Goal: Task Accomplishment & Management: Use online tool/utility

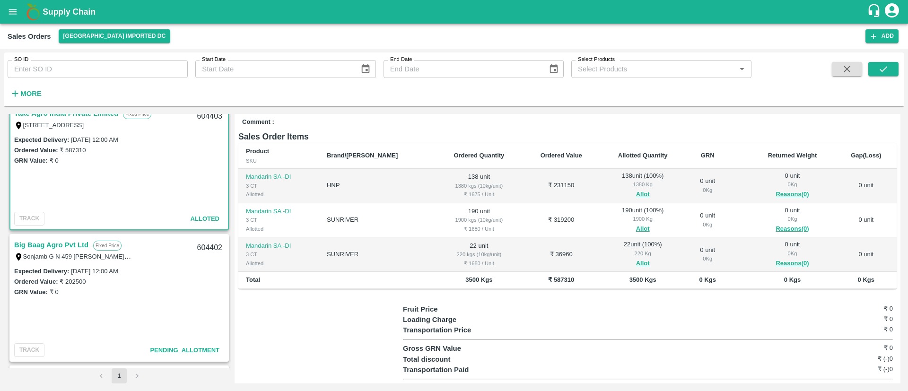
scroll to position [172, 0]
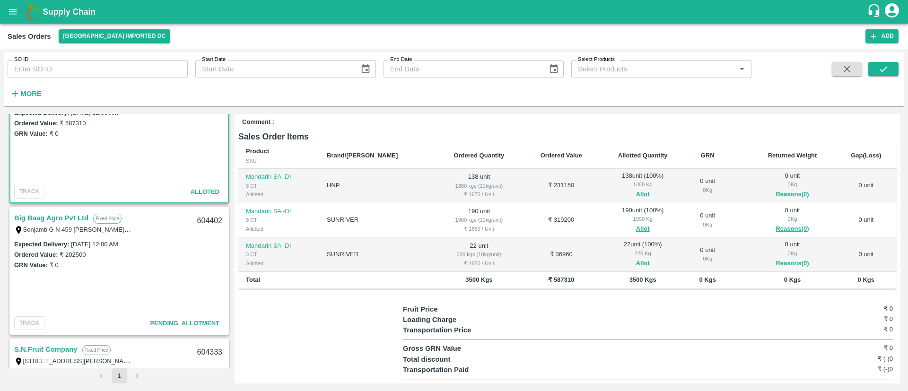
click at [65, 212] on link "Big Baag Agro Pvt Ltd" at bounding box center [51, 218] width 74 height 12
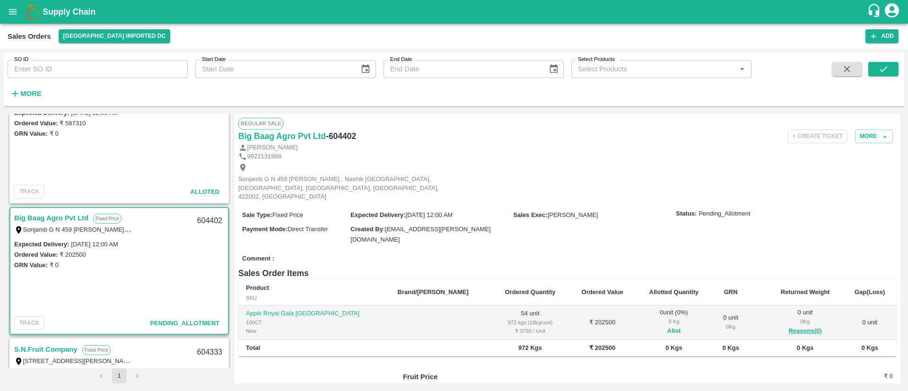
click at [667, 326] on button "Allot" at bounding box center [674, 331] width 14 height 11
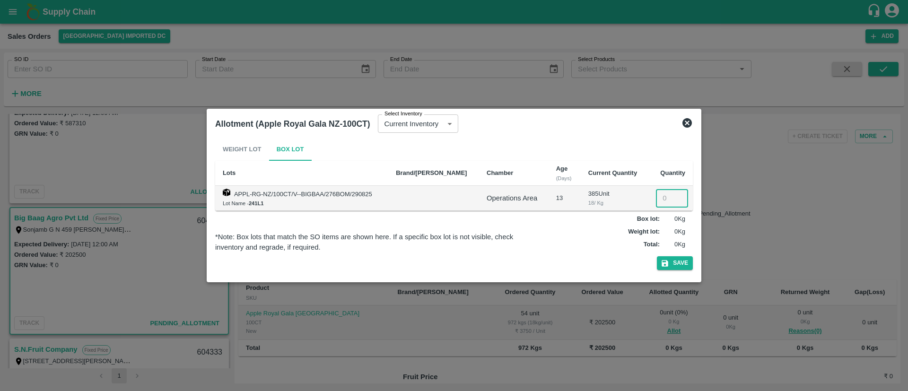
click at [659, 198] on input "number" at bounding box center [672, 198] width 32 height 18
type input "54"
click at [682, 260] on button "Save" at bounding box center [675, 263] width 36 height 14
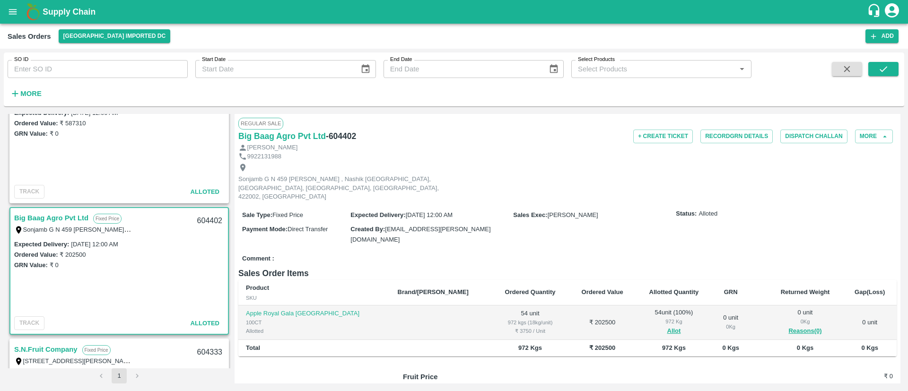
click at [348, 138] on h6 "- 604402" at bounding box center [341, 136] width 30 height 13
copy h6 "604402"
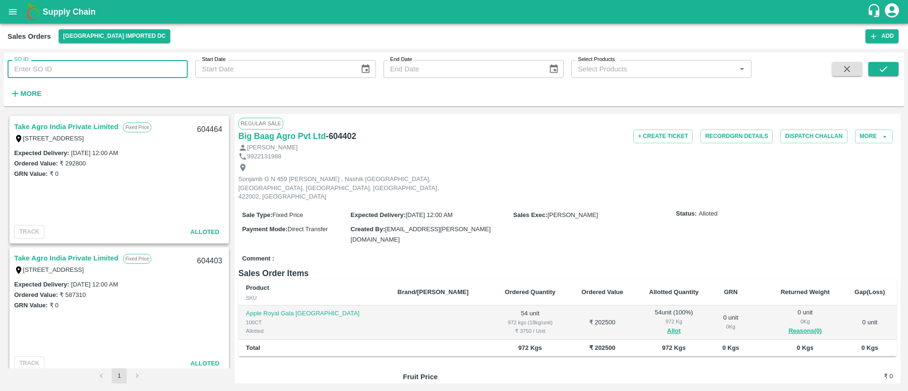
click at [53, 66] on input "SO ID" at bounding box center [98, 69] width 180 height 18
paste input "604461"
type input "604461"
click at [888, 70] on icon "submit" at bounding box center [883, 69] width 10 height 10
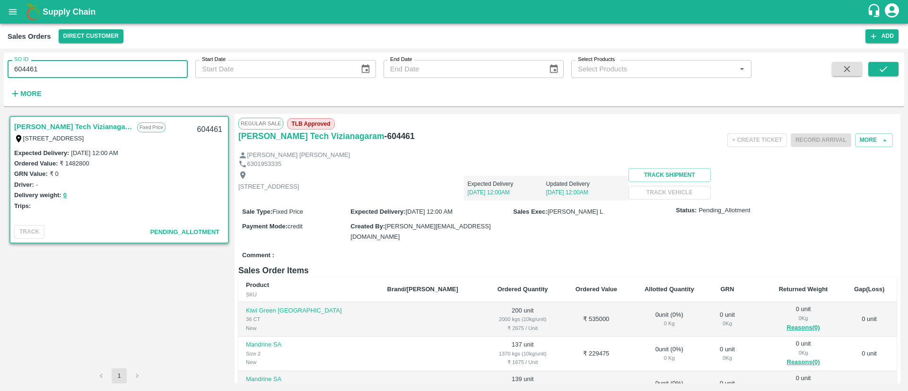
click at [64, 68] on input "604461" at bounding box center [98, 69] width 180 height 18
click at [18, 14] on button "open drawer" at bounding box center [13, 12] width 22 height 22
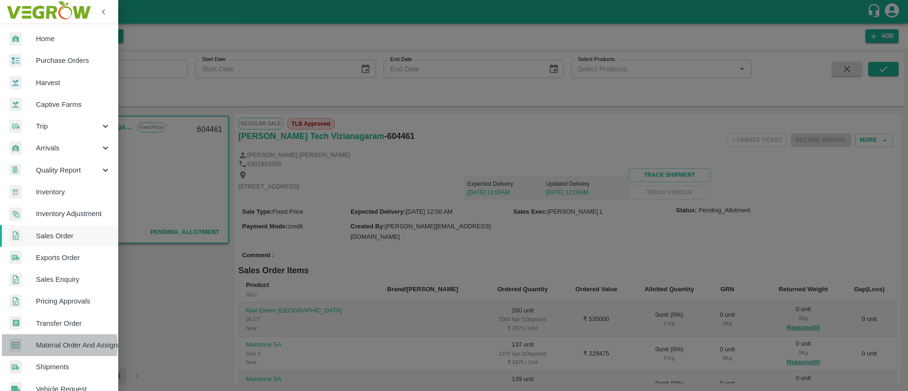
click at [57, 345] on span "Material Order And Assignment" at bounding box center [73, 345] width 75 height 10
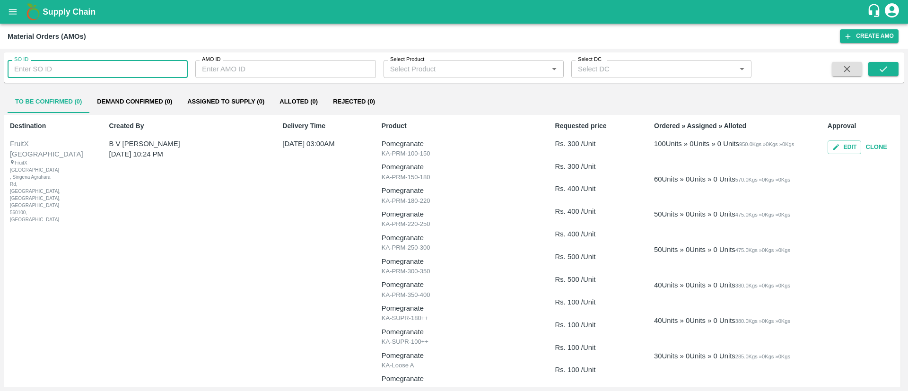
click at [101, 65] on input "SO ID" at bounding box center [98, 69] width 180 height 18
type input "604461"
click at [887, 65] on icon "submit" at bounding box center [883, 69] width 10 height 10
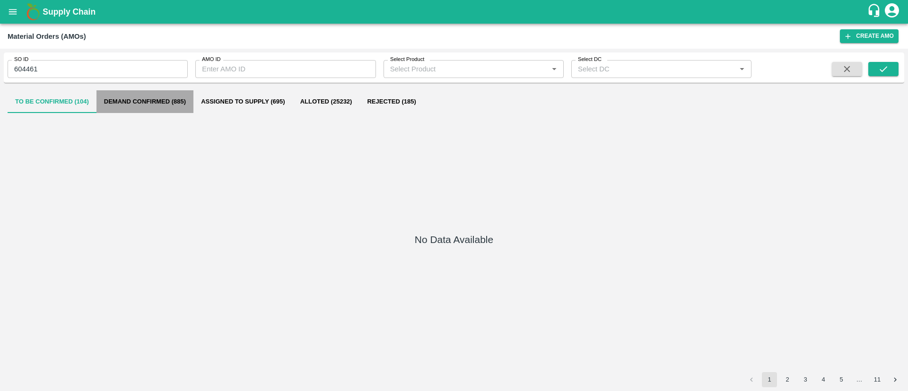
click at [159, 95] on button "Demand Confirmed (885)" at bounding box center [144, 101] width 97 height 23
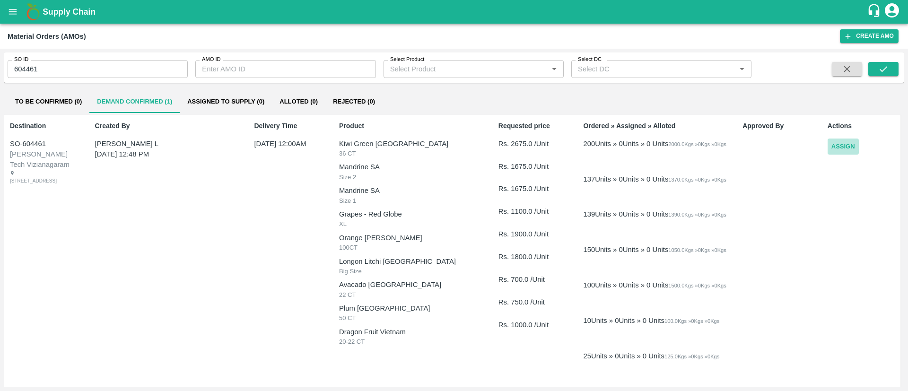
click at [836, 147] on button "Assign" at bounding box center [842, 147] width 31 height 17
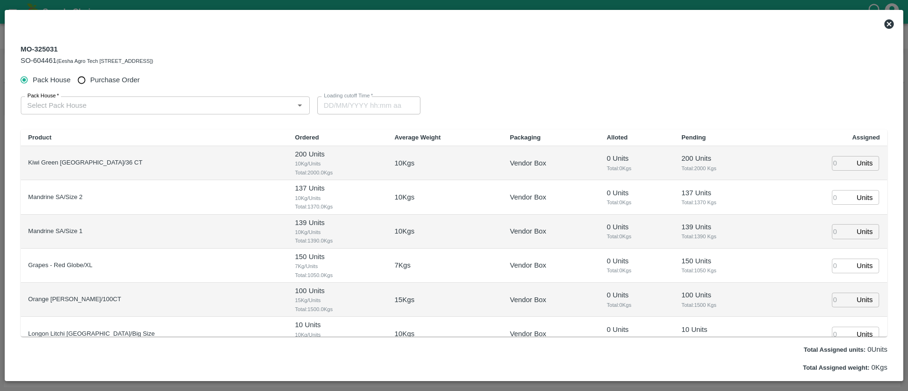
type input "14/09/2025 12:00 AM"
click at [86, 78] on input "Purchase Order" at bounding box center [81, 79] width 17 height 17
radio input "true"
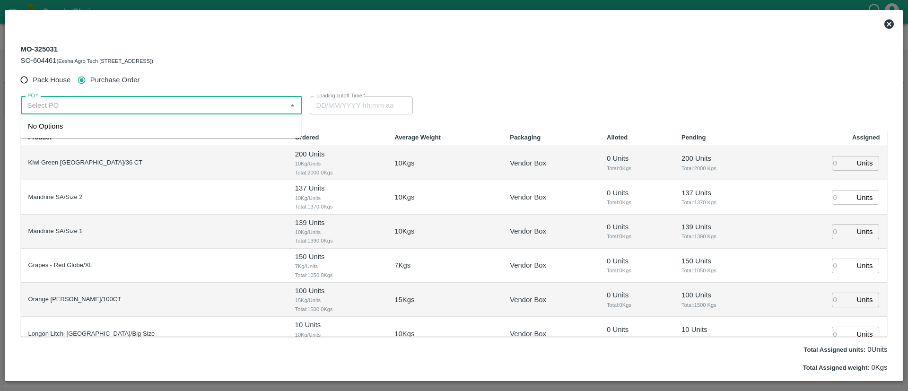
click at [136, 104] on input "PO   *" at bounding box center [154, 105] width 260 height 12
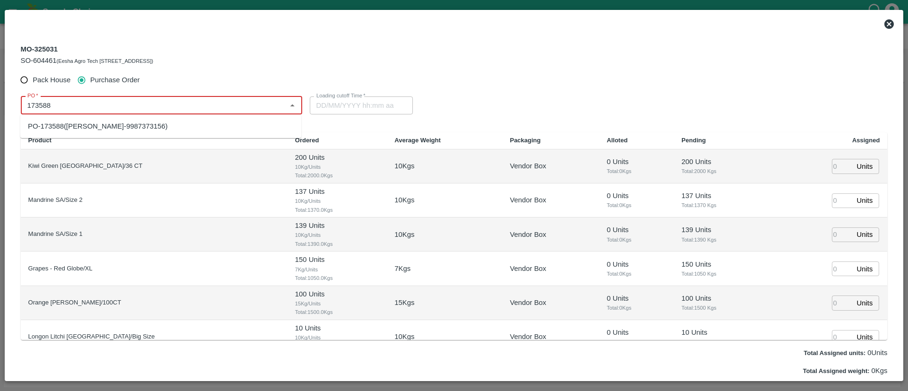
click at [139, 128] on div "PO-173588(SAMEER TAIRUDDIN SHAIKH-9987373156)" at bounding box center [97, 126] width 139 height 10
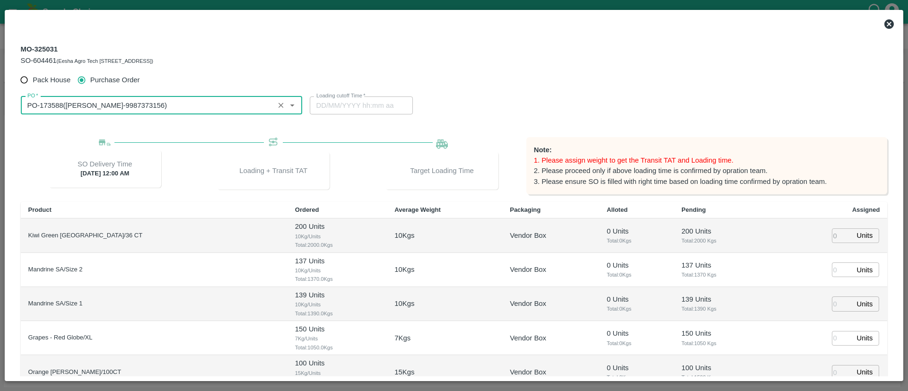
type input "PO-173588(SAMEER TAIRUDDIN SHAIKH-9987373156)"
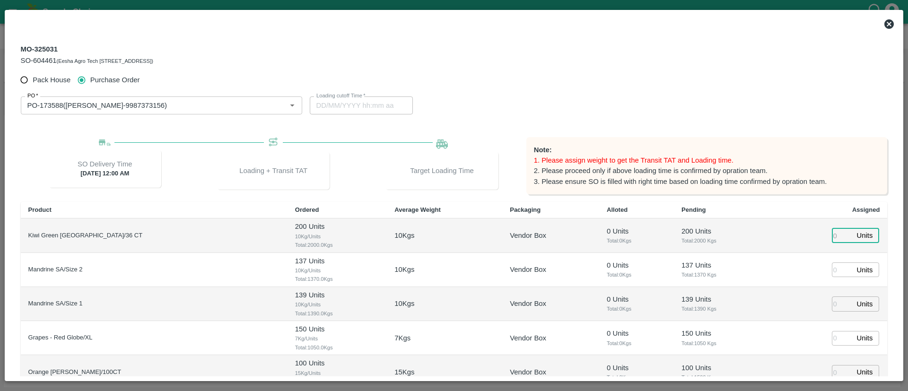
click at [835, 231] on input "number" at bounding box center [842, 235] width 21 height 15
type input "200"
type input "12/09/2025 06:24 AM"
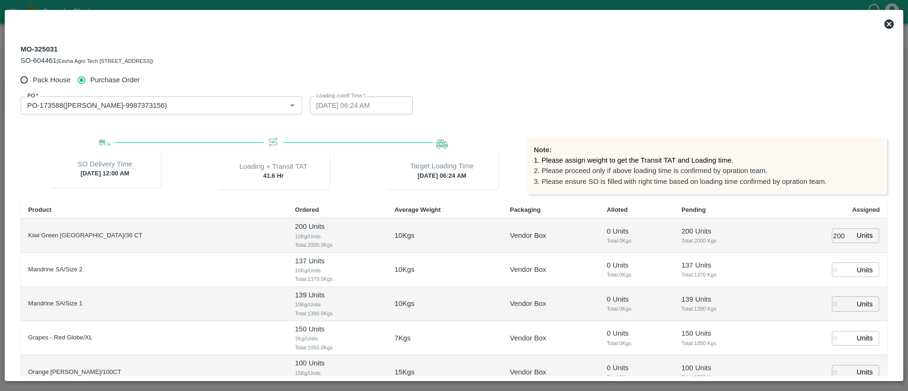
click at [768, 246] on td "200 Units ​" at bounding box center [827, 235] width 119 height 34
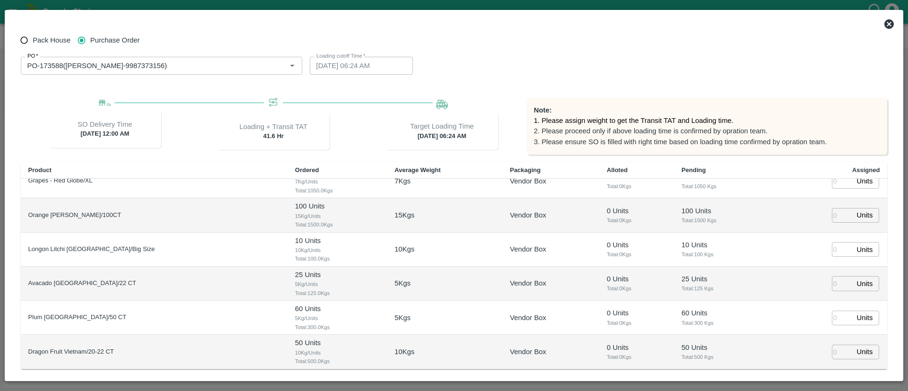
scroll to position [93, 0]
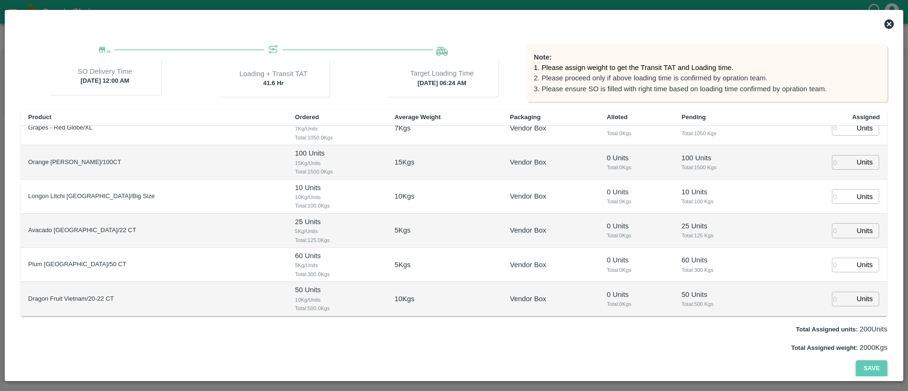
click at [873, 363] on button "Save" at bounding box center [871, 368] width 31 height 17
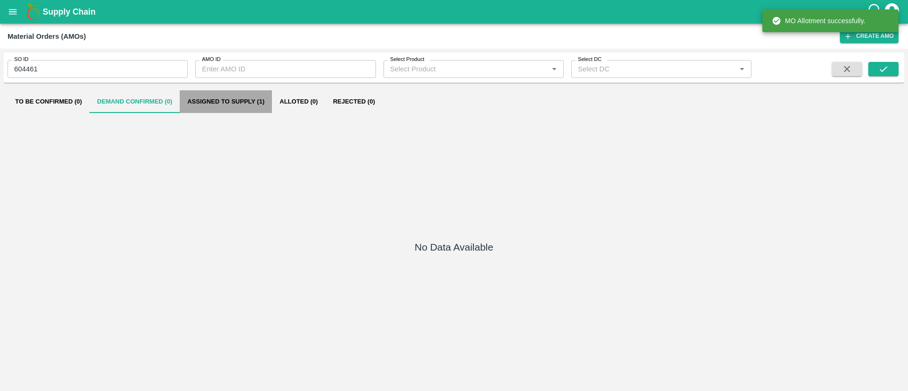
click at [224, 99] on button "Assigned to Supply (1)" at bounding box center [226, 101] width 92 height 23
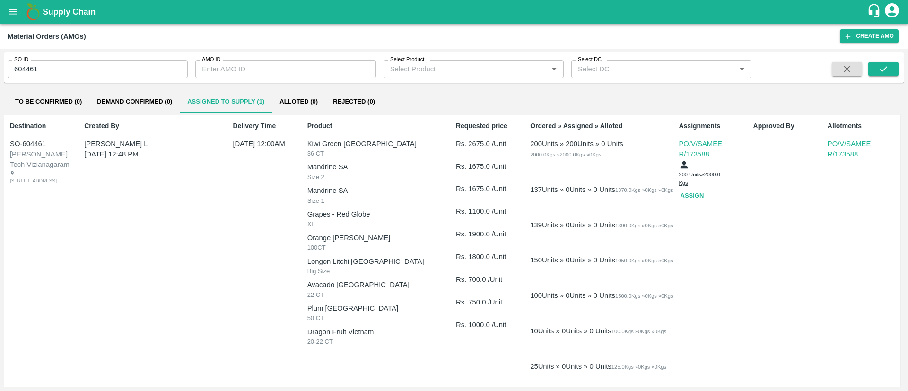
click at [696, 196] on button "Assign" at bounding box center [693, 196] width 30 height 17
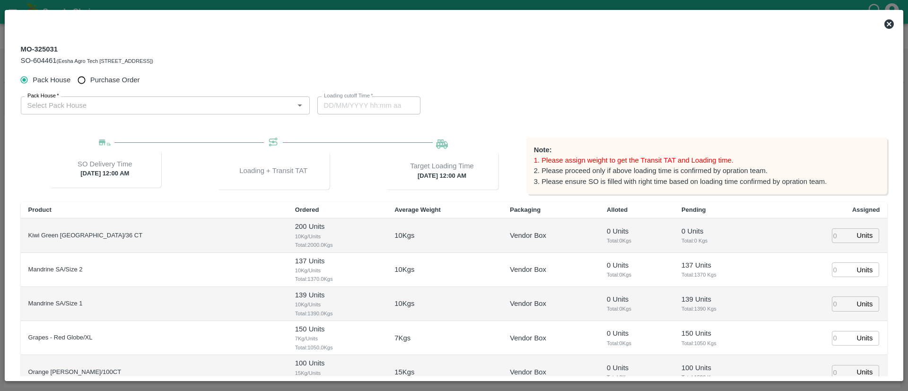
type input "14/09/2025 12:00 AM"
click at [83, 78] on input "Purchase Order" at bounding box center [81, 79] width 17 height 17
radio input "true"
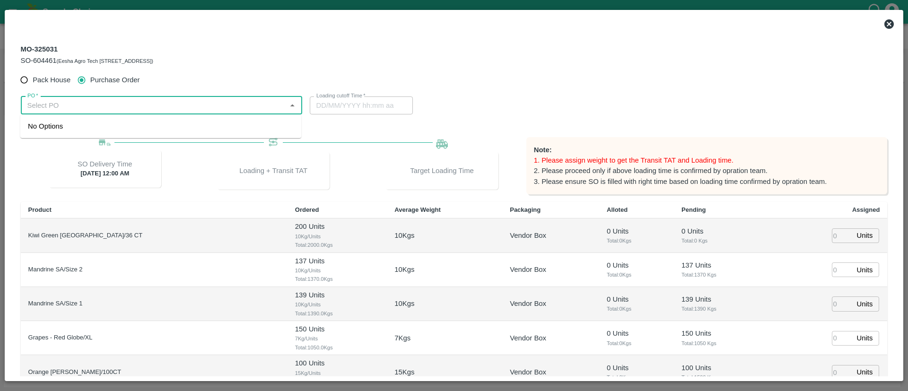
click at [126, 102] on input "PO   *" at bounding box center [154, 105] width 260 height 12
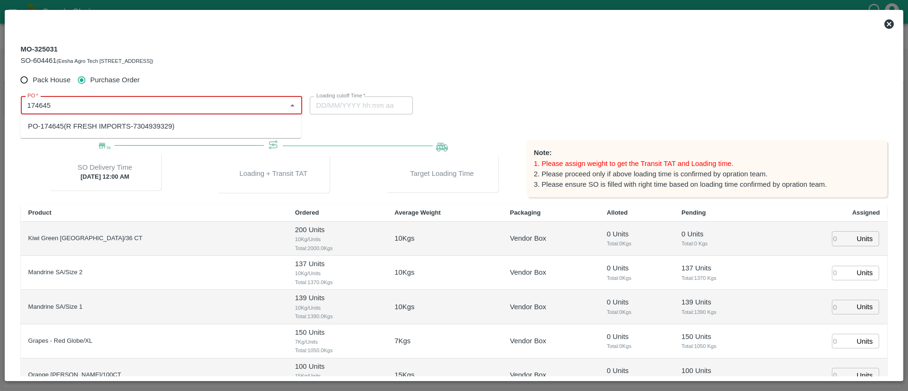
click at [144, 131] on div "PO-174645(R FRESH IMPORTS-7304939329)" at bounding box center [101, 126] width 147 height 10
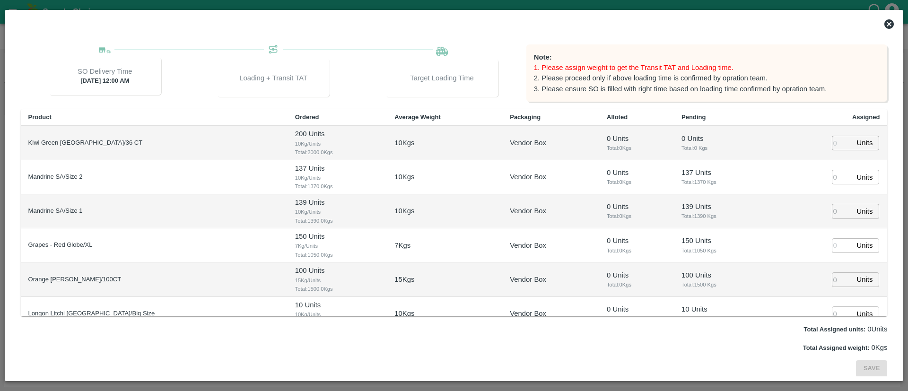
type input "PO-174645(R FRESH IMPORTS-7304939329)"
click at [839, 177] on input "number" at bounding box center [842, 177] width 21 height 15
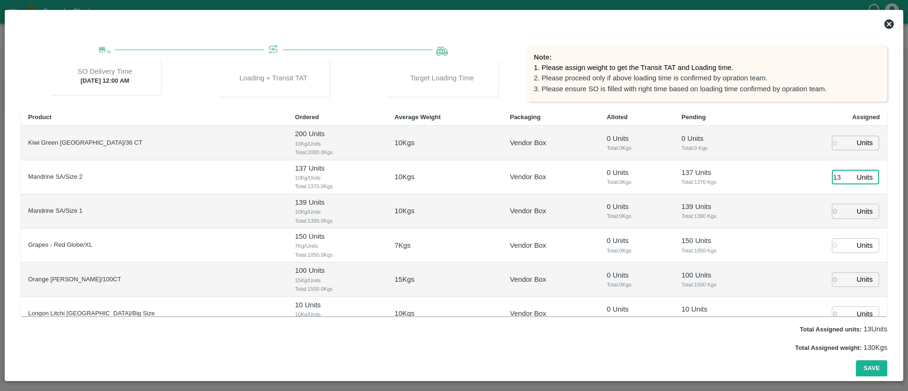
type input "137"
type input "12/09/2025 06:24 AM"
type input "137"
click at [833, 207] on input "number" at bounding box center [842, 211] width 21 height 15
type input "139"
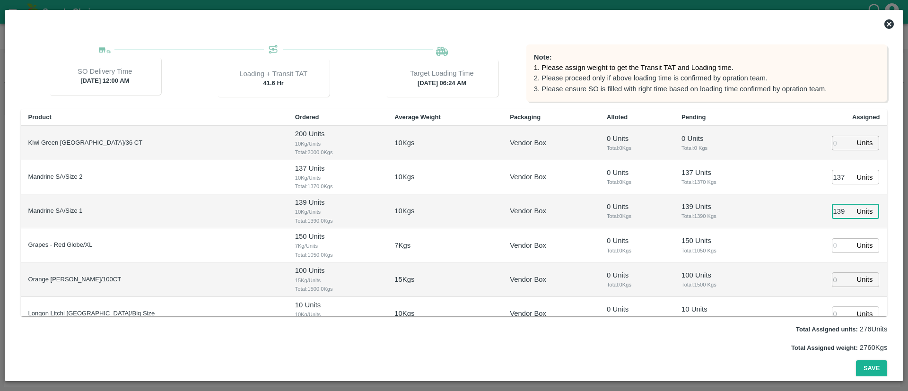
type input "12/09/2025 05:24 AM"
click at [789, 235] on td "Units ​" at bounding box center [827, 245] width 119 height 34
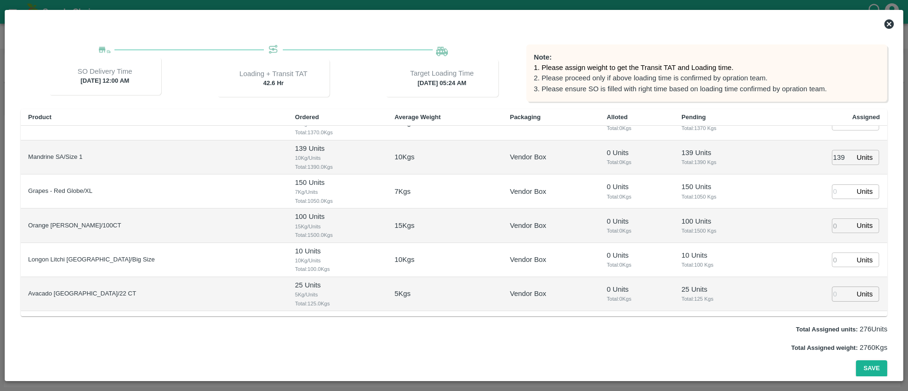
scroll to position [55, 0]
click at [834, 258] on input "number" at bounding box center [842, 259] width 21 height 15
type input "10"
click at [755, 352] on div "Total Assigned weight: 2860 Kgs" at bounding box center [454, 347] width 867 height 10
click at [877, 366] on button "Save" at bounding box center [871, 368] width 31 height 17
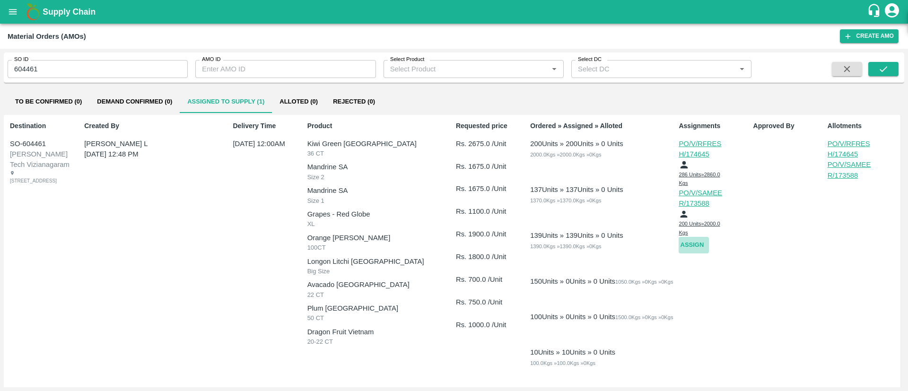
click at [694, 246] on button "Assign" at bounding box center [693, 245] width 30 height 17
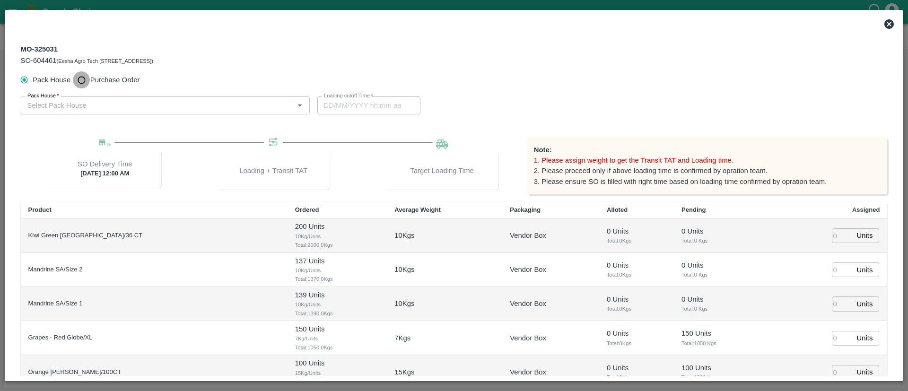
click at [87, 78] on input "Purchase Order" at bounding box center [81, 79] width 17 height 17
radio input "true"
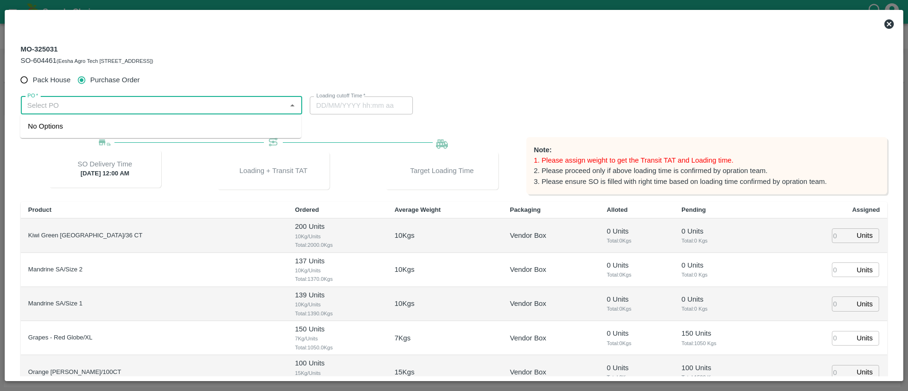
click at [118, 105] on input "PO   *" at bounding box center [154, 105] width 260 height 12
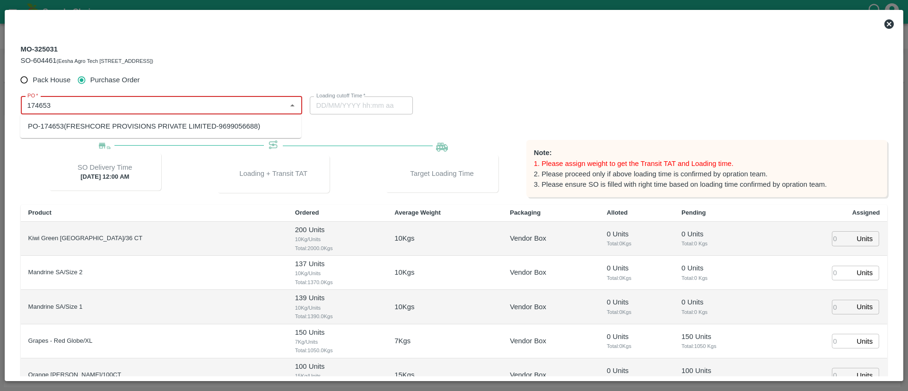
click at [182, 121] on div "PO-174653(FRESHCORE PROVISIONS PRIVATE LIMITED-9699056688)" at bounding box center [144, 126] width 232 height 10
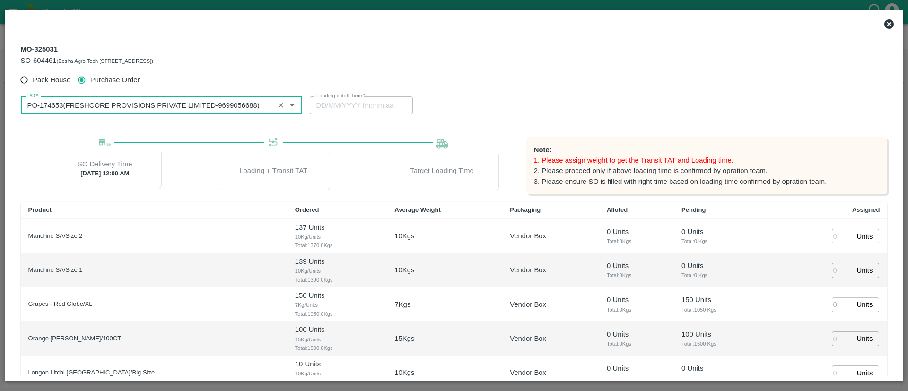
scroll to position [0, 0]
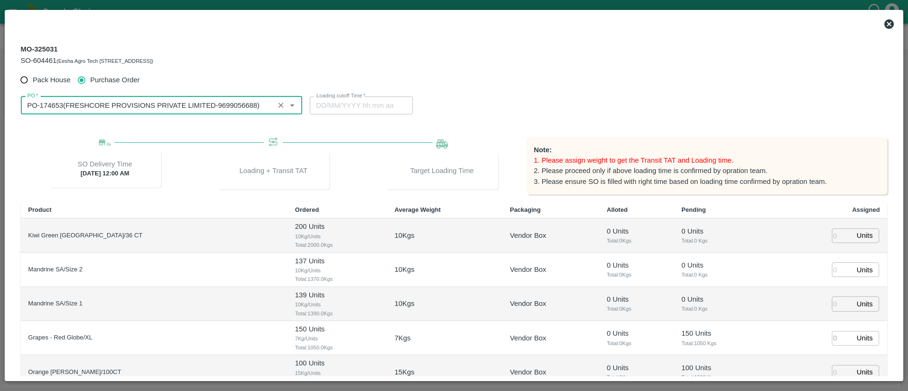
type input "PO-174653(FRESHCORE PROVISIONS PRIVATE LIMITED-9699056688)"
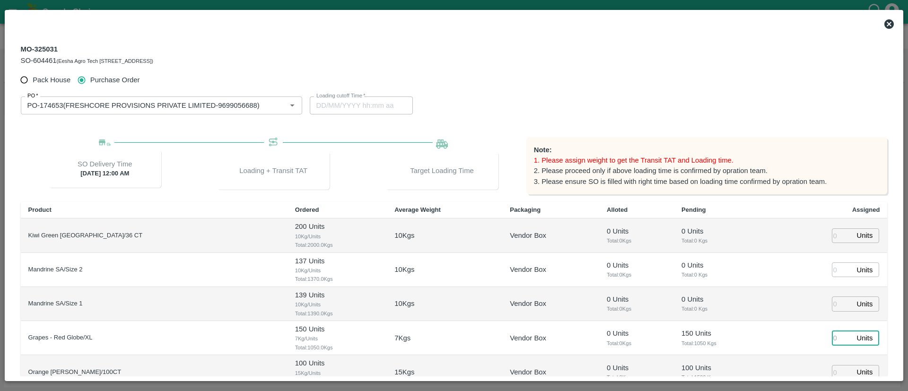
click at [834, 338] on input "number" at bounding box center [842, 338] width 21 height 15
type input "150"
click at [798, 337] on td "150 Units ​" at bounding box center [827, 338] width 119 height 34
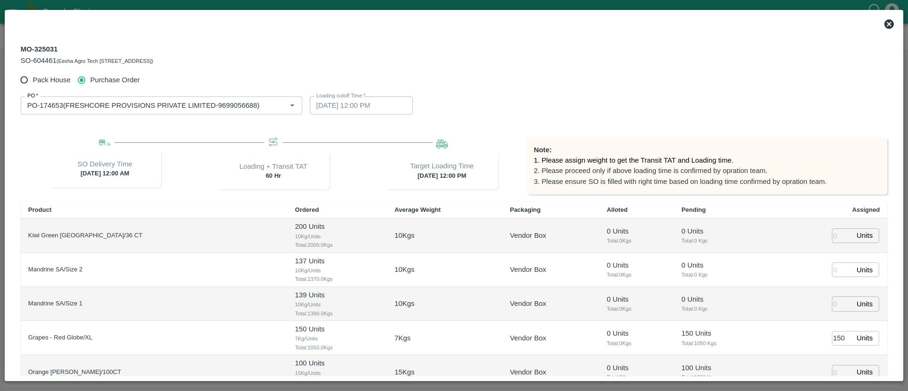
type input "11/09/2025 12:00 PM"
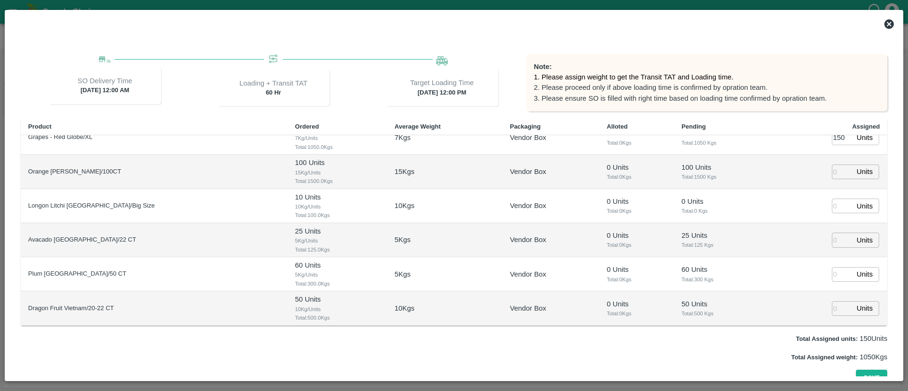
scroll to position [93, 0]
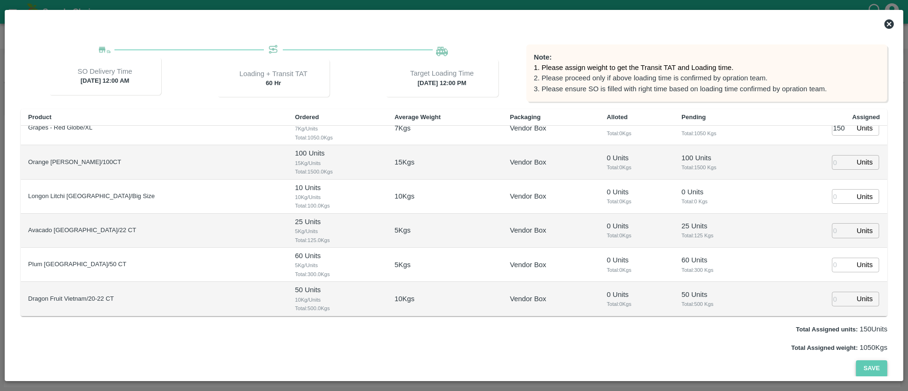
click at [880, 370] on button "Save" at bounding box center [871, 368] width 31 height 17
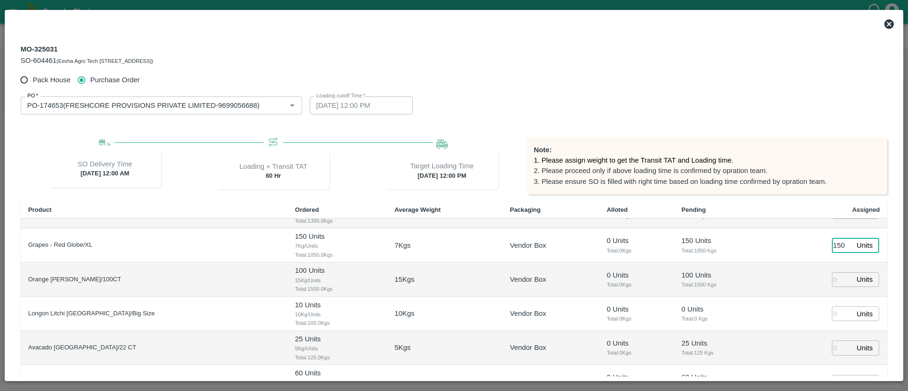
click at [840, 243] on input "150" at bounding box center [842, 245] width 21 height 15
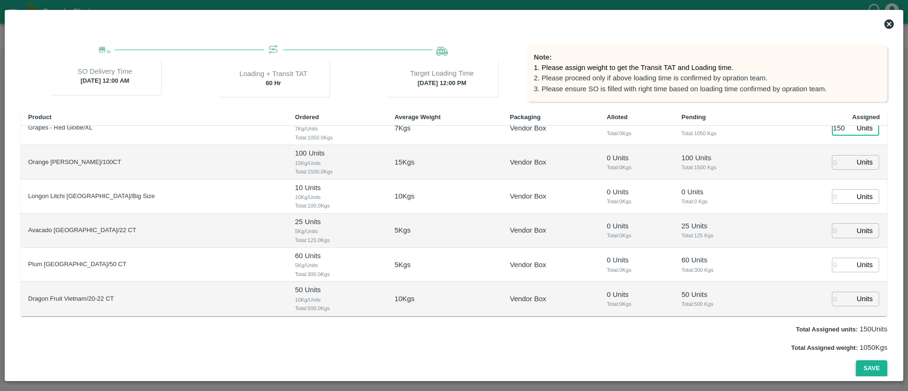
click at [876, 364] on button "Save" at bounding box center [871, 368] width 31 height 17
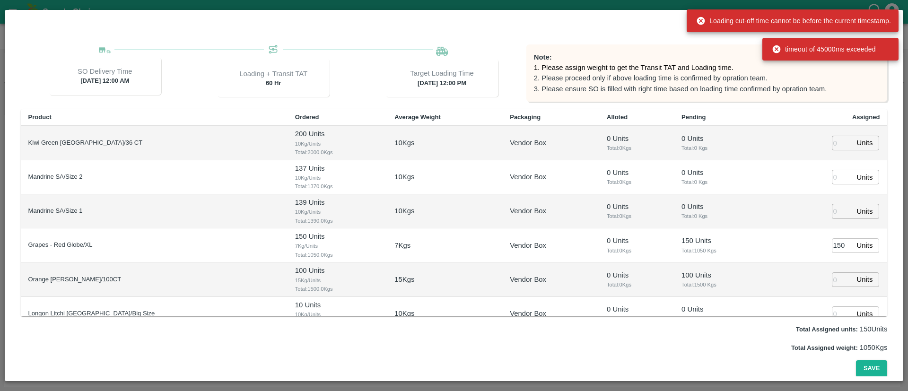
scroll to position [0, 0]
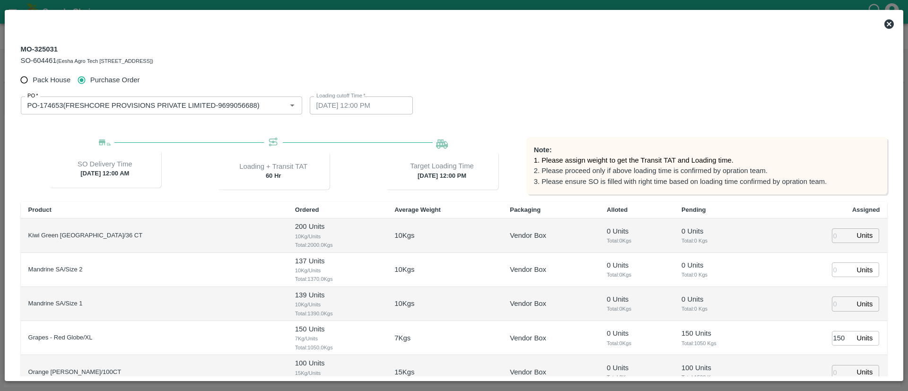
click at [885, 26] on icon at bounding box center [888, 23] width 9 height 9
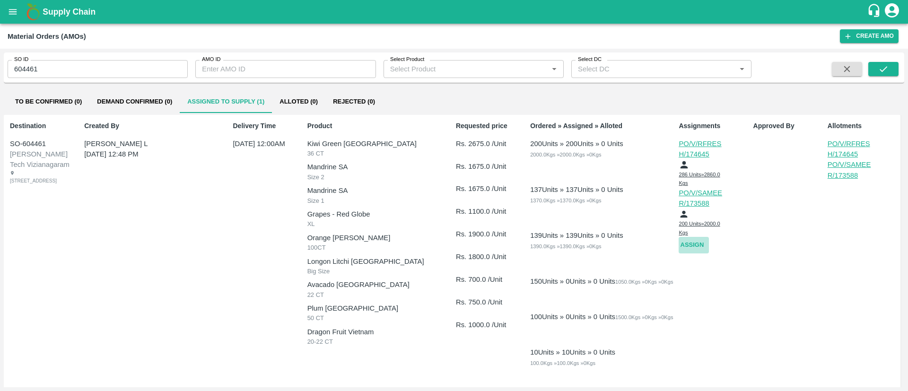
click at [699, 244] on button "Assign" at bounding box center [693, 245] width 30 height 17
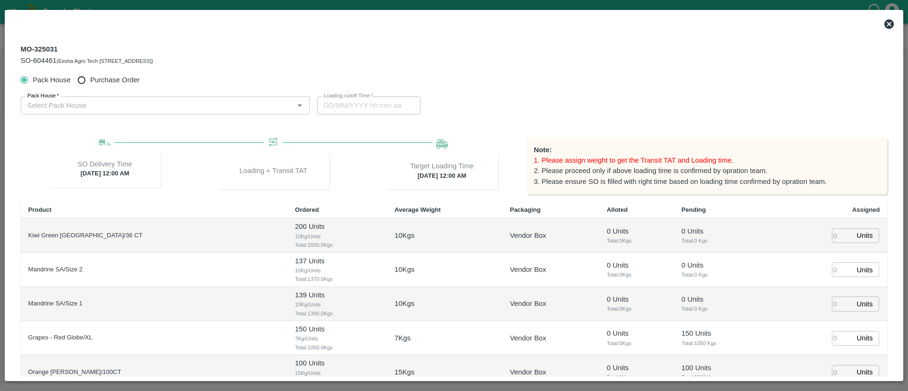
type input "14/09/2025 12:00 AM"
click at [96, 77] on span "Purchase Order" at bounding box center [115, 80] width 50 height 10
click at [90, 77] on input "Purchase Order" at bounding box center [81, 79] width 17 height 17
radio input "true"
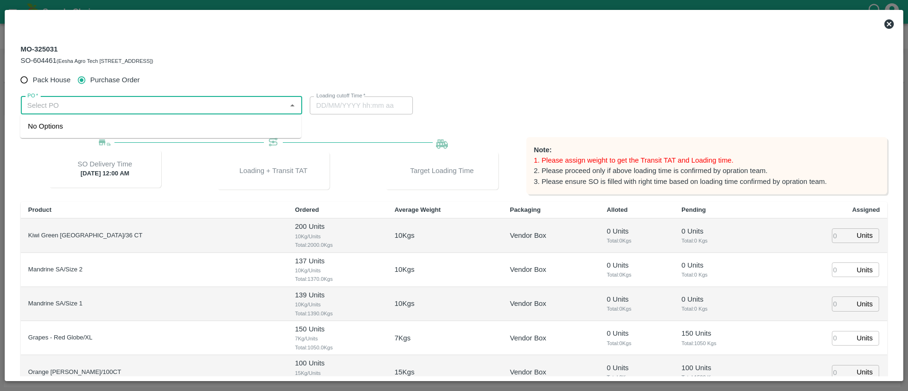
click at [115, 111] on input "PO   *" at bounding box center [154, 105] width 260 height 12
click at [82, 125] on div "PO-174653(FRESHCORE PROVISIONS PRIVATE LIMITED-9699056688)" at bounding box center [144, 126] width 232 height 10
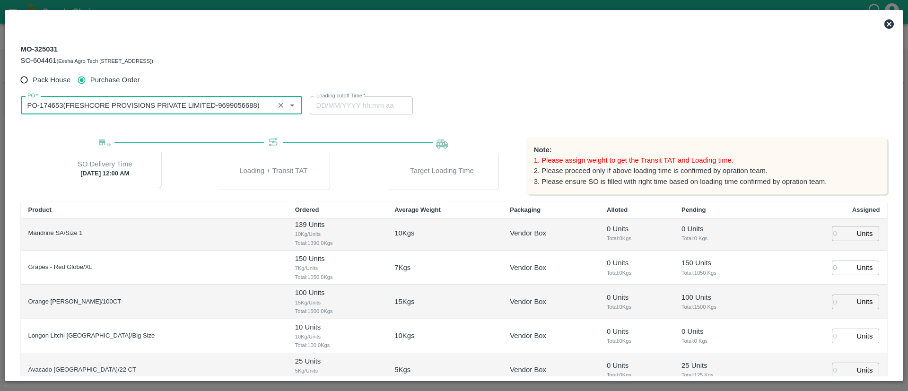
scroll to position [57, 0]
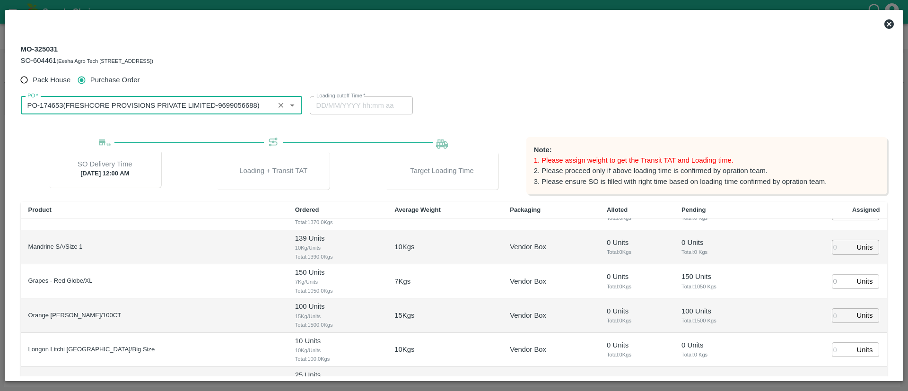
type input "PO-174653(FRESHCORE PROVISIONS PRIVATE LIMITED-9699056688)"
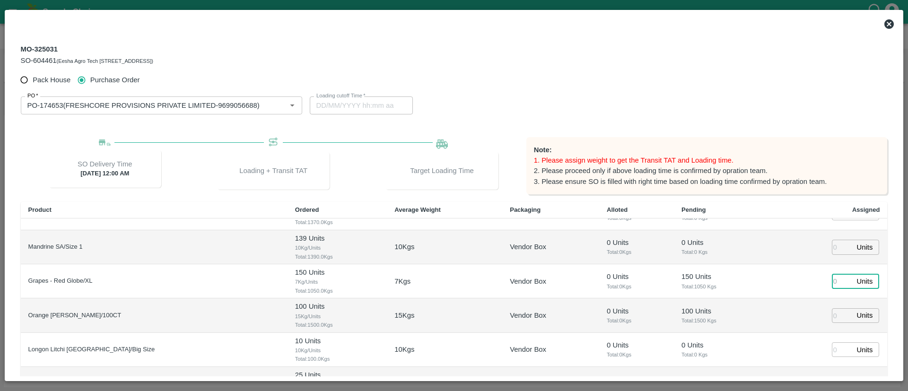
click at [833, 280] on input "number" at bounding box center [842, 281] width 21 height 15
type input "150"
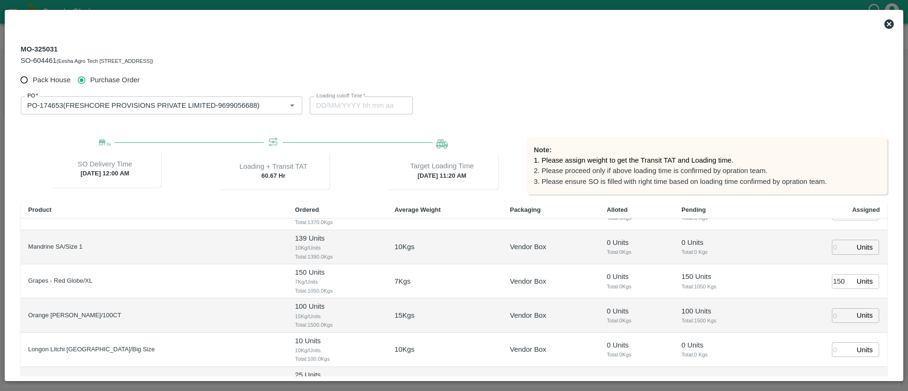
type input "11/09/2025 11:20 AM"
click at [812, 293] on td "150 Units ​" at bounding box center [827, 281] width 119 height 34
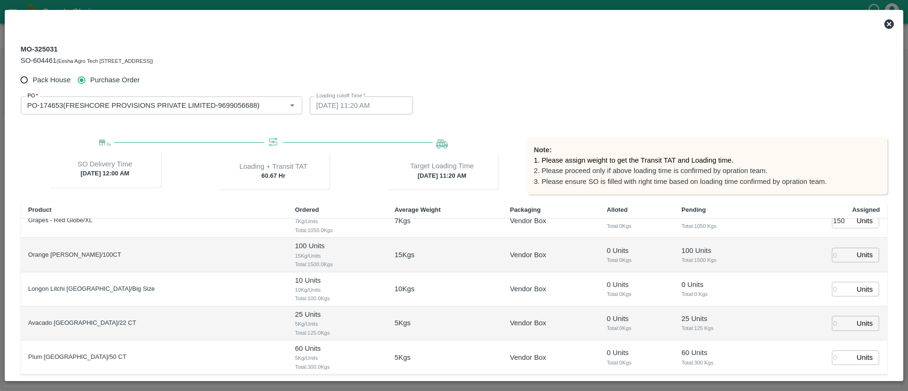
scroll to position [93, 0]
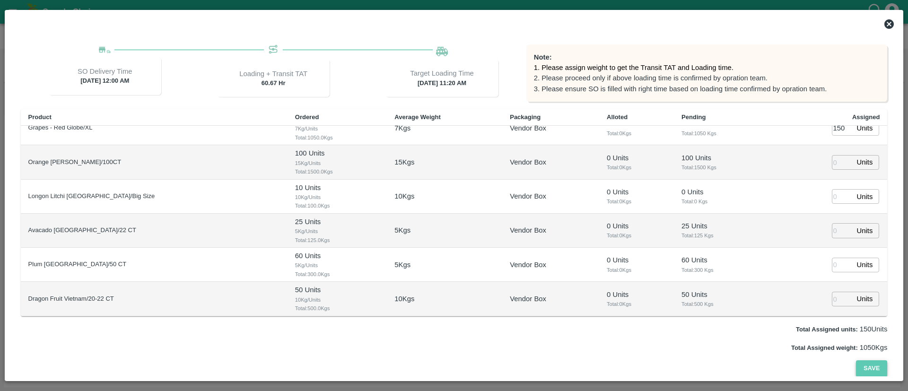
click at [872, 367] on button "Save" at bounding box center [871, 368] width 31 height 17
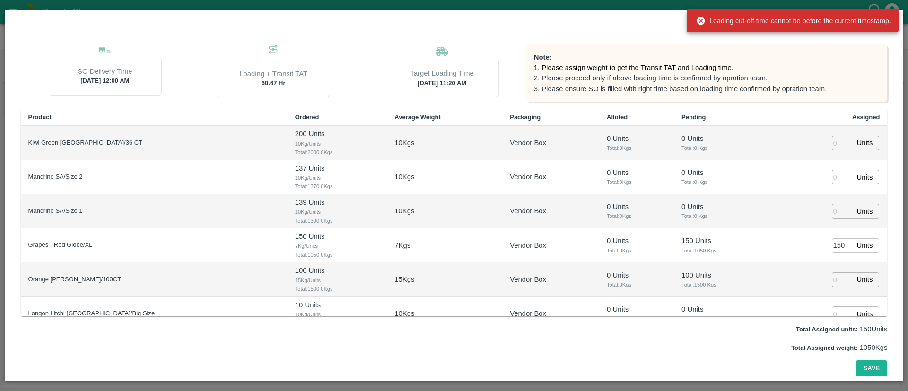
scroll to position [0, 0]
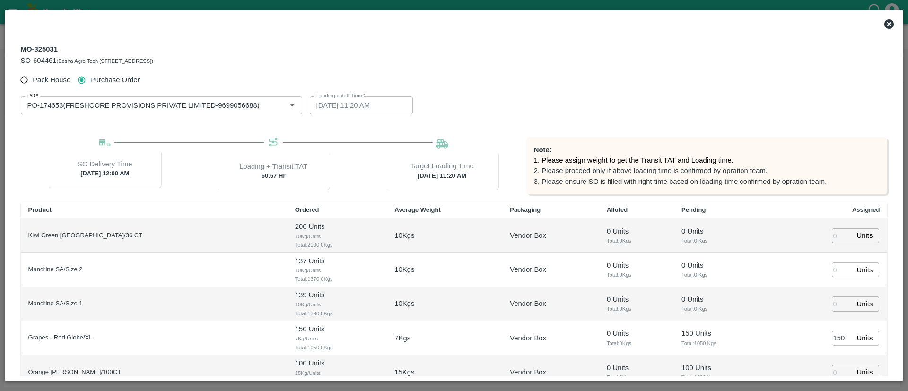
click at [888, 25] on icon at bounding box center [888, 23] width 11 height 11
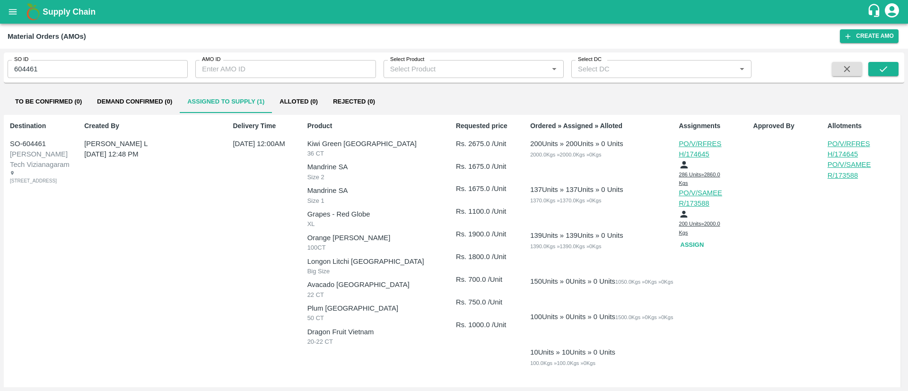
click at [698, 243] on button "Assign" at bounding box center [693, 245] width 30 height 17
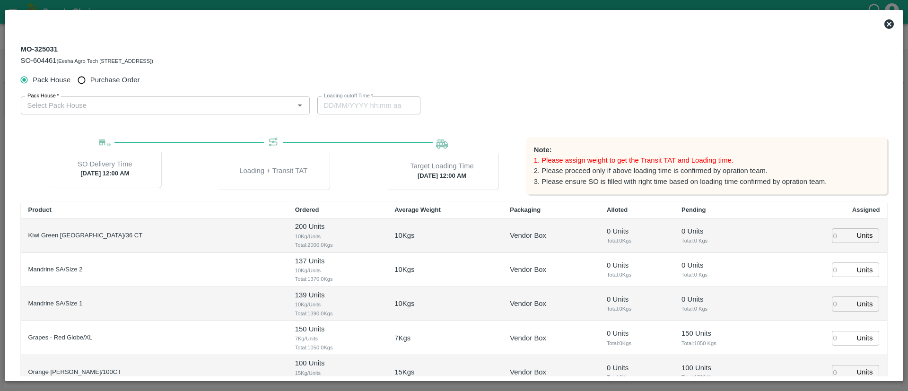
type input "14/09/2025 12:00 AM"
click at [93, 78] on span "Purchase Order" at bounding box center [115, 80] width 50 height 10
click at [90, 78] on input "Purchase Order" at bounding box center [81, 79] width 17 height 17
radio input "true"
click at [95, 104] on input "PO   *" at bounding box center [154, 105] width 260 height 12
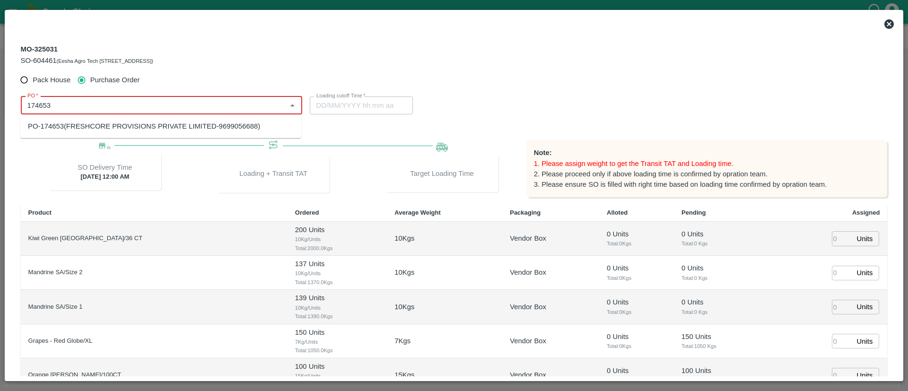
click at [133, 121] on div "PO-174653(FRESHCORE PROVISIONS PRIVATE LIMITED-9699056688)" at bounding box center [144, 126] width 232 height 10
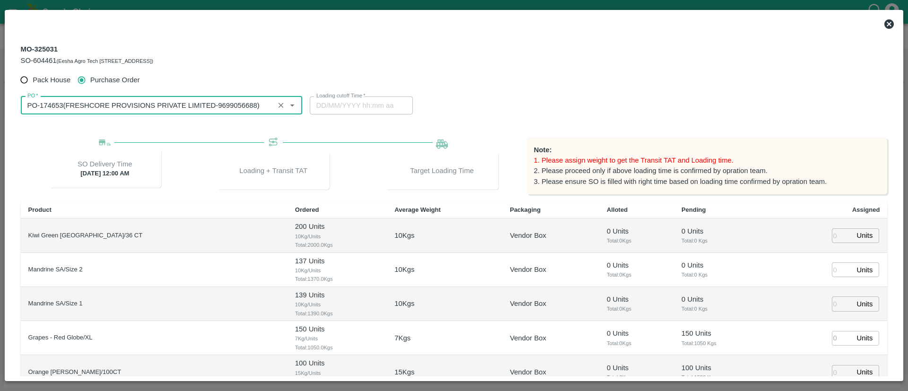
type input "PO-174653(FRESHCORE PROVISIONS PRIVATE LIMITED-9699056688)"
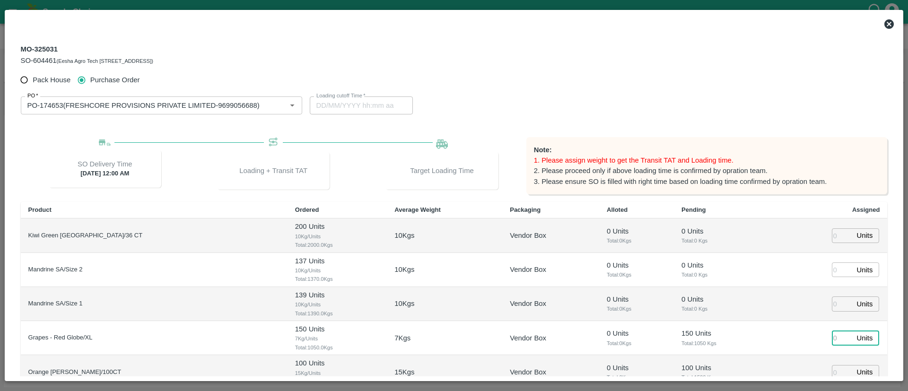
click at [832, 337] on input "number" at bounding box center [842, 338] width 21 height 15
type input "150"
type input "11/09/2025 11:20 AM"
type input "150"
click at [777, 330] on td "150 Units ​" at bounding box center [827, 338] width 119 height 34
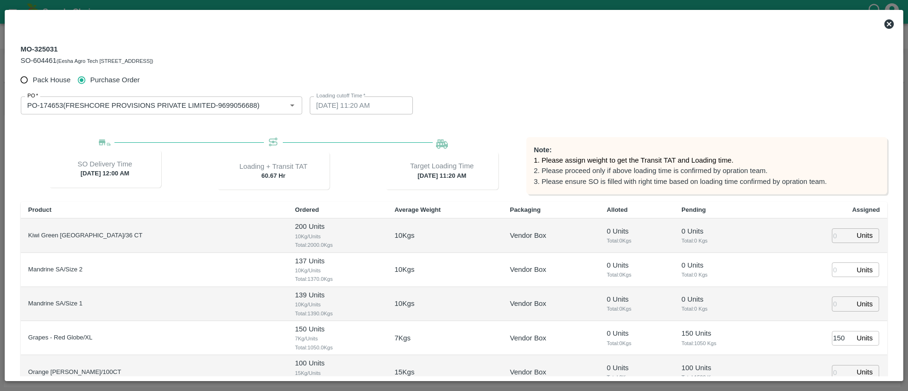
click at [889, 23] on icon at bounding box center [888, 23] width 9 height 9
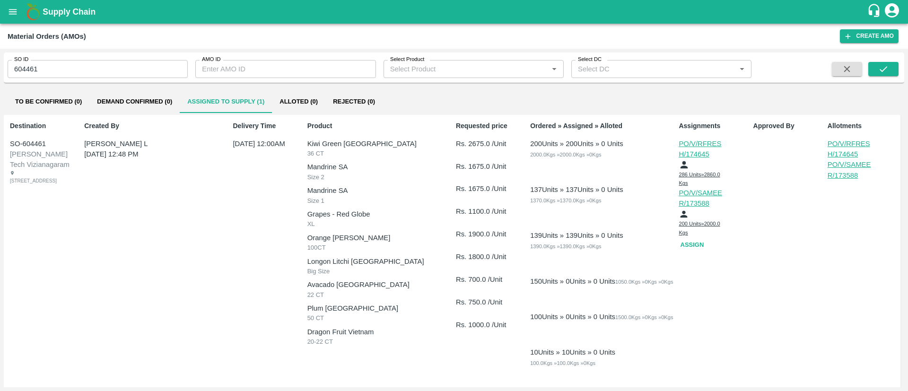
click at [82, 69] on input "604461" at bounding box center [98, 69] width 180 height 18
click at [886, 76] on span at bounding box center [883, 69] width 30 height 15
click at [885, 73] on icon "submit" at bounding box center [883, 69] width 10 height 10
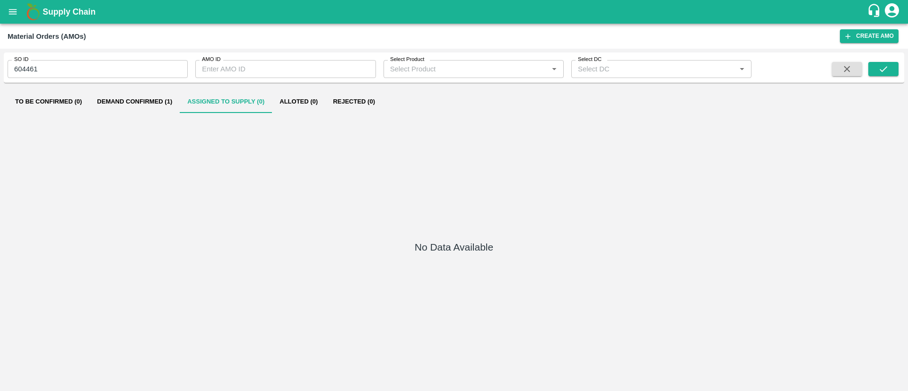
click at [150, 102] on button "Demand Confirmed (1)" at bounding box center [134, 101] width 90 height 23
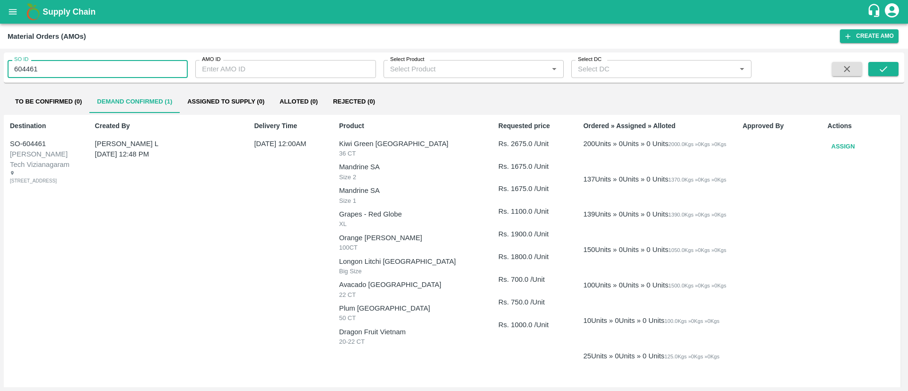
click at [102, 72] on input "604461" at bounding box center [98, 69] width 180 height 18
click at [880, 67] on icon "submit" at bounding box center [883, 69] width 10 height 10
click at [844, 147] on button "Assign" at bounding box center [842, 147] width 31 height 17
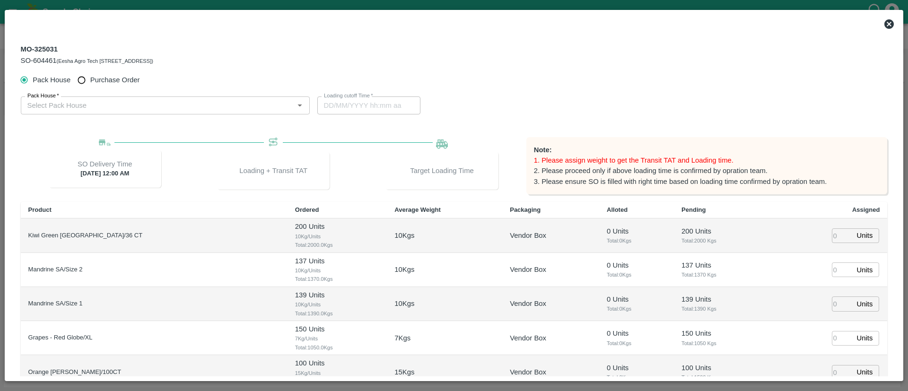
click at [83, 81] on input "Purchase Order" at bounding box center [81, 79] width 17 height 17
radio input "true"
click at [95, 102] on input "PO   *" at bounding box center [154, 105] width 260 height 12
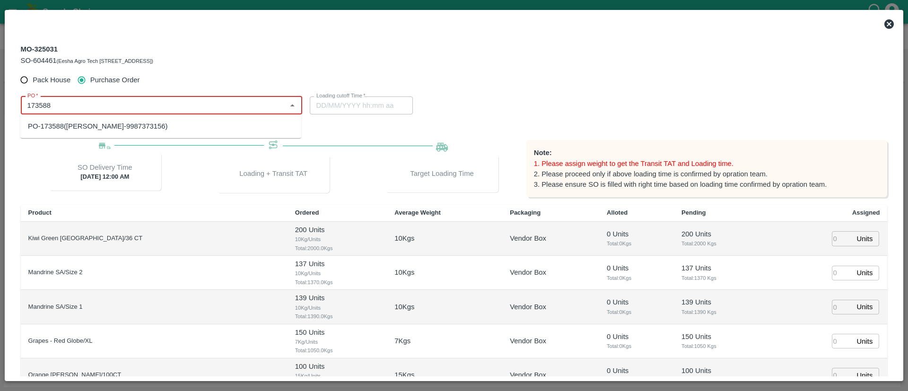
click at [136, 128] on div "PO-173588(SAMEER TAIRUDDIN SHAIKH-9987373156)" at bounding box center [97, 126] width 139 height 10
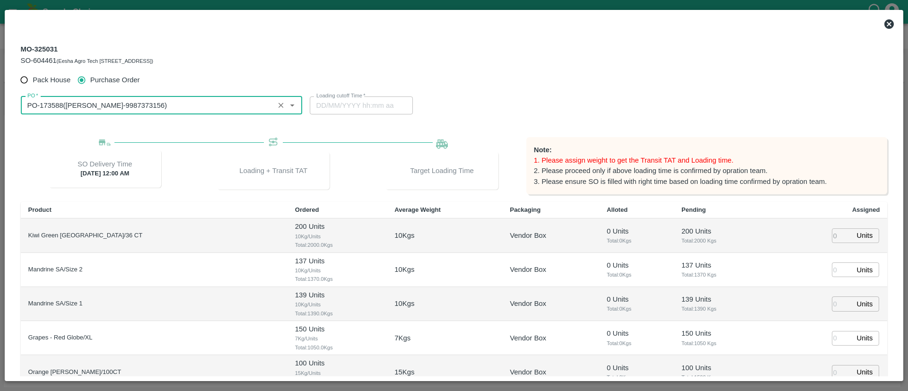
type input "PO-173588(SAMEER TAIRUDDIN SHAIKH-9987373156)"
click at [832, 234] on input "number" at bounding box center [842, 235] width 21 height 15
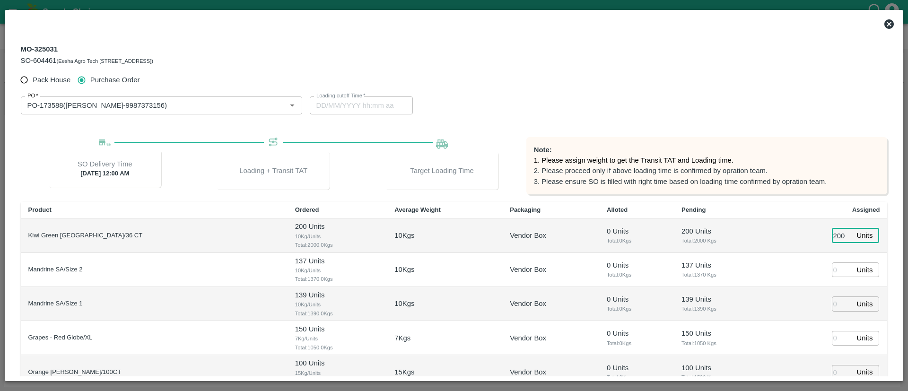
type input "200"
click at [786, 242] on td "200 Units ​" at bounding box center [827, 235] width 119 height 34
type input "14/09/2025 06:24 AM"
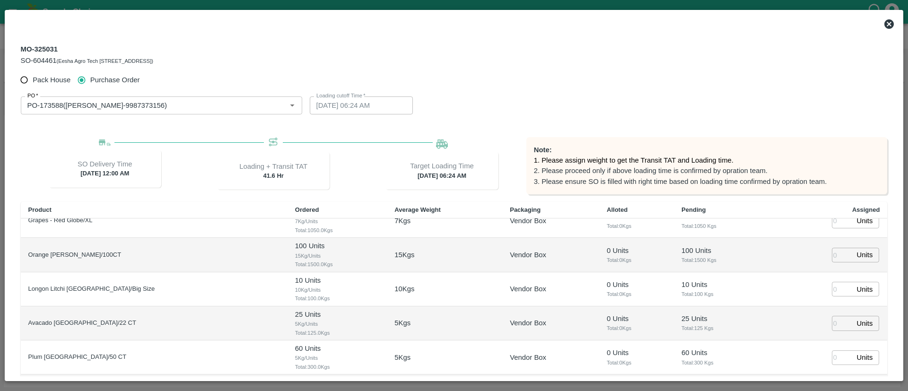
scroll to position [93, 0]
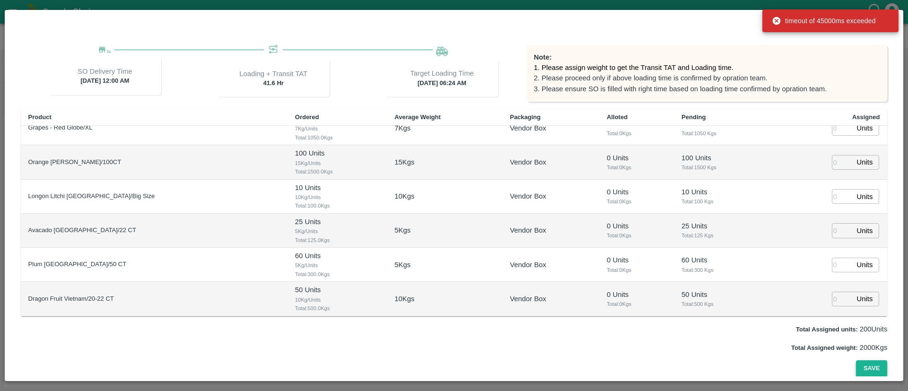
click at [865, 366] on button "Save" at bounding box center [871, 368] width 31 height 17
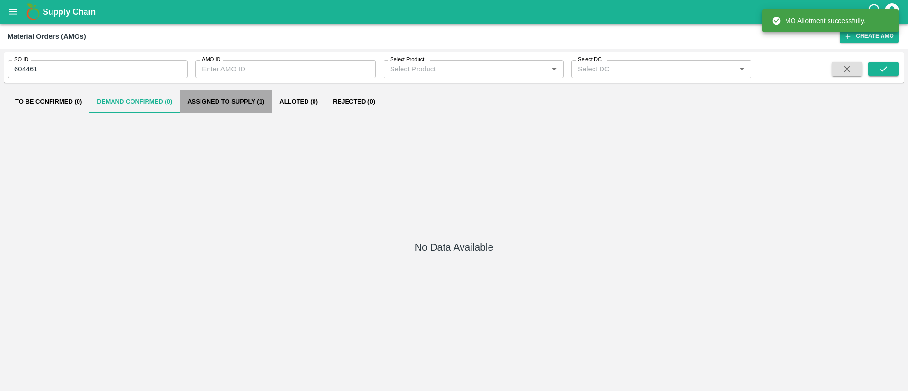
click at [197, 94] on button "Assigned to Supply (1)" at bounding box center [226, 101] width 92 height 23
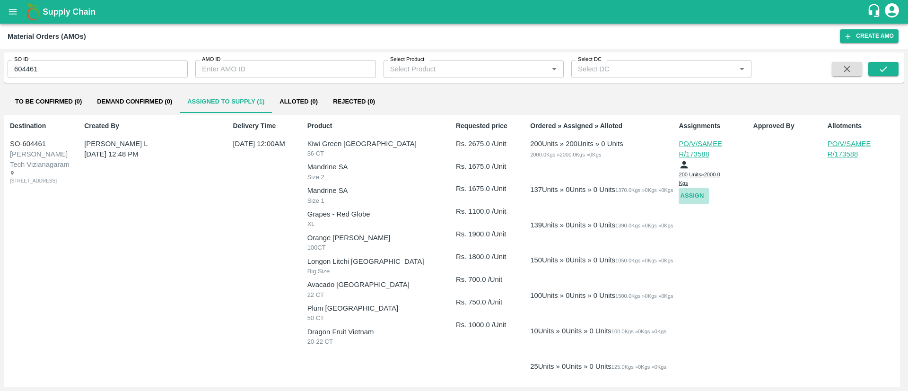
click at [689, 192] on button "Assign" at bounding box center [693, 196] width 30 height 17
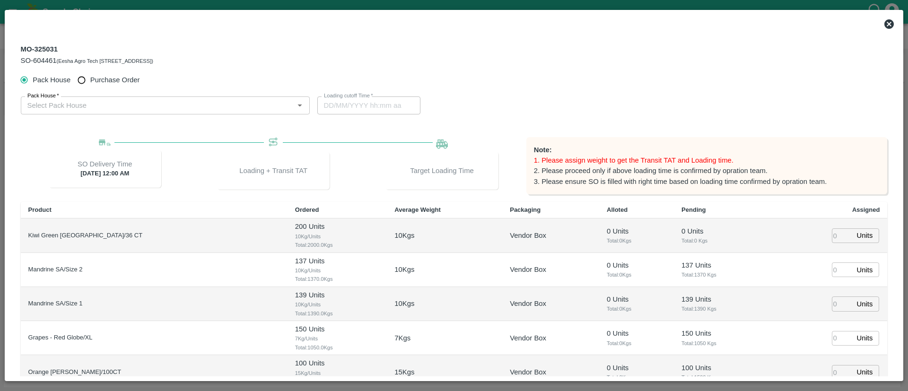
click at [96, 75] on span "Purchase Order" at bounding box center [115, 80] width 50 height 10
click at [90, 75] on input "Purchase Order" at bounding box center [81, 79] width 17 height 17
radio input "true"
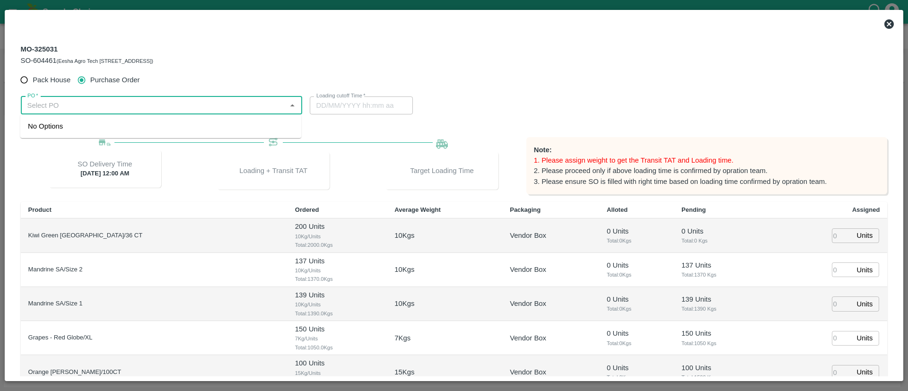
click at [114, 107] on input "PO   *" at bounding box center [154, 105] width 260 height 12
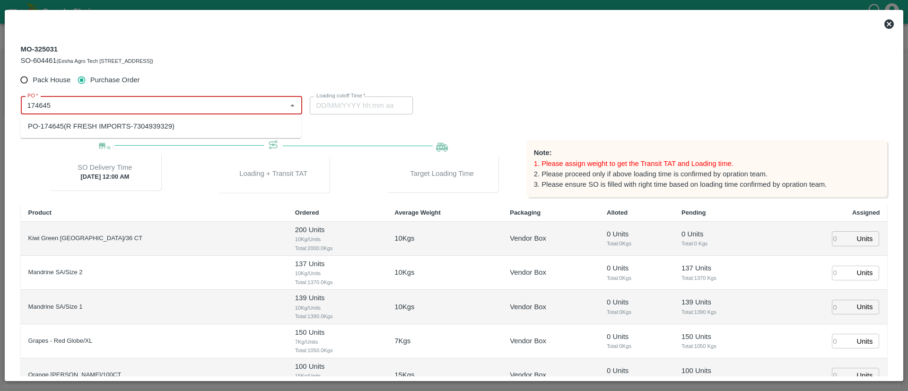
click at [164, 129] on div "PO-174645(R FRESH IMPORTS-7304939329)" at bounding box center [101, 126] width 147 height 10
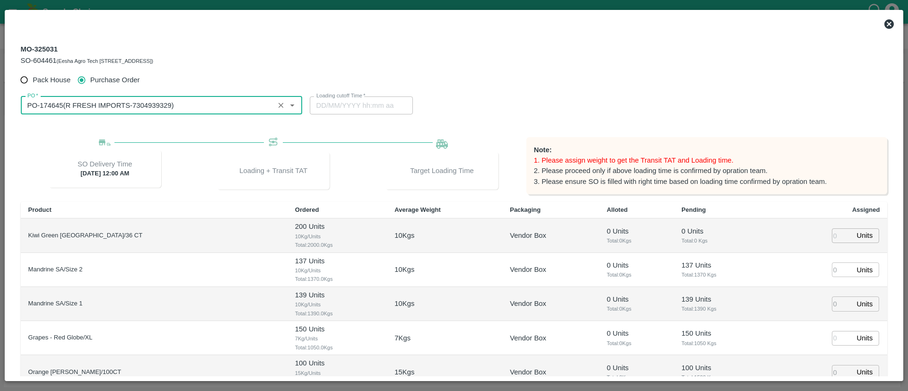
type input "PO-174645(R FRESH IMPORTS-7304939329)"
click at [832, 267] on input "number" at bounding box center [842, 269] width 21 height 15
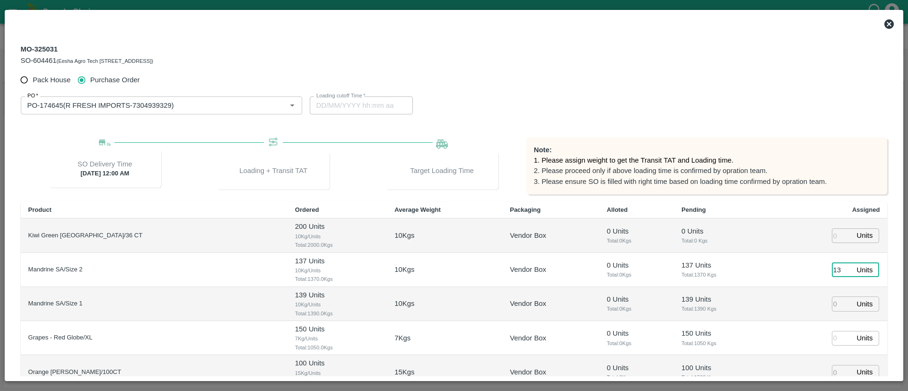
type input "137"
type input "14/09/2025 06:24 AM"
type input "137"
click at [834, 303] on input "number" at bounding box center [842, 303] width 21 height 15
type input "139"
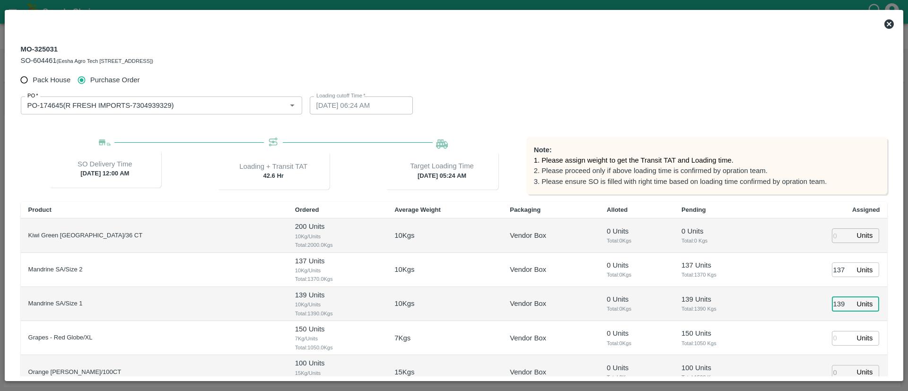
type input "14/09/2025 05:24 AM"
type input "139"
click at [779, 328] on td "Units ​" at bounding box center [827, 338] width 119 height 34
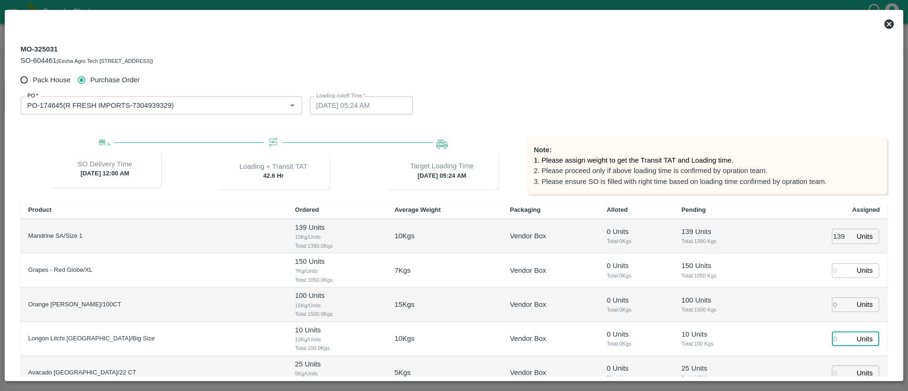
click at [836, 338] on input "number" at bounding box center [842, 338] width 21 height 15
type input "10"
click at [793, 340] on td "10 Units ​" at bounding box center [827, 339] width 119 height 34
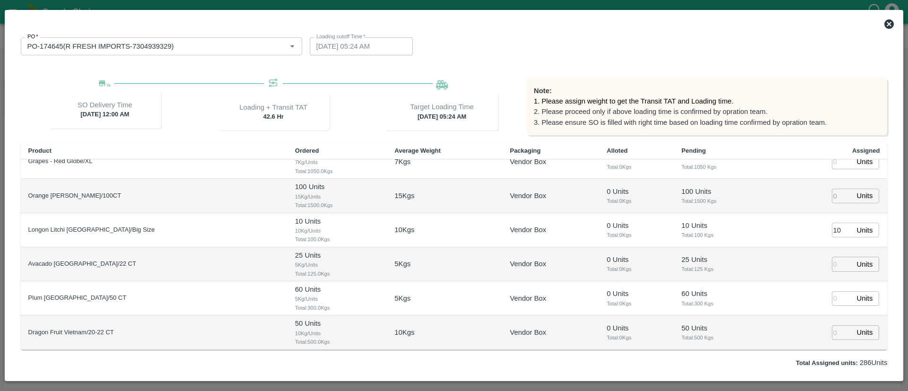
scroll to position [93, 0]
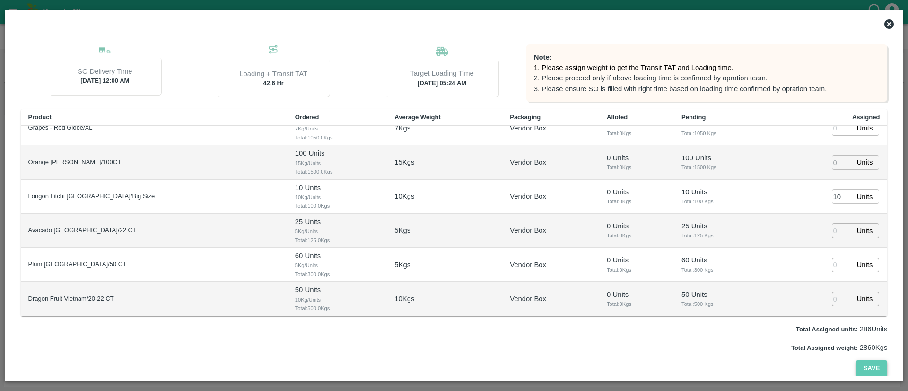
click at [870, 369] on button "Save" at bounding box center [871, 368] width 31 height 17
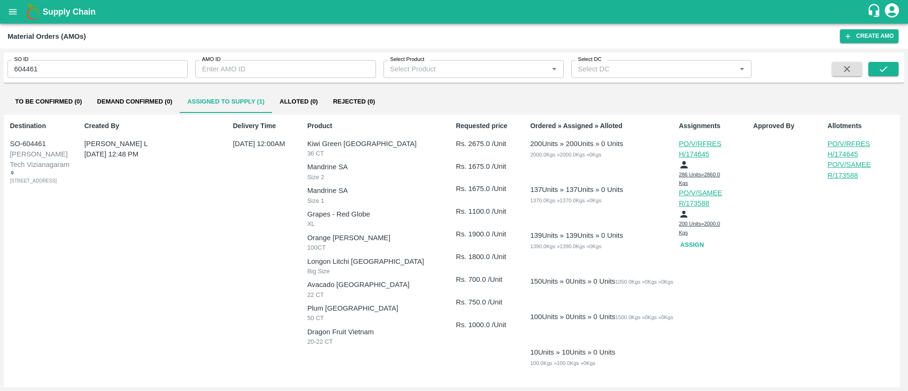
click at [696, 243] on button "Assign" at bounding box center [693, 245] width 30 height 17
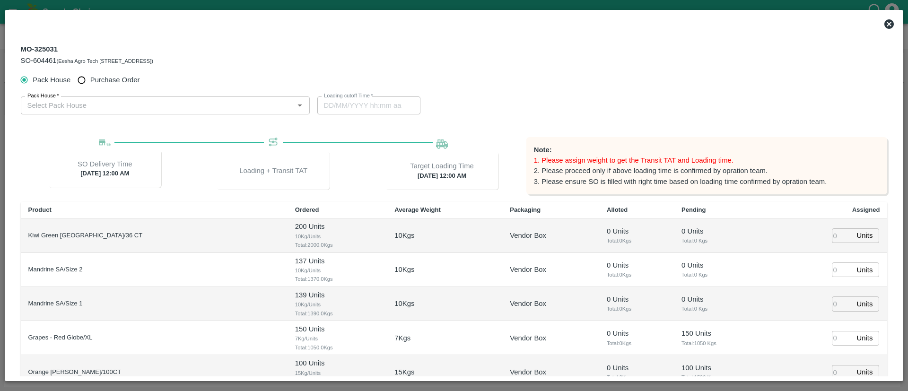
type input "16/09/2025 12:00 AM"
click at [84, 81] on input "Purchase Order" at bounding box center [81, 79] width 17 height 17
radio input "true"
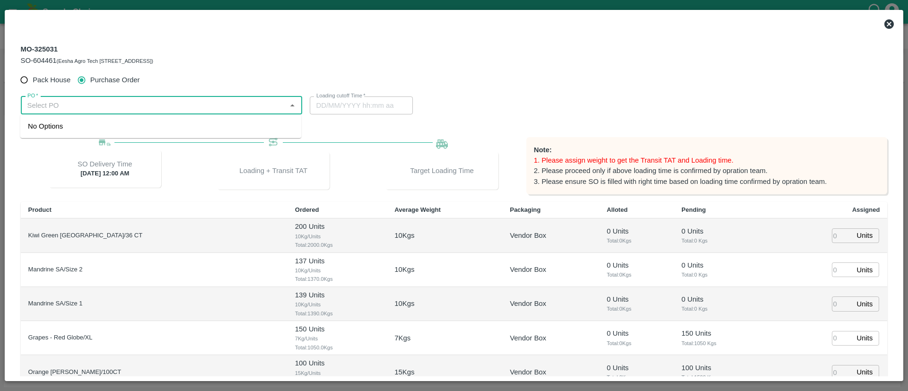
click at [114, 101] on input "PO   *" at bounding box center [154, 105] width 260 height 12
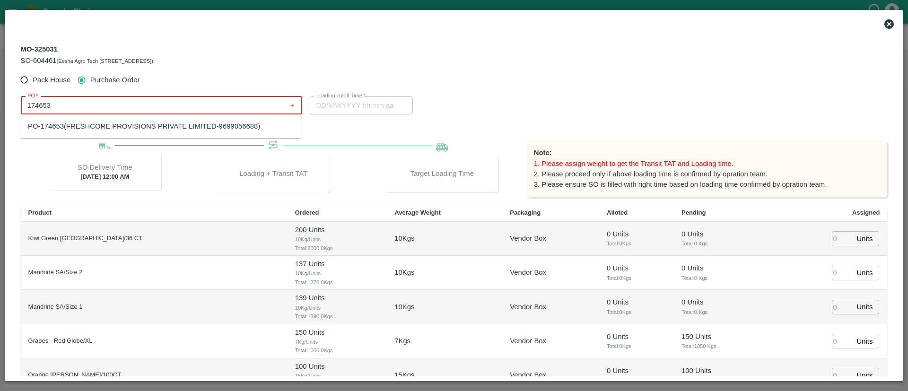
click at [187, 119] on div "PO-174653(FRESHCORE PROVISIONS PRIVATE LIMITED-9699056688)" at bounding box center [160, 126] width 281 height 16
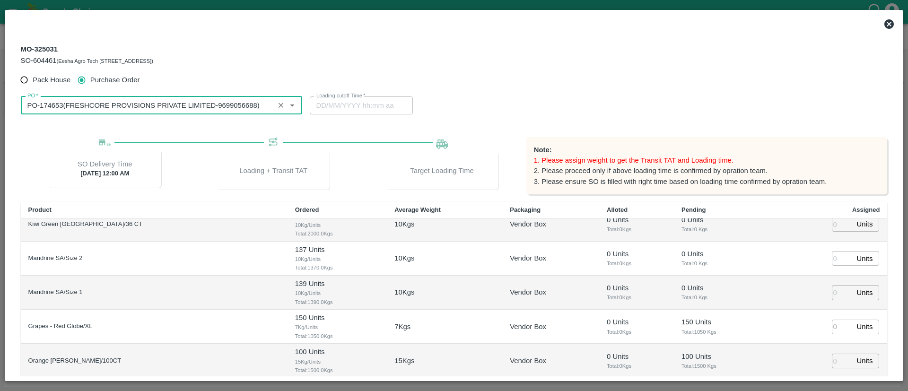
scroll to position [12, 0]
type input "PO-174653(FRESHCORE PROVISIONS PRIVATE LIMITED-9699056688)"
click at [833, 330] on input "number" at bounding box center [842, 326] width 21 height 15
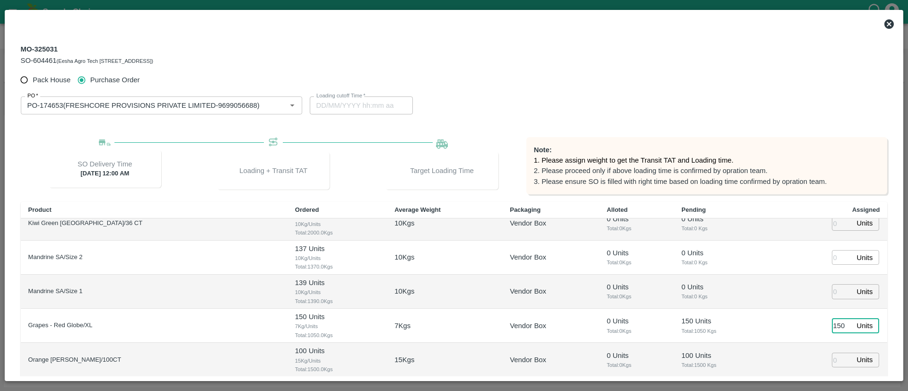
type input "150"
click at [797, 333] on td "150 Units ​" at bounding box center [827, 326] width 119 height 34
type input "13/09/2025 11:20 AM"
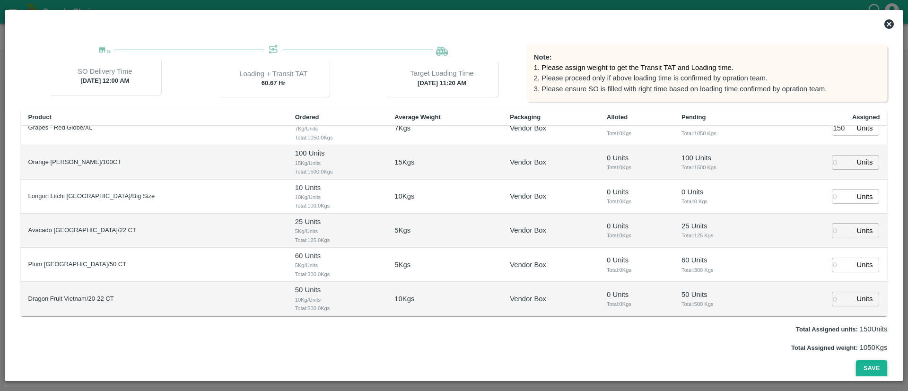
scroll to position [92, 0]
click at [868, 363] on button "Save" at bounding box center [871, 369] width 31 height 17
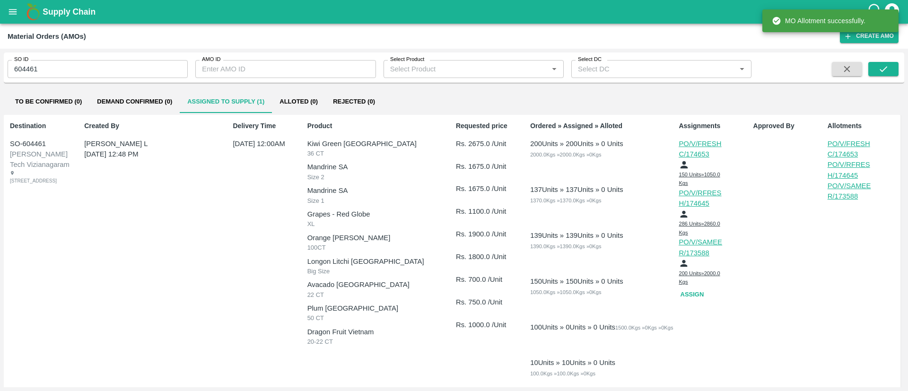
click at [688, 289] on button "Assign" at bounding box center [693, 294] width 30 height 17
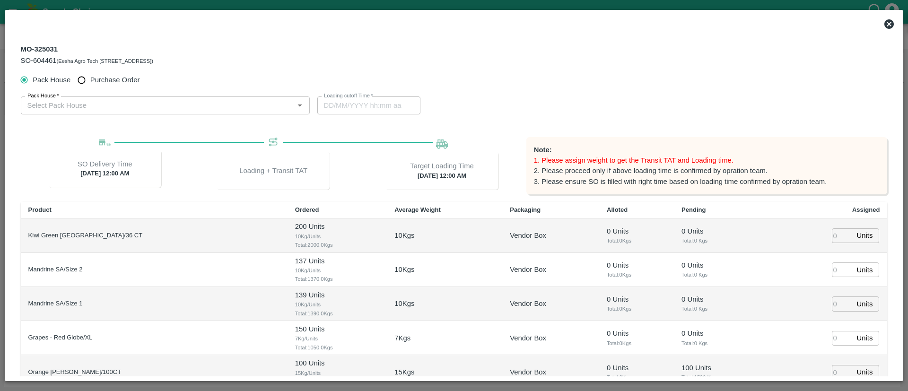
type input "16/09/2025 12:00 AM"
click at [78, 78] on input "Purchase Order" at bounding box center [81, 79] width 17 height 17
radio input "true"
click at [95, 97] on div "PO   *" at bounding box center [161, 105] width 281 height 18
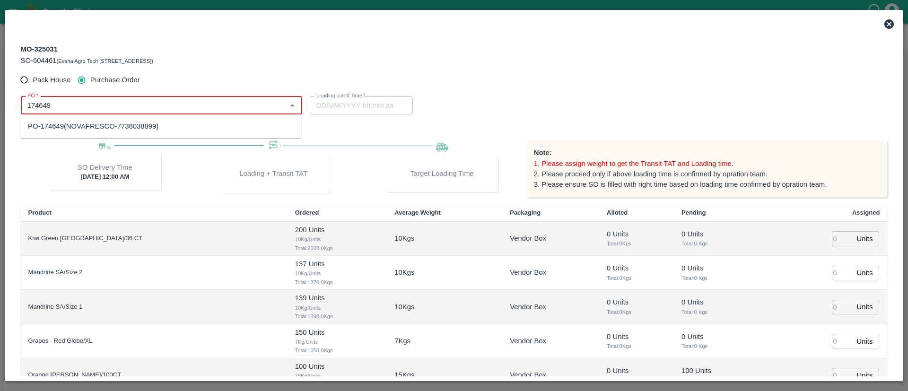
click at [158, 123] on div "PO-174649(NOVAFRESCO-7738038899)" at bounding box center [93, 126] width 130 height 10
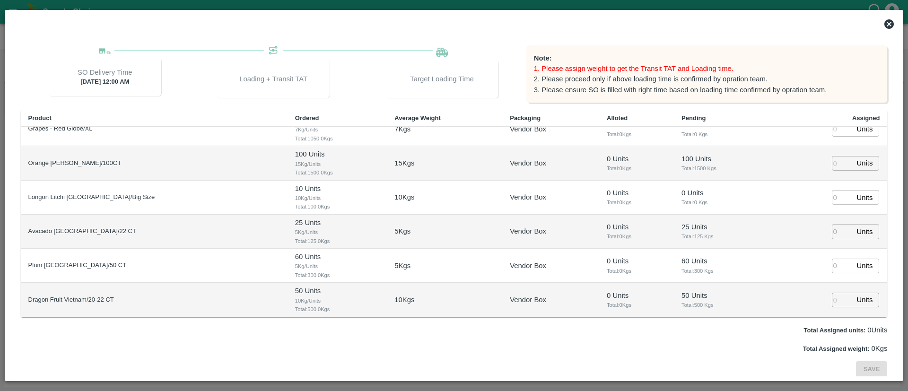
scroll to position [93, 0]
type input "PO-174649(NOVAFRESCO-7738038899)"
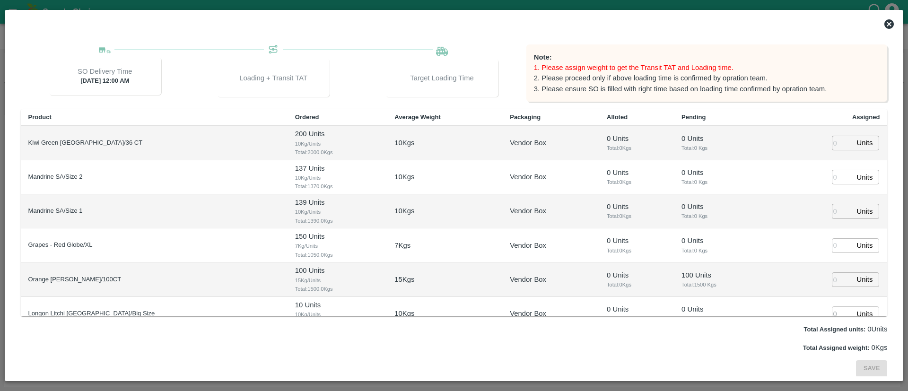
scroll to position [117, 0]
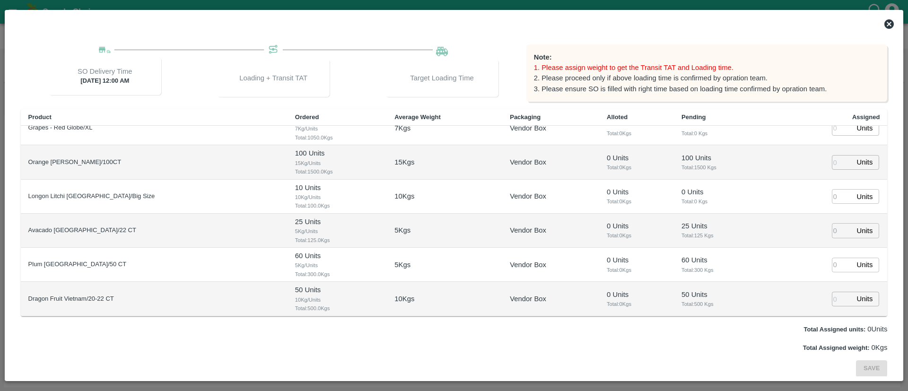
click at [890, 22] on icon at bounding box center [888, 23] width 9 height 9
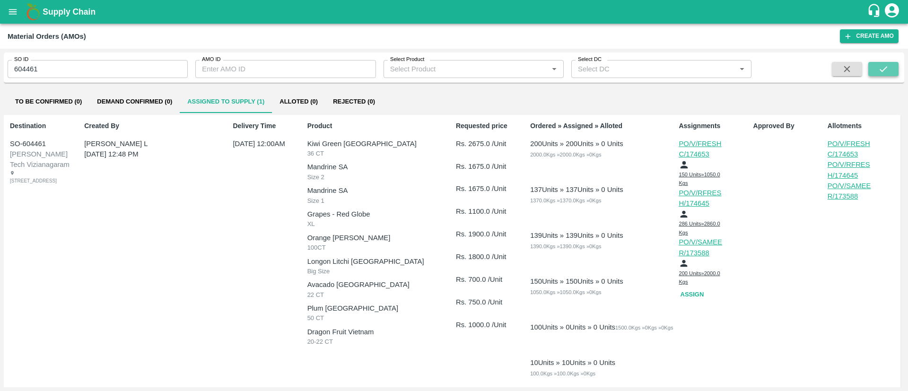
click at [886, 67] on icon "submit" at bounding box center [883, 69] width 8 height 6
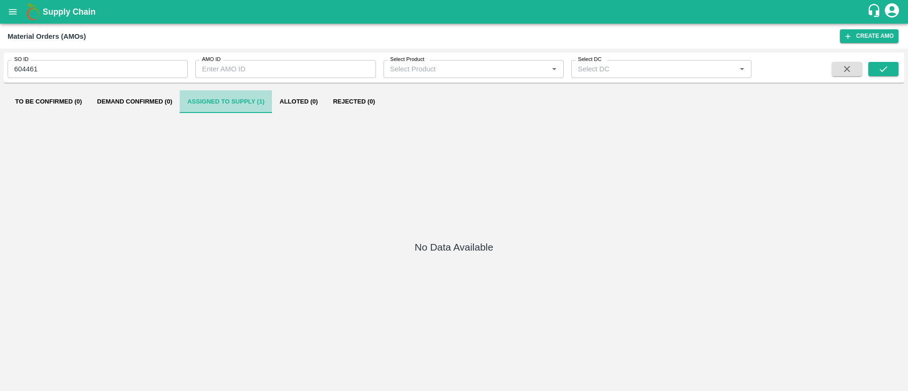
click at [212, 101] on button "Assigned to Supply (1)" at bounding box center [226, 101] width 92 height 23
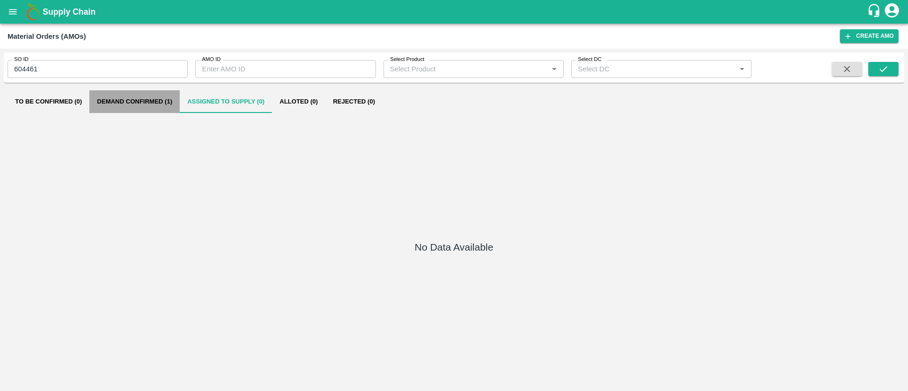
click at [153, 99] on button "Demand Confirmed (1)" at bounding box center [134, 101] width 90 height 23
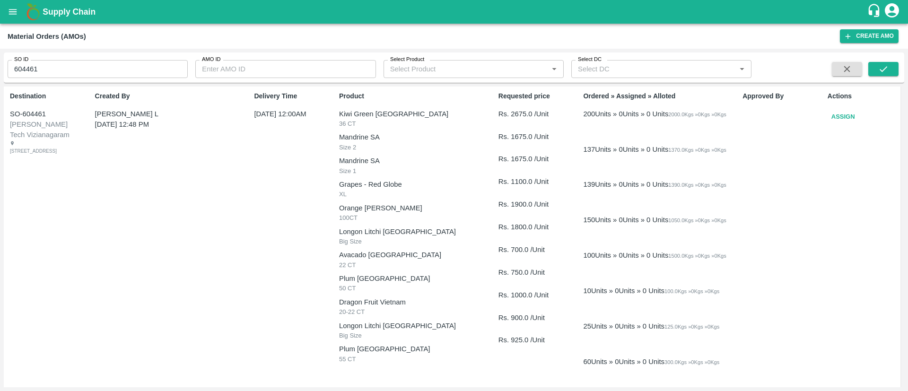
scroll to position [0, 0]
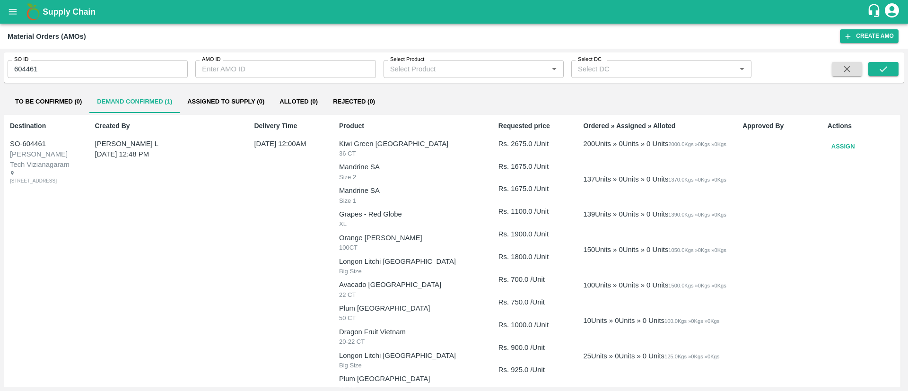
click at [843, 146] on button "Assign" at bounding box center [842, 147] width 31 height 17
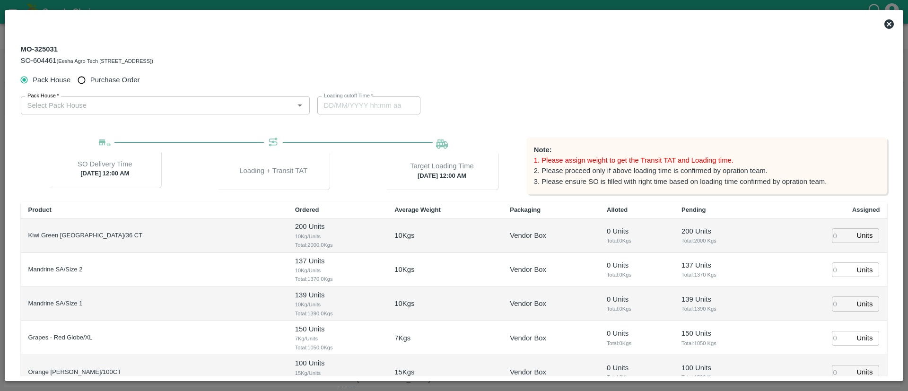
type input "16/09/2025 12:00 AM"
click at [77, 81] on input "Purchase Order" at bounding box center [81, 79] width 17 height 17
radio input "true"
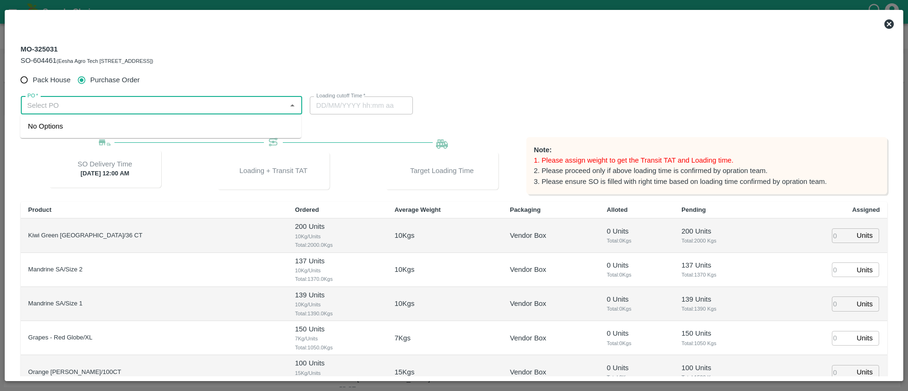
click at [125, 106] on input "PO   *" at bounding box center [154, 105] width 260 height 12
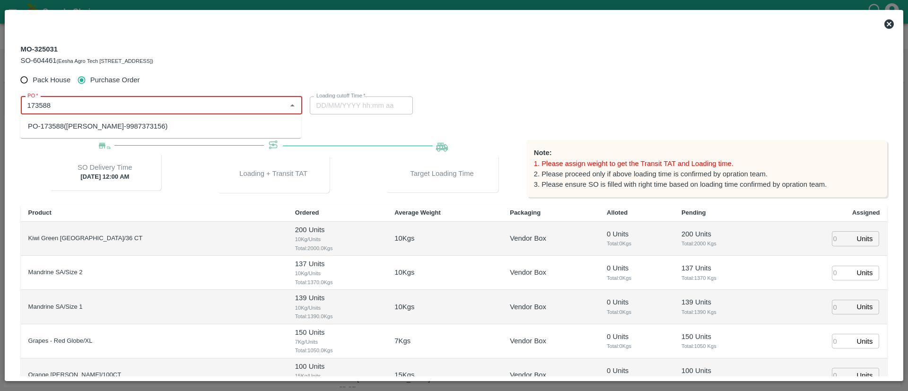
click at [98, 128] on div "PO-173588(SAMEER TAIRUDDIN SHAIKH-9987373156)" at bounding box center [97, 126] width 139 height 10
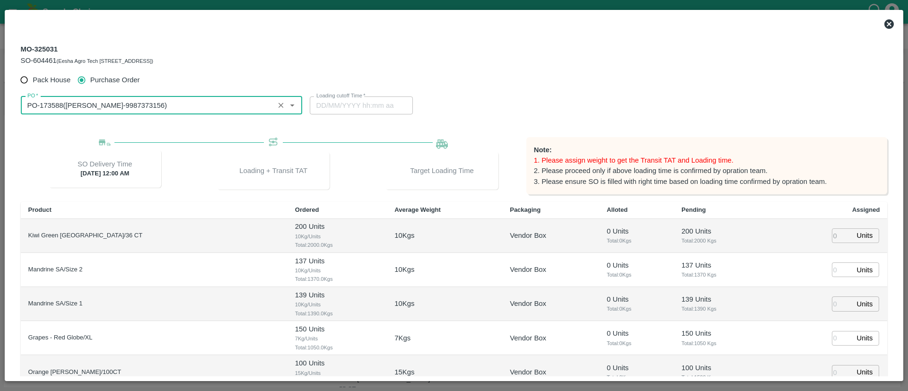
type input "PO-173588(SAMEER TAIRUDDIN SHAIKH-9987373156)"
click at [837, 238] on input "number" at bounding box center [842, 235] width 21 height 15
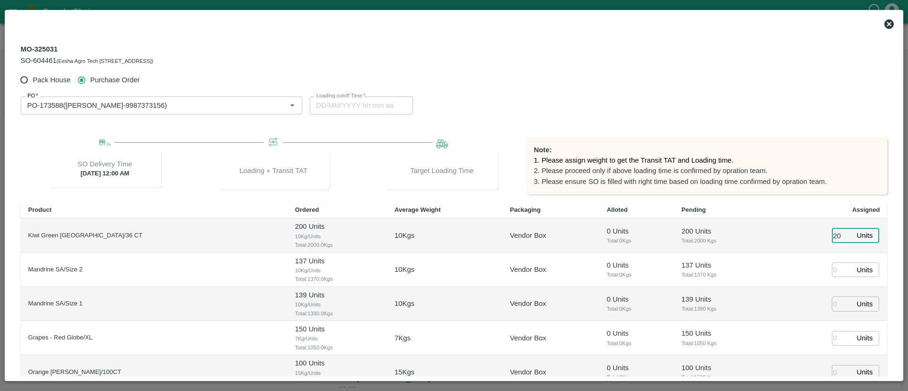
type input "200"
type input "14/09/2025 06:24 AM"
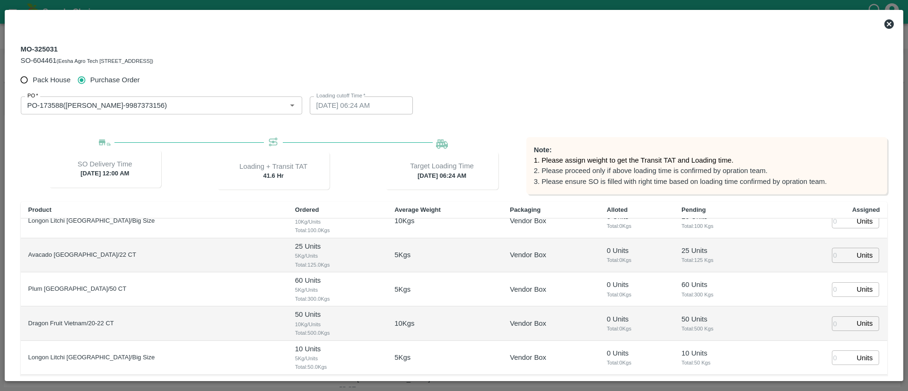
scroll to position [93, 0]
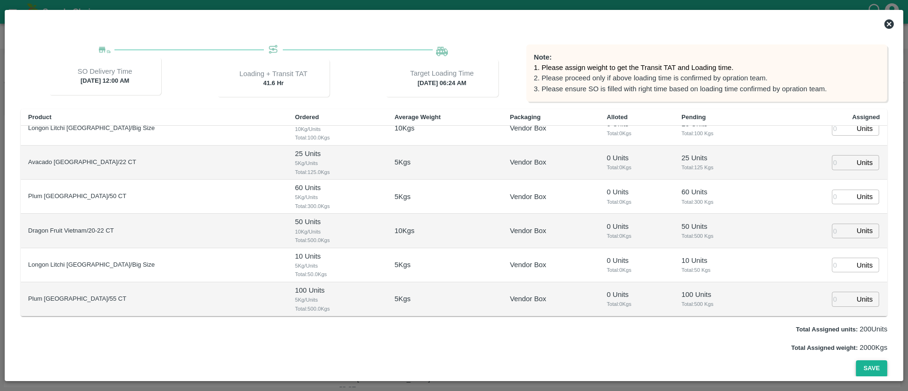
type input "200"
click at [865, 362] on button "Save" at bounding box center [871, 368] width 31 height 17
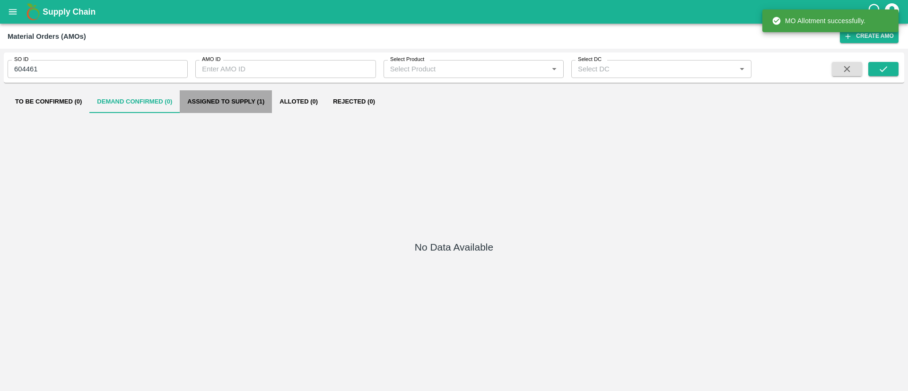
click at [249, 104] on button "Assigned to Supply (1)" at bounding box center [226, 101] width 92 height 23
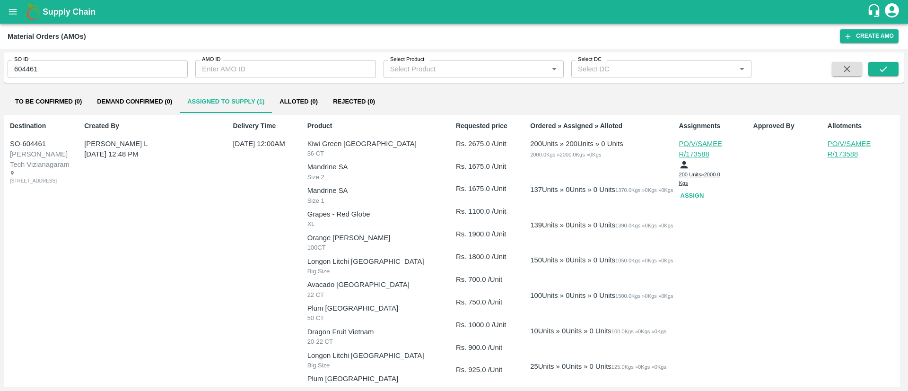
click at [695, 194] on button "Assign" at bounding box center [693, 196] width 30 height 17
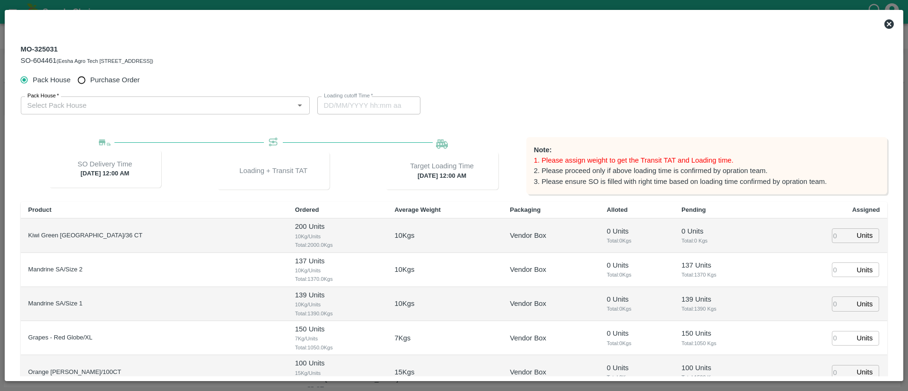
type input "16/09/2025 12:00 AM"
drag, startPoint x: 115, startPoint y: 77, endPoint x: 113, endPoint y: 85, distance: 7.8
click at [113, 77] on span "Purchase Order" at bounding box center [115, 80] width 50 height 10
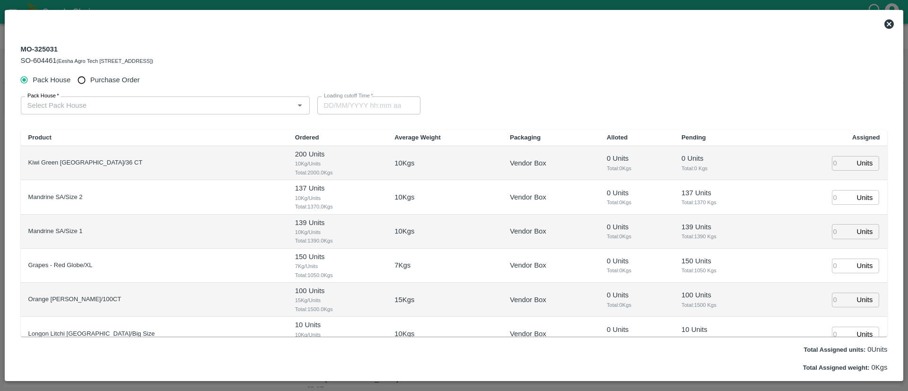
click at [127, 109] on input "Pack House   *" at bounding box center [158, 105] width 268 height 12
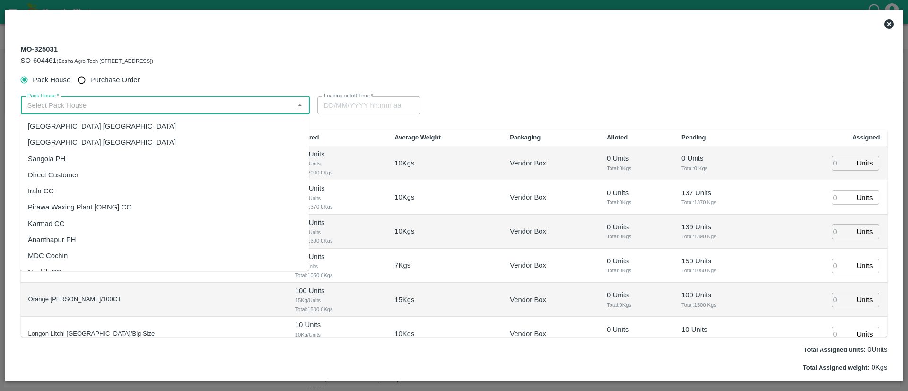
click at [78, 80] on input "Purchase Order" at bounding box center [81, 79] width 17 height 17
radio input "true"
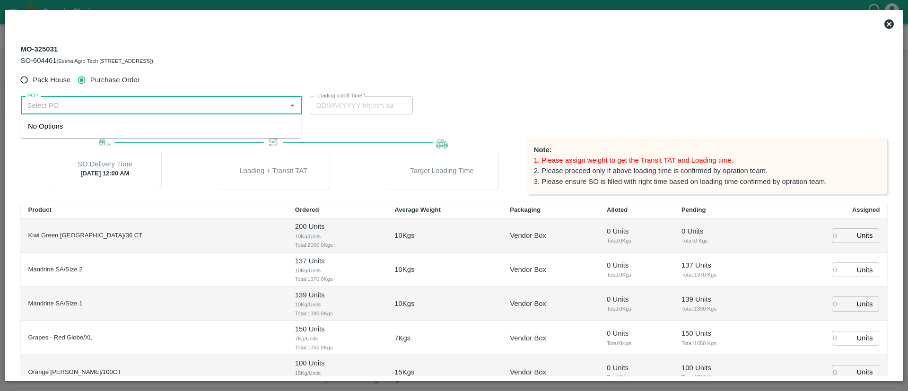
click at [102, 105] on input "PO   *" at bounding box center [154, 105] width 260 height 12
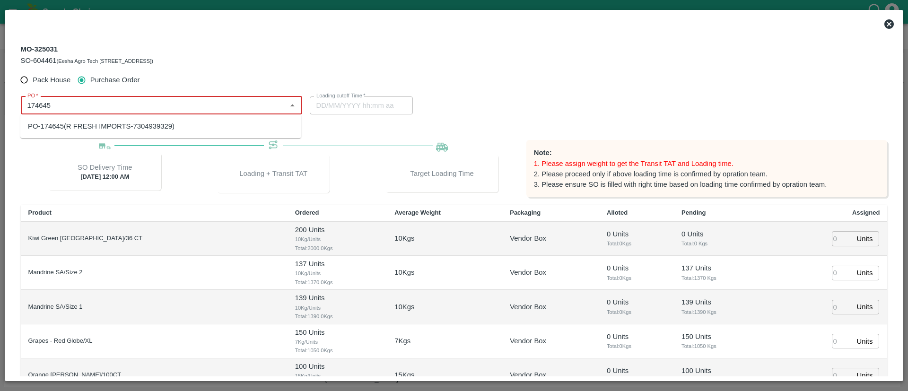
click at [151, 130] on div "PO-174645(R FRESH IMPORTS-7304939329)" at bounding box center [101, 126] width 147 height 10
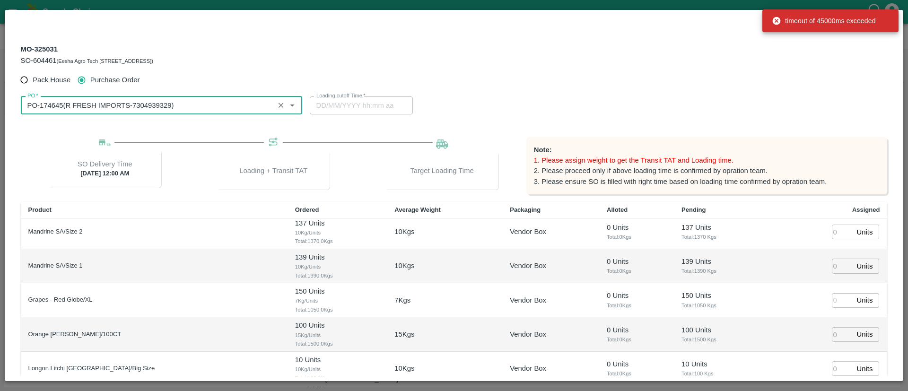
scroll to position [0, 0]
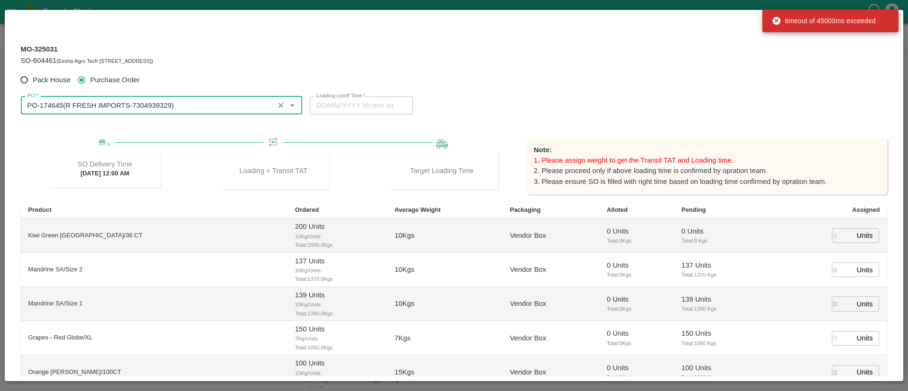
type input "PO-174645(R FRESH IMPORTS-7304939329)"
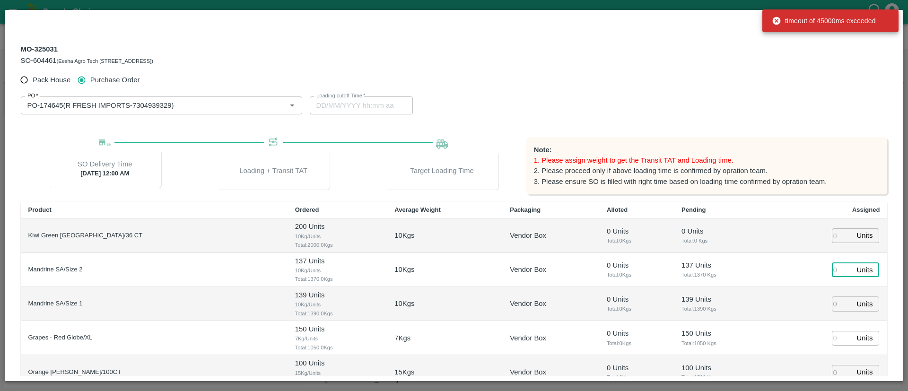
click at [837, 268] on input "number" at bounding box center [842, 269] width 21 height 15
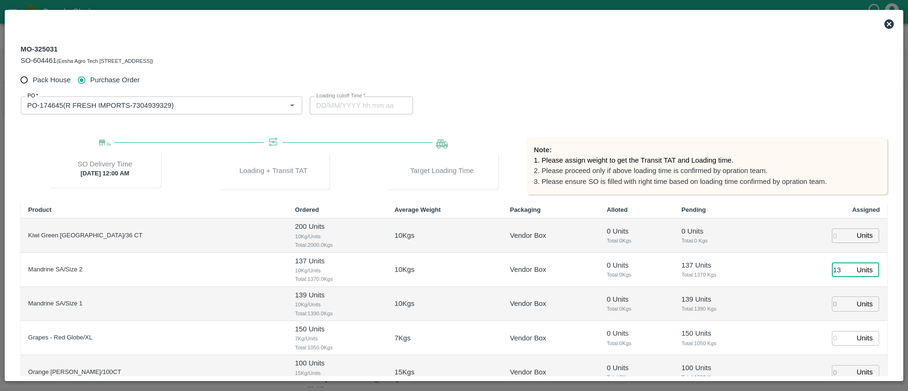
type input "137"
type input "14/09/2025 06:24 AM"
type input "137"
click at [835, 303] on input "number" at bounding box center [842, 303] width 21 height 15
type input "139"
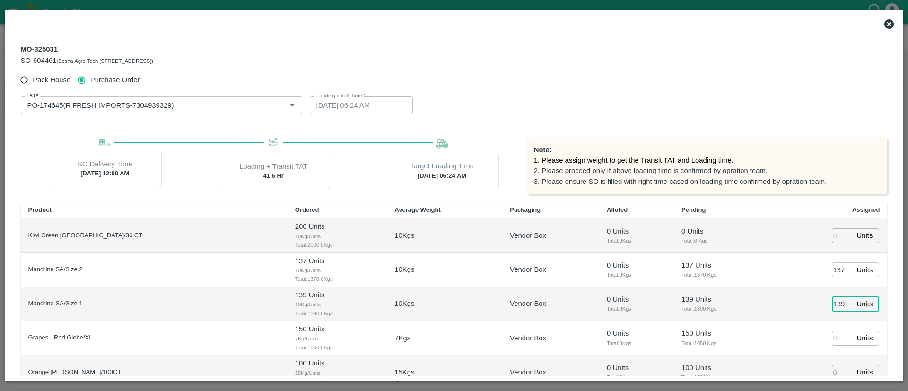
type input "14/09/2025 05:24 AM"
type input "139"
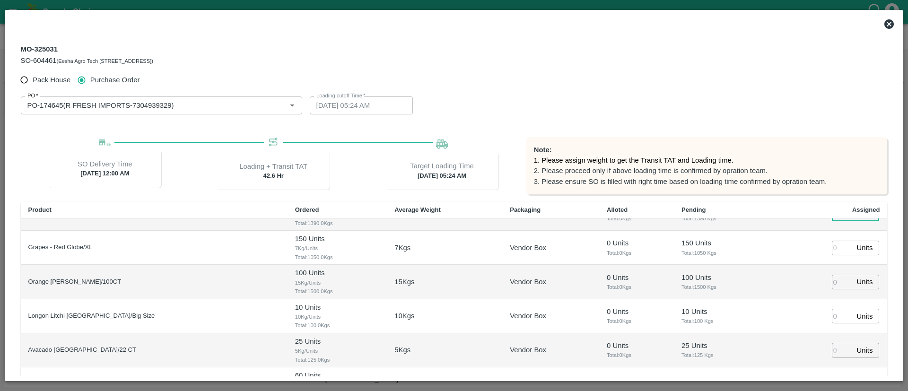
scroll to position [95, 0]
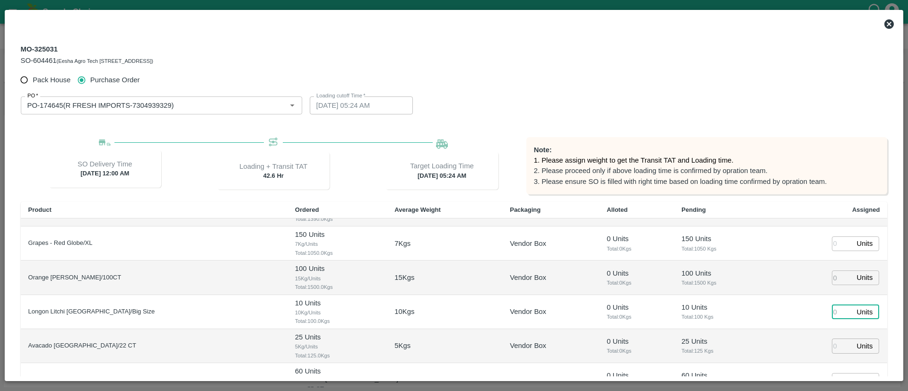
click at [832, 313] on input "number" at bounding box center [842, 311] width 21 height 15
type input "10"
click at [795, 318] on td "10 Units ​" at bounding box center [827, 312] width 119 height 34
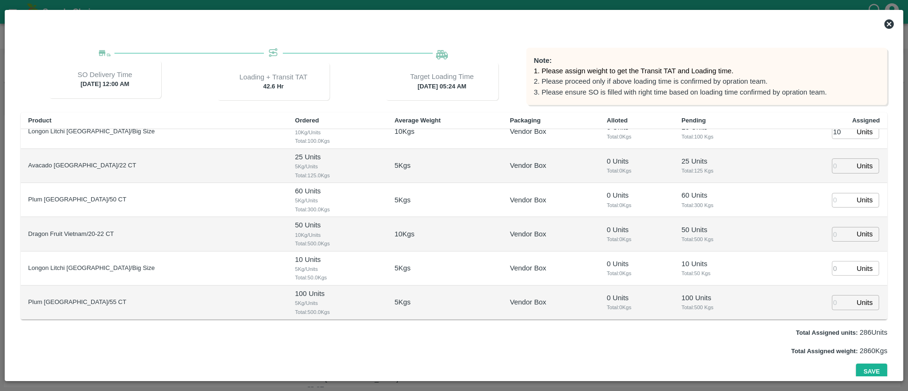
scroll to position [93, 0]
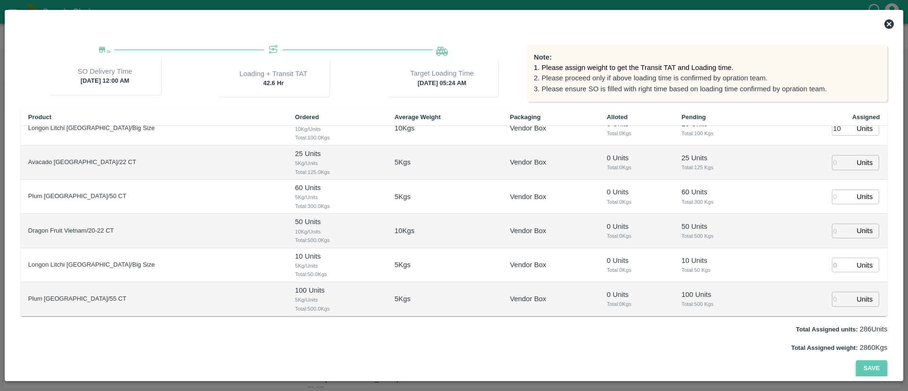
click at [876, 366] on button "Save" at bounding box center [871, 368] width 31 height 17
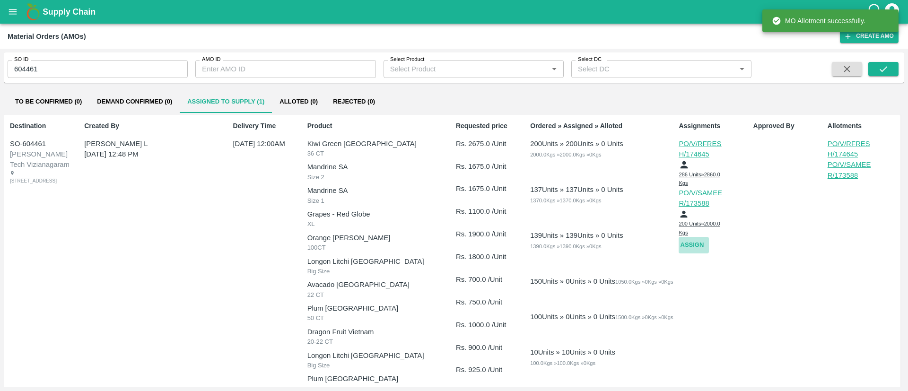
click at [694, 245] on button "Assign" at bounding box center [693, 245] width 30 height 17
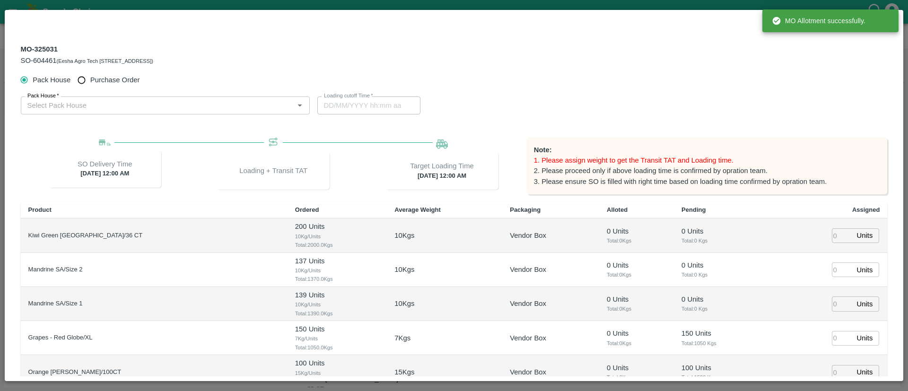
type input "16/09/2025 12:00 AM"
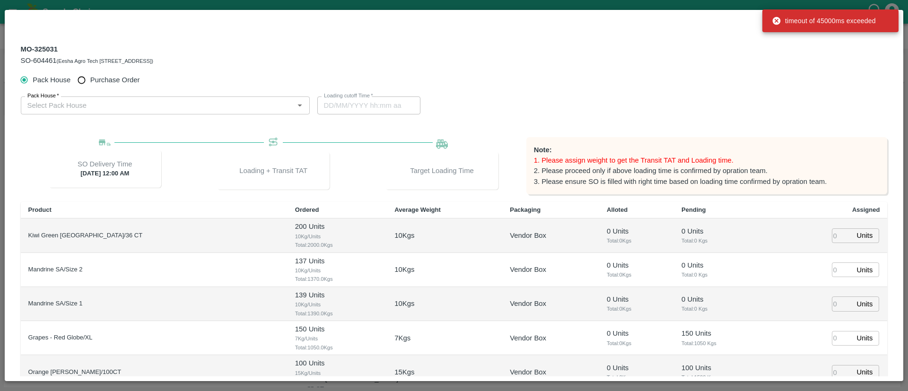
click at [93, 82] on span "Purchase Order" at bounding box center [115, 80] width 50 height 10
click at [90, 82] on input "Purchase Order" at bounding box center [81, 79] width 17 height 17
radio input "true"
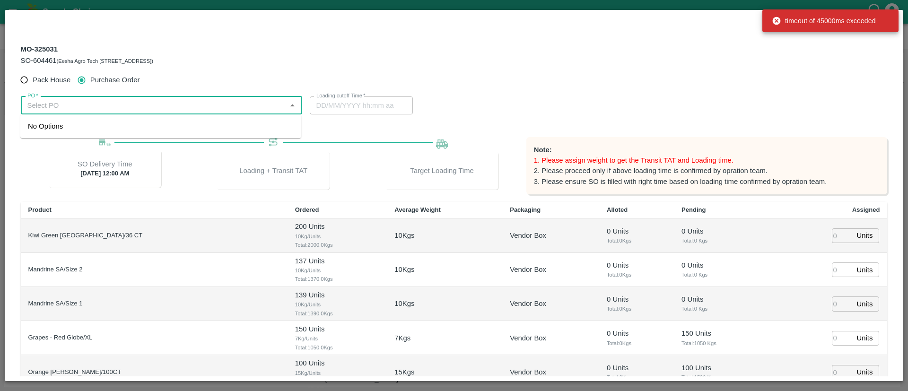
click at [115, 110] on input "PO   *" at bounding box center [154, 105] width 260 height 12
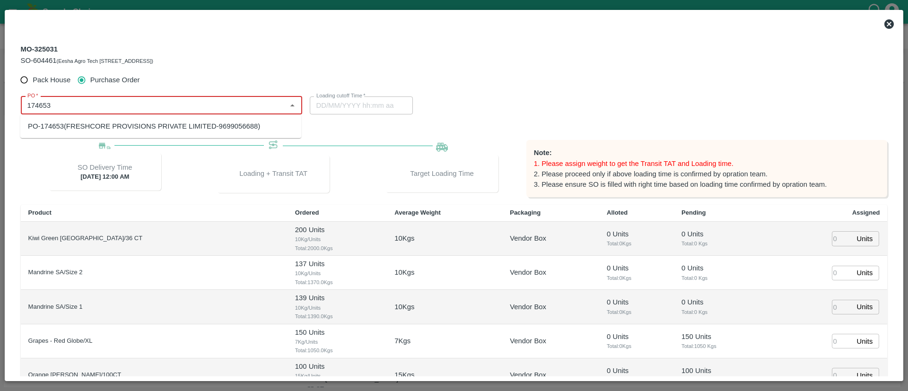
click at [196, 121] on div "PO-174653(FRESHCORE PROVISIONS PRIVATE LIMITED-9699056688)" at bounding box center [144, 126] width 232 height 10
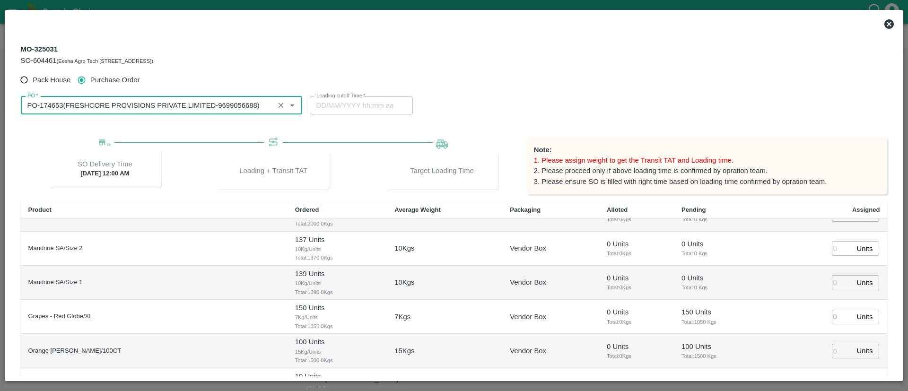
scroll to position [21, 0]
type input "PO-174653(FRESHCORE PROVISIONS PRIVATE LIMITED-9699056688)"
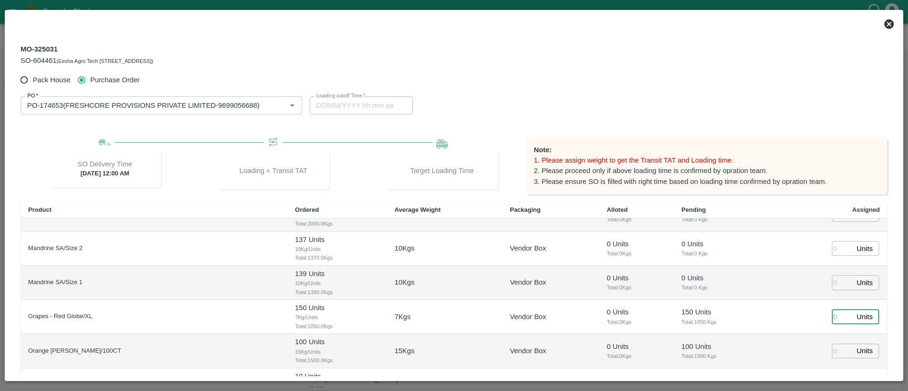
click at [837, 317] on input "number" at bounding box center [842, 317] width 21 height 15
type input "150"
click at [796, 326] on td "150 Units ​" at bounding box center [827, 317] width 119 height 34
type input "13/09/2025 11:20 AM"
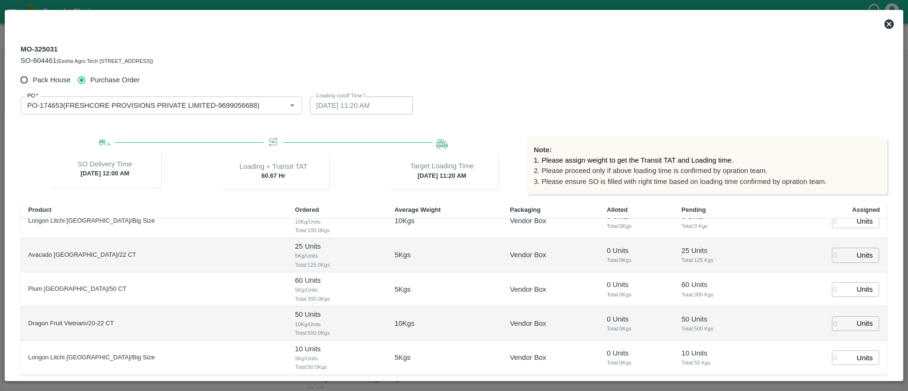
scroll to position [93, 0]
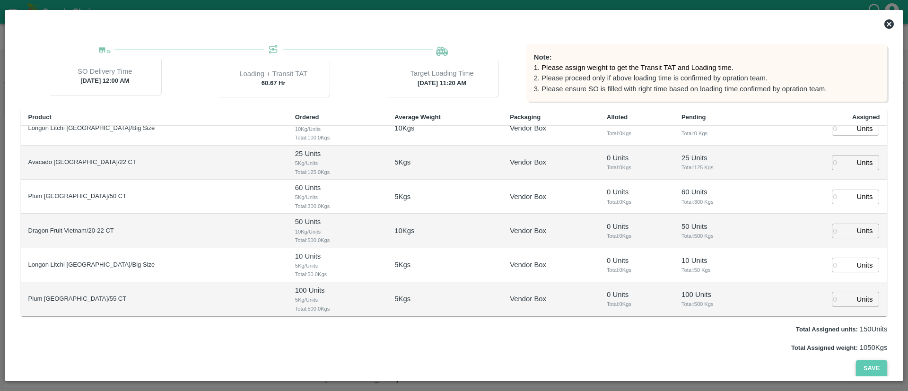
click at [870, 365] on button "Save" at bounding box center [871, 368] width 31 height 17
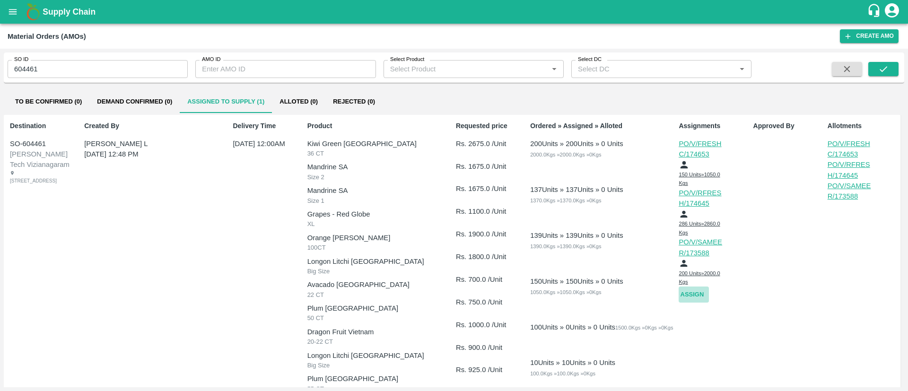
click at [685, 288] on button "Assign" at bounding box center [693, 294] width 30 height 17
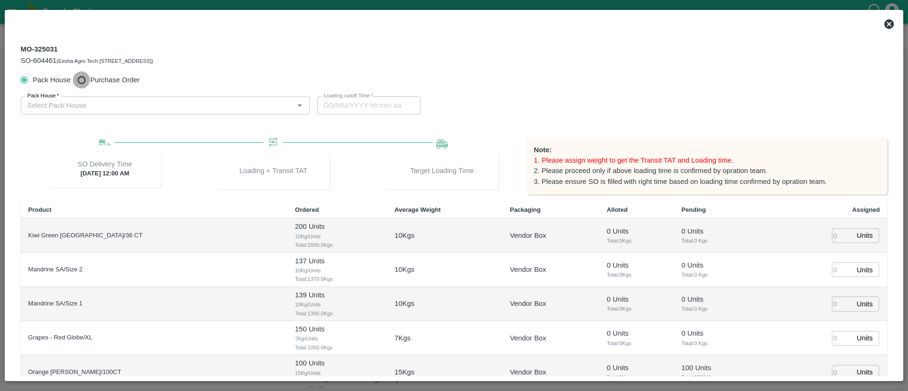
click at [81, 79] on input "Purchase Order" at bounding box center [81, 79] width 17 height 17
radio input "true"
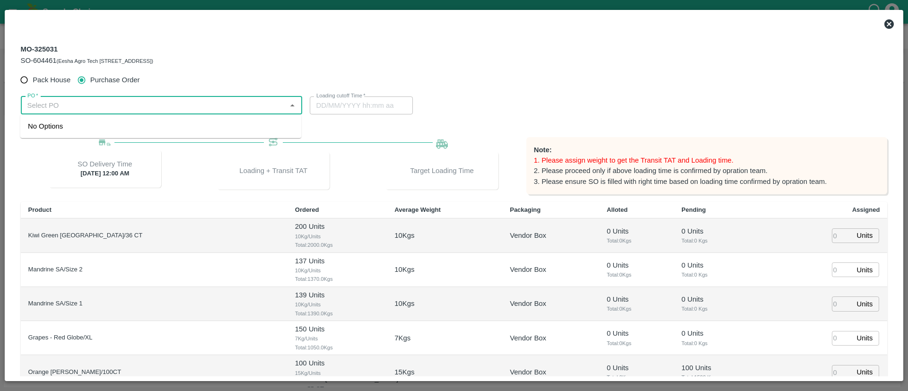
click at [113, 107] on input "PO   *" at bounding box center [154, 105] width 260 height 12
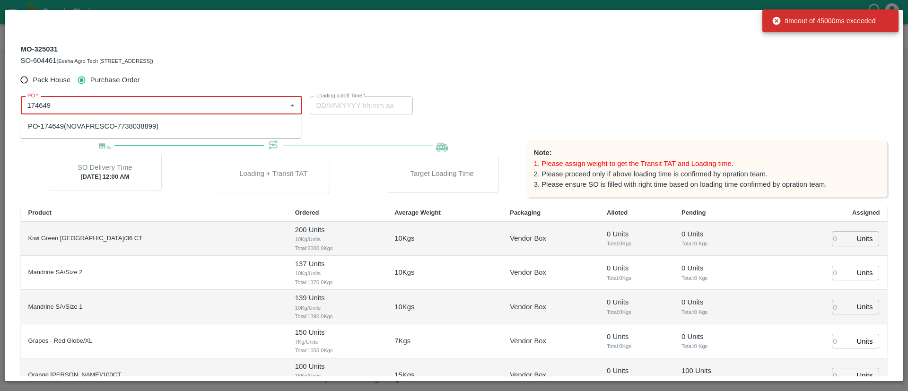
click at [80, 128] on div "PO-174649(NOVAFRESCO-7738038899)" at bounding box center [93, 126] width 130 height 10
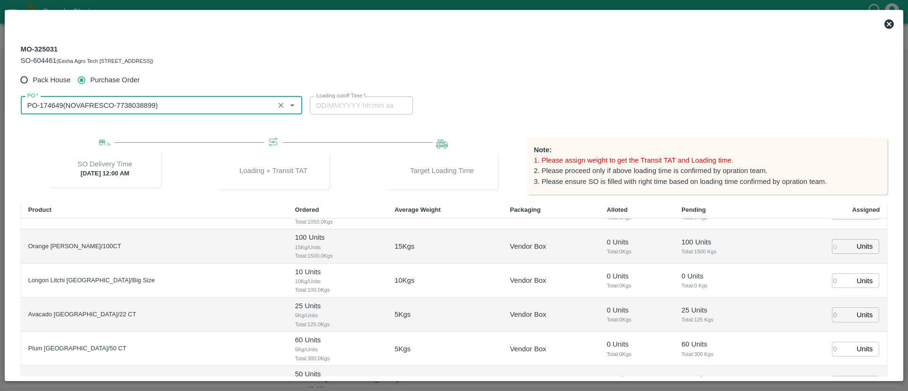
scroll to position [132, 0]
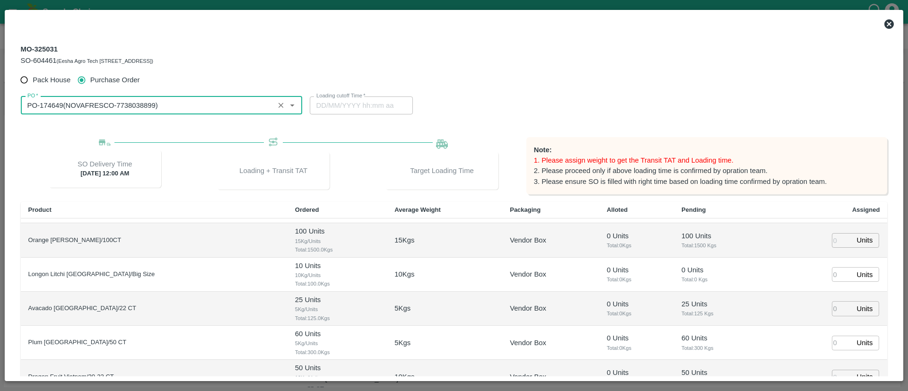
type input "PO-174649(NOVAFRESCO-7738038899)"
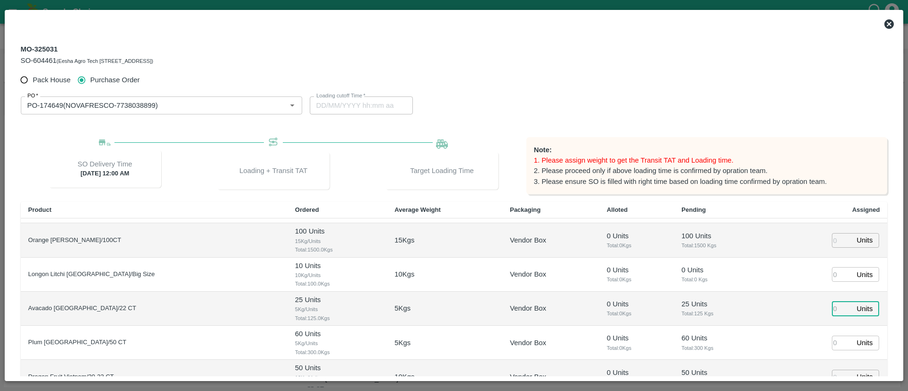
click at [836, 305] on input "number" at bounding box center [842, 308] width 21 height 15
type input "25"
type input "14/09/2025 01:10 AM"
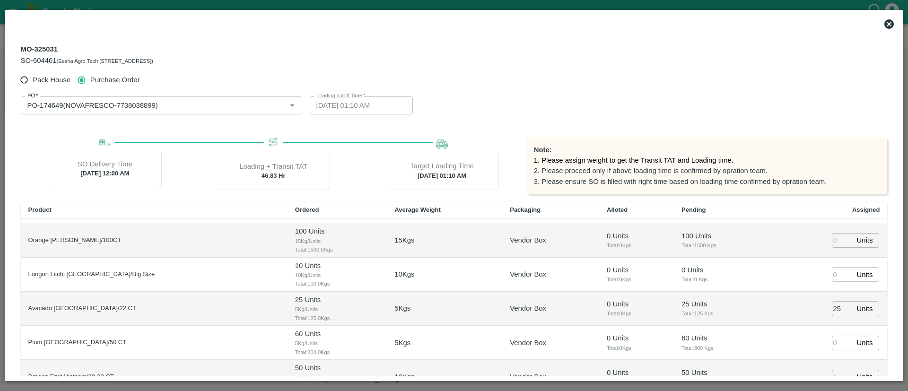
click at [808, 325] on td "25 Units ​" at bounding box center [827, 309] width 119 height 34
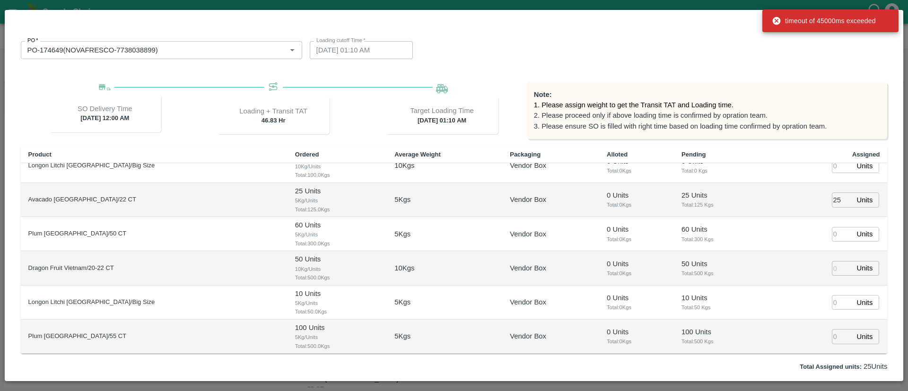
scroll to position [56, 0]
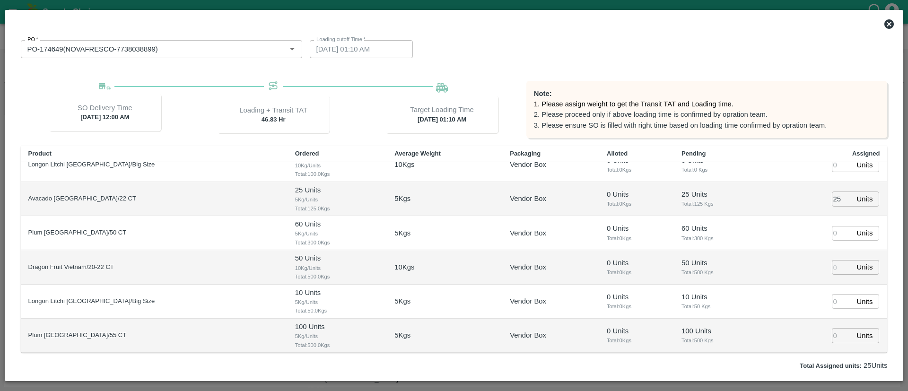
click at [836, 235] on input "number" at bounding box center [842, 233] width 21 height 15
type input "60"
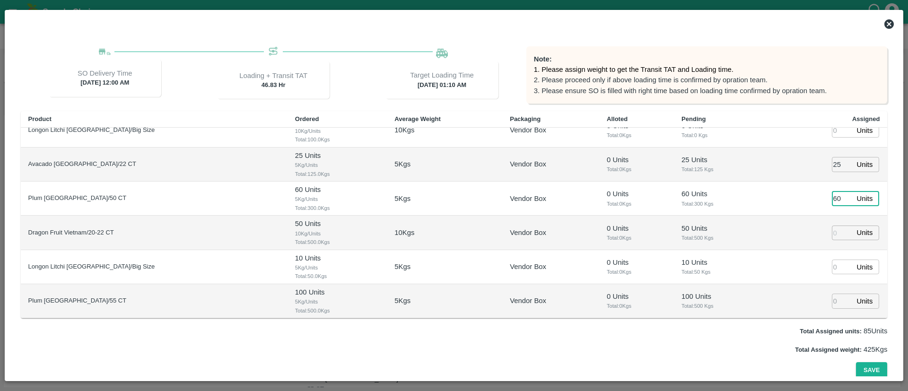
scroll to position [93, 0]
click at [835, 265] on input "number" at bounding box center [842, 265] width 21 height 15
type input "10"
click at [794, 278] on td "10 Units ​" at bounding box center [827, 265] width 119 height 34
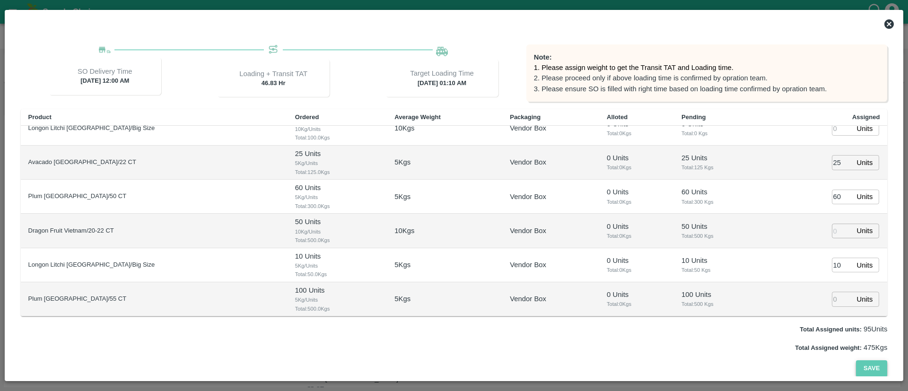
click at [869, 368] on button "Save" at bounding box center [871, 368] width 31 height 17
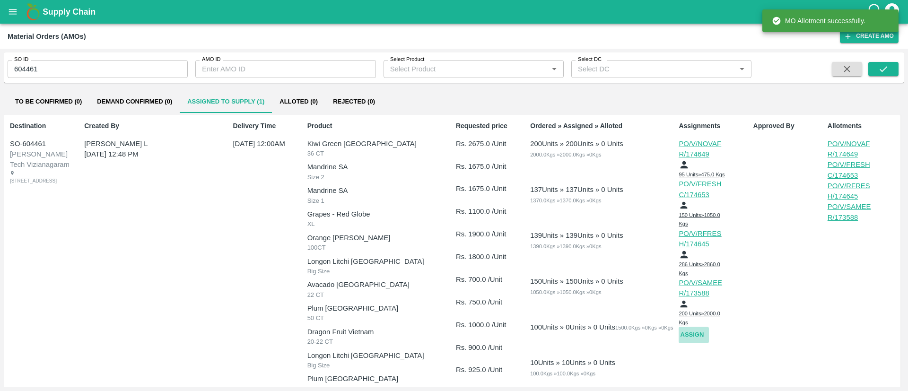
click at [691, 343] on button "Assign" at bounding box center [693, 335] width 30 height 17
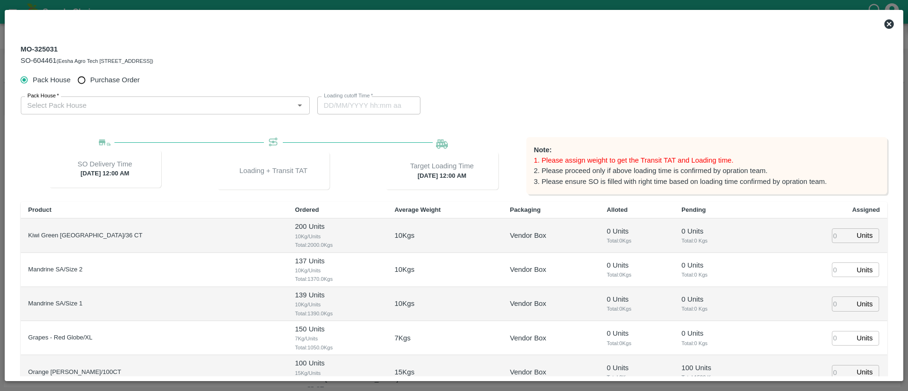
type input "16/09/2025 12:00 AM"
click at [109, 80] on span "Purchase Order" at bounding box center [115, 80] width 50 height 10
click at [90, 80] on input "Purchase Order" at bounding box center [81, 79] width 17 height 17
radio input "true"
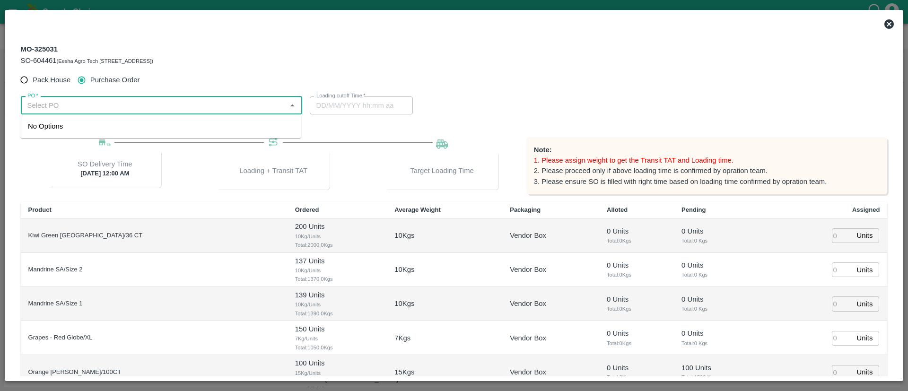
click at [120, 104] on input "PO   *" at bounding box center [154, 105] width 260 height 12
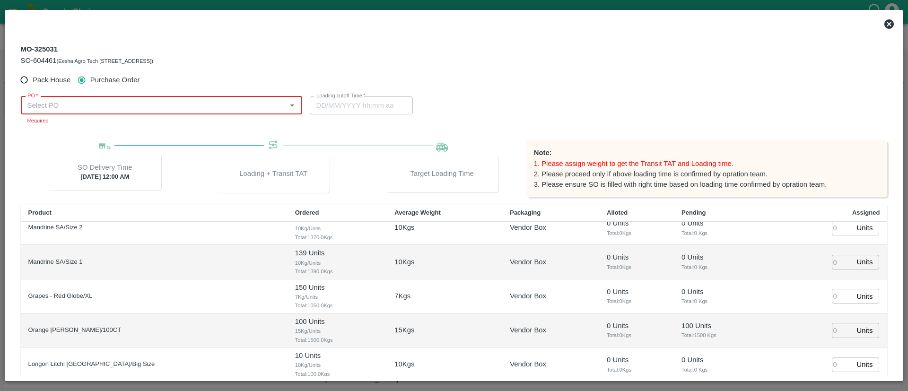
scroll to position [44, 0]
click at [201, 123] on div "PO-174638(G.S. AGRO FRESH-8800123450)" at bounding box center [160, 126] width 281 height 16
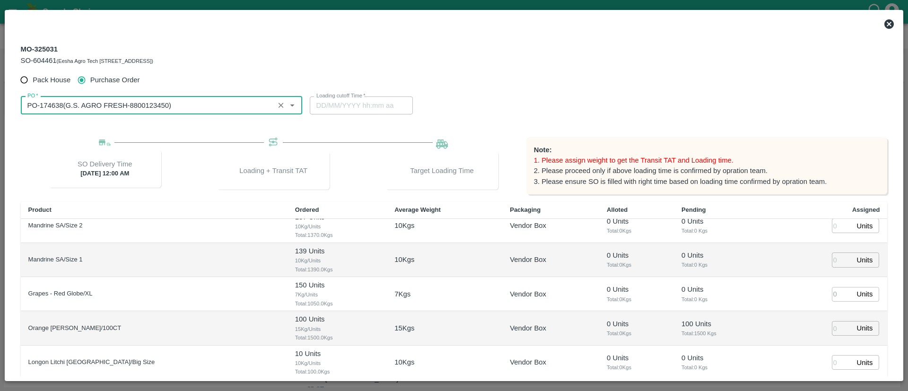
type input "PO-174638(G.S. AGRO FRESH-8800123450)"
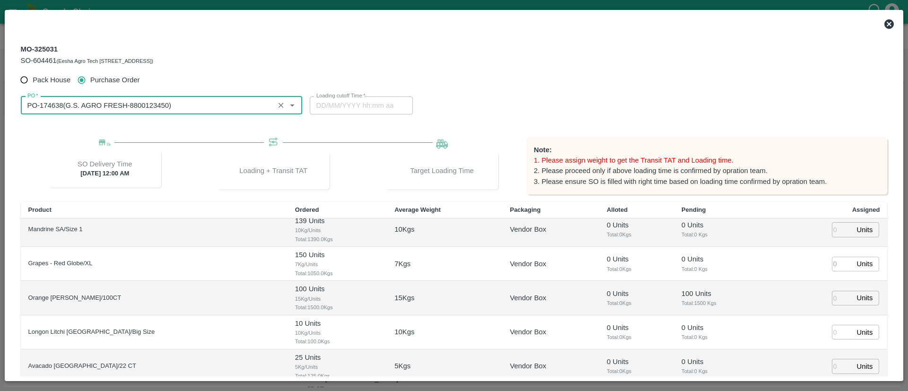
scroll to position [73, 0]
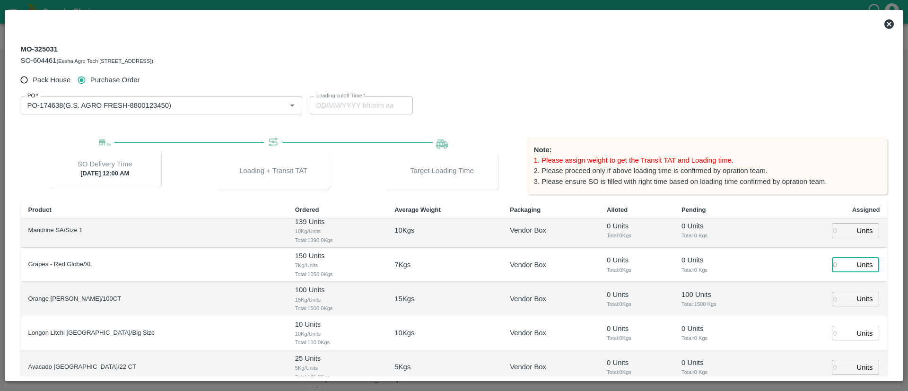
click at [835, 261] on input "number" at bounding box center [842, 265] width 21 height 15
type input "40"
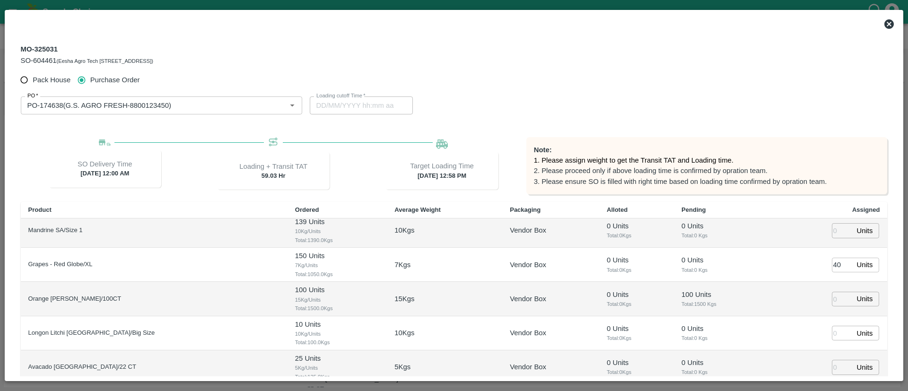
type input "13/09/2025 12:58 PM"
click at [791, 285] on td "Units ​" at bounding box center [827, 299] width 119 height 34
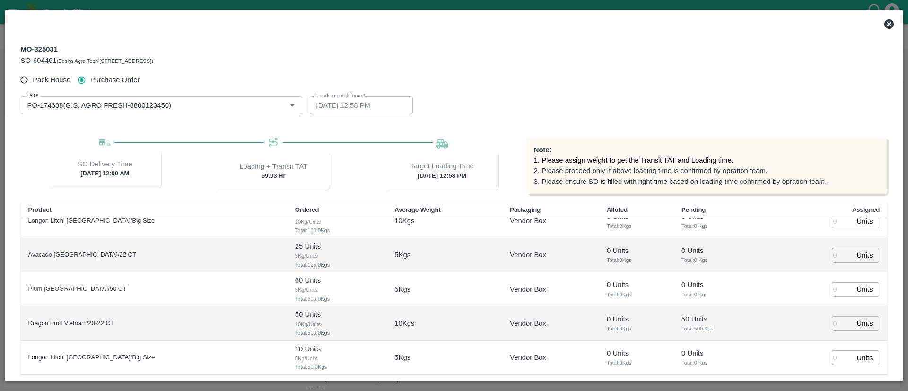
scroll to position [93, 0]
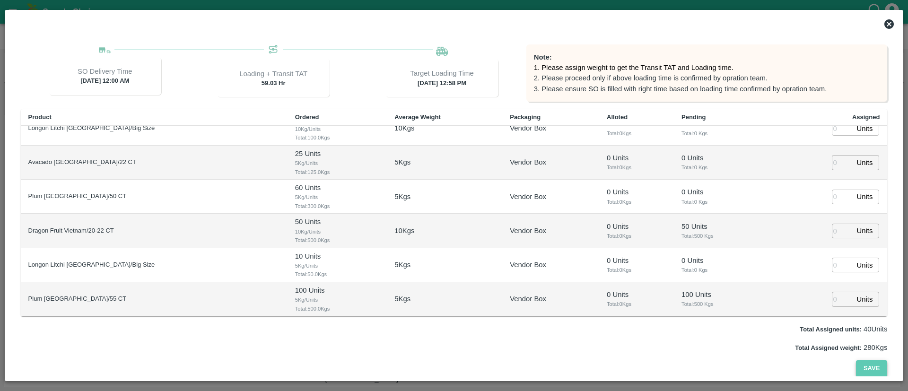
click at [864, 363] on button "Save" at bounding box center [871, 368] width 31 height 17
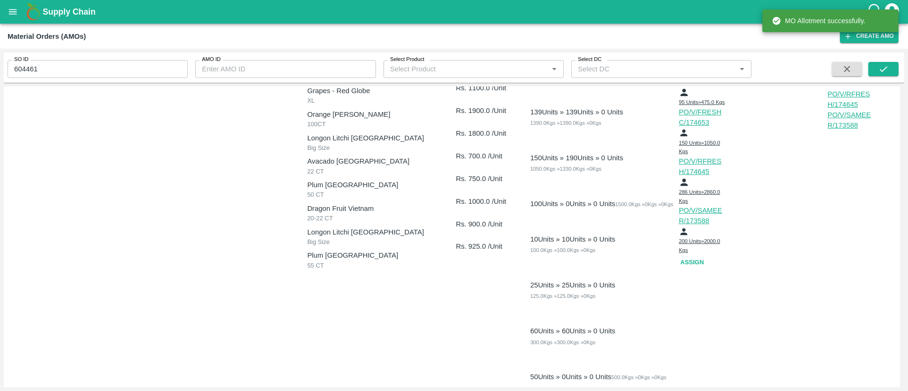
scroll to position [127, 0]
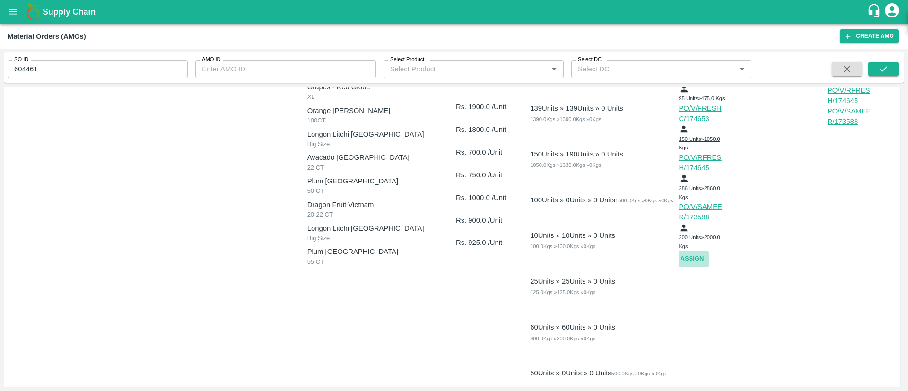
click at [692, 267] on button "Assign" at bounding box center [693, 259] width 30 height 17
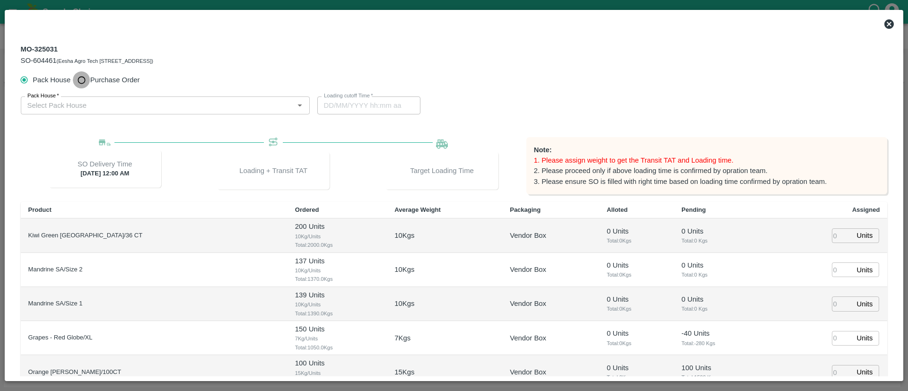
click at [87, 79] on input "Purchase Order" at bounding box center [81, 79] width 17 height 17
radio input "true"
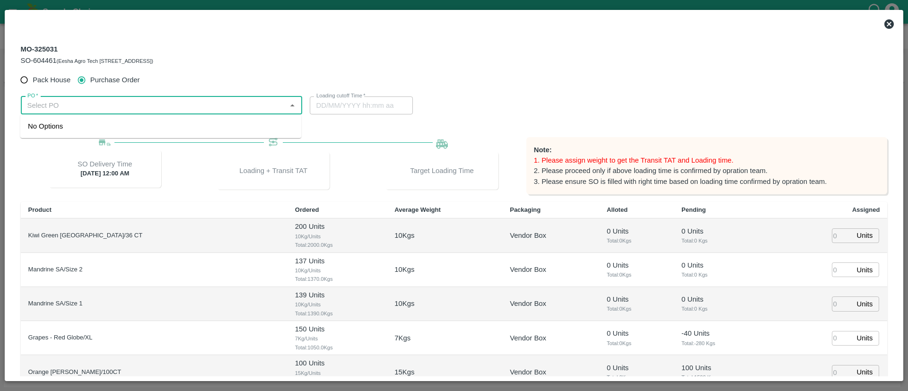
click at [106, 103] on input "PO   *" at bounding box center [154, 105] width 260 height 12
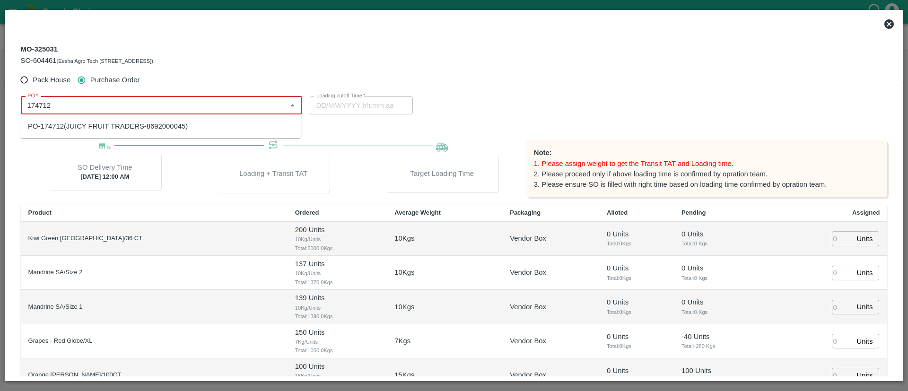
click at [129, 130] on div "PO-174712(JUICY FRUIT TRADERS-8692000045)" at bounding box center [108, 126] width 160 height 10
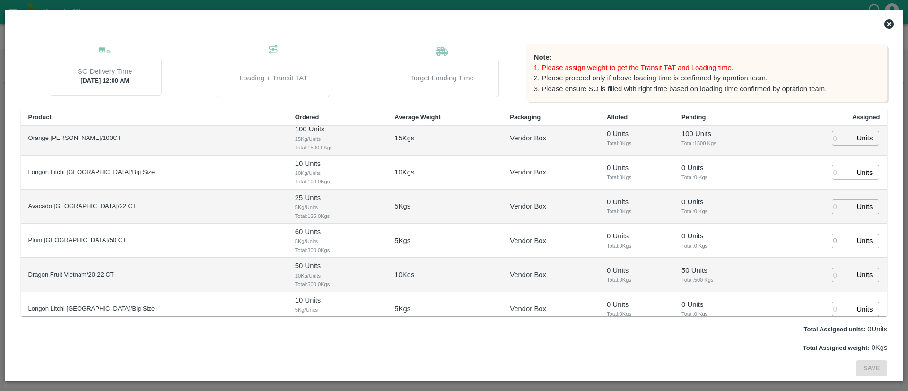
scroll to position [185, 0]
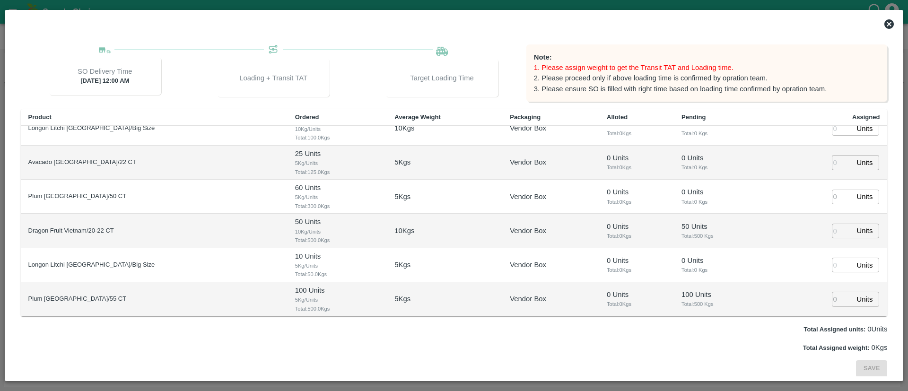
type input "PO-174712(JUICY FRUIT TRADERS-8692000045)"
click at [834, 301] on input "number" at bounding box center [842, 299] width 21 height 15
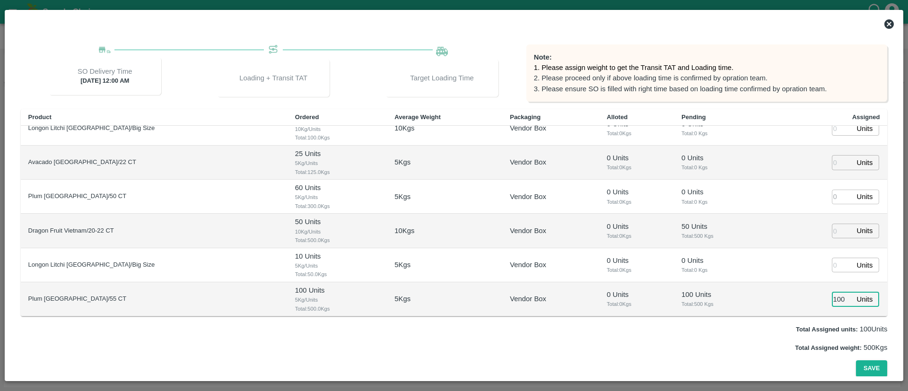
type input "100"
click at [768, 314] on td "100 Units ​" at bounding box center [827, 299] width 119 height 34
type input "14/09/2025 06:24 AM"
click at [878, 369] on button "Save" at bounding box center [871, 368] width 31 height 17
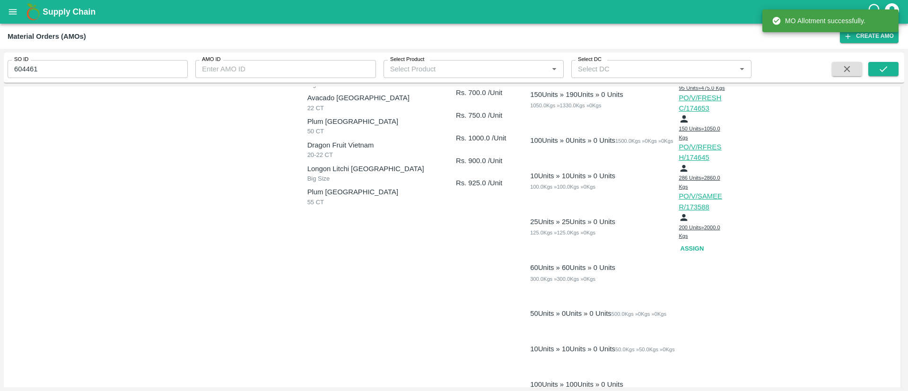
scroll to position [128, 0]
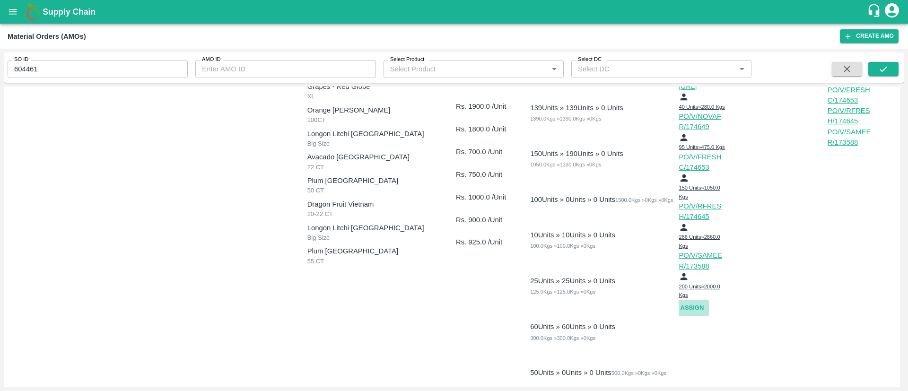
click at [695, 312] on button "Assign" at bounding box center [693, 308] width 30 height 17
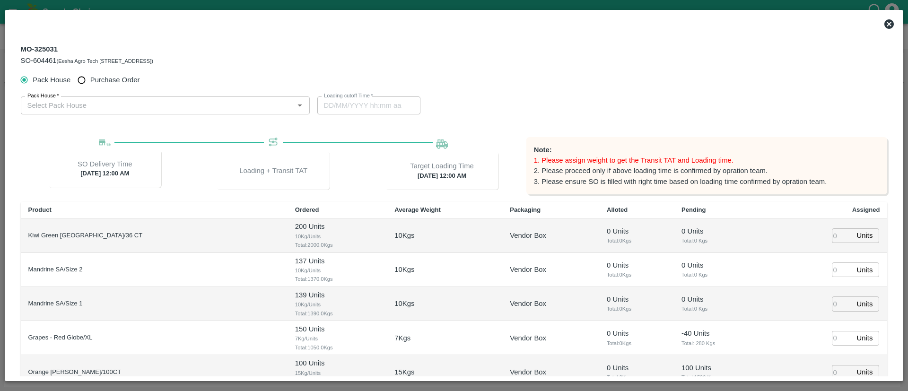
type input "16/09/2025 12:00 AM"
click at [106, 82] on span "Purchase Order" at bounding box center [115, 80] width 50 height 10
click at [90, 82] on input "Purchase Order" at bounding box center [81, 79] width 17 height 17
radio input "true"
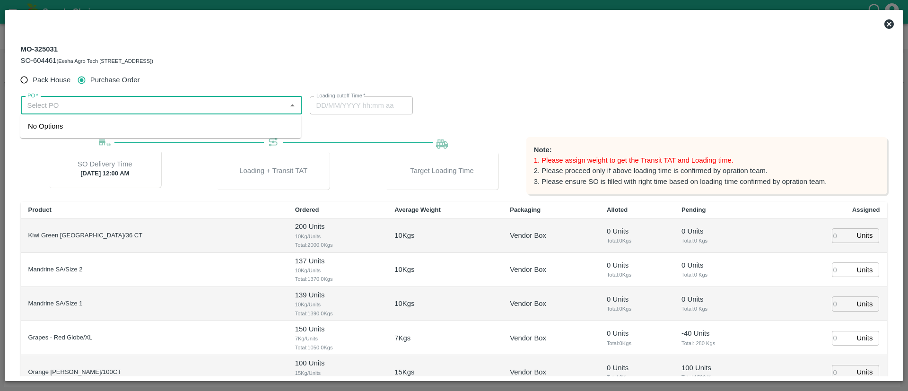
click at [124, 104] on input "PO   *" at bounding box center [154, 105] width 260 height 12
click at [104, 123] on div "PO-175282(MYRA TRADERS-9029287221)" at bounding box center [115, 126] width 175 height 10
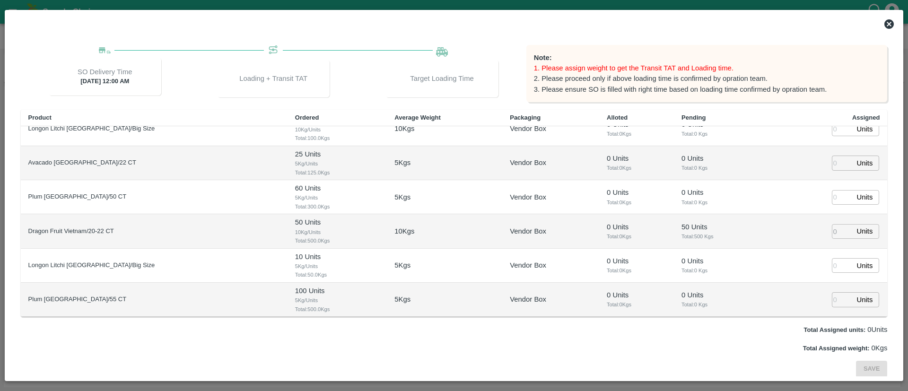
scroll to position [93, 0]
type input "PO-175282(MYRA TRADERS-9029287221)"
click at [834, 229] on input "number" at bounding box center [842, 231] width 21 height 15
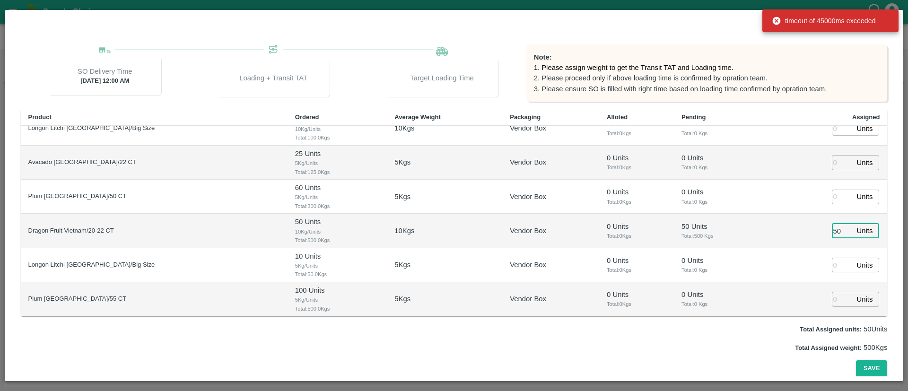
type input "50"
click at [781, 254] on td "Units ​" at bounding box center [827, 265] width 119 height 34
type input "15/09/2025 11:00 PM"
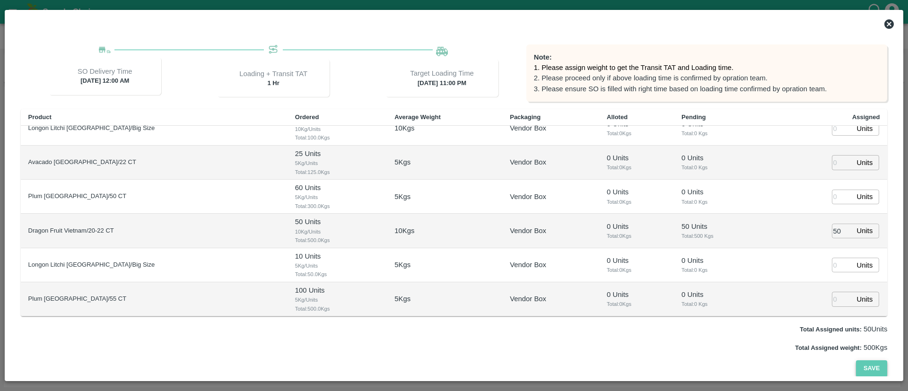
click at [865, 366] on button "Save" at bounding box center [871, 368] width 31 height 17
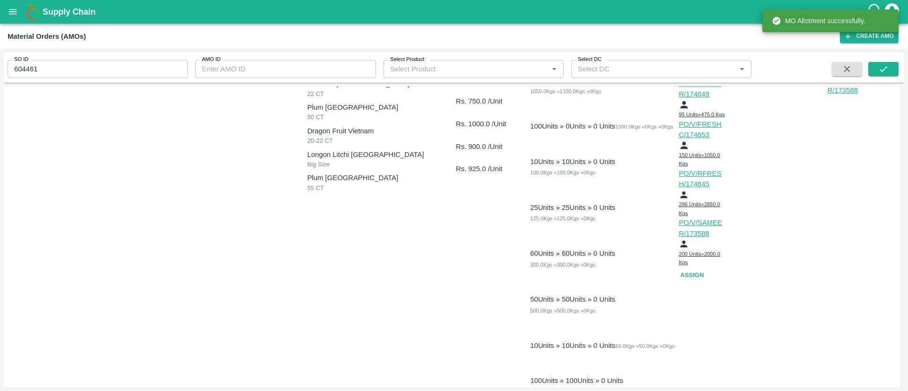
scroll to position [204, 0]
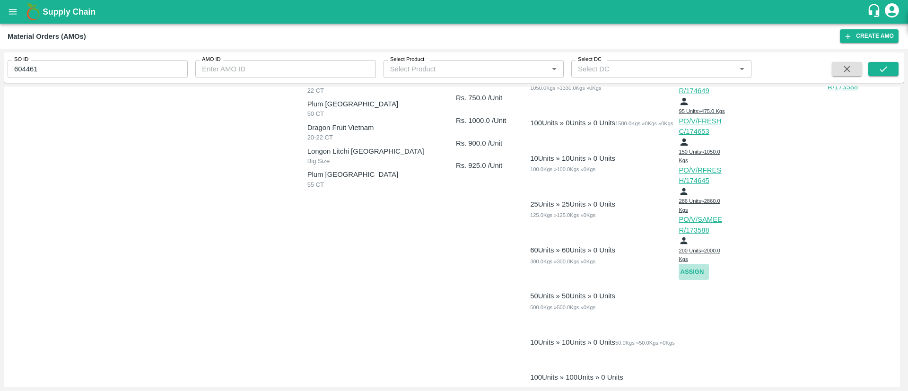
click at [689, 280] on button "Assign" at bounding box center [693, 272] width 30 height 17
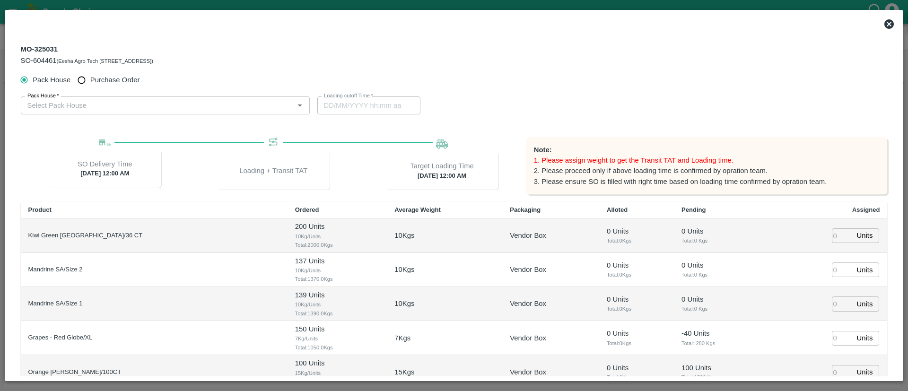
type input "16/09/2025 12:00 AM"
click at [104, 78] on span "Purchase Order" at bounding box center [115, 80] width 50 height 10
click at [90, 78] on input "Purchase Order" at bounding box center [81, 79] width 17 height 17
radio input "true"
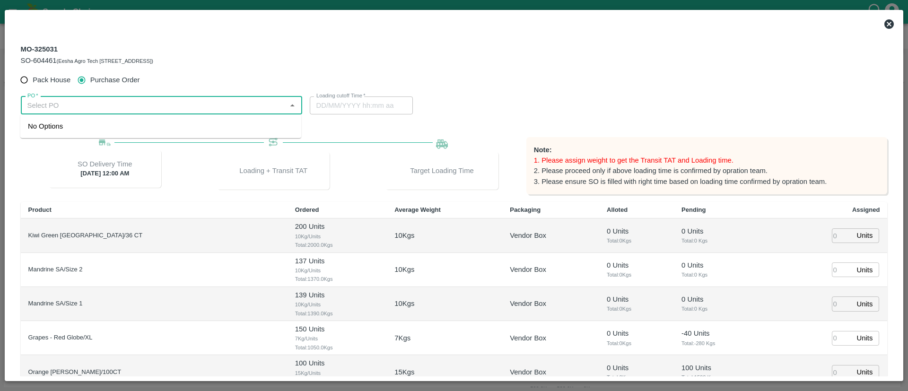
click at [119, 106] on input "PO   *" at bounding box center [154, 105] width 260 height 12
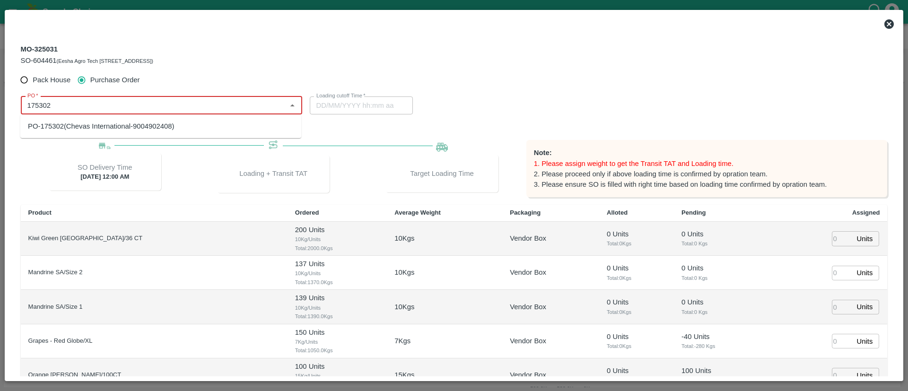
click at [77, 127] on div "PO-175302(Chevas International-9004902408)" at bounding box center [101, 126] width 146 height 10
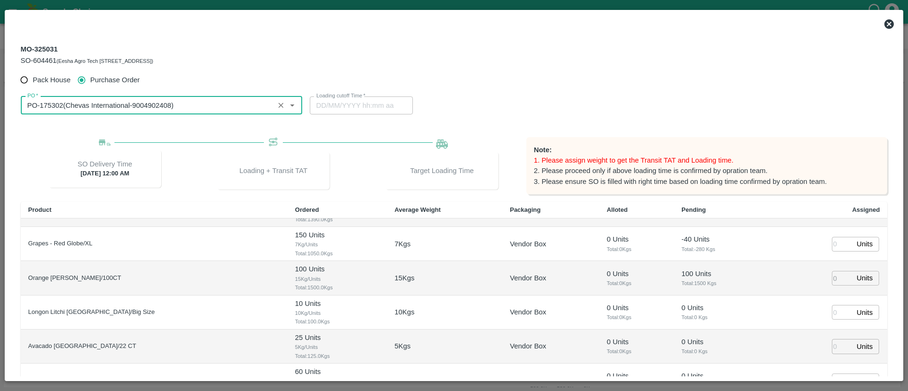
scroll to position [94, 0]
type input "PO-175302(Chevas International-9004902408)"
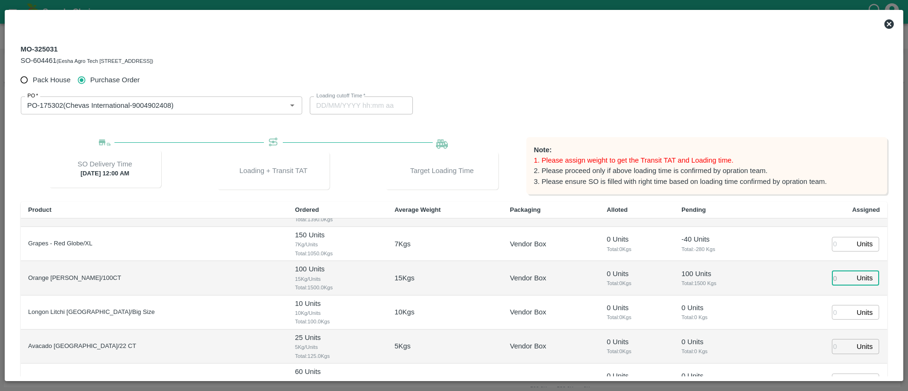
click at [836, 276] on input "number" at bounding box center [842, 278] width 21 height 15
type input "100"
type input "13/09/2025 11:24 PM"
type input "100"
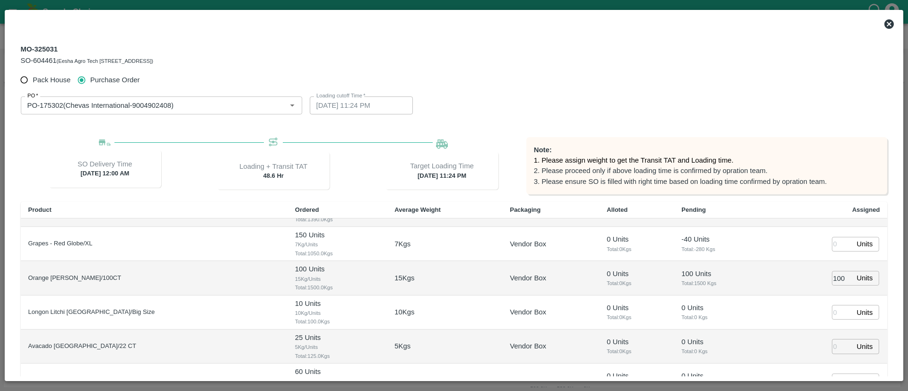
click at [778, 312] on td "Units ​" at bounding box center [827, 312] width 119 height 34
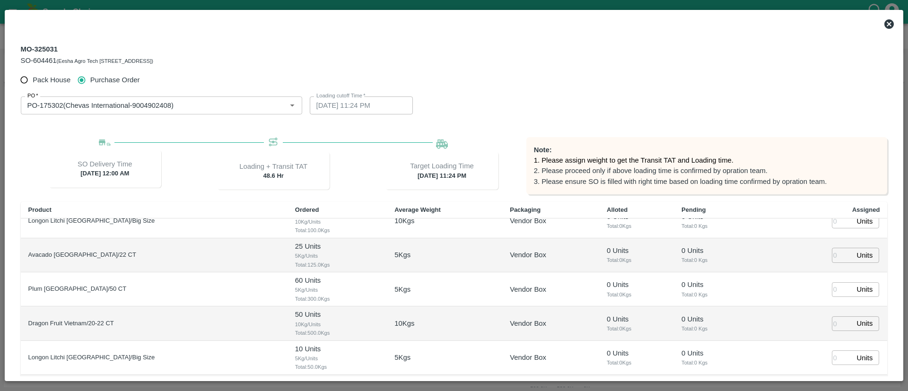
scroll to position [93, 0]
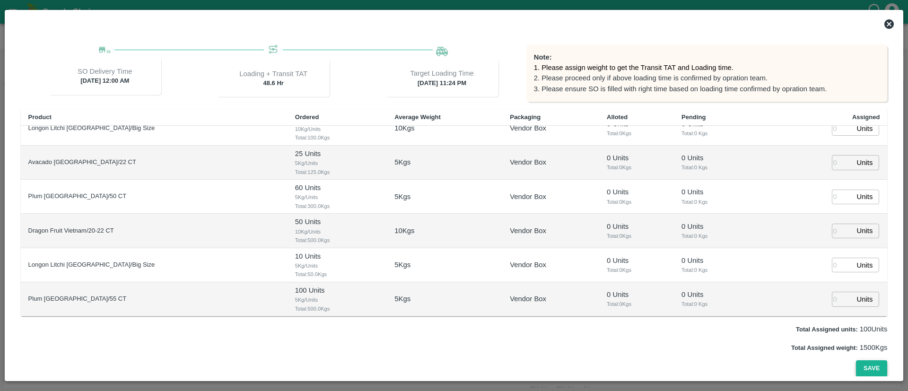
click at [867, 367] on button "Save" at bounding box center [871, 368] width 31 height 17
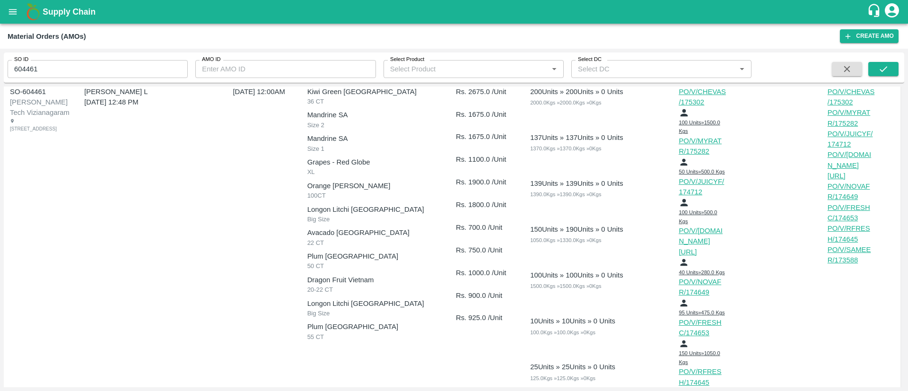
scroll to position [0, 0]
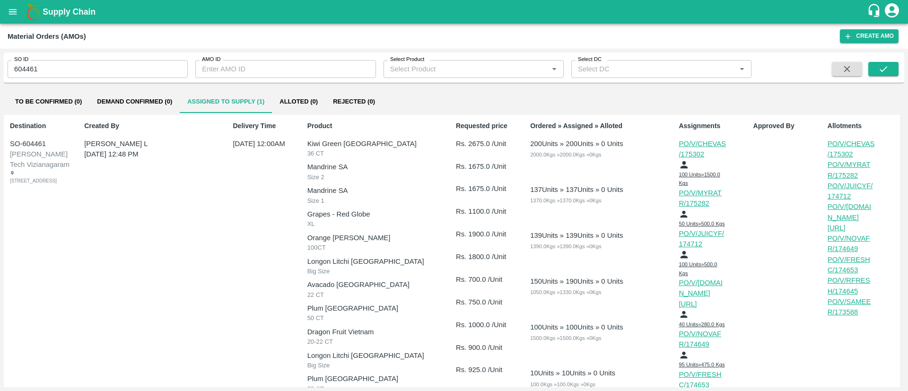
click at [13, 13] on icon "open drawer" at bounding box center [13, 12] width 10 height 10
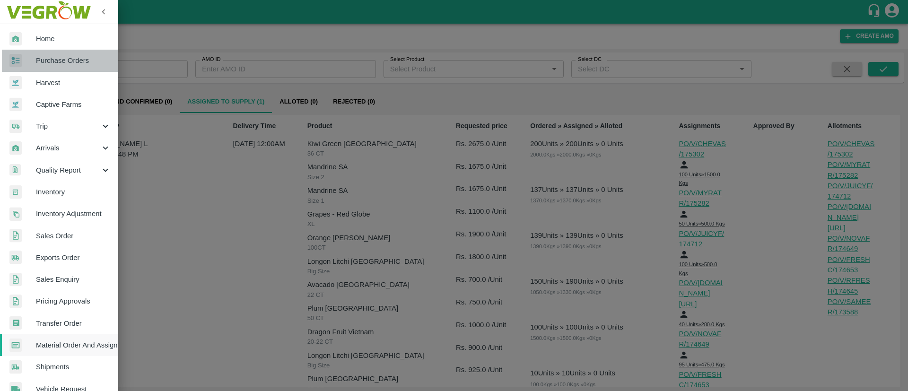
click at [80, 60] on span "Purchase Orders" at bounding box center [73, 60] width 75 height 10
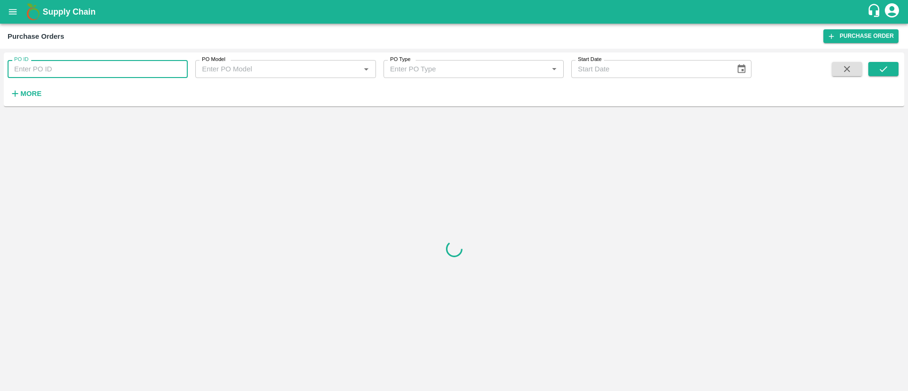
click at [93, 63] on input "PO ID" at bounding box center [98, 69] width 180 height 18
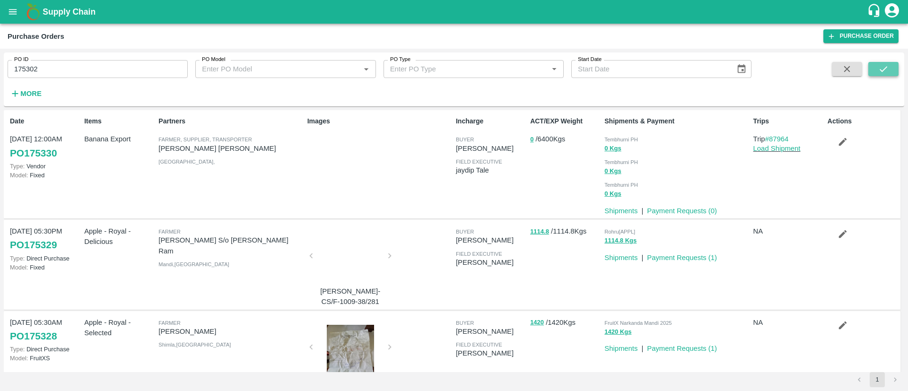
click at [892, 69] on button "submit" at bounding box center [883, 69] width 30 height 14
click at [880, 70] on icon "submit" at bounding box center [883, 69] width 10 height 10
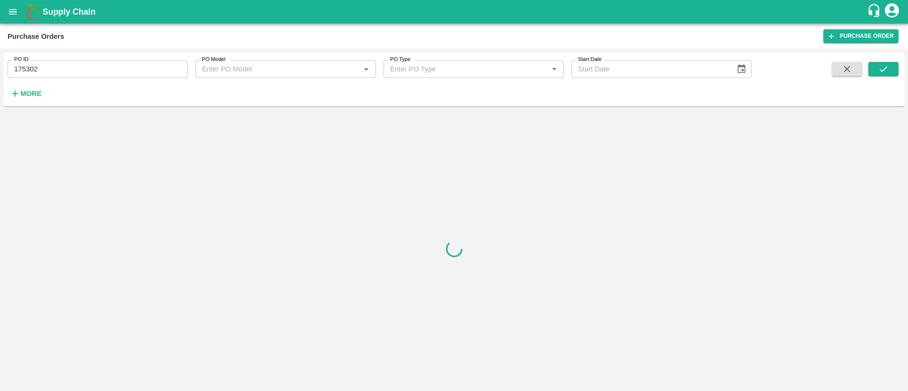
click at [127, 72] on input "175302" at bounding box center [98, 69] width 180 height 18
type input "175302"
click at [883, 67] on icon "submit" at bounding box center [883, 69] width 10 height 10
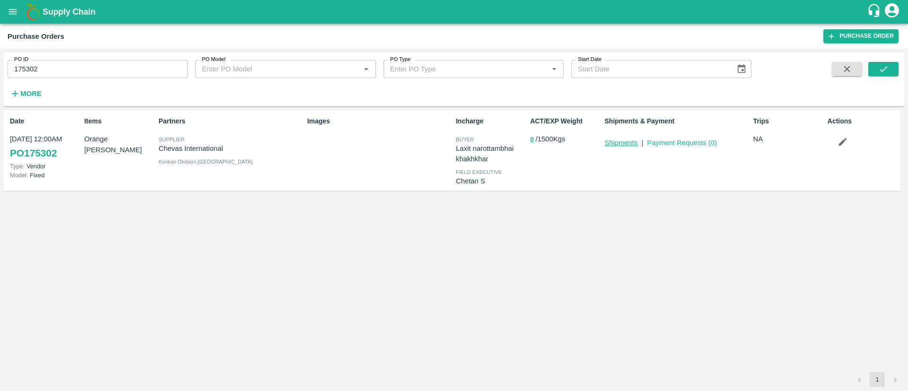
click at [624, 143] on link "Shipments" at bounding box center [620, 143] width 33 height 8
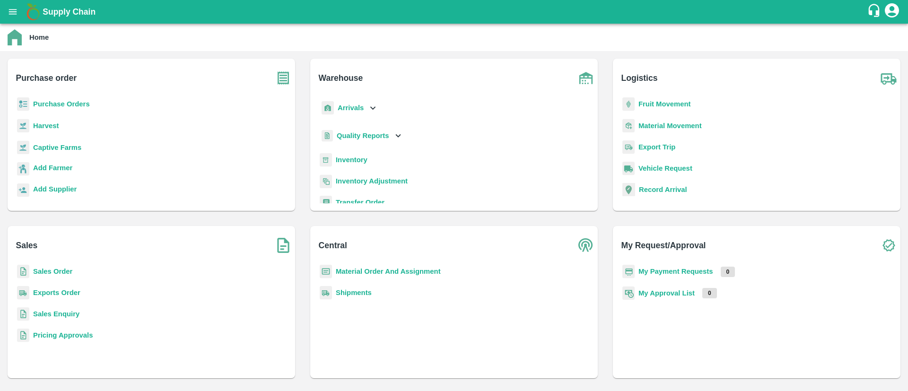
click at [53, 268] on b "Sales Order" at bounding box center [52, 272] width 39 height 8
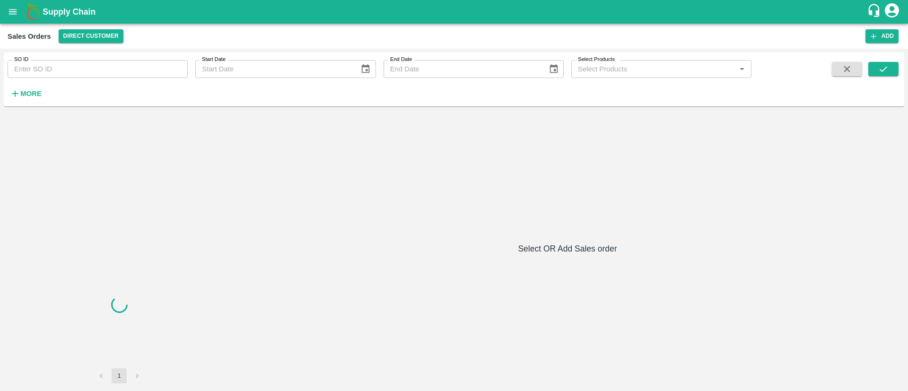
click at [79, 66] on input "SO ID" at bounding box center [98, 69] width 180 height 18
type input "6"
paste input "text"
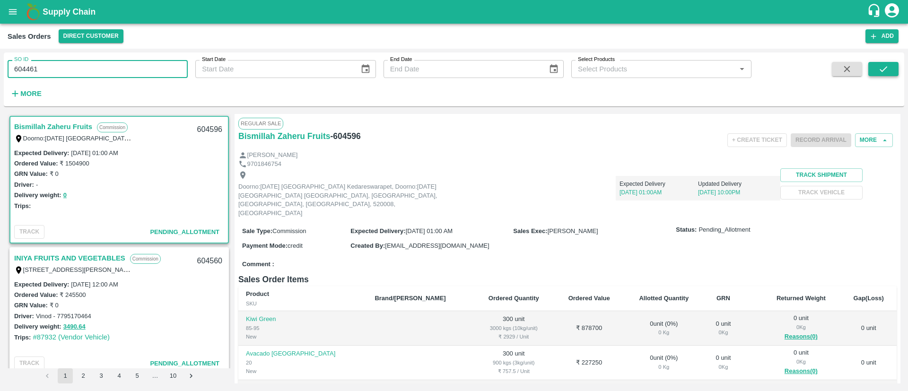
type input "604461"
click at [894, 72] on button "submit" at bounding box center [883, 69] width 30 height 14
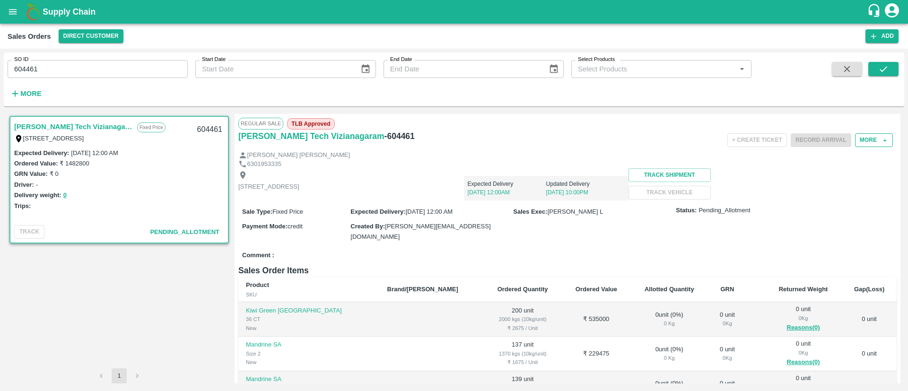
click at [864, 142] on button "More" at bounding box center [874, 140] width 38 height 14
click at [838, 183] on div at bounding box center [837, 183] width 26 height 10
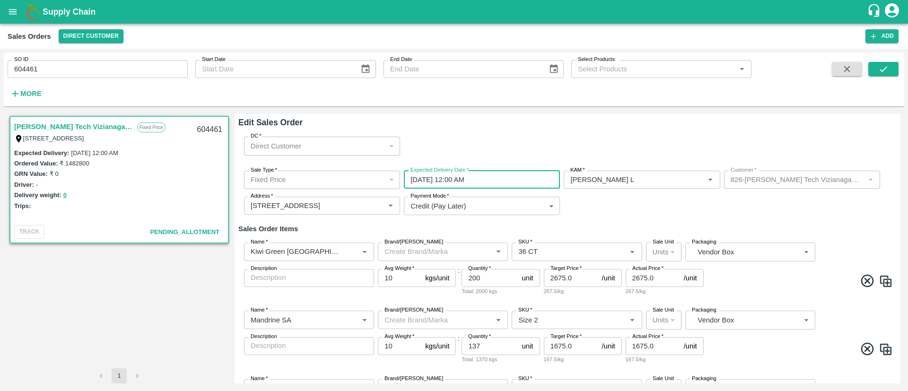
click at [503, 181] on input "14/09/2025 12:00 AM" at bounding box center [478, 180] width 149 height 18
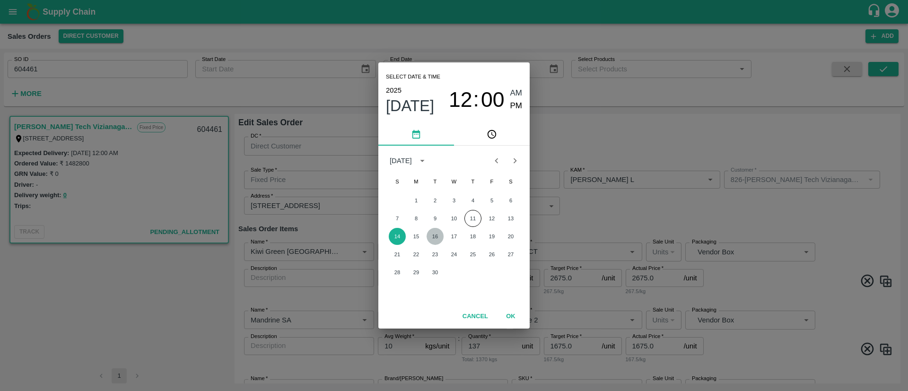
click at [432, 233] on button "16" at bounding box center [434, 236] width 17 height 17
type input "16/09/2025 12:00 AM"
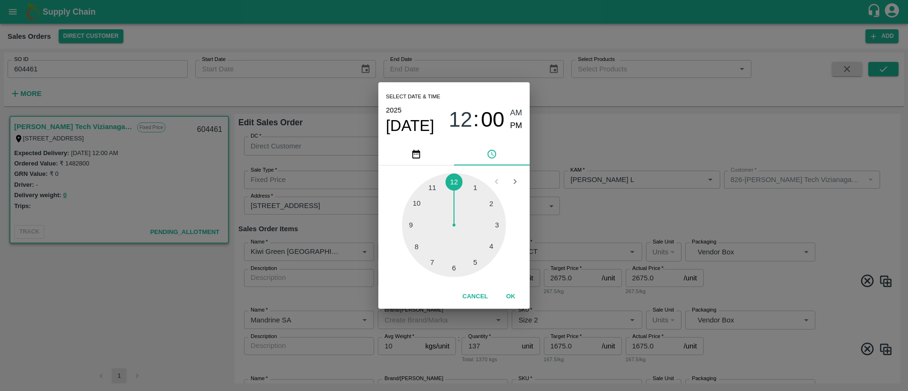
click at [509, 293] on button "OK" at bounding box center [510, 296] width 30 height 17
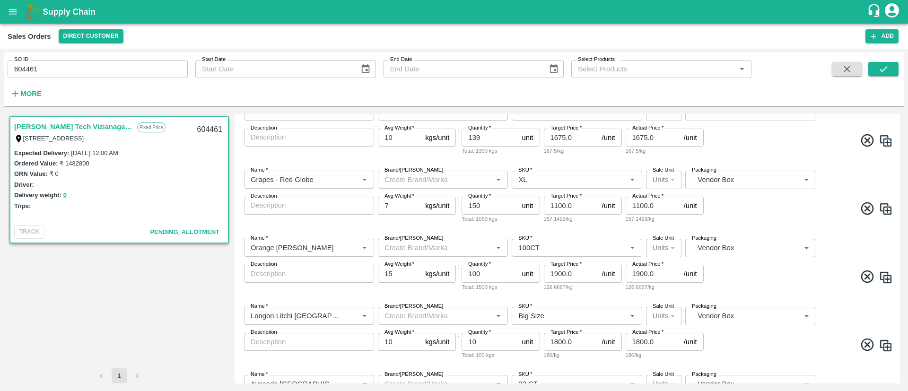
scroll to position [488, 0]
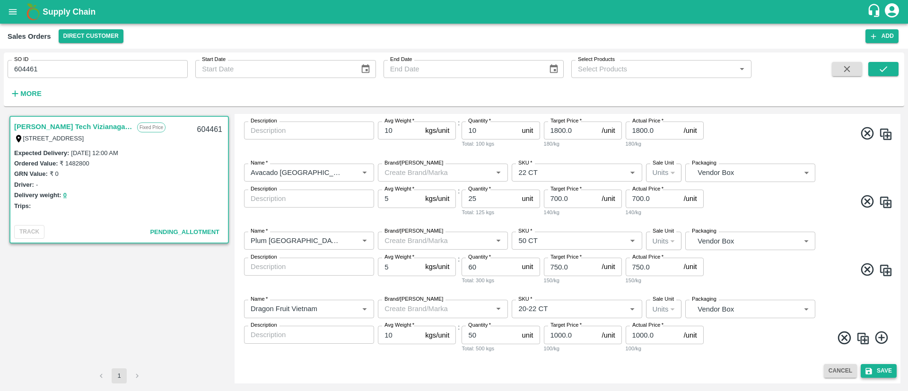
click at [878, 367] on button "Save" at bounding box center [878, 371] width 36 height 14
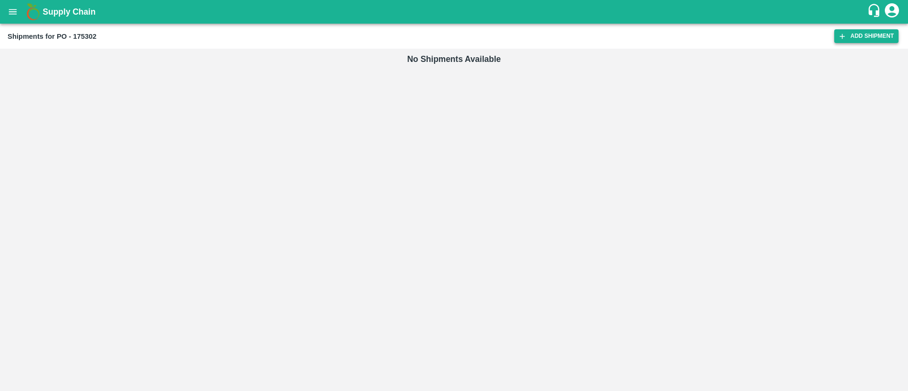
click at [885, 35] on link "Add Shipment" at bounding box center [866, 36] width 64 height 14
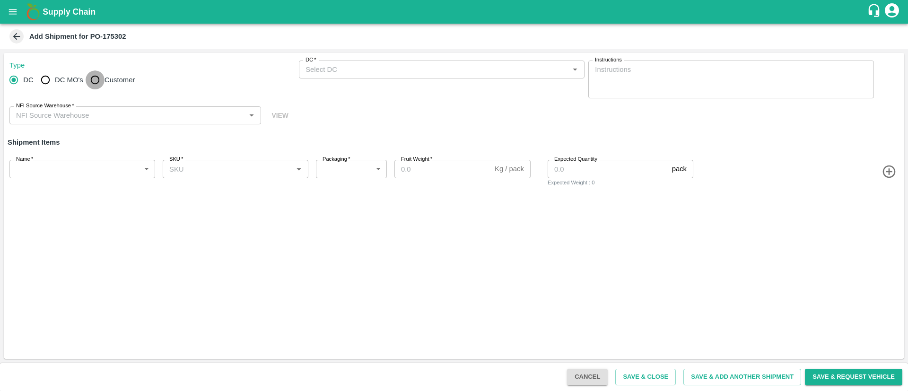
click at [95, 78] on input "Customer" at bounding box center [95, 79] width 19 height 19
radio input "true"
click at [364, 66] on input "Customer (Material Orders)   *" at bounding box center [434, 69] width 264 height 12
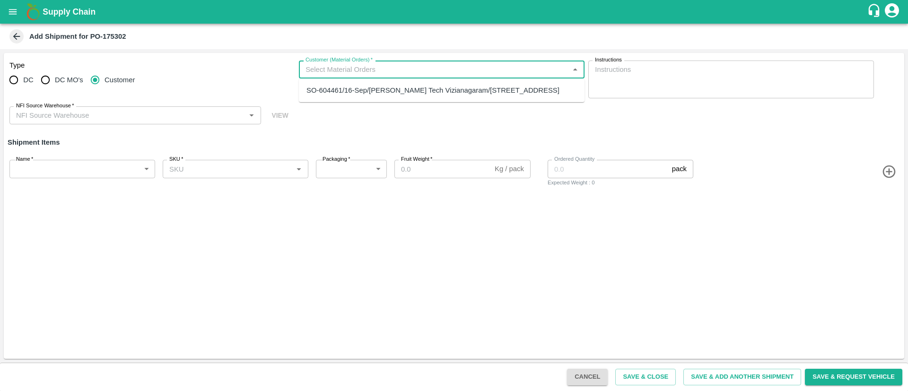
click at [371, 95] on div "SO-604461/16-Sep/Eesha Agro Tech Vizianagaram/Flat no :601 ,, Kosala apartment …" at bounding box center [432, 90] width 253 height 10
type input "SO-604461/16-Sep/Eesha Agro Tech Vizianagaram/Flat no :601 ,, Kosala apartment …"
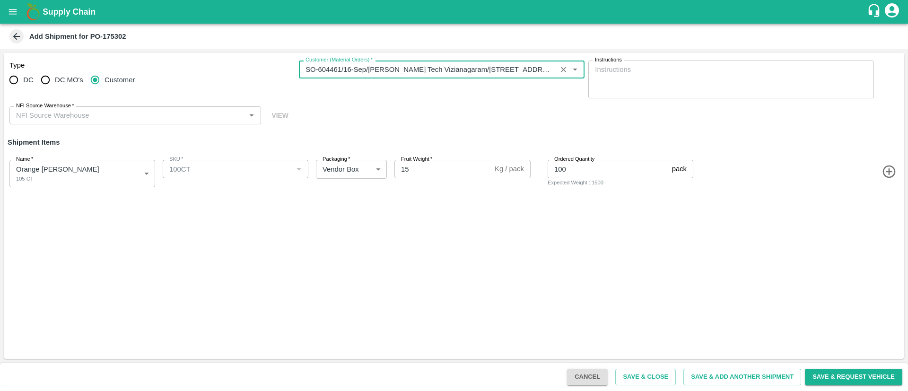
click at [139, 123] on div "NFI Source Warehouse   *" at bounding box center [135, 115] width 252 height 18
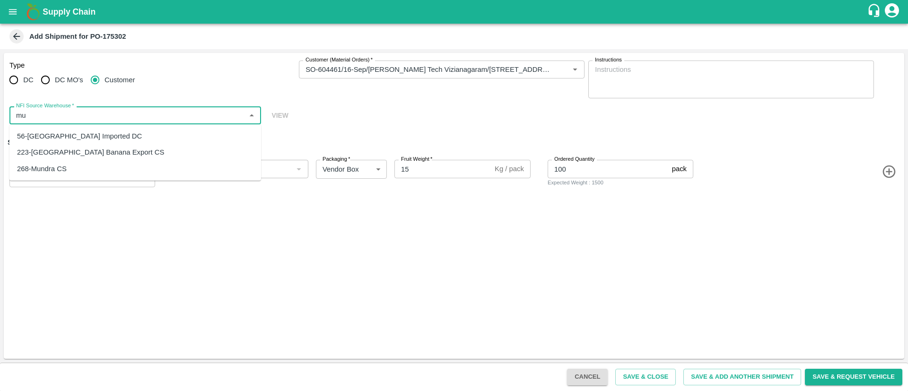
click at [105, 137] on div "56-Mumbai Imported DC" at bounding box center [135, 136] width 252 height 16
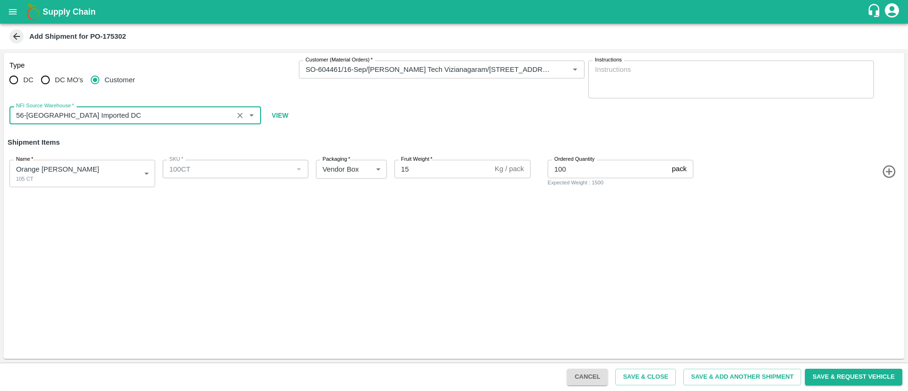
type input "56-Mumbai Imported DC"
click at [243, 233] on div "Type DC DC MO's Customer Customer (Material Orders)   * Customer (Material Orde…" at bounding box center [454, 206] width 900 height 306
click at [651, 378] on button "Save & Close" at bounding box center [645, 377] width 61 height 17
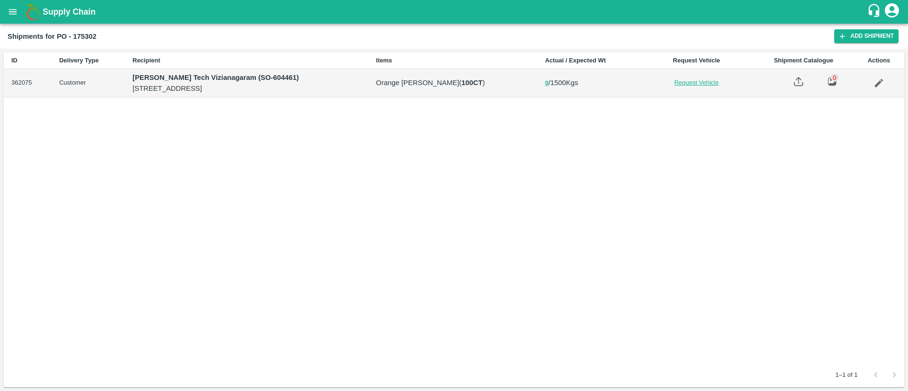
click at [739, 82] on link "Request Vehicle" at bounding box center [696, 82] width 99 height 9
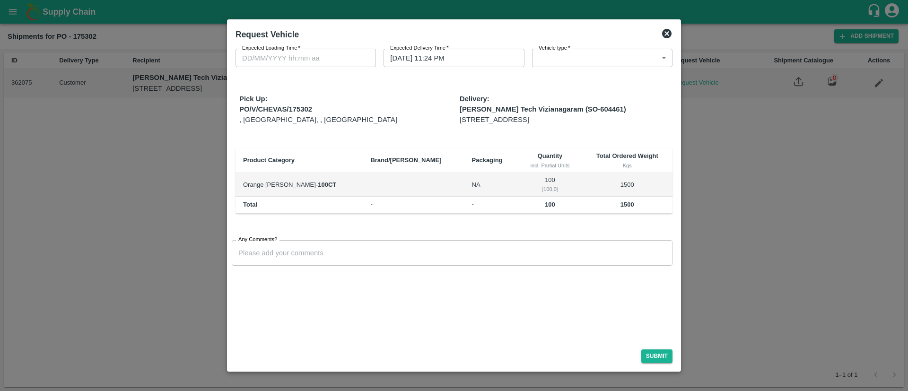
type input "[DATE] 11:24 PM"
type input "DD/MM/YYYY hh:mm aa"
click at [298, 58] on input "DD/MM/YYYY hh:mm aa" at bounding box center [302, 58] width 134 height 18
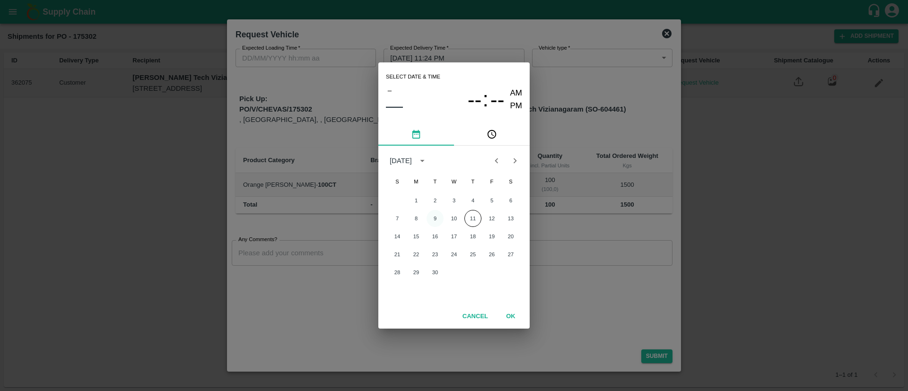
click at [435, 217] on button "9" at bounding box center [434, 218] width 17 height 17
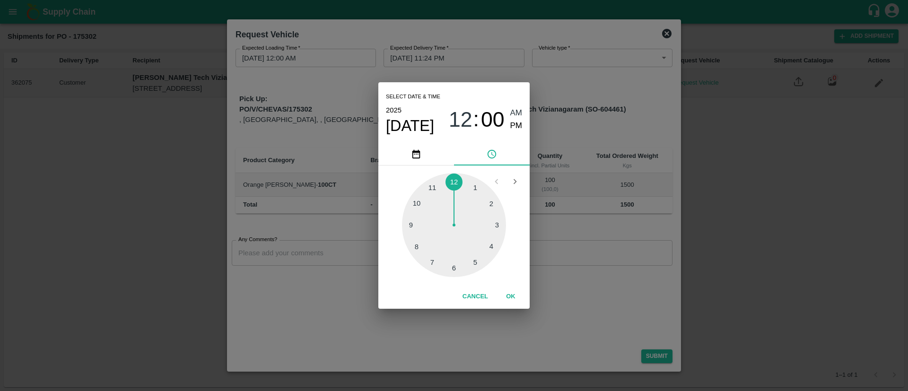
click at [432, 185] on div at bounding box center [454, 225] width 104 height 104
click at [519, 121] on span "PM" at bounding box center [516, 126] width 12 height 13
type input "09/09/2025 11:00 PM"
click at [511, 291] on button "OK" at bounding box center [510, 296] width 30 height 17
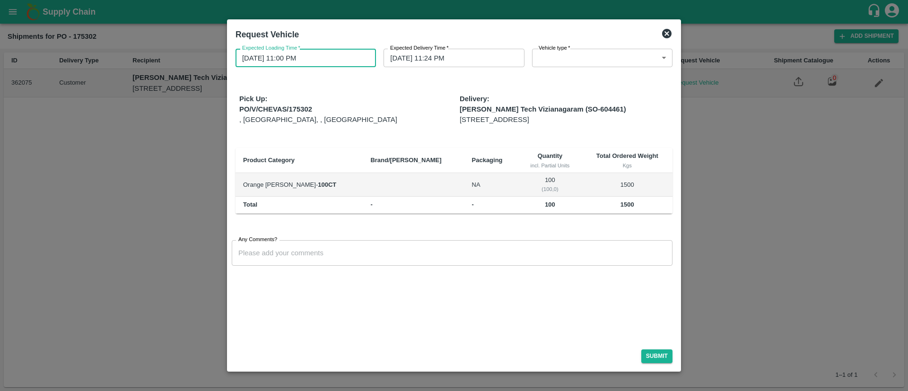
click at [560, 61] on body "Supply Chain Shipments for PO - 175302 Add Shipment ID Delivery Type Recipient …" at bounding box center [454, 195] width 908 height 391
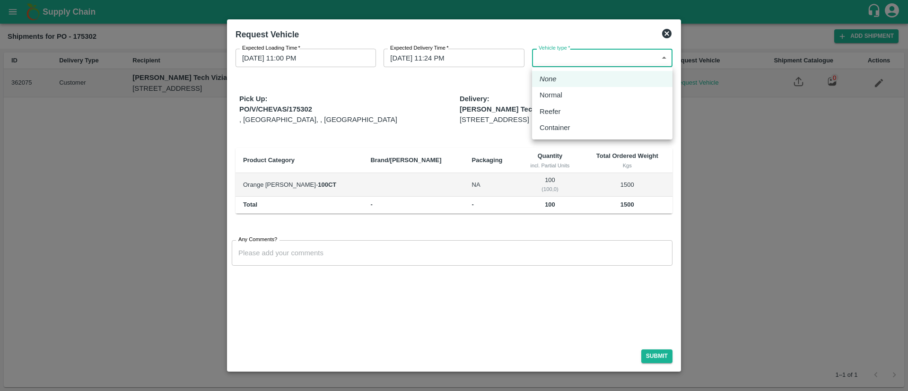
click at [562, 100] on div "Normal" at bounding box center [552, 95] width 27 height 10
type input "1"
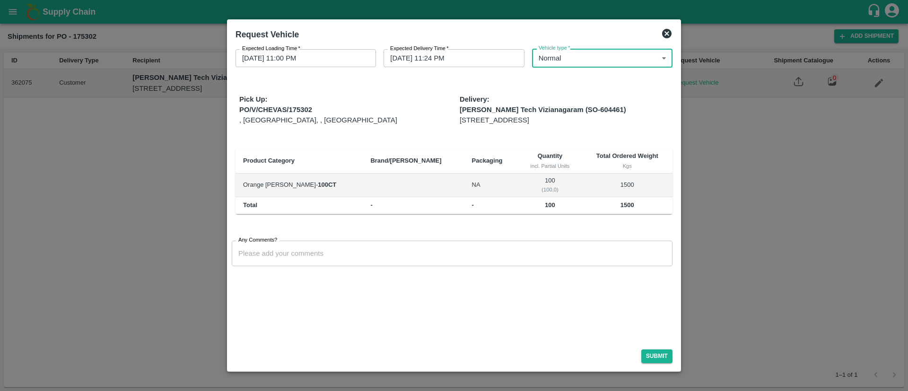
click at [421, 263] on input "Any Comments?" at bounding box center [452, 254] width 441 height 26
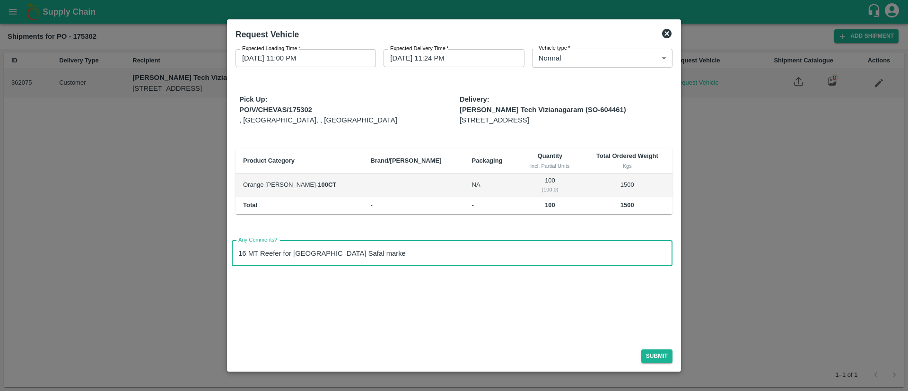
click at [259, 260] on input "16 MT Reefer for Bangalore Safal marke" at bounding box center [452, 254] width 441 height 26
click at [266, 265] on input "16 MT NReefer for Bangalore Safal marke" at bounding box center [452, 254] width 441 height 26
click at [268, 265] on input "16 MT NoReefer for Bangalore Safal marke" at bounding box center [452, 254] width 441 height 26
click at [272, 264] on input "16 MT NonReefer for Bangalore Safal marke" at bounding box center [452, 254] width 441 height 26
drag, startPoint x: 309, startPoint y: 264, endPoint x: 384, endPoint y: 266, distance: 75.7
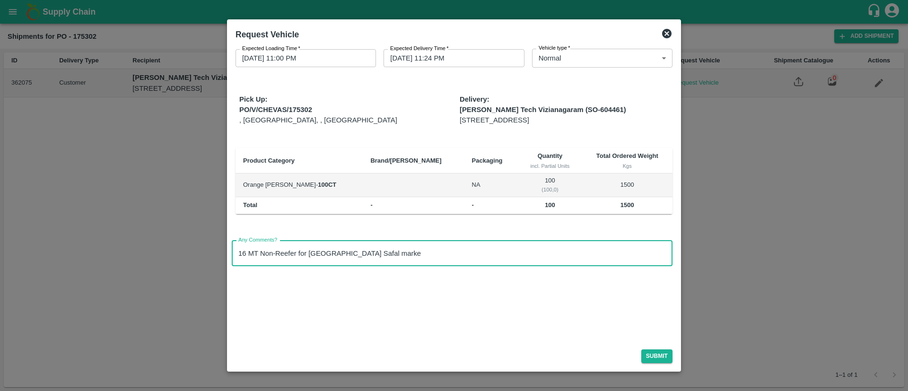
click at [384, 266] on input "16 MT Non-Reefer for Bangalore Safal marke" at bounding box center [452, 254] width 441 height 26
type input "16 MT Non-Reefer for Vijayanagaram"
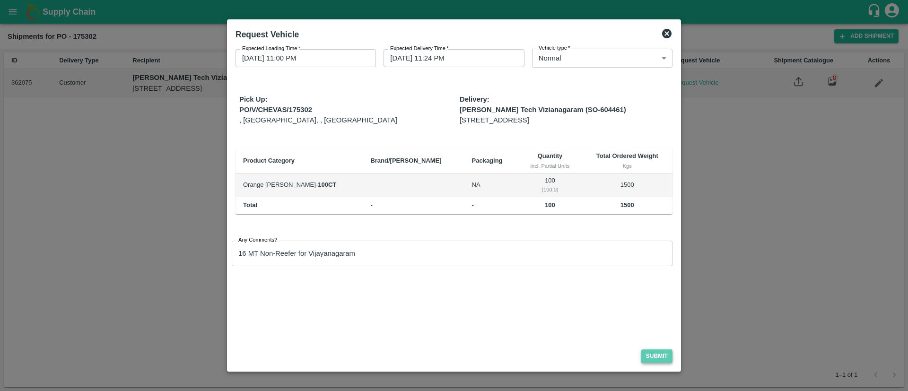
click at [658, 356] on button "Submit" at bounding box center [656, 356] width 31 height 14
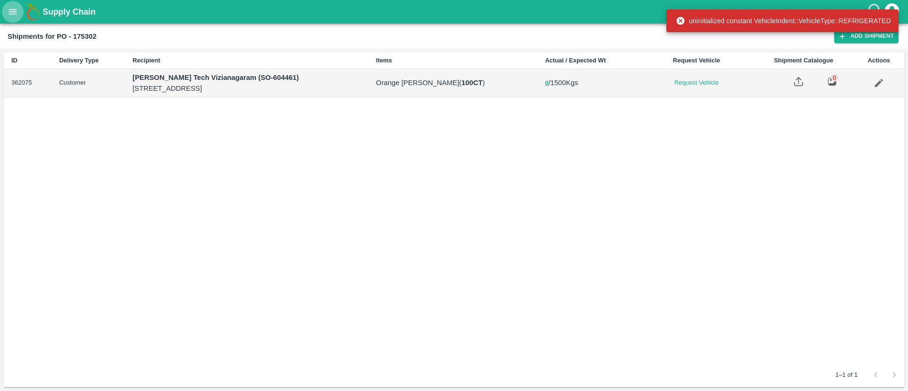
click at [12, 10] on icon "open drawer" at bounding box center [13, 12] width 10 height 10
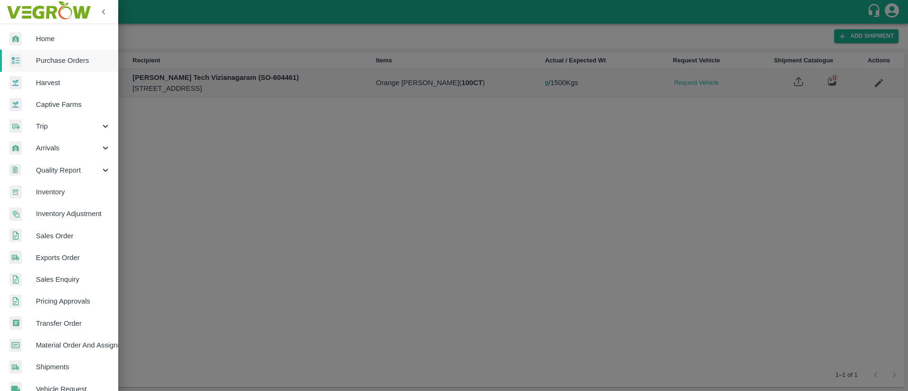
click at [404, 182] on div at bounding box center [454, 195] width 908 height 391
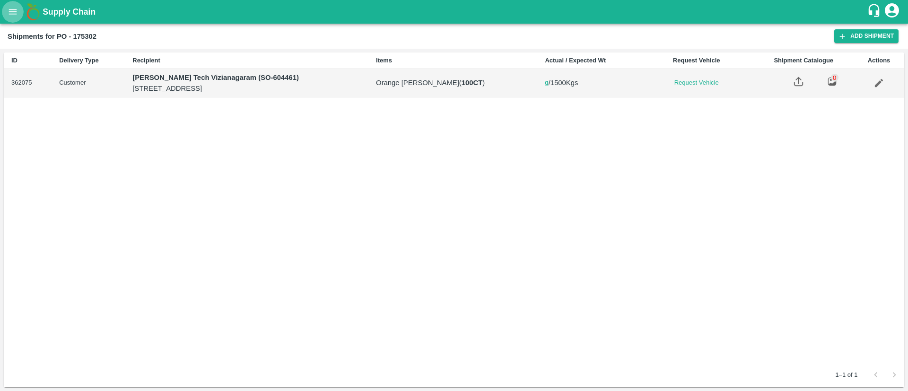
click at [13, 9] on icon "open drawer" at bounding box center [13, 11] width 8 height 5
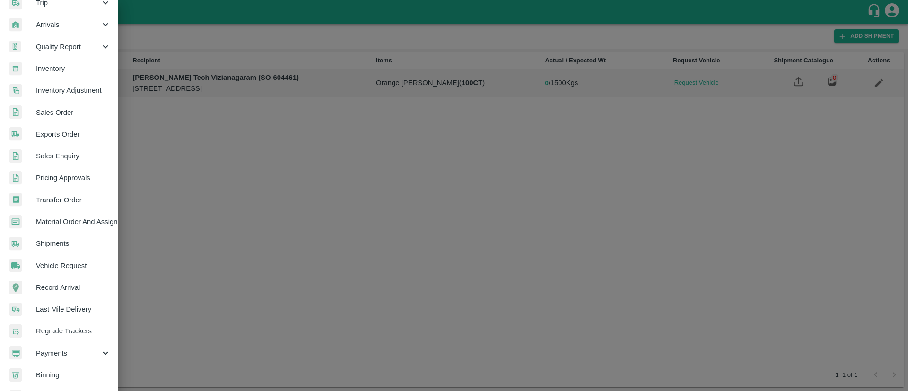
scroll to position [129, 0]
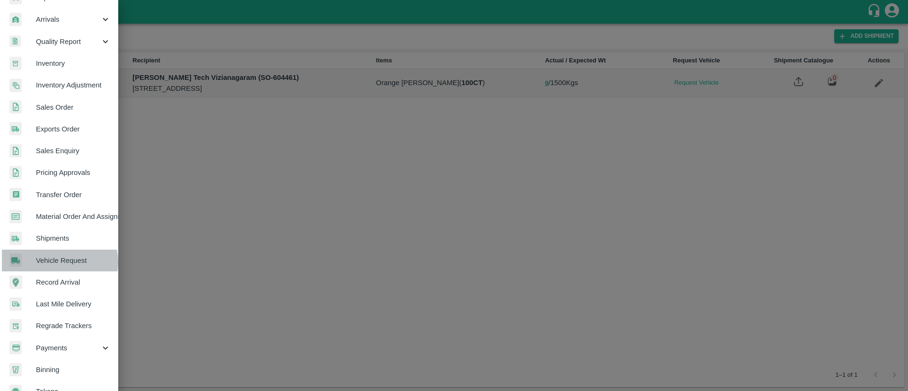
click at [55, 262] on span "Vehicle Request" at bounding box center [73, 260] width 75 height 10
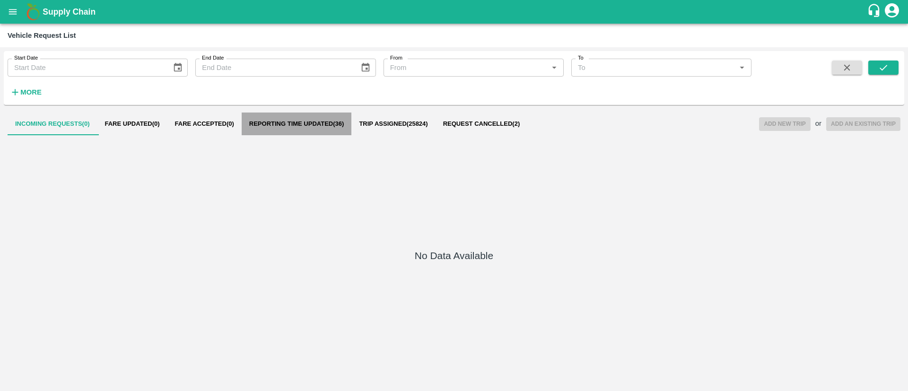
click at [321, 124] on span "Reporting Time Updated ( 36 )" at bounding box center [296, 124] width 95 height 8
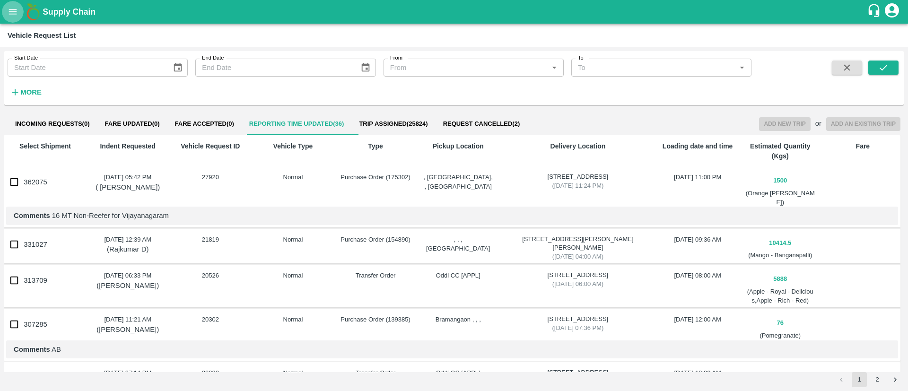
click at [15, 12] on icon "open drawer" at bounding box center [13, 12] width 10 height 10
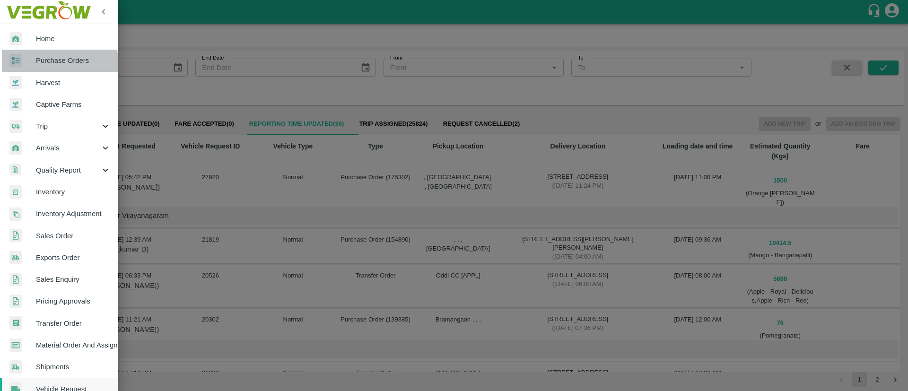
click at [48, 65] on span "Purchase Orders" at bounding box center [73, 60] width 75 height 10
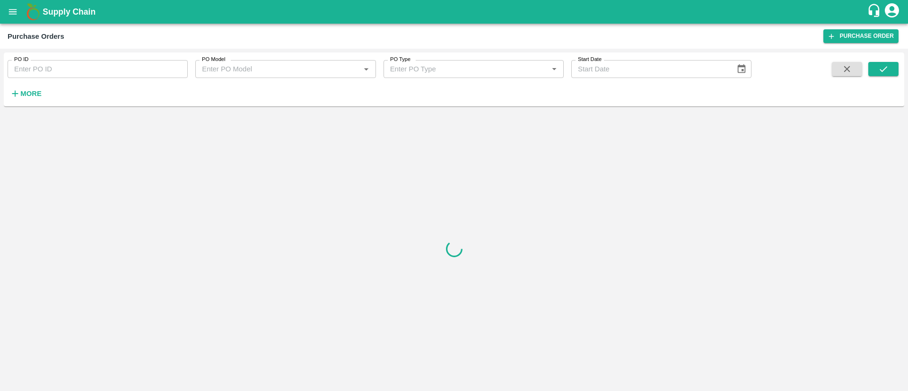
click at [70, 71] on input "PO ID" at bounding box center [98, 69] width 180 height 18
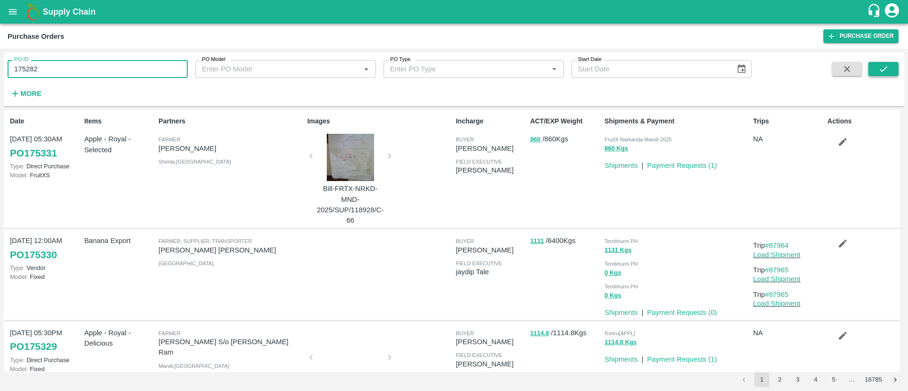
type input "175282"
click at [885, 71] on icon "submit" at bounding box center [883, 69] width 10 height 10
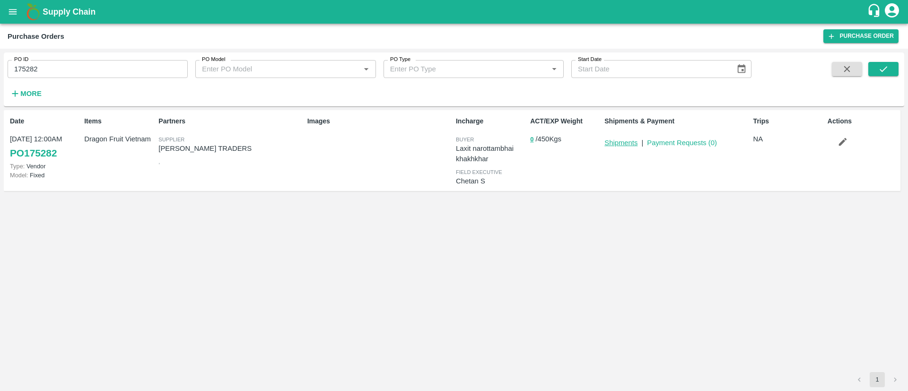
click at [626, 145] on link "Shipments" at bounding box center [620, 143] width 33 height 8
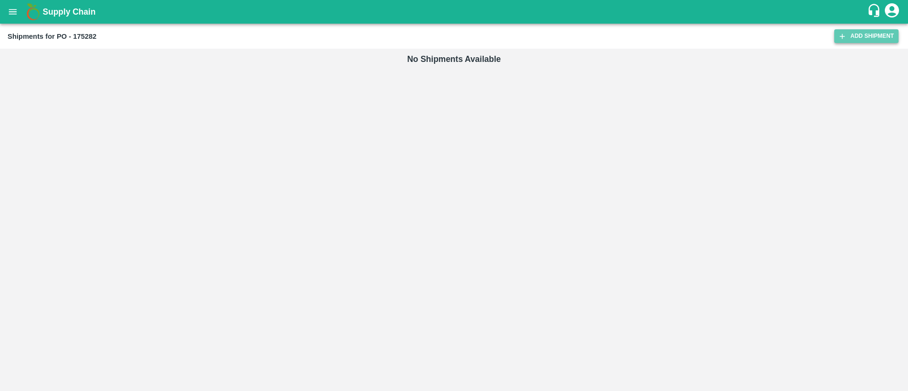
click at [878, 38] on link "Add Shipment" at bounding box center [866, 36] width 64 height 14
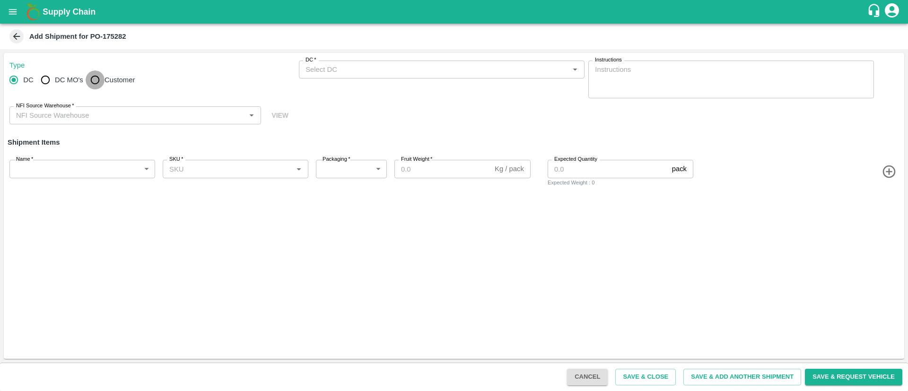
click at [95, 83] on input "Customer" at bounding box center [95, 79] width 19 height 19
radio input "true"
click at [379, 64] on input "Customer (Material Orders)   *" at bounding box center [434, 69] width 264 height 12
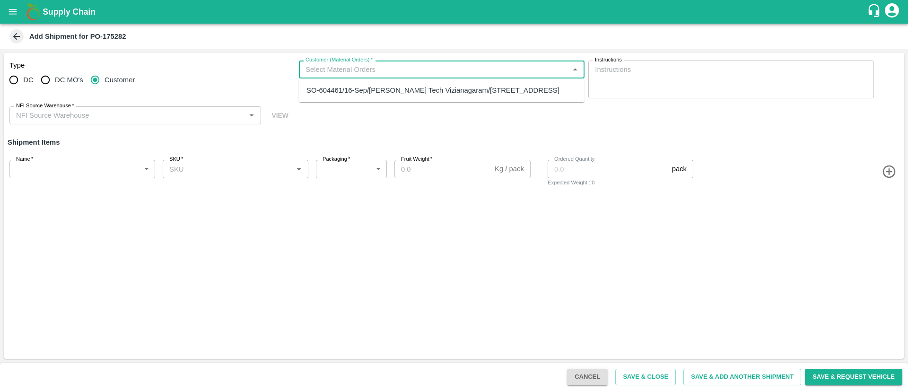
click at [392, 90] on div "SO-604461/16-Sep/[PERSON_NAME] Tech Vizianagaram/[STREET_ADDRESS]" at bounding box center [432, 90] width 253 height 10
type input "SO-604461/16-Sep/[PERSON_NAME] Tech Vizianagaram/[STREET_ADDRESS]"
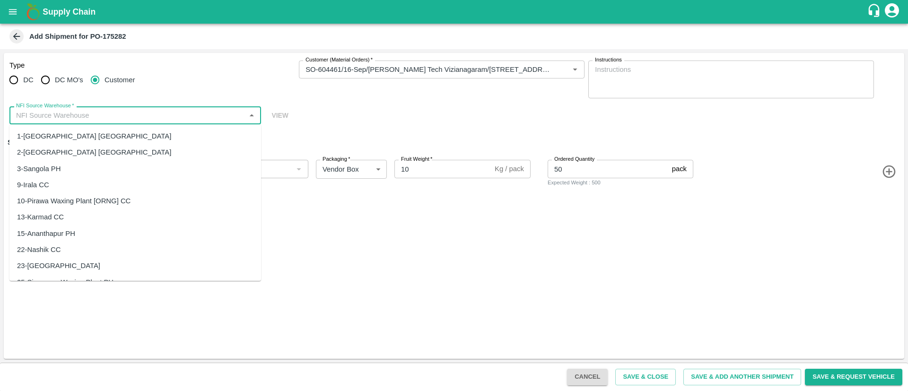
click at [187, 113] on input "NFI Source Warehouse   *" at bounding box center [127, 115] width 230 height 12
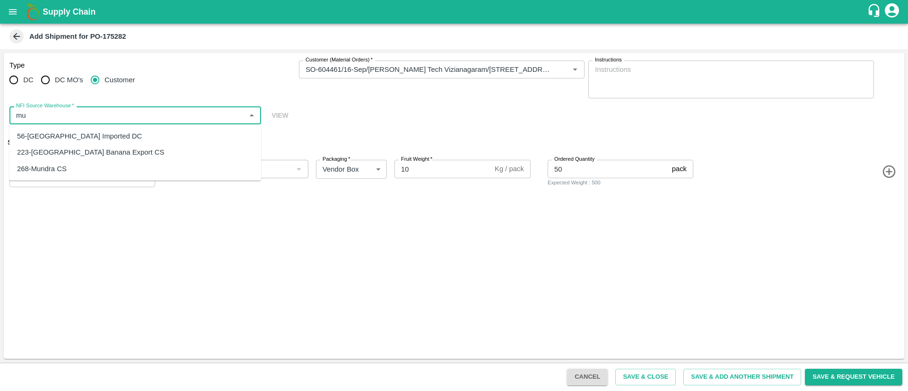
click at [113, 134] on div "56-[GEOGRAPHIC_DATA] Imported DC" at bounding box center [135, 136] width 252 height 16
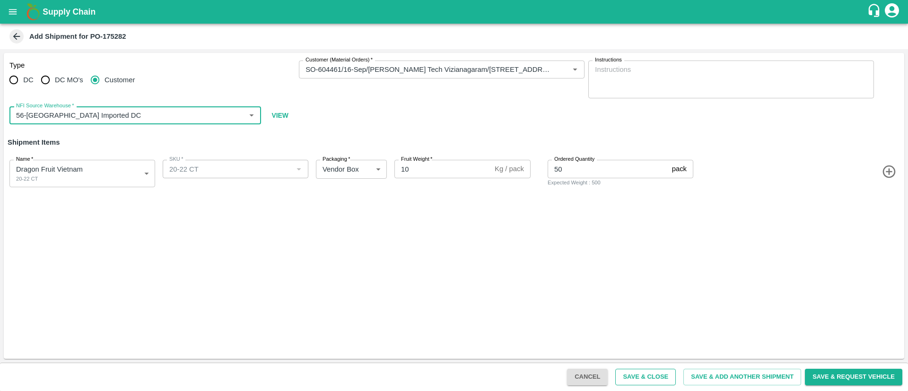
type input "56-[GEOGRAPHIC_DATA] Imported DC"
click at [656, 378] on button "Save & Close" at bounding box center [645, 377] width 61 height 17
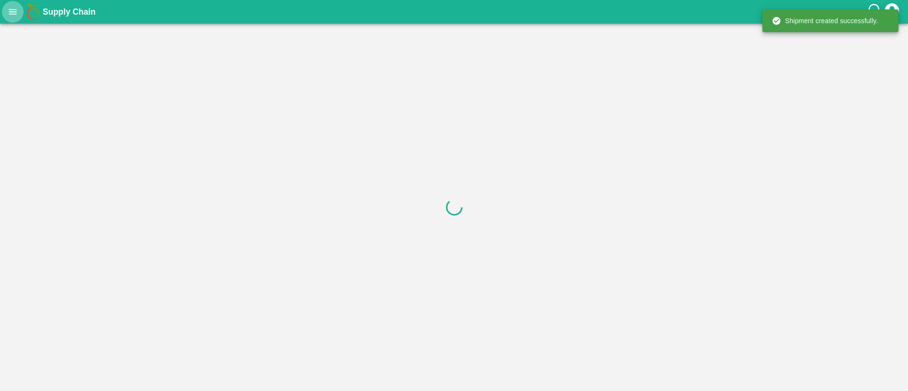
click at [14, 13] on icon "open drawer" at bounding box center [13, 12] width 10 height 10
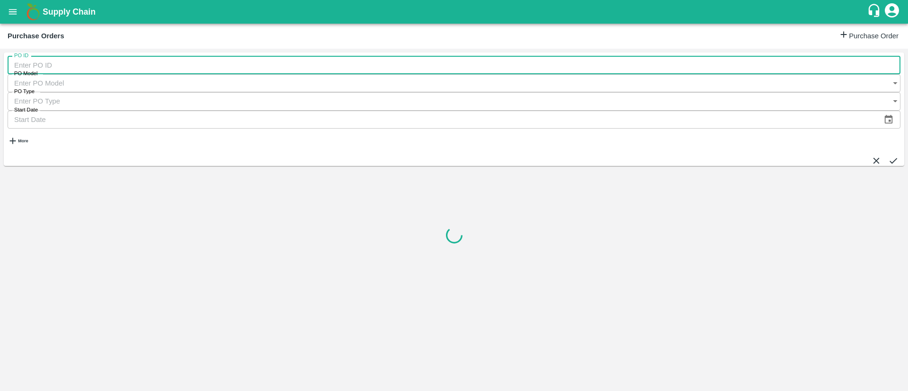
click at [109, 68] on input "PO ID" at bounding box center [454, 65] width 893 height 18
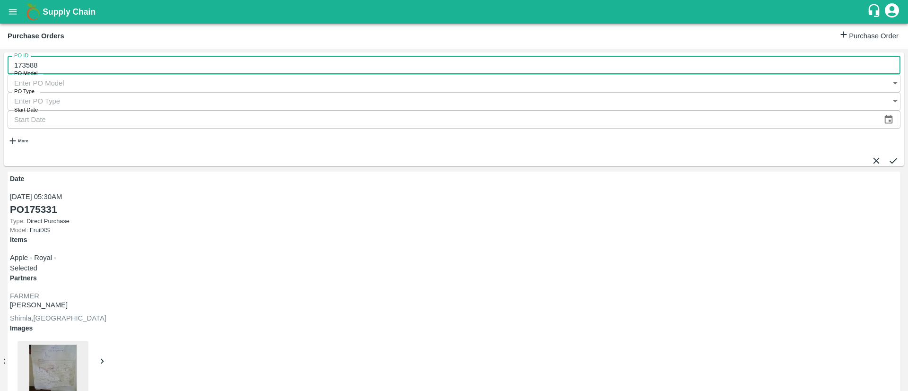
type input "173588"
click at [892, 156] on button "submit" at bounding box center [893, 161] width 10 height 10
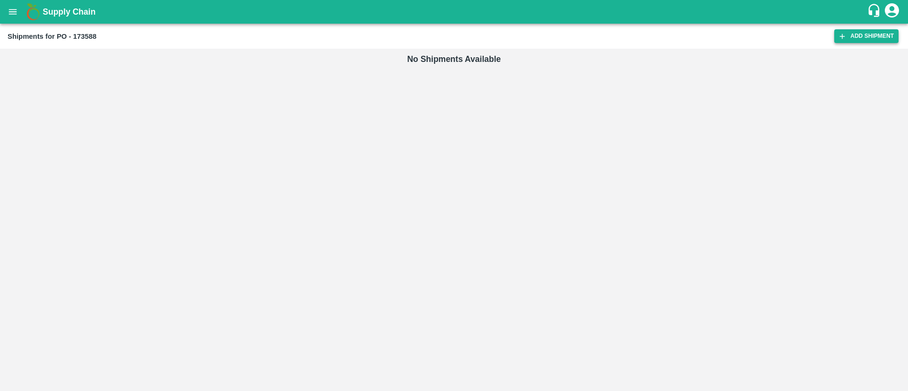
click at [876, 36] on link "Add Shipment" at bounding box center [866, 36] width 64 height 14
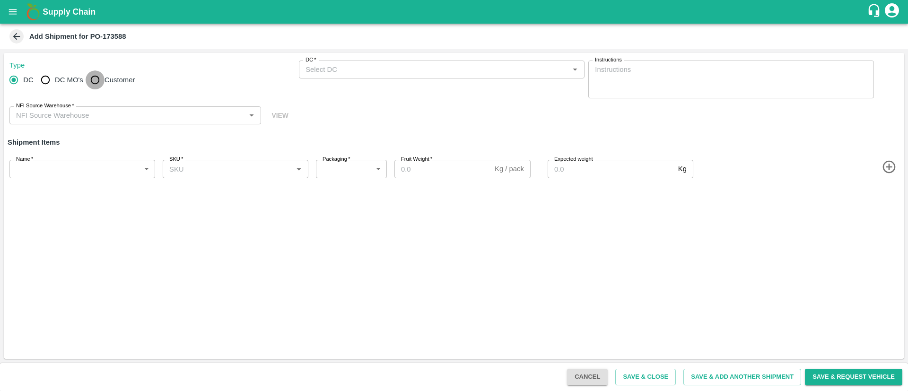
click at [103, 74] on input "Customer" at bounding box center [95, 79] width 19 height 19
radio input "true"
click at [95, 77] on input "Customer" at bounding box center [95, 79] width 19 height 19
radio input "true"
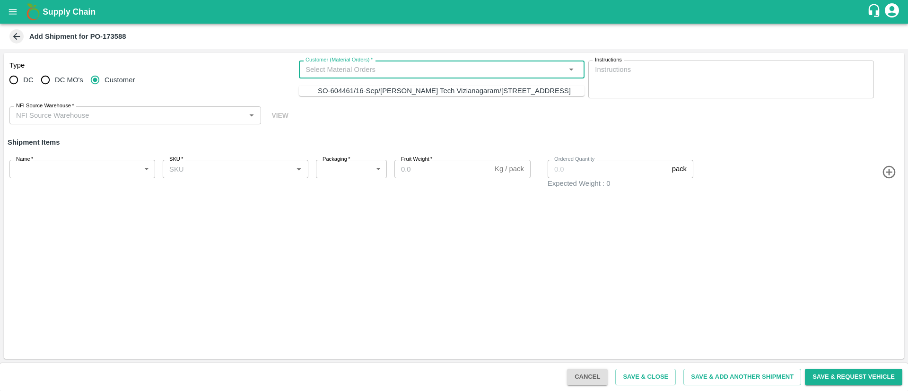
click at [397, 68] on input "Customer (Material Orders)   *" at bounding box center [434, 69] width 264 height 12
click at [401, 96] on div "SO-604461/16-Sep/[PERSON_NAME] Tech Vizianagaram/[STREET_ADDRESS]" at bounding box center [444, 91] width 253 height 10
type input "SO-604461/16-Sep/[PERSON_NAME] Tech Vizianagaram/[STREET_ADDRESS]"
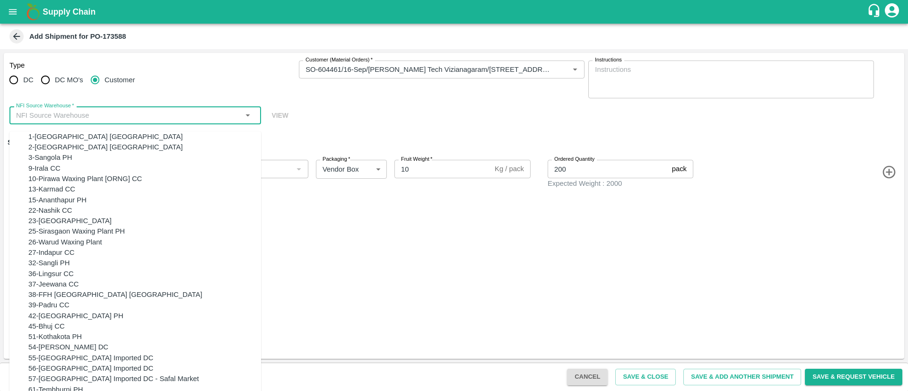
click at [171, 120] on input "NFI Source Warehouse   *" at bounding box center [127, 115] width 230 height 12
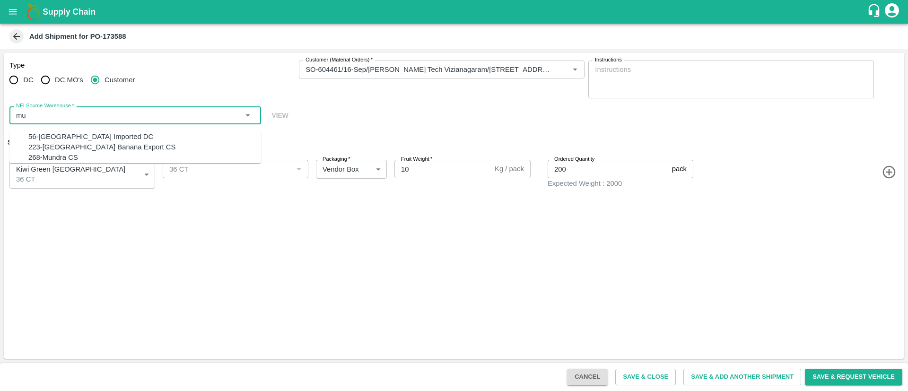
click at [127, 133] on div "56-Mumbai Imported DC" at bounding box center [144, 136] width 233 height 10
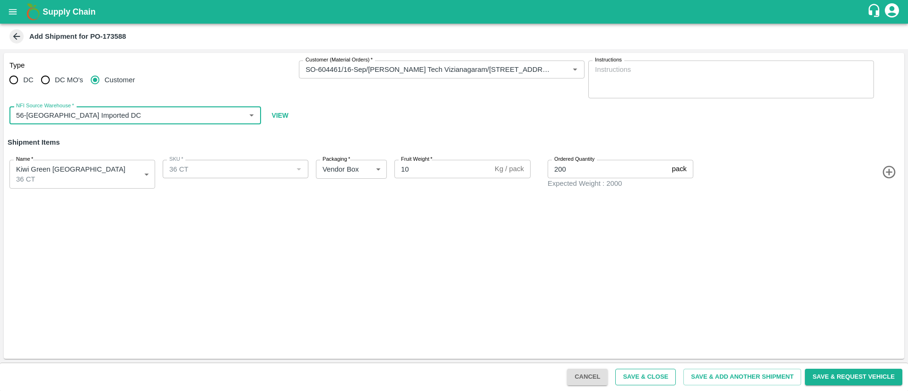
type input "56-Mumbai Imported DC"
click at [655, 375] on button "Save & Close" at bounding box center [645, 377] width 61 height 17
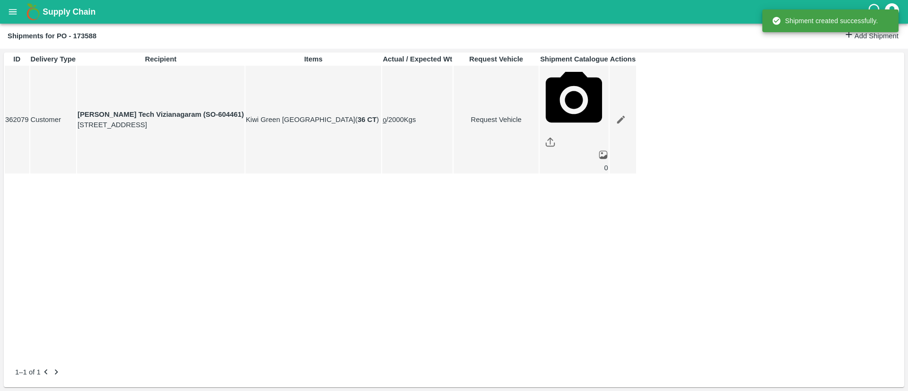
click at [11, 7] on icon "open drawer" at bounding box center [13, 12] width 10 height 10
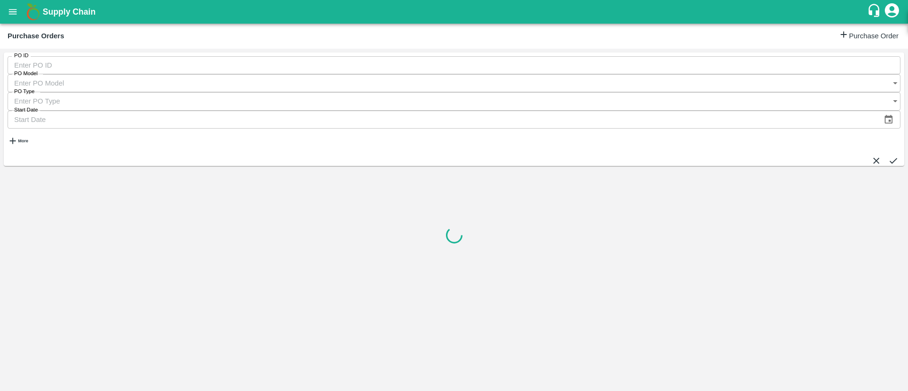
click at [91, 73] on input "PO ID" at bounding box center [454, 65] width 893 height 18
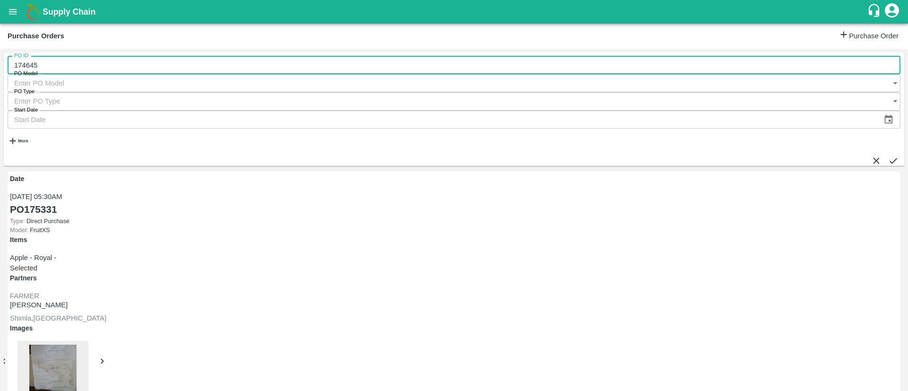
type input "174645"
click at [888, 156] on icon "submit" at bounding box center [893, 161] width 10 height 10
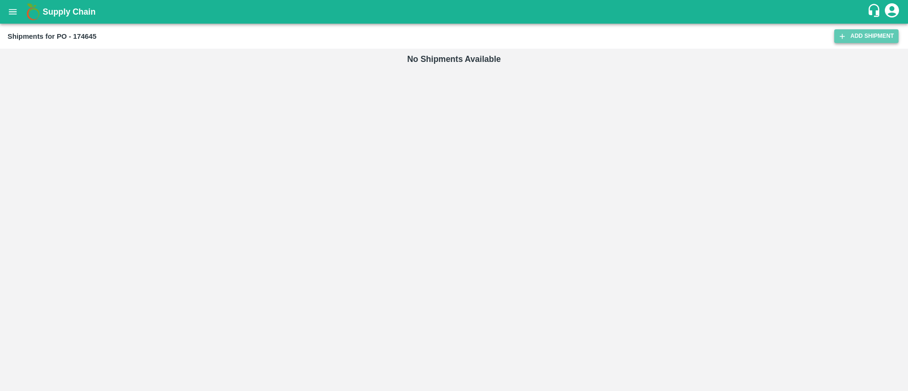
click at [865, 35] on link "Add Shipment" at bounding box center [866, 36] width 64 height 14
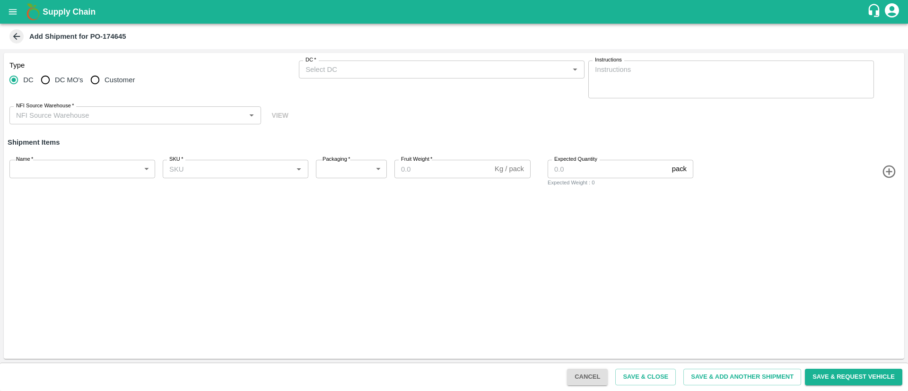
drag, startPoint x: 115, startPoint y: 77, endPoint x: 120, endPoint y: 79, distance: 5.1
click at [115, 77] on span "Customer" at bounding box center [119, 80] width 30 height 10
click at [93, 80] on input "Customer" at bounding box center [95, 79] width 19 height 19
radio input "true"
click at [382, 67] on input "Customer (Material Orders)   *" at bounding box center [434, 69] width 264 height 12
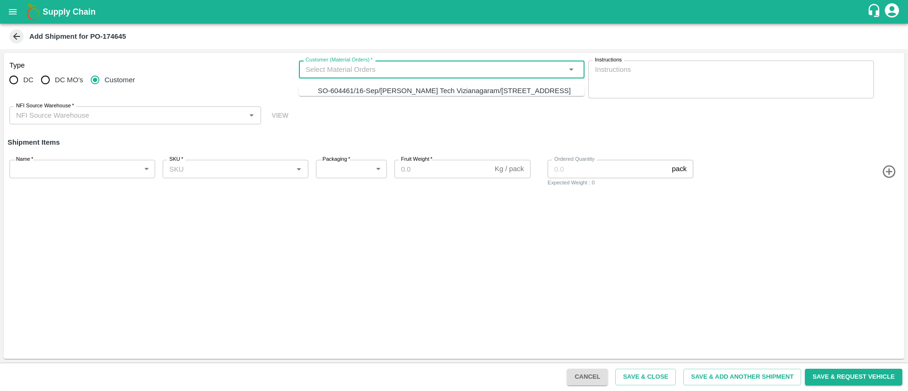
click at [373, 96] on div "SO-604461/16-Sep/[PERSON_NAME] Tech Vizianagaram/[STREET_ADDRESS]" at bounding box center [444, 91] width 253 height 10
type input "SO-604461/16-Sep/[PERSON_NAME] Tech Vizianagaram/[STREET_ADDRESS]"
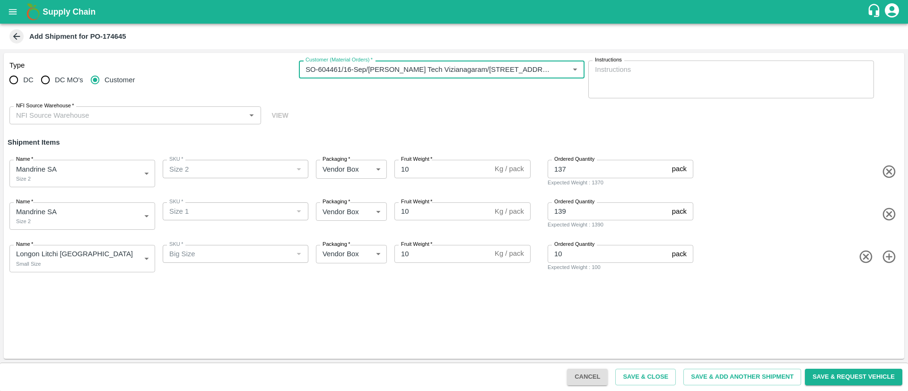
click at [131, 117] on input "NFI Source Warehouse   *" at bounding box center [127, 115] width 230 height 12
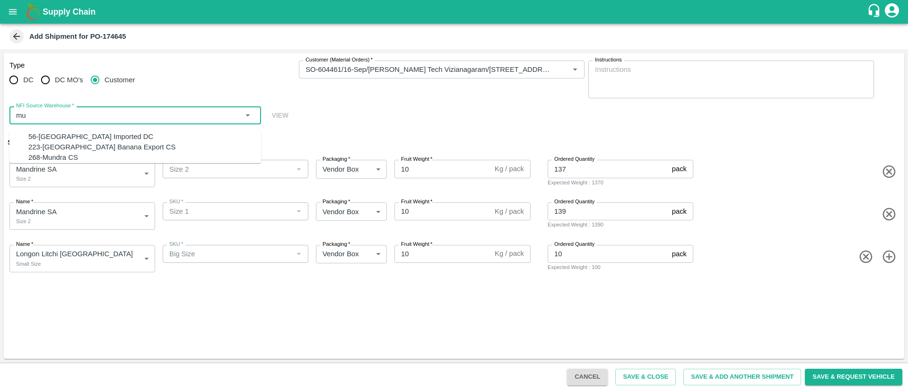
click at [118, 139] on div "56-[GEOGRAPHIC_DATA] Imported DC" at bounding box center [144, 136] width 233 height 10
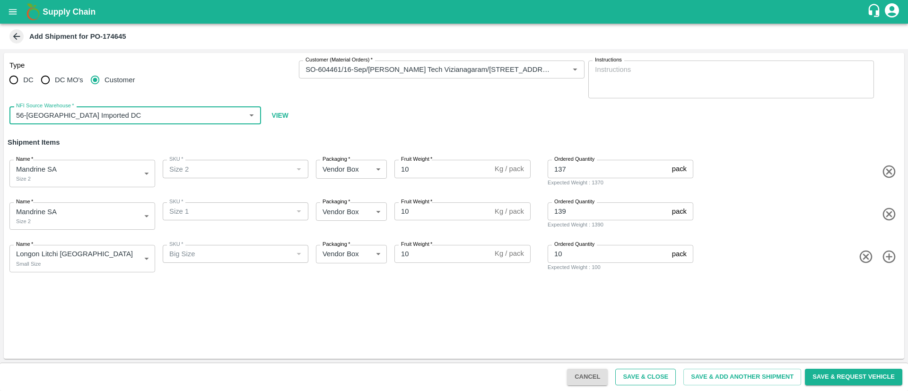
type input "56-[GEOGRAPHIC_DATA] Imported DC"
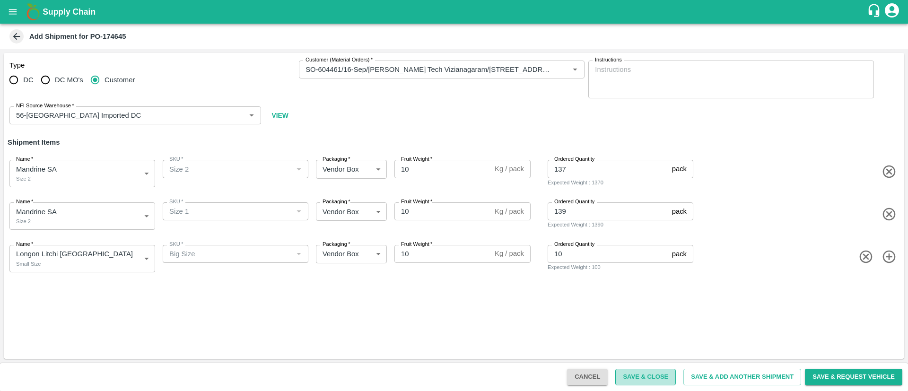
click at [635, 377] on button "Save & Close" at bounding box center [645, 377] width 61 height 17
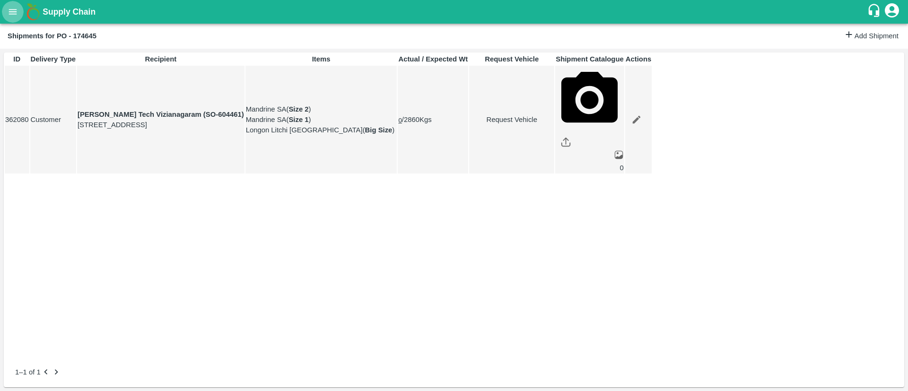
click at [8, 17] on icon "open drawer" at bounding box center [13, 12] width 10 height 10
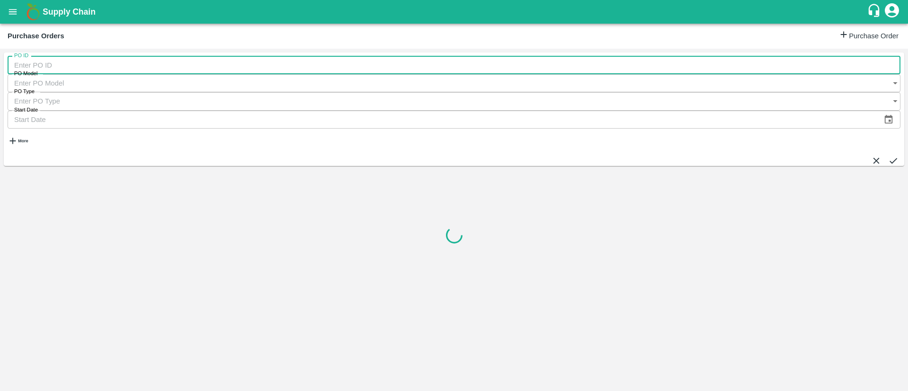
click at [69, 71] on input "PO ID" at bounding box center [454, 65] width 893 height 18
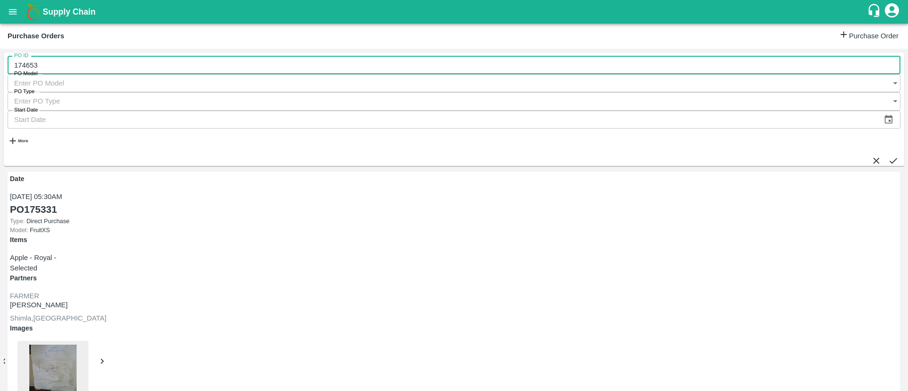
type input "174653"
click at [888, 156] on icon "submit" at bounding box center [893, 161] width 10 height 10
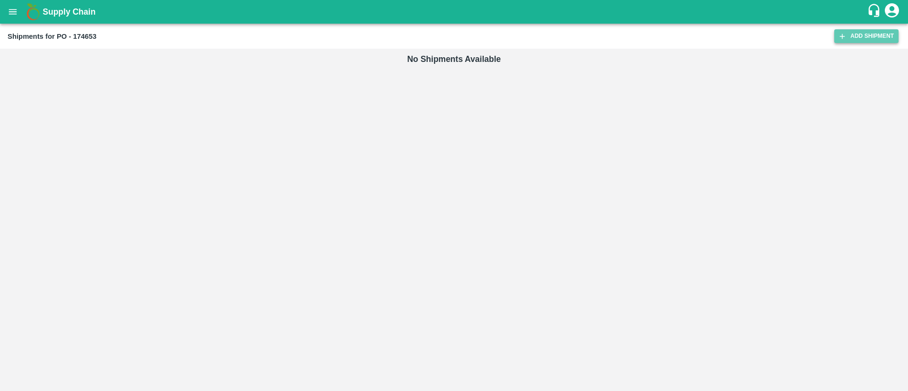
click at [876, 35] on link "Add Shipment" at bounding box center [866, 36] width 64 height 14
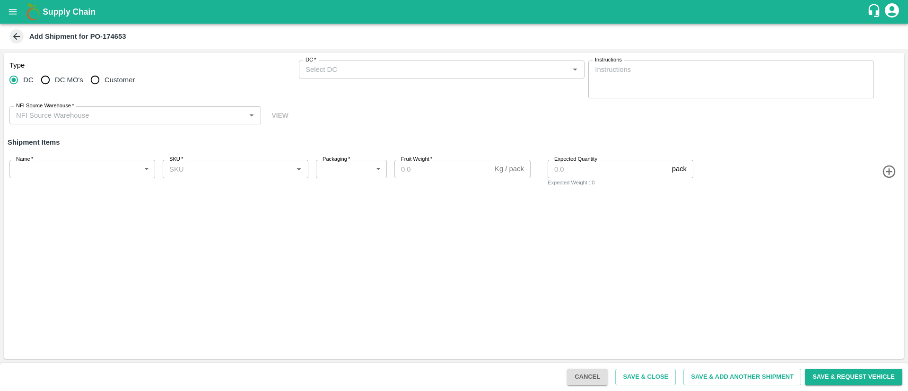
click at [94, 79] on input "Customer" at bounding box center [95, 79] width 19 height 19
radio input "true"
click at [349, 65] on input "Customer (Material Orders)   *" at bounding box center [434, 69] width 264 height 12
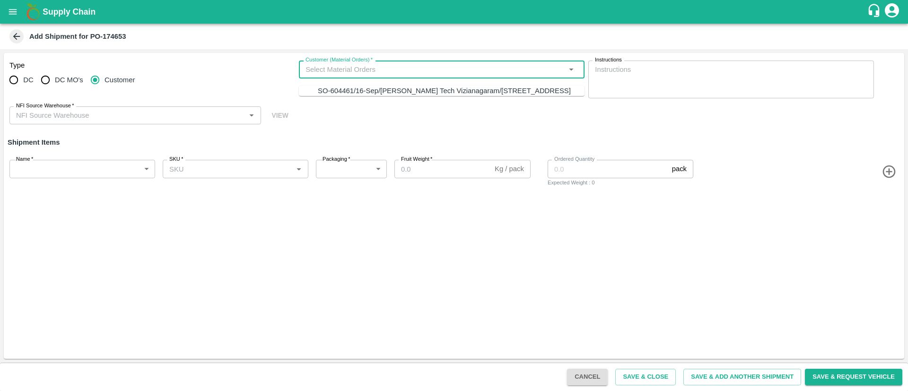
click at [356, 94] on div "SO-604461/16-Sep/[PERSON_NAME] Tech Vizianagaram/[STREET_ADDRESS]" at bounding box center [444, 91] width 253 height 10
type input "SO-604461/16-Sep/[PERSON_NAME] Tech Vizianagaram/[STREET_ADDRESS]"
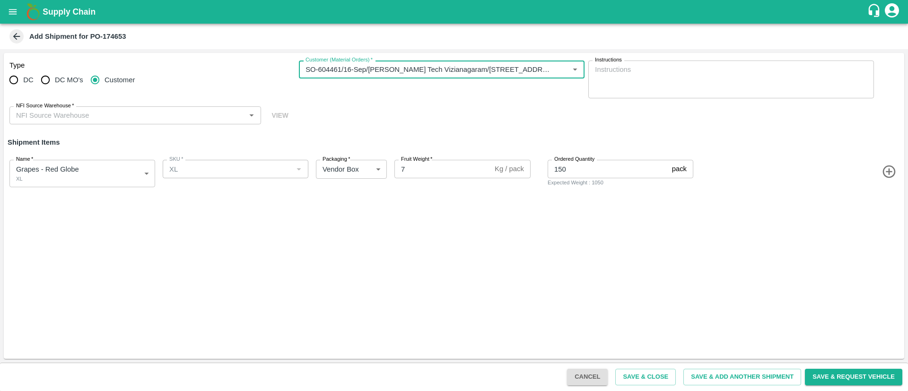
click at [177, 117] on input "NFI Source Warehouse   *" at bounding box center [127, 115] width 230 height 12
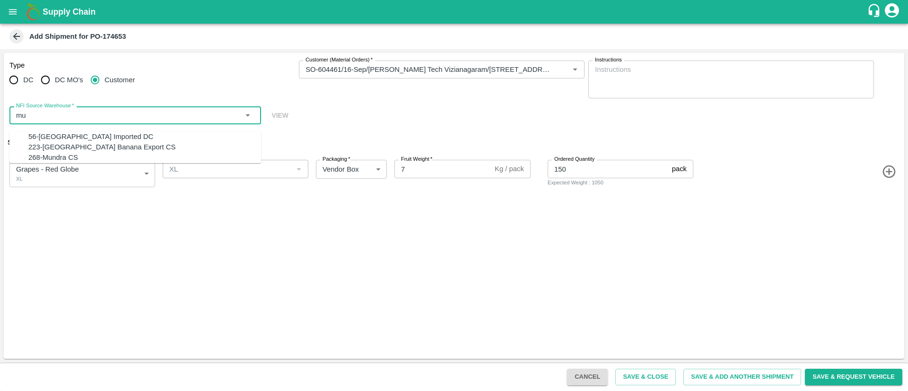
click at [113, 140] on div "56-[GEOGRAPHIC_DATA] Imported DC" at bounding box center [144, 136] width 233 height 10
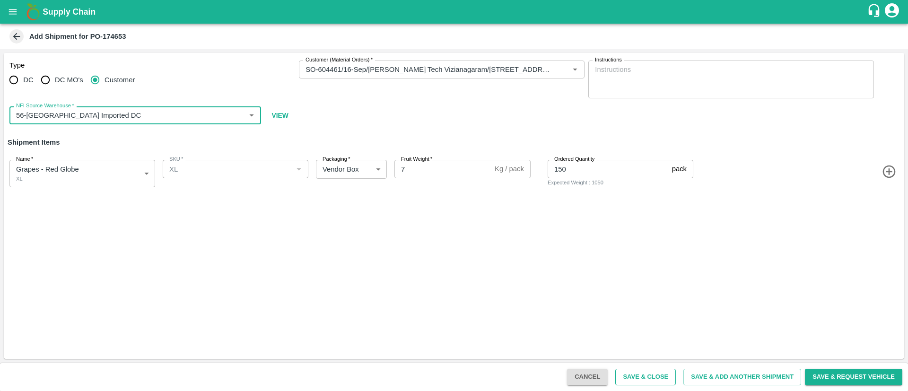
type input "56-[GEOGRAPHIC_DATA] Imported DC"
click at [651, 379] on button "Save & Close" at bounding box center [645, 377] width 61 height 17
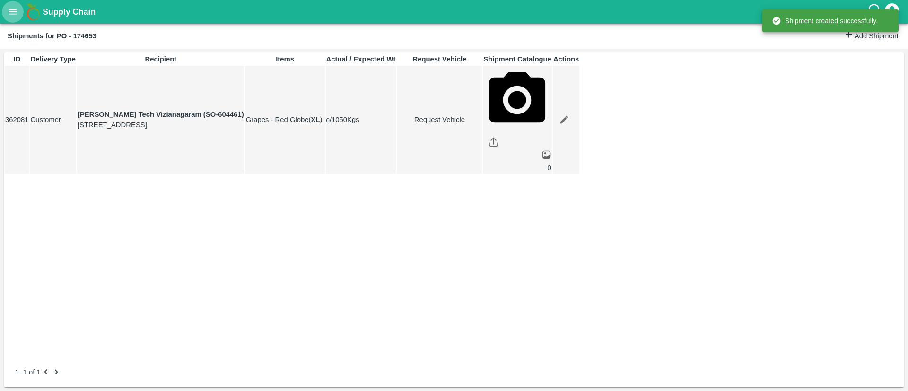
click at [14, 9] on icon "open drawer" at bounding box center [13, 11] width 8 height 5
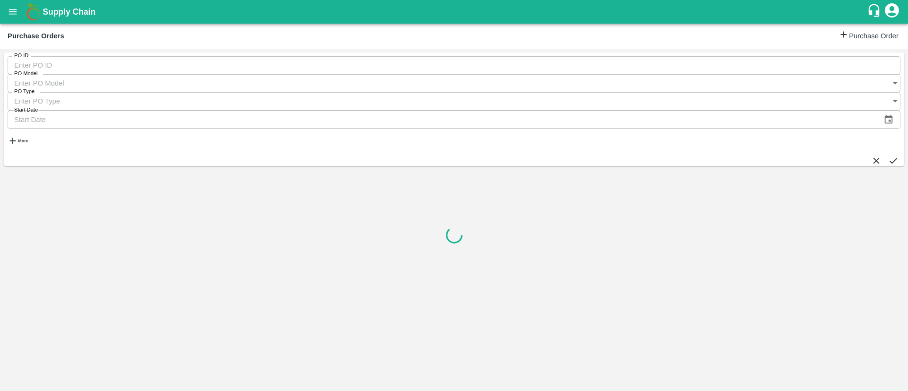
click at [81, 74] on input "PO ID" at bounding box center [454, 65] width 893 height 18
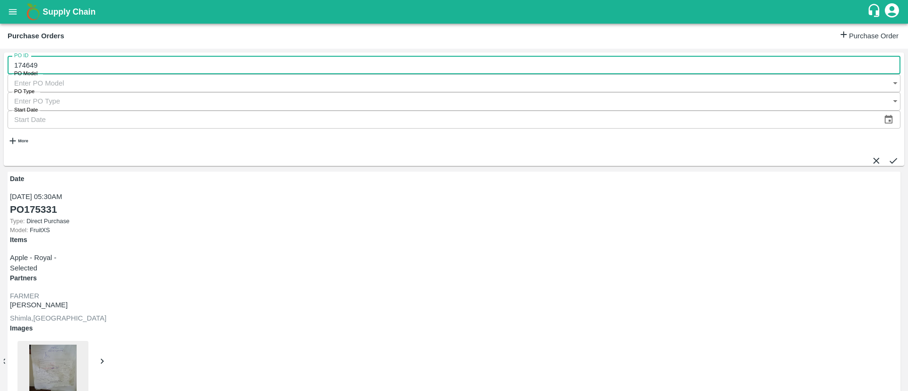
type input "174649"
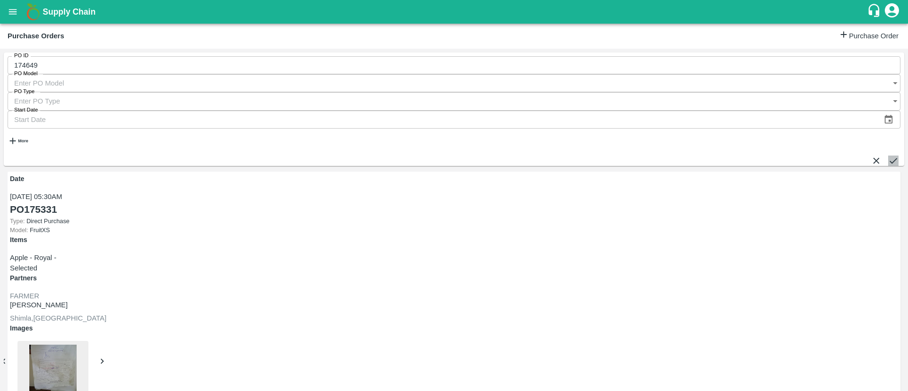
click at [888, 156] on icon "submit" at bounding box center [893, 161] width 10 height 10
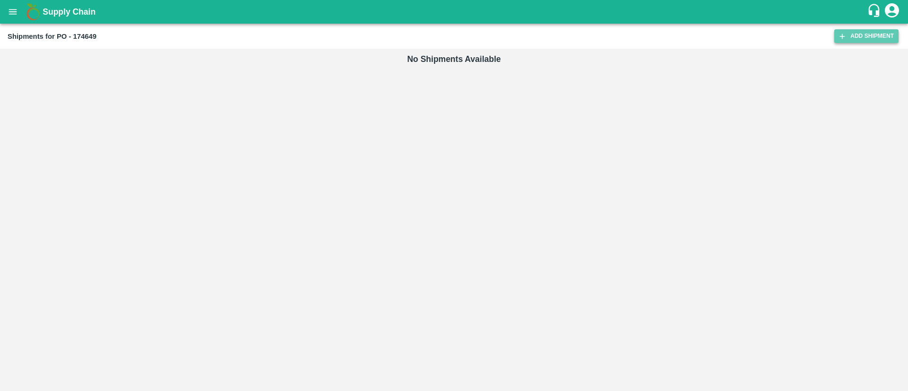
click at [857, 32] on link "Add Shipment" at bounding box center [866, 36] width 64 height 14
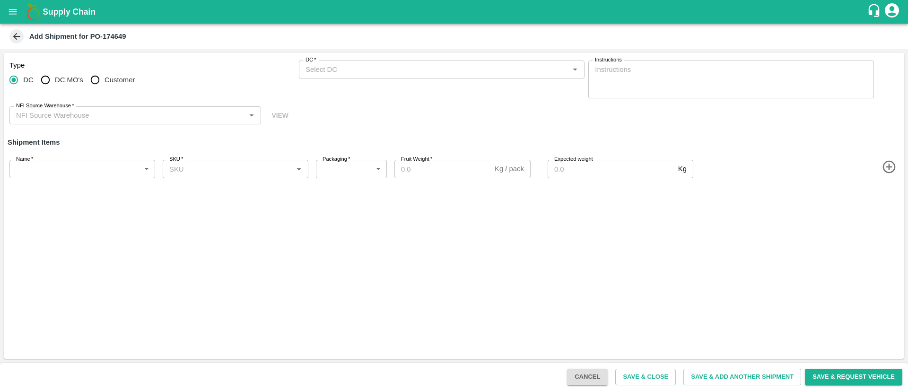
click at [97, 83] on input "Customer" at bounding box center [95, 79] width 19 height 19
radio input "true"
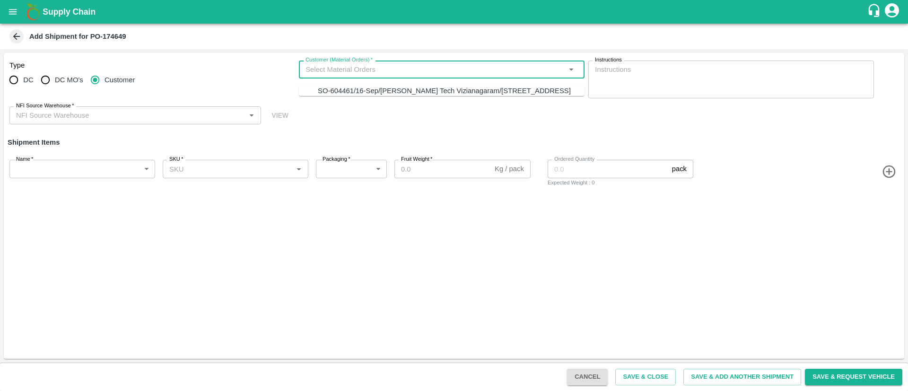
click at [407, 70] on input "Customer (Material Orders)   *" at bounding box center [434, 69] width 264 height 12
click at [425, 90] on div "SO-604461/16-Sep/[PERSON_NAME] Tech Vizianagaram/[STREET_ADDRESS]" at bounding box center [444, 91] width 253 height 10
type input "SO-604461/16-Sep/[PERSON_NAME] Tech Vizianagaram/[STREET_ADDRESS]"
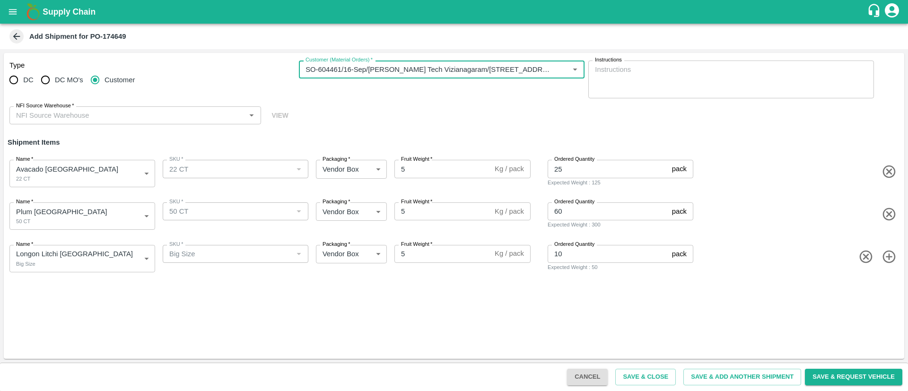
click at [154, 117] on input "NFI Source Warehouse   *" at bounding box center [127, 115] width 230 height 12
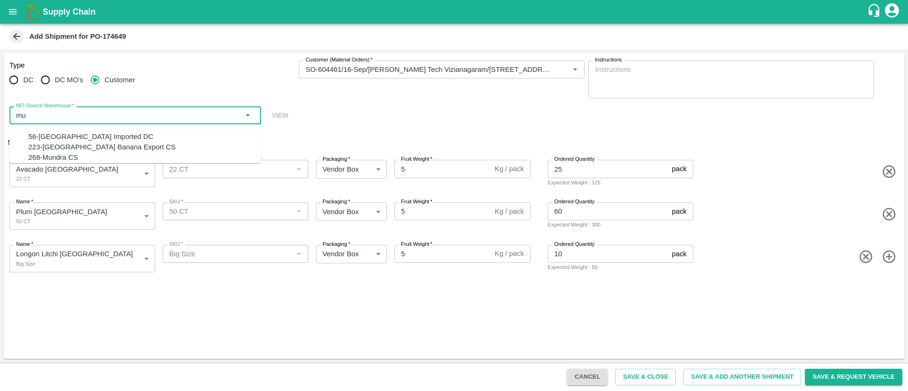
click at [113, 134] on div "56-[GEOGRAPHIC_DATA] Imported DC" at bounding box center [144, 136] width 233 height 10
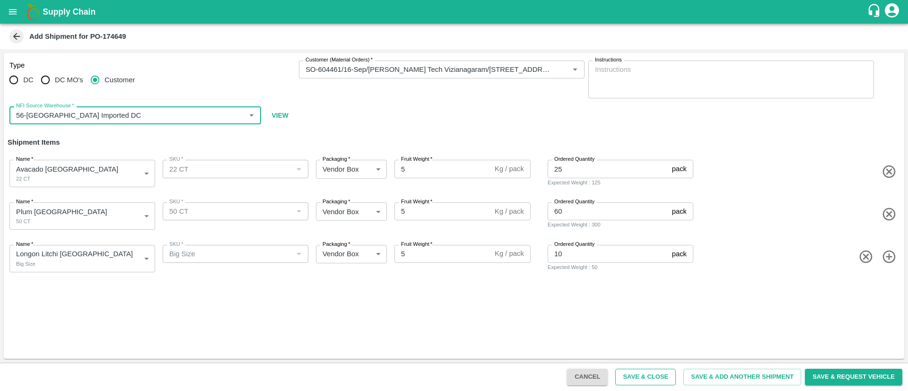
type input "56-[GEOGRAPHIC_DATA] Imported DC"
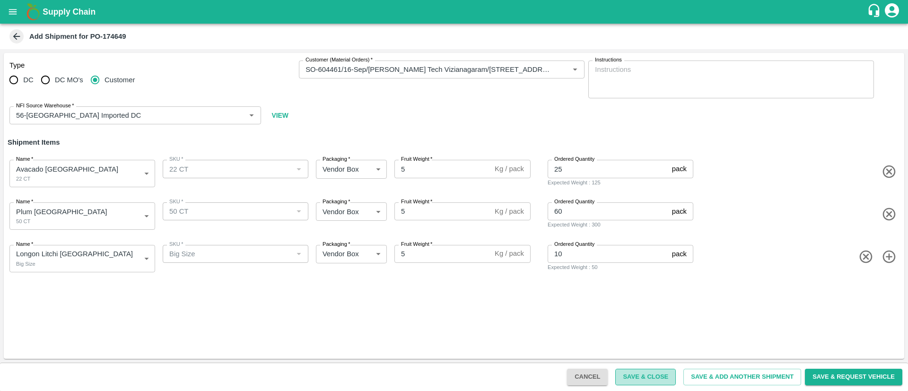
click at [654, 373] on button "Save & Close" at bounding box center [645, 377] width 61 height 17
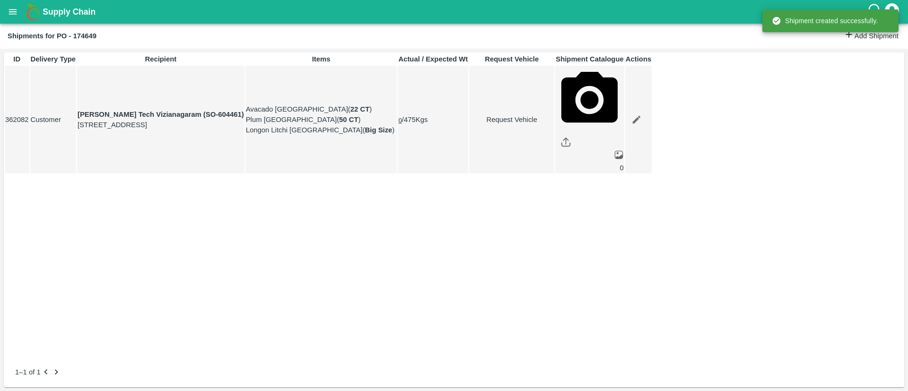
click at [14, 7] on icon "open drawer" at bounding box center [13, 12] width 10 height 10
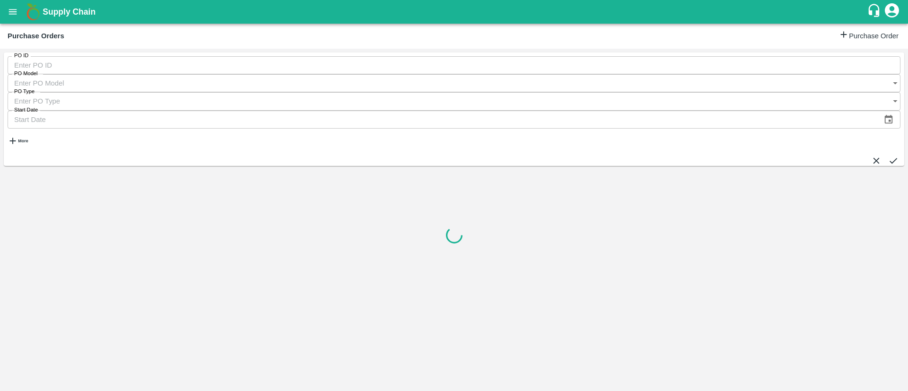
click at [65, 64] on input "PO ID" at bounding box center [454, 65] width 893 height 18
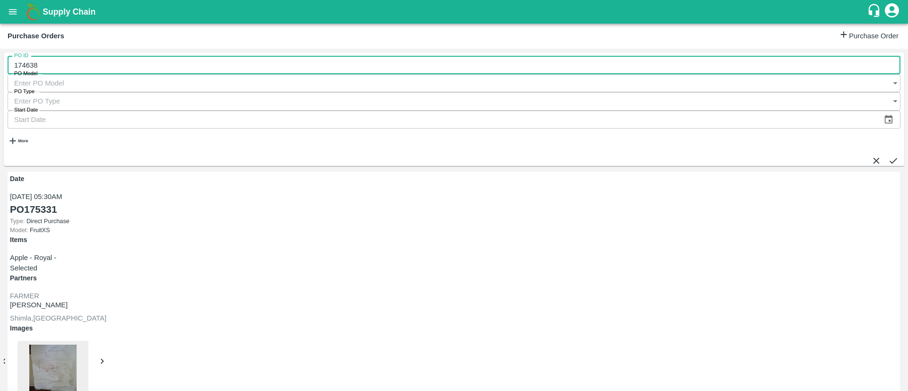
click at [888, 156] on icon "submit" at bounding box center [893, 161] width 10 height 10
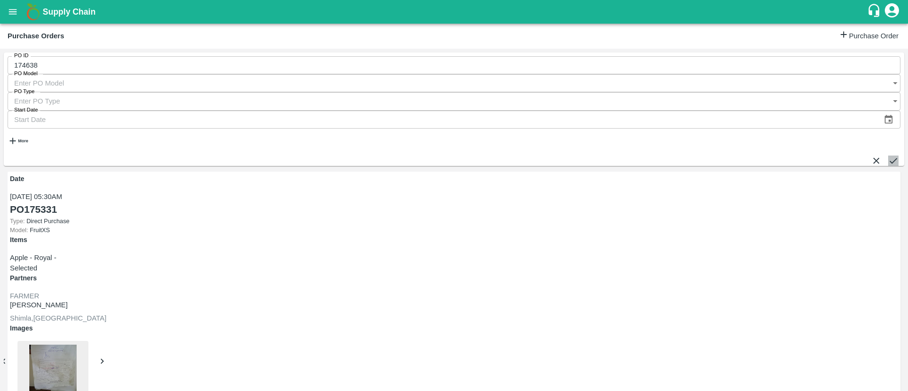
click at [888, 156] on icon "submit" at bounding box center [893, 161] width 10 height 10
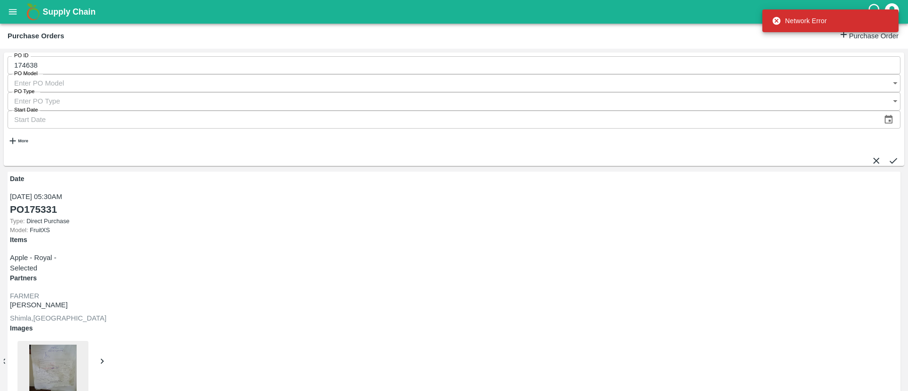
click at [102, 69] on input "174638" at bounding box center [454, 65] width 893 height 18
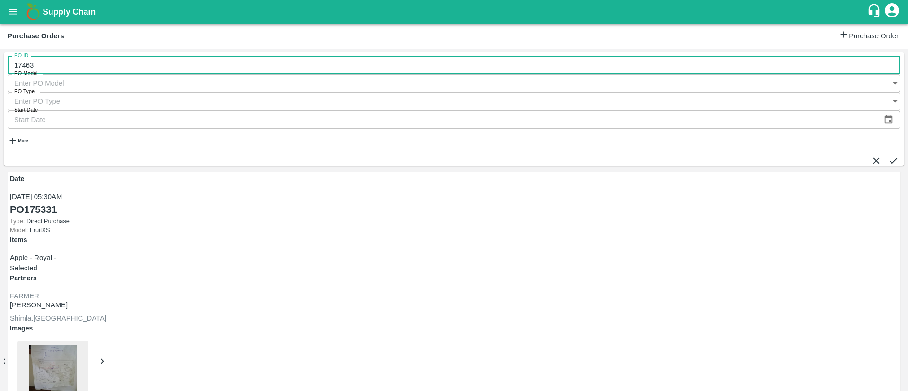
type input "174638"
click at [888, 156] on icon "submit" at bounding box center [893, 161] width 10 height 10
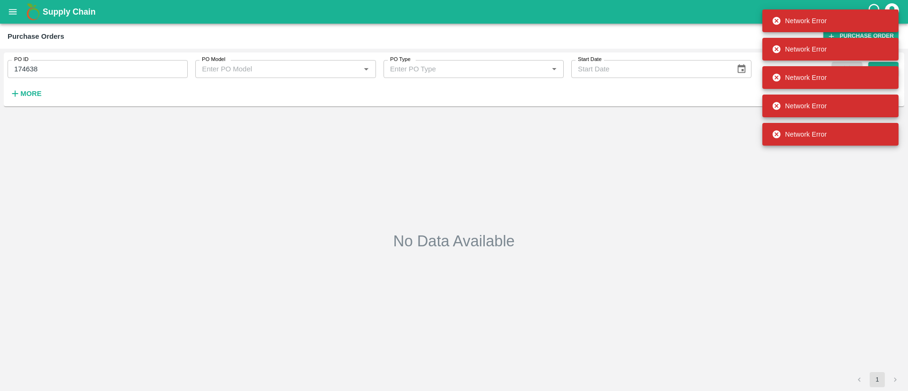
click at [123, 69] on input "174638" at bounding box center [98, 69] width 180 height 18
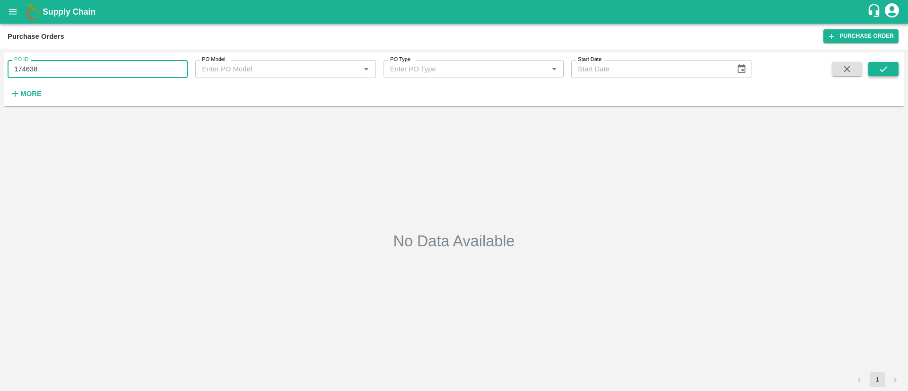
click at [893, 62] on button "submit" at bounding box center [883, 69] width 30 height 14
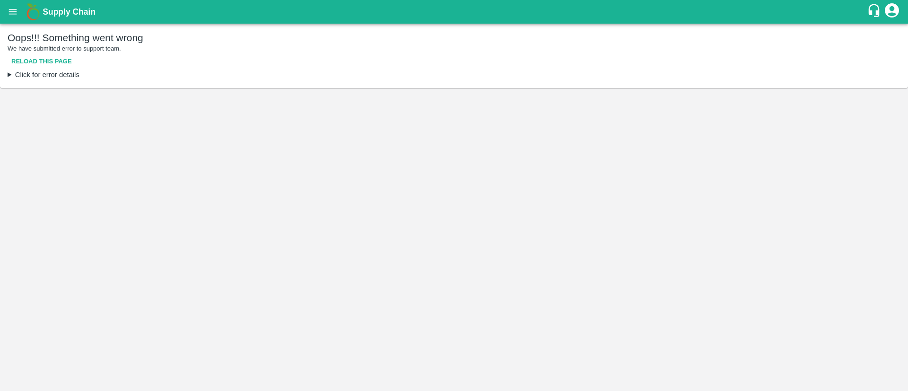
click at [43, 61] on button "Reload this page" at bounding box center [42, 61] width 68 height 17
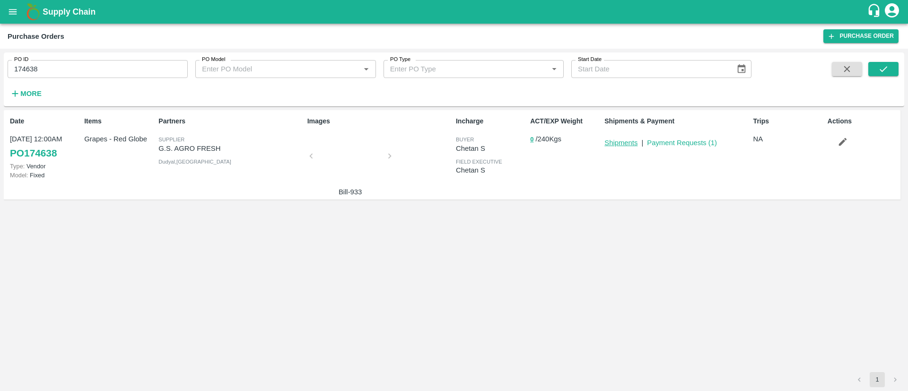
click at [618, 141] on link "Shipments" at bounding box center [620, 143] width 33 height 8
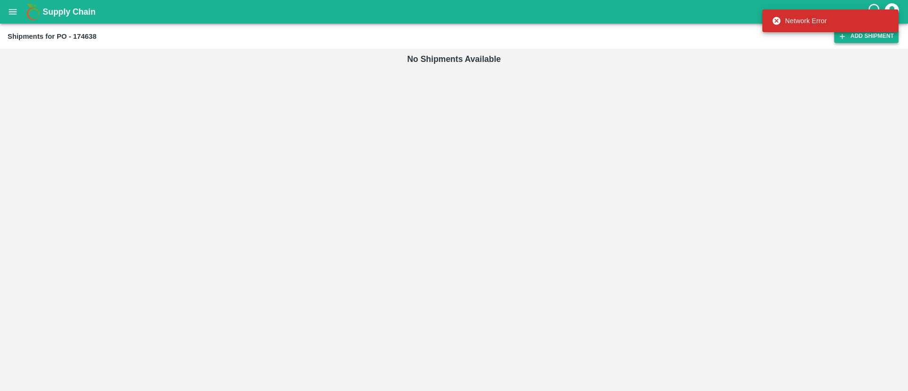
click at [867, 37] on link "Add Shipment" at bounding box center [866, 36] width 64 height 14
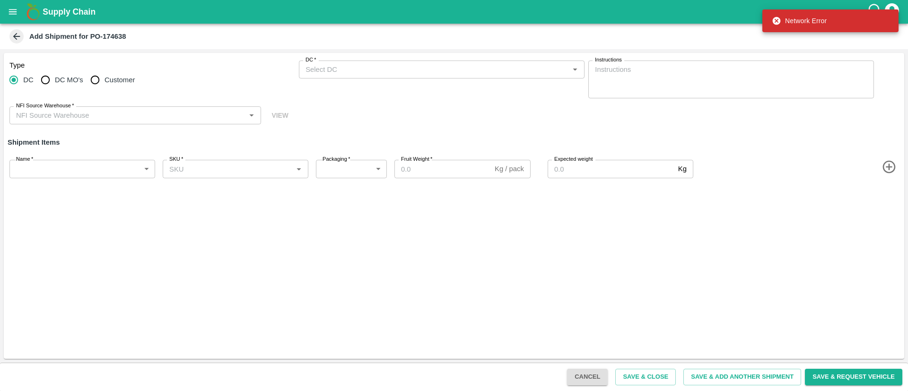
click at [94, 83] on input "Customer" at bounding box center [95, 79] width 19 height 19
radio input "true"
click at [383, 69] on input "Customer (Material Orders)   *" at bounding box center [434, 69] width 264 height 12
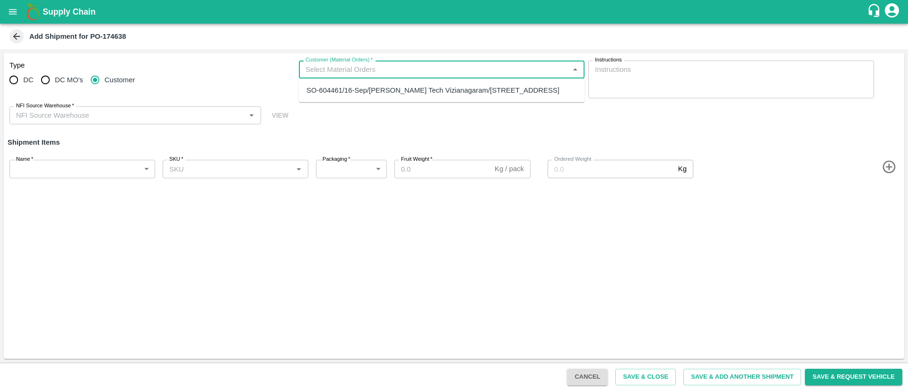
click at [385, 91] on div "SO-604461/16-Sep/[PERSON_NAME] Tech Vizianagaram/[STREET_ADDRESS]" at bounding box center [432, 90] width 253 height 10
type input "SO-604461/16-Sep/[PERSON_NAME] Tech Vizianagaram/[STREET_ADDRESS]"
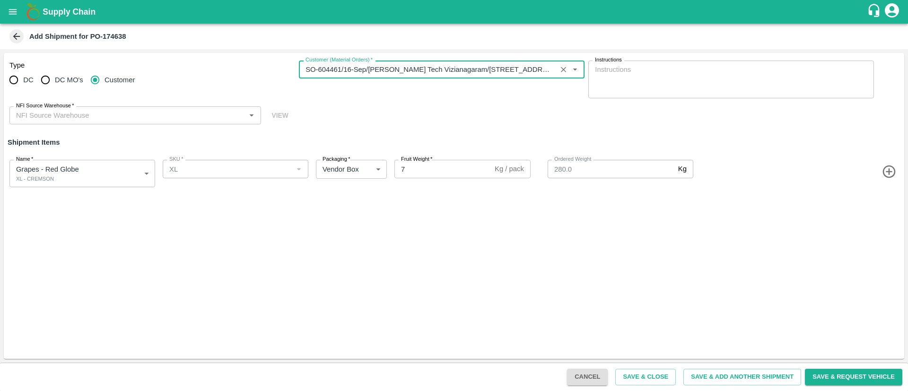
radio input "true"
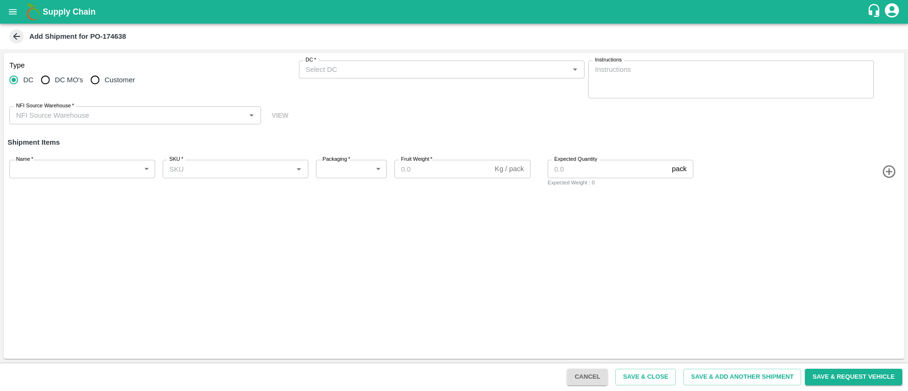
click at [97, 80] on input "Customer" at bounding box center [95, 79] width 19 height 19
radio input "true"
click at [382, 69] on input "Customer (Material Orders)   *" at bounding box center [434, 69] width 264 height 12
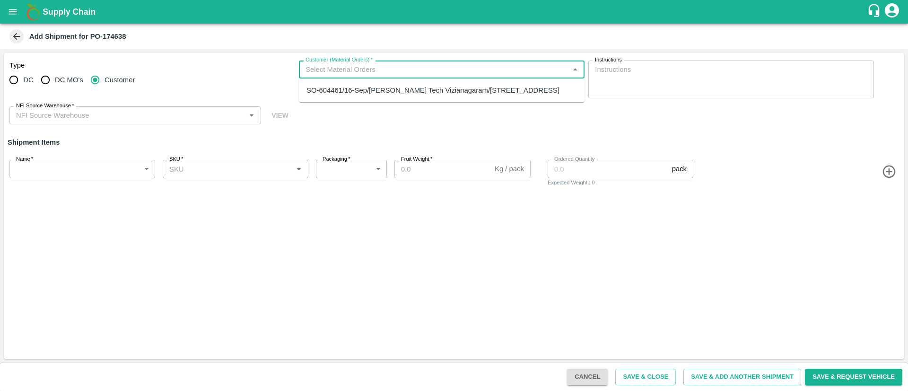
drag, startPoint x: 370, startPoint y: 96, endPoint x: 332, endPoint y: 107, distance: 39.7
click at [370, 95] on div "SO-604461/16-Sep/[PERSON_NAME] Tech Vizianagaram/[STREET_ADDRESS]" at bounding box center [432, 90] width 253 height 10
type input "SO-604461/16-Sep/[PERSON_NAME] Tech Vizianagaram/[STREET_ADDRESS]"
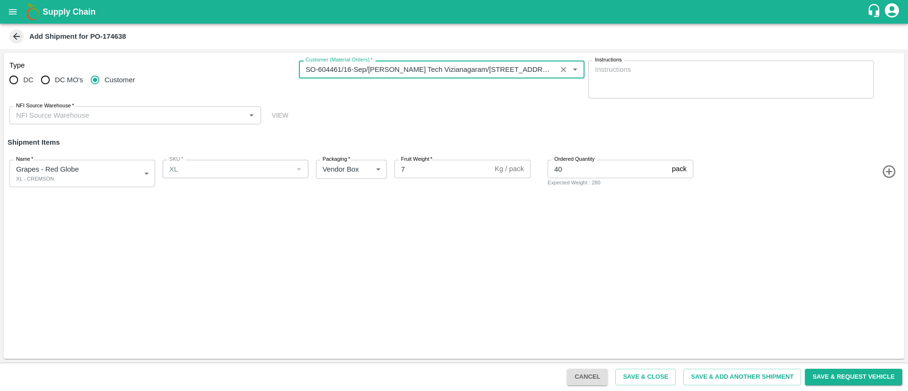
click at [164, 113] on input "NFI Source Warehouse   *" at bounding box center [127, 115] width 230 height 12
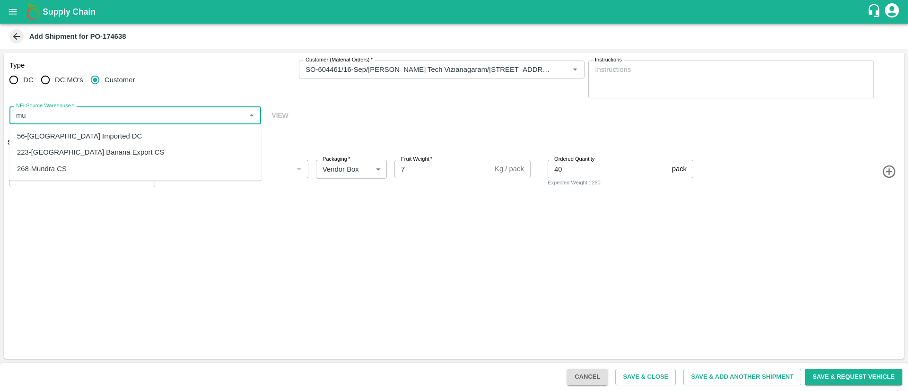
click at [124, 132] on div "56-[GEOGRAPHIC_DATA] Imported DC" at bounding box center [135, 136] width 252 height 16
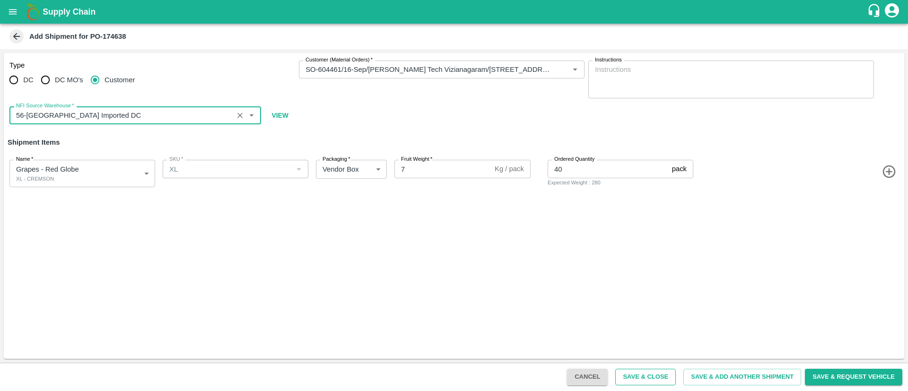
type input "56-[GEOGRAPHIC_DATA] Imported DC"
click at [648, 376] on button "Save & Close" at bounding box center [645, 377] width 61 height 17
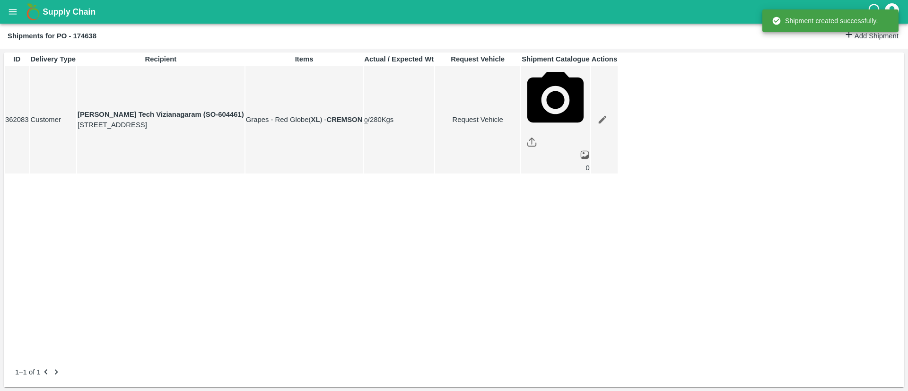
click at [9, 11] on icon "open drawer" at bounding box center [13, 11] width 8 height 5
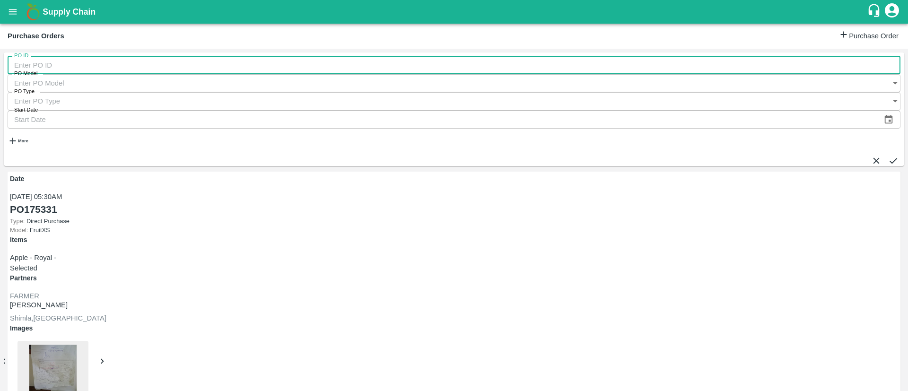
click at [18, 71] on input "PO ID" at bounding box center [454, 65] width 893 height 18
type input "174712"
click at [888, 156] on icon "submit" at bounding box center [893, 161] width 10 height 10
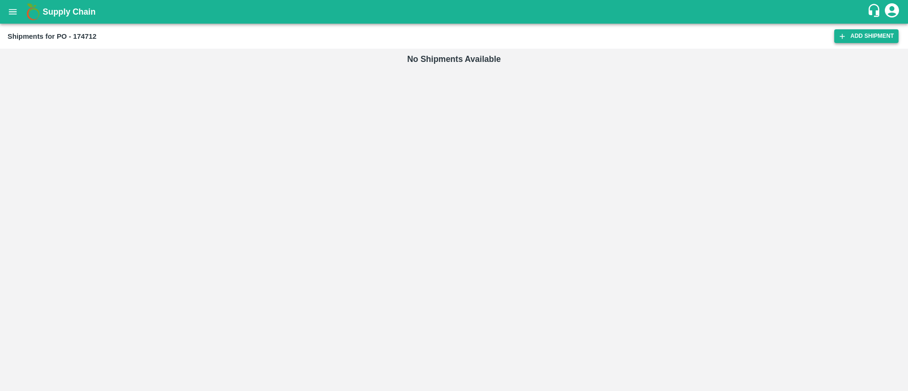
click at [871, 38] on link "Add Shipment" at bounding box center [866, 36] width 64 height 14
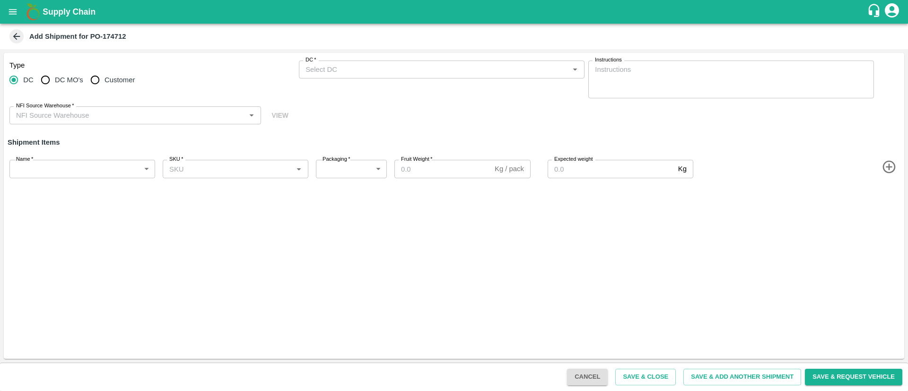
click at [113, 76] on span "Customer" at bounding box center [119, 80] width 30 height 10
click at [104, 76] on input "Customer" at bounding box center [95, 79] width 19 height 19
radio input "true"
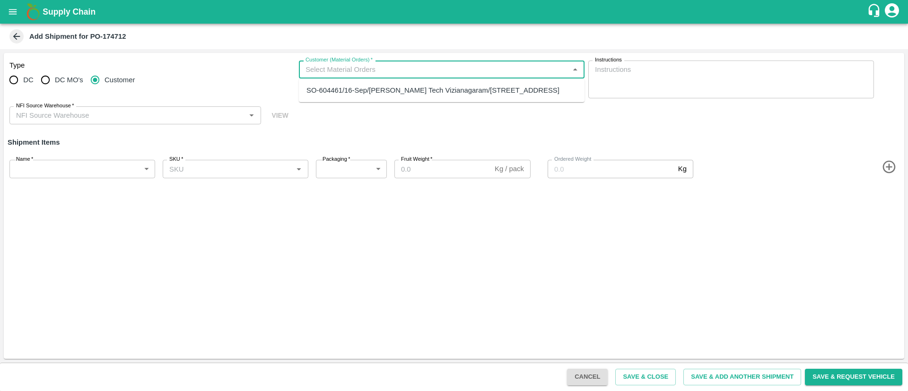
click at [399, 65] on input "Customer (Material Orders)   *" at bounding box center [434, 69] width 264 height 12
radio input "true"
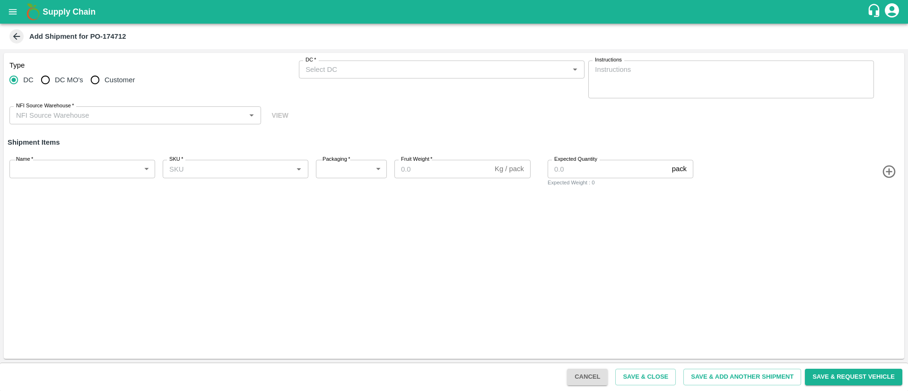
click at [405, 90] on div "DC   * DC   *" at bounding box center [442, 80] width 286 height 38
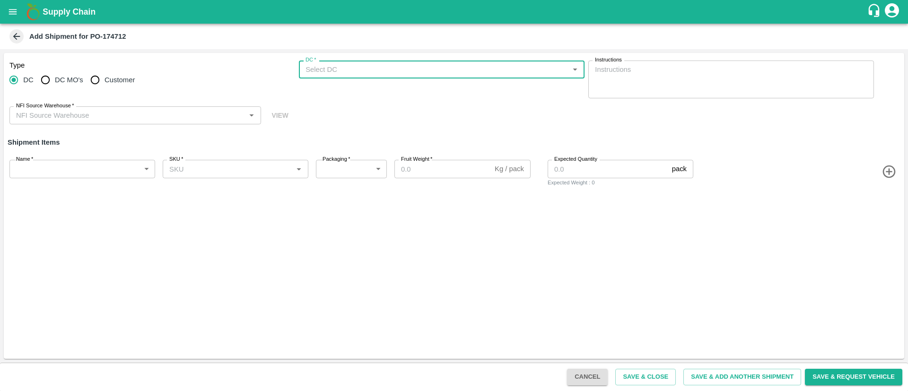
click at [99, 78] on input "Customer" at bounding box center [95, 79] width 19 height 19
radio input "true"
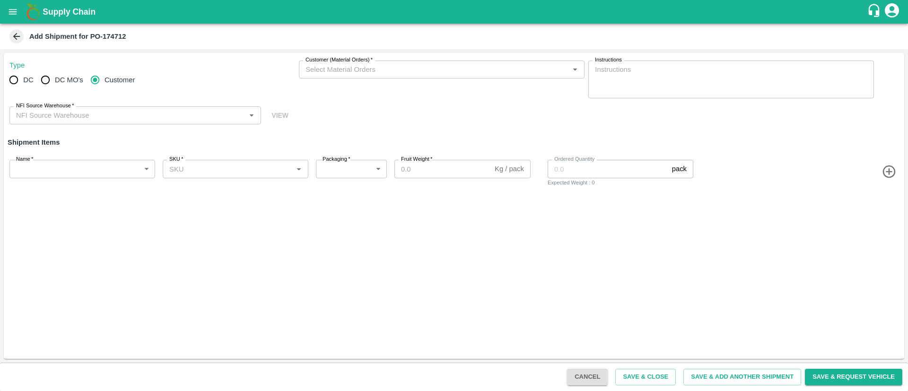
click at [353, 78] on div "Customer (Material Orders)   *" at bounding box center [442, 70] width 286 height 18
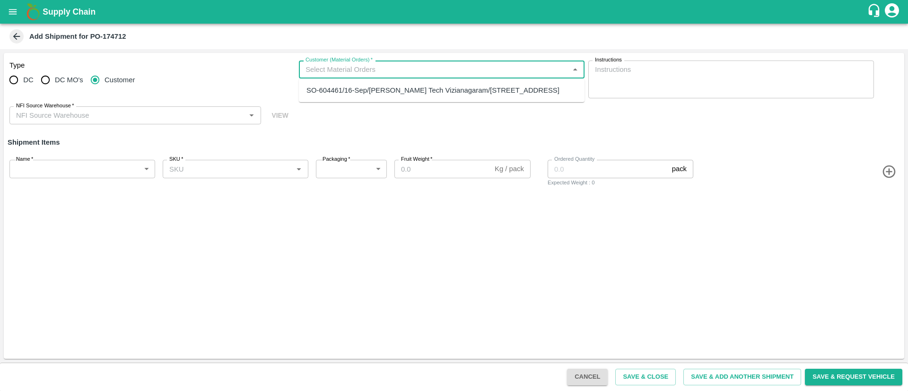
click at [353, 79] on ul "SO-604461/16-Sep/Eesha Agro Tech Vizianagaram/Flat no :601 ,, Kosala apartment …" at bounding box center [442, 90] width 286 height 24
click at [353, 89] on div "SO-604461/16-Sep/Eesha Agro Tech Vizianagaram/Flat no :601 ,, Kosala apartment …" at bounding box center [432, 90] width 253 height 10
type input "SO-604461/16-Sep/Eesha Agro Tech Vizianagaram/Flat no :601 ,, Kosala apartment …"
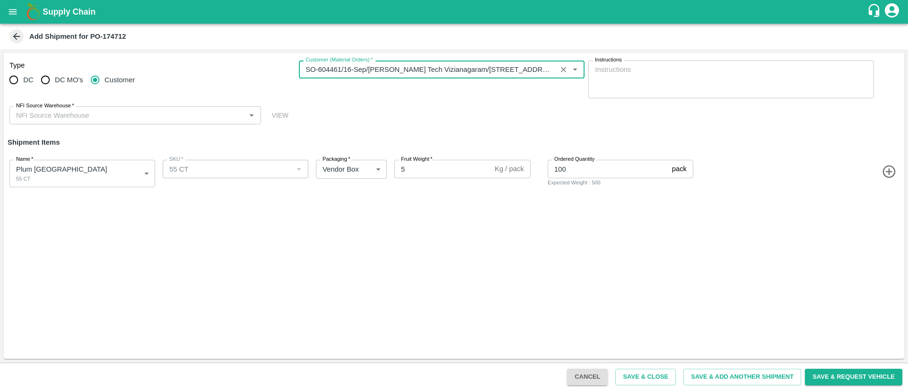
click at [189, 113] on input "NFI Source Warehouse   *" at bounding box center [127, 115] width 230 height 12
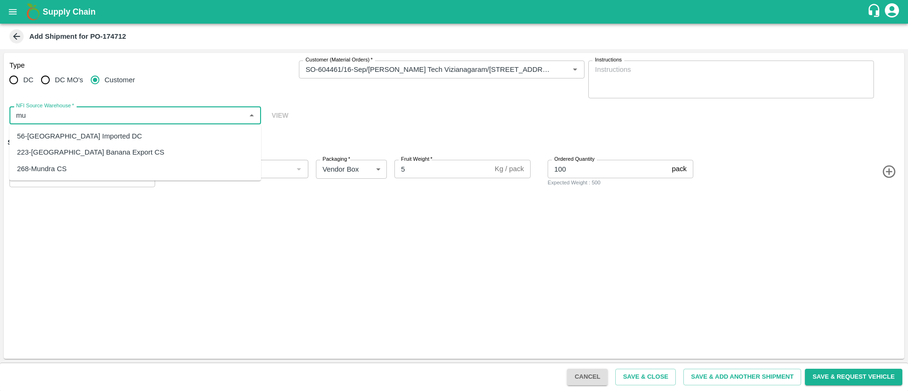
click at [97, 137] on div "56-Mumbai Imported DC" at bounding box center [135, 136] width 252 height 16
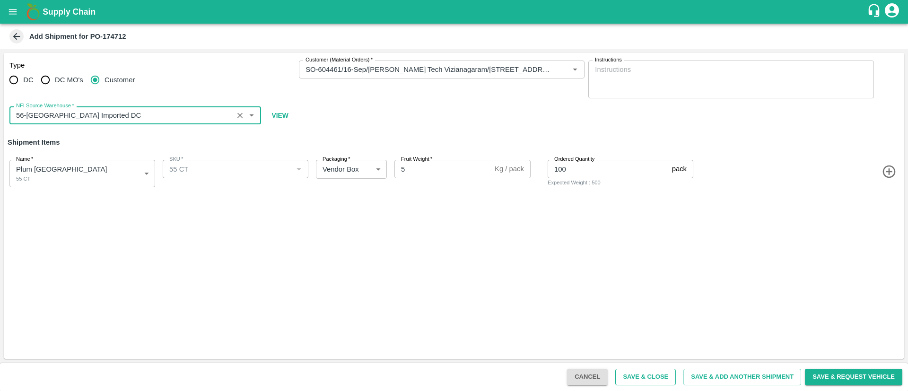
type input "56-Mumbai Imported DC"
click at [638, 376] on button "Save & Close" at bounding box center [645, 377] width 61 height 17
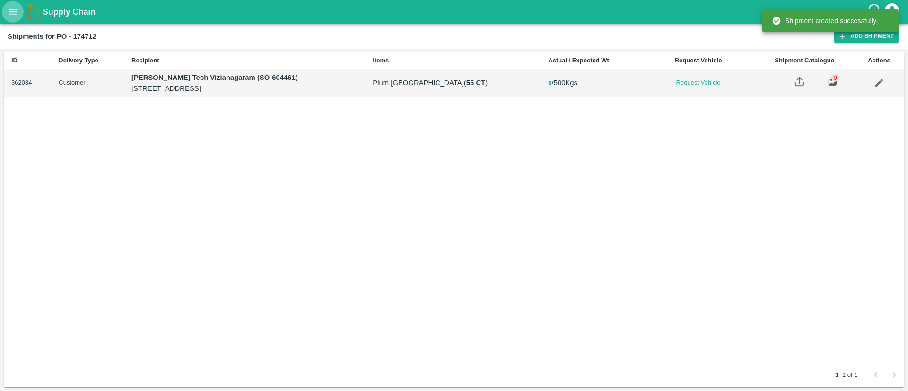
click at [8, 6] on button "open drawer" at bounding box center [13, 12] width 22 height 22
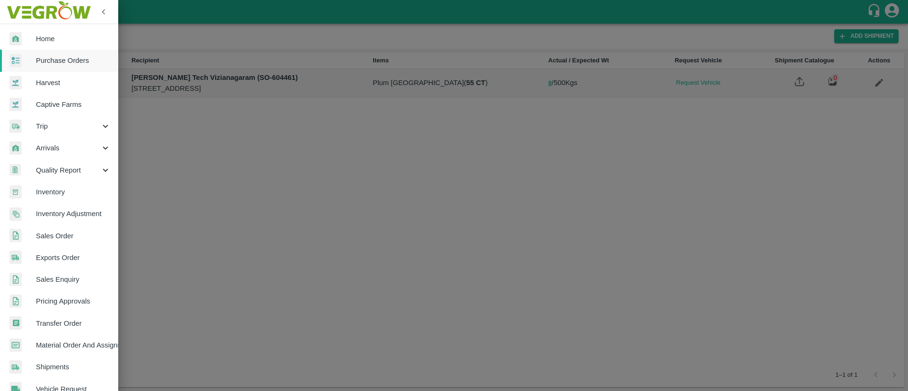
click at [463, 148] on div at bounding box center [454, 195] width 908 height 391
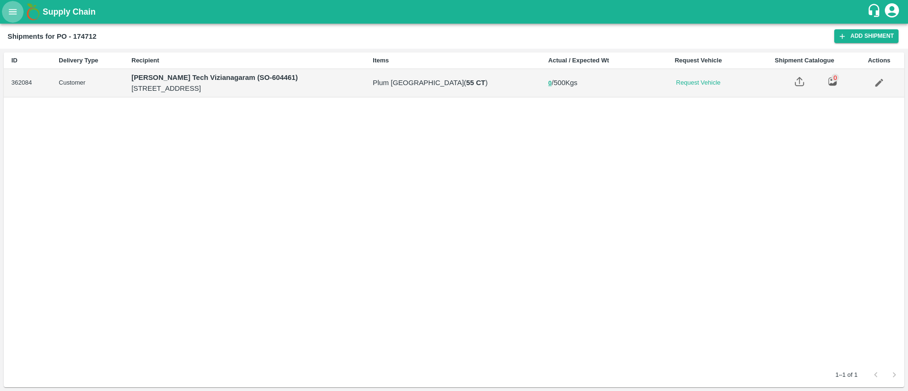
click at [15, 15] on icon "open drawer" at bounding box center [13, 12] width 10 height 10
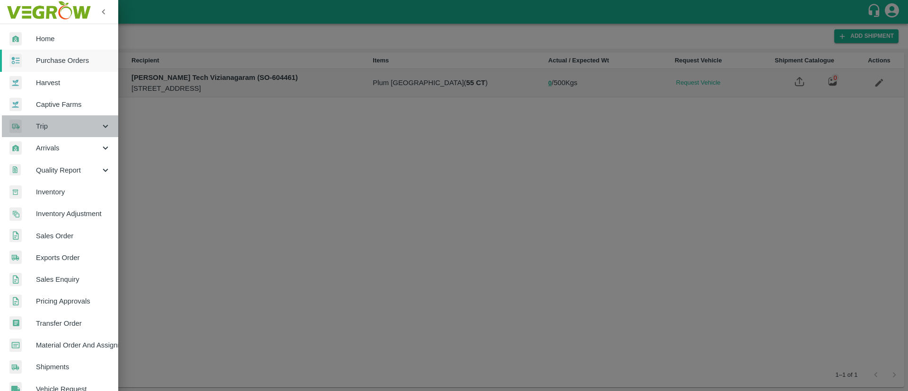
click at [85, 121] on span "Trip" at bounding box center [68, 126] width 64 height 10
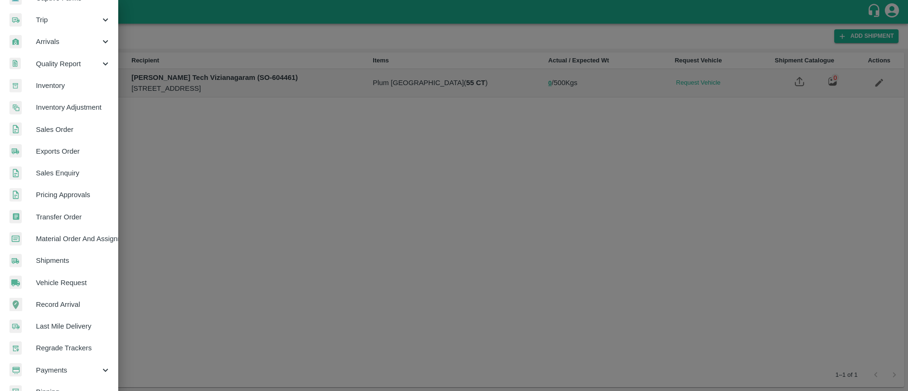
scroll to position [109, 0]
click at [69, 283] on span "Vehicle Request" at bounding box center [73, 280] width 75 height 10
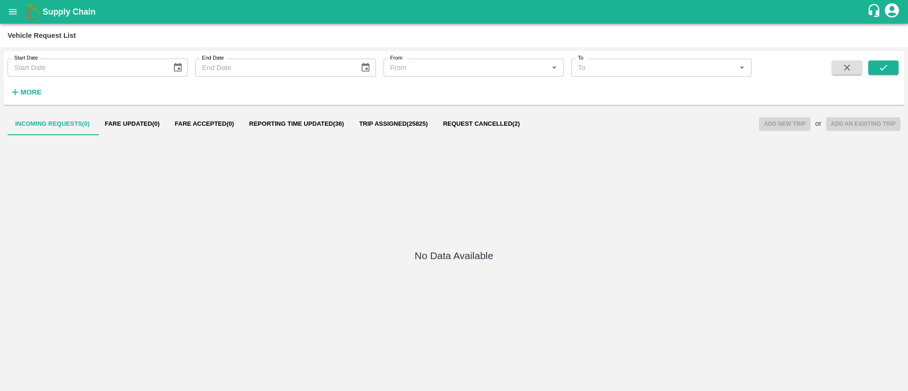
click at [295, 118] on button "Reporting Time Updated ( 36 )" at bounding box center [297, 124] width 110 height 23
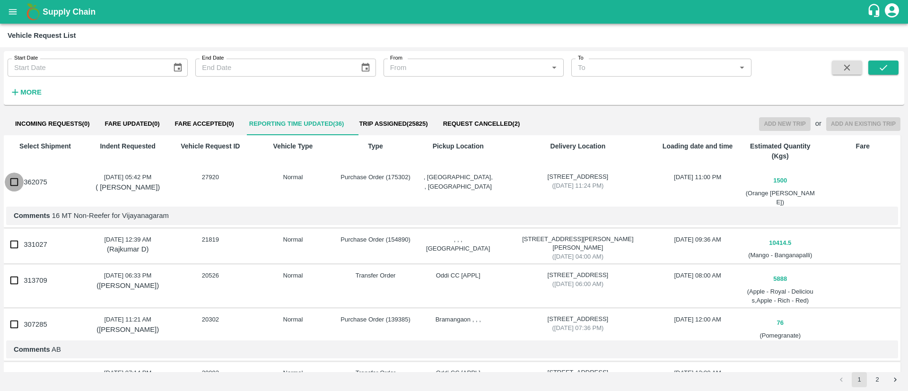
click at [12, 185] on input "362075" at bounding box center [14, 182] width 19 height 19
checkbox input "true"
click at [792, 123] on button "Add New Trip" at bounding box center [784, 124] width 51 height 14
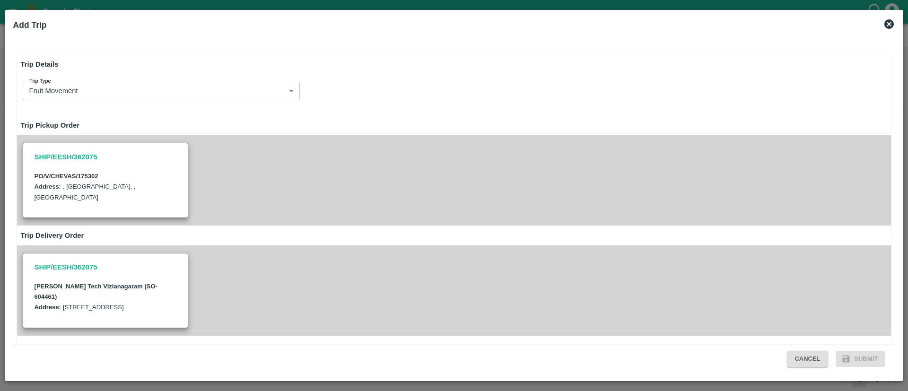
type input "1500"
type input "Normal"
drag, startPoint x: 328, startPoint y: 172, endPoint x: 309, endPoint y: 164, distance: 20.8
click at [309, 164] on div "SHIP/EESH/362075 PO/V/CHEVAS/175302 Address: , Mumbai, , Maharashtra" at bounding box center [454, 180] width 874 height 90
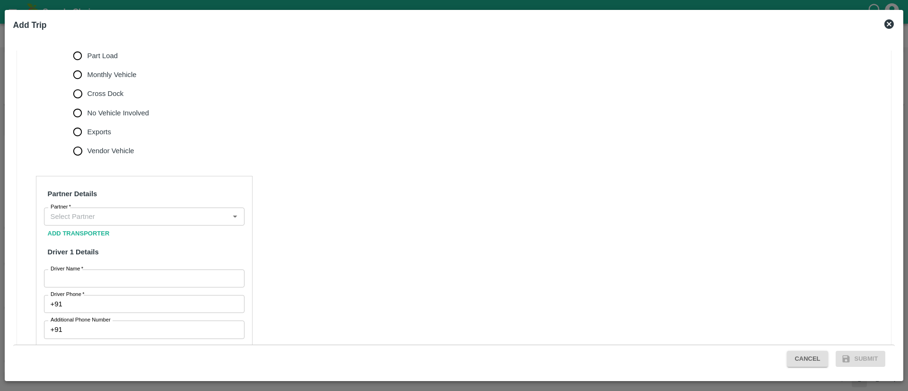
scroll to position [312, 0]
click at [150, 221] on input "Partner   *" at bounding box center [136, 216] width 179 height 12
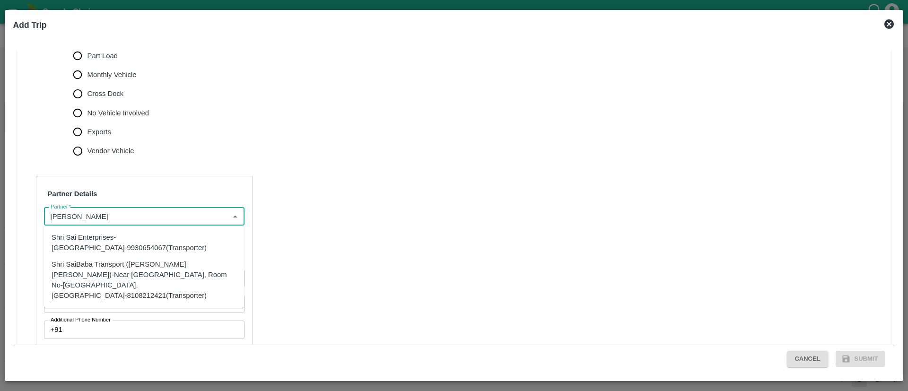
click at [181, 272] on div "Shri SaiBaba Transport (Ankush Vyankat Dongare)-Near Savita Medical, Room No-4,…" at bounding box center [144, 280] width 185 height 42
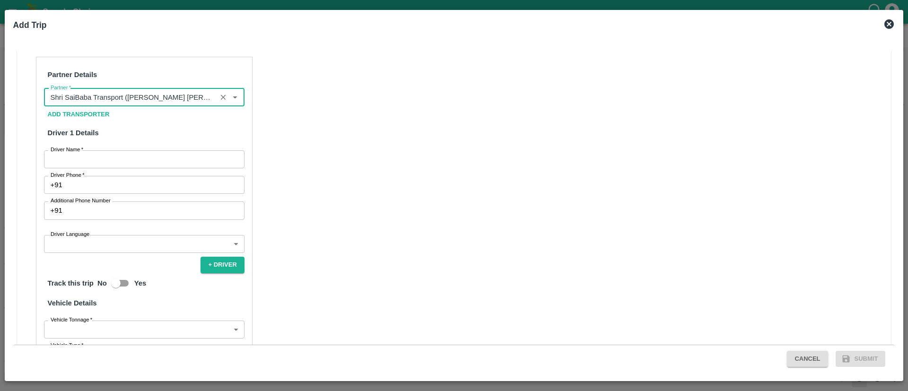
scroll to position [434, 0]
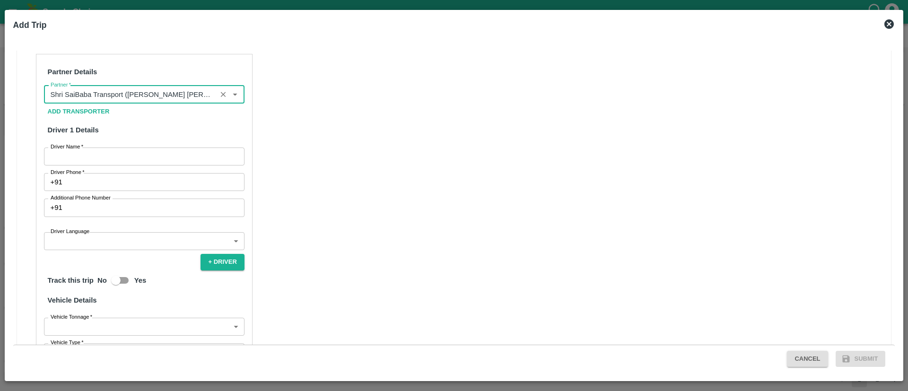
type input "Shri SaiBaba Transport (Ankush Vyankat Dongare)-Near Savita Medical, Room No-4,…"
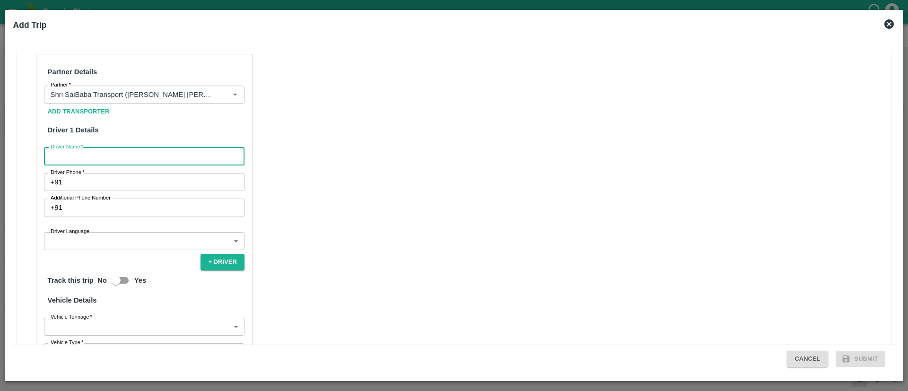
click at [160, 153] on input "Driver Name   *" at bounding box center [144, 156] width 200 height 18
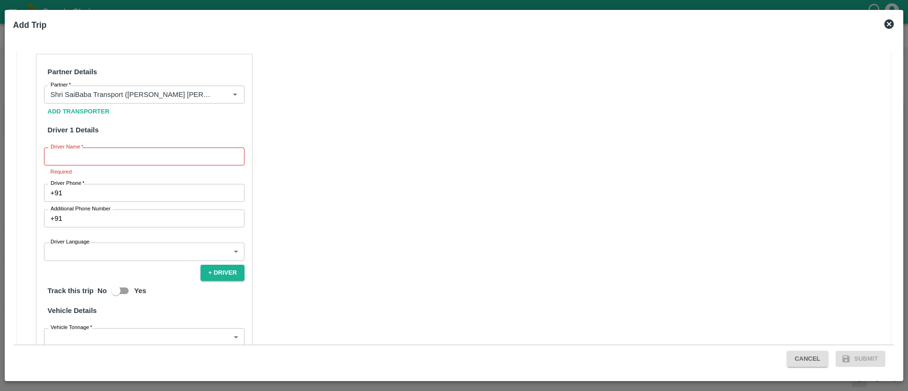
click at [334, 223] on div "Partner Details Partner   * Partner Add Transporter Driver 1 Details Driver Nam…" at bounding box center [454, 274] width 874 height 463
click at [147, 154] on input "Driver Name   *" at bounding box center [144, 156] width 200 height 18
click at [147, 155] on input "Driver Name   *" at bounding box center [144, 156] width 200 height 18
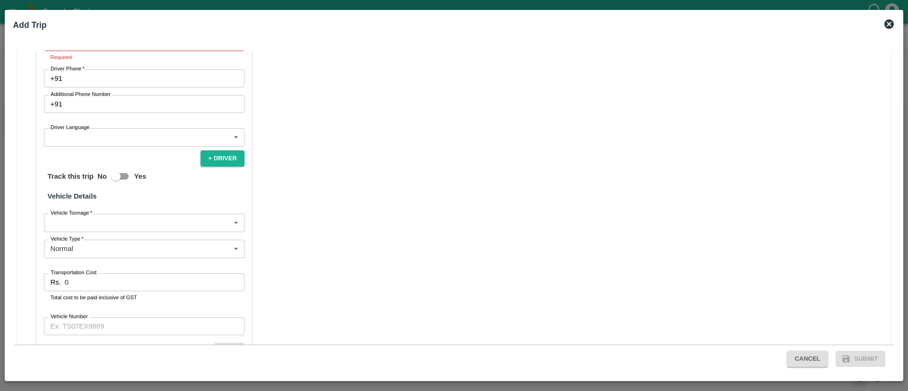
scroll to position [598, 0]
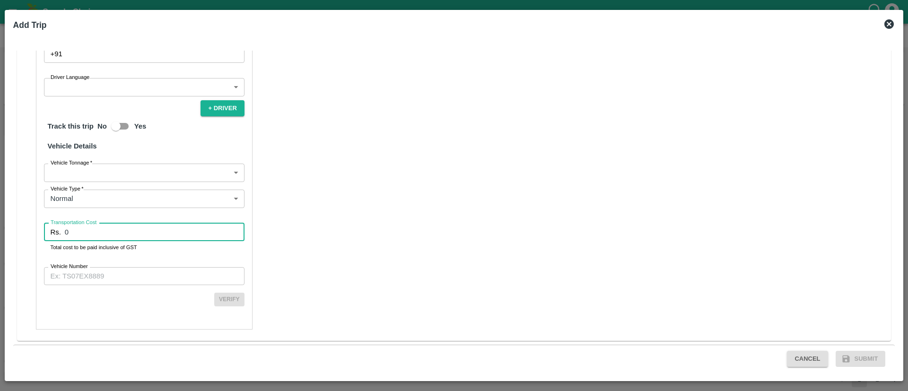
click at [77, 233] on input "0" at bounding box center [155, 232] width 180 height 18
click at [66, 230] on input "0" at bounding box center [155, 232] width 180 height 18
type input "79000"
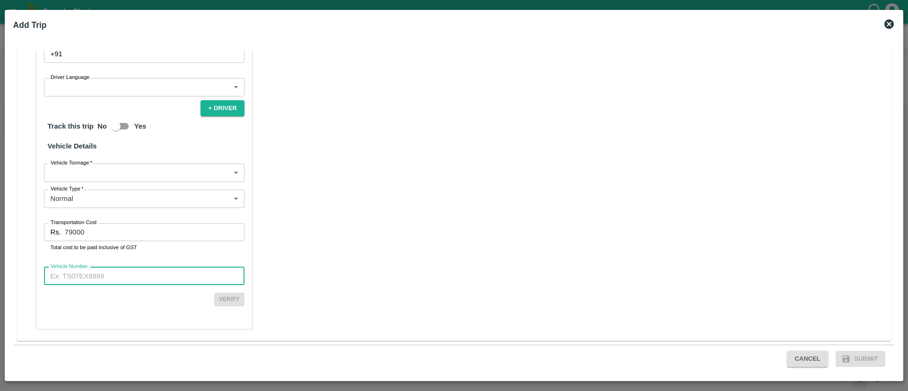
click at [114, 277] on input "Vehicle Number" at bounding box center [144, 276] width 200 height 18
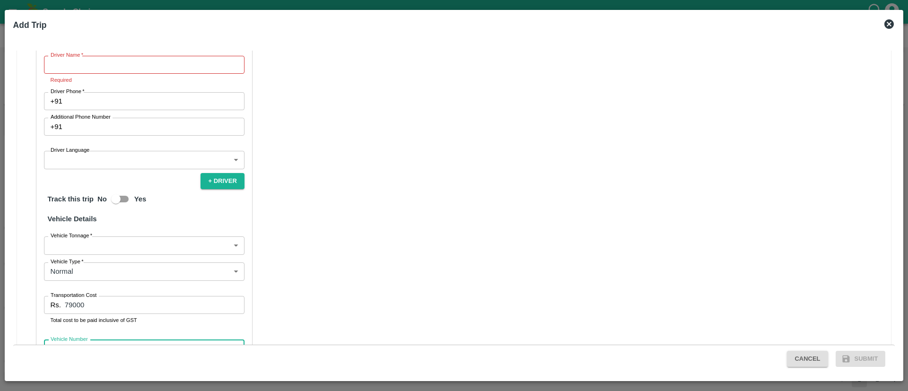
scroll to position [501, 0]
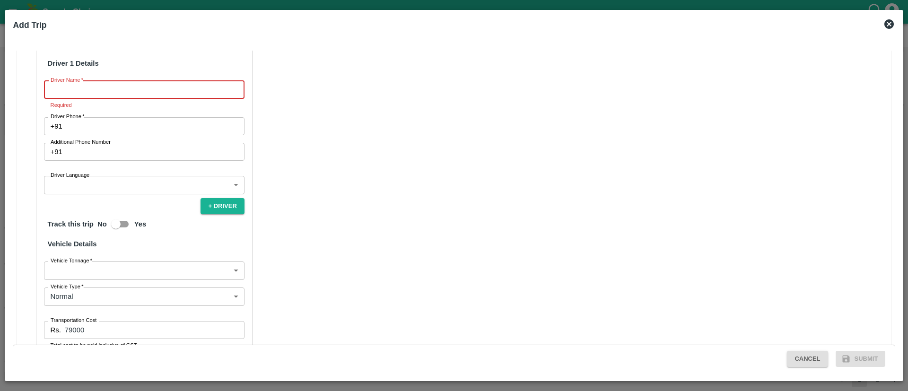
click at [83, 86] on input "Driver Name   *" at bounding box center [144, 90] width 200 height 18
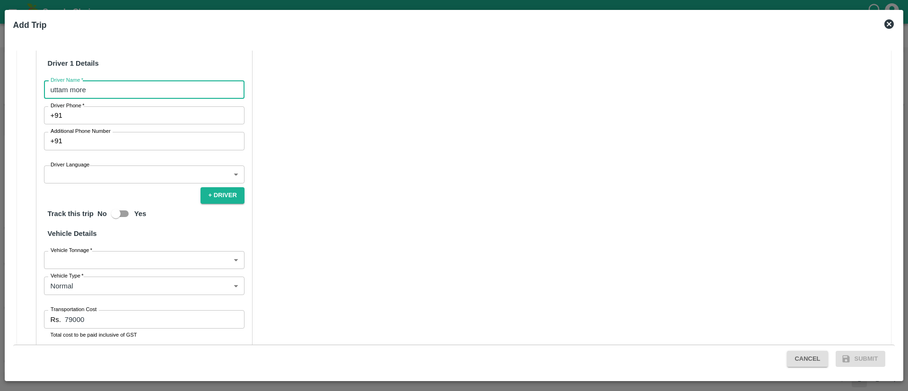
type input "uttam more"
click at [121, 117] on input "Driver Phone   *" at bounding box center [155, 115] width 178 height 18
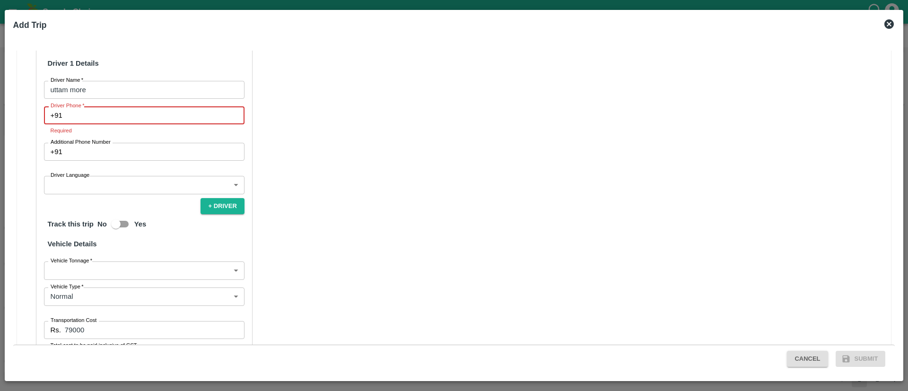
click at [112, 115] on input "Driver Phone   *" at bounding box center [155, 115] width 178 height 18
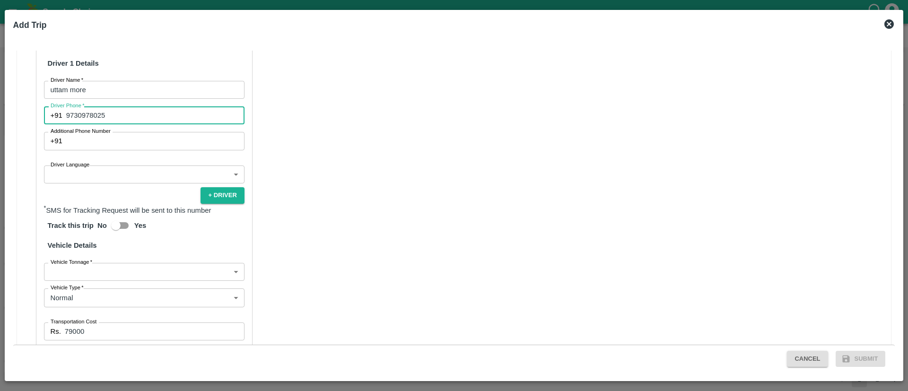
type input "9730978025"
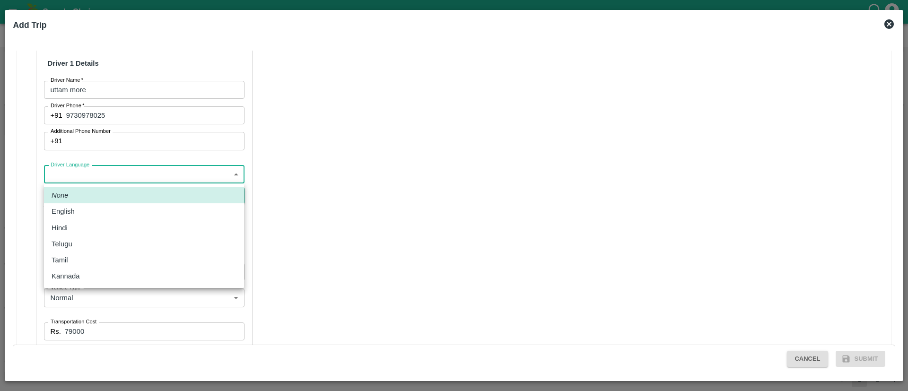
click at [92, 171] on body "Supply Chain Vehicle Request List Start Date Start Date End Date End Date From …" at bounding box center [454, 195] width 908 height 391
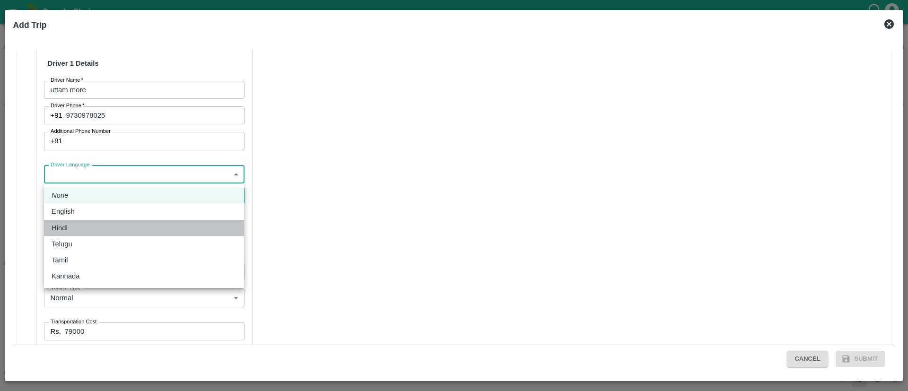
click at [81, 229] on div "Hindi" at bounding box center [144, 228] width 185 height 10
type input "hi"
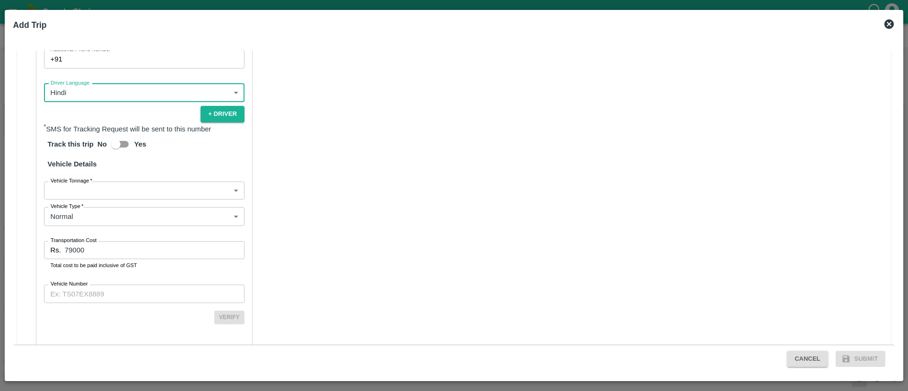
scroll to position [600, 0]
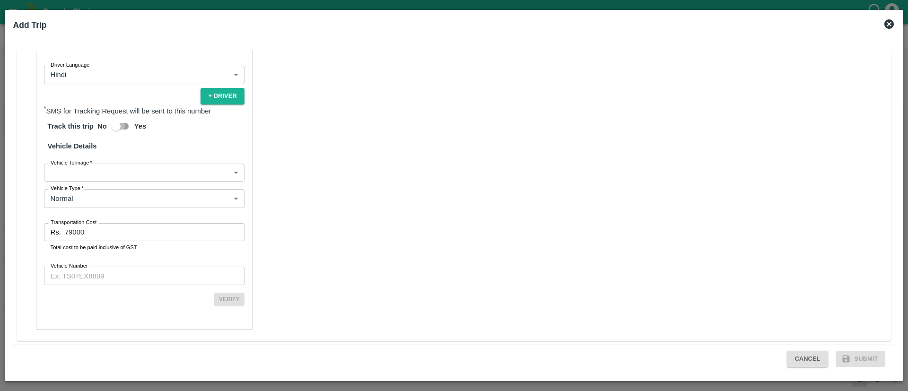
click at [119, 125] on input "Yes" at bounding box center [116, 126] width 54 height 18
click at [119, 124] on input "Yes" at bounding box center [125, 126] width 54 height 18
checkbox input "false"
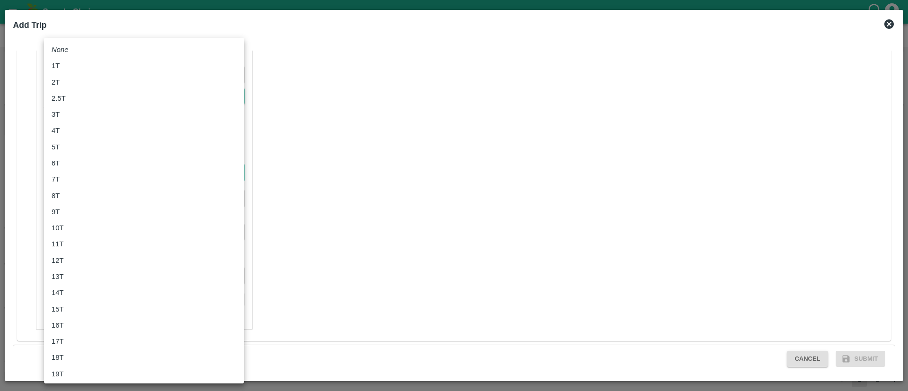
click at [133, 171] on body "Supply Chain Vehicle Request List Start Date Start Date End Date End Date From …" at bounding box center [454, 195] width 908 height 391
click at [85, 322] on div "16T" at bounding box center [144, 325] width 185 height 10
type input "16000"
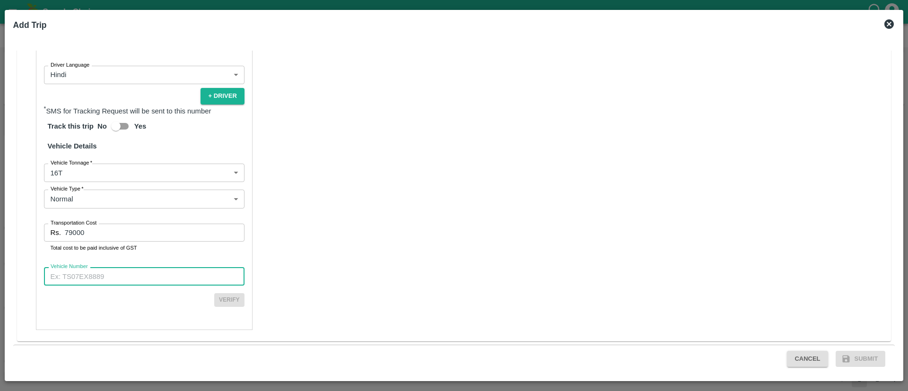
click at [136, 283] on input "Vehicle Number" at bounding box center [144, 276] width 200 height 18
type input "MH25U1311"
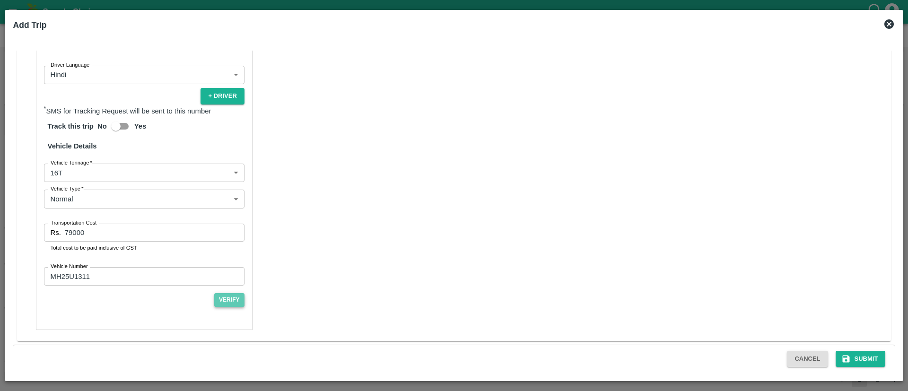
click at [231, 297] on button "Verify" at bounding box center [229, 300] width 30 height 14
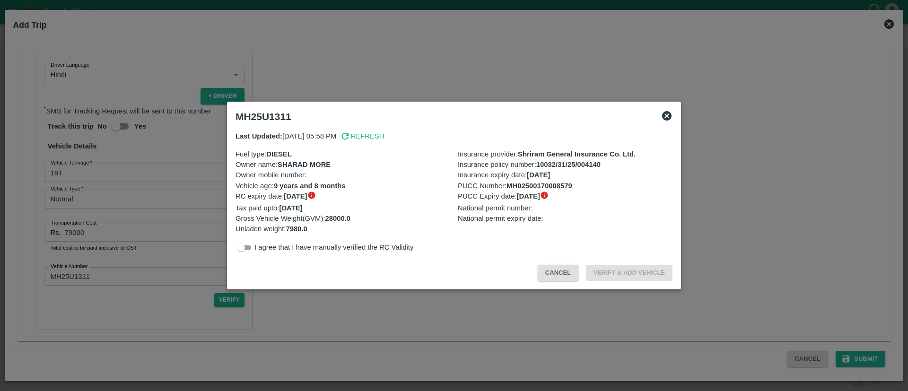
click at [247, 247] on input "checkbox" at bounding box center [241, 247] width 34 height 11
checkbox input "true"
click at [649, 273] on button "Verify & Add Vehicle" at bounding box center [629, 273] width 87 height 17
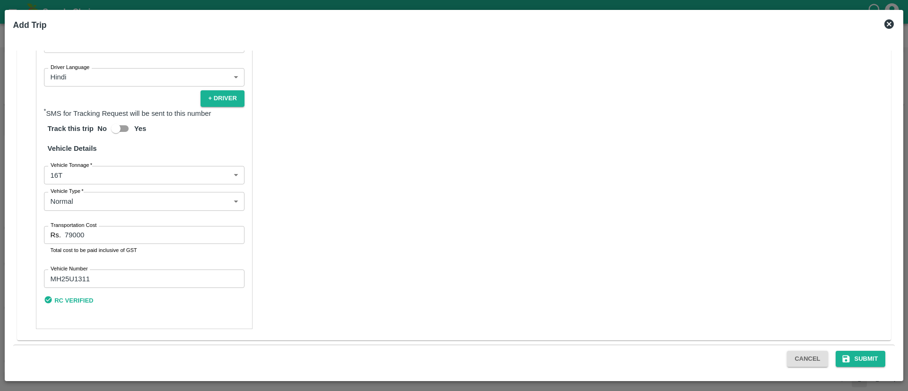
scroll to position [598, 0]
click at [861, 354] on button "Submit" at bounding box center [860, 359] width 50 height 17
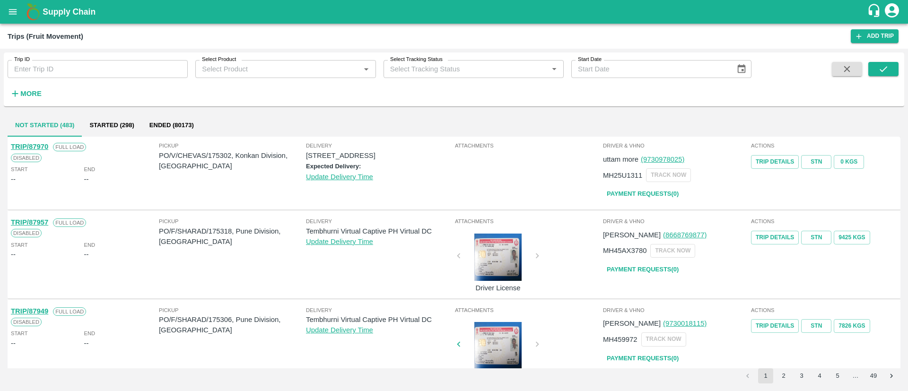
click at [532, 317] on div "Attachments Driver License" at bounding box center [528, 344] width 148 height 81
click at [27, 147] on link "TRIP/87970" at bounding box center [29, 147] width 37 height 8
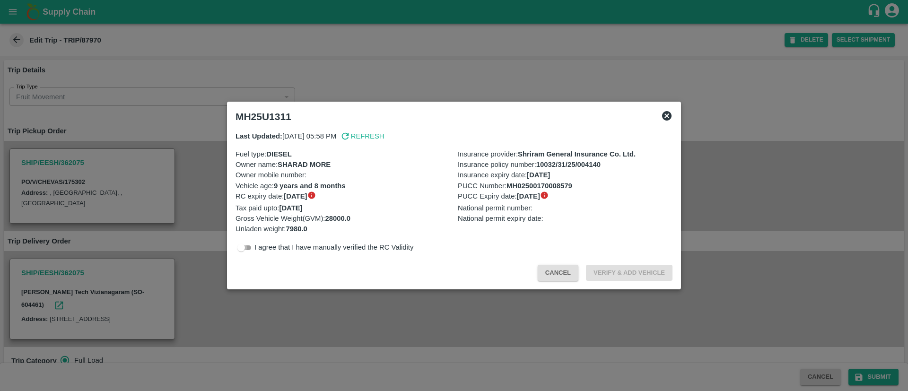
click at [246, 245] on input "checkbox" at bounding box center [241, 247] width 34 height 11
checkbox input "true"
click at [621, 267] on button "Verify & Add Vehicle" at bounding box center [629, 273] width 87 height 17
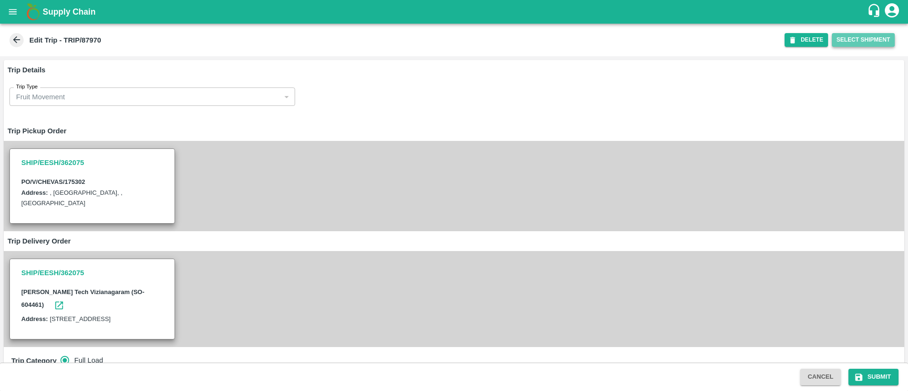
click at [856, 34] on button "Select Shipment" at bounding box center [863, 40] width 63 height 14
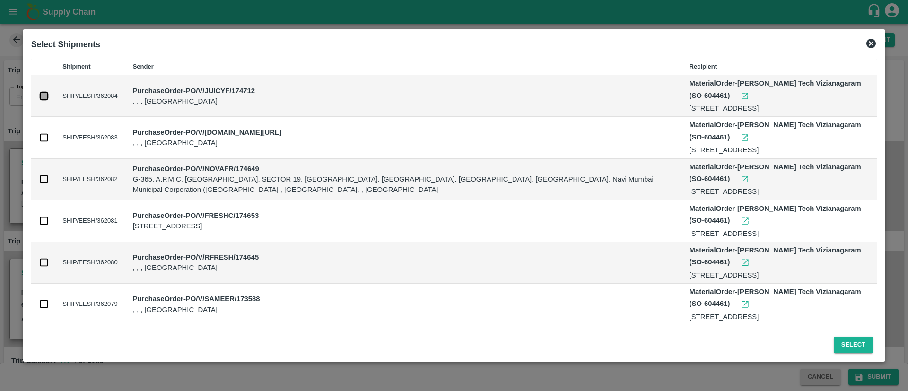
click at [44, 99] on input "checkbox" at bounding box center [44, 96] width 10 height 10
checkbox input "true"
click at [43, 136] on input "checkbox" at bounding box center [44, 137] width 10 height 10
checkbox input "true"
click at [41, 179] on input "checkbox" at bounding box center [44, 179] width 10 height 10
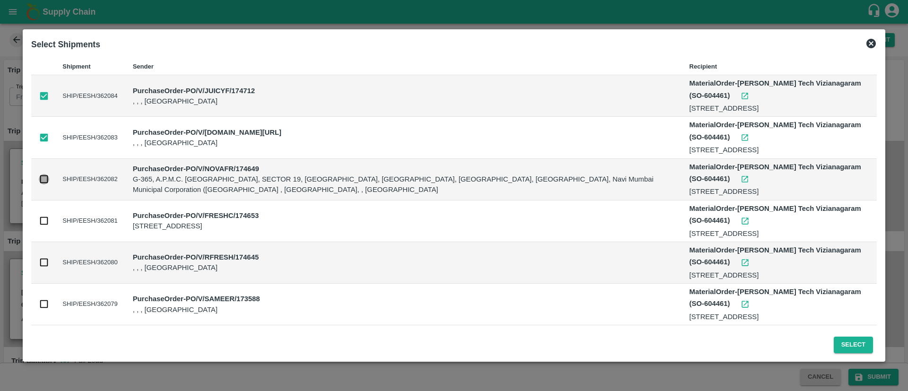
checkbox input "true"
click at [42, 223] on input "checkbox" at bounding box center [44, 221] width 10 height 10
checkbox input "true"
click at [44, 266] on input "checkbox" at bounding box center [44, 262] width 10 height 10
checkbox input "true"
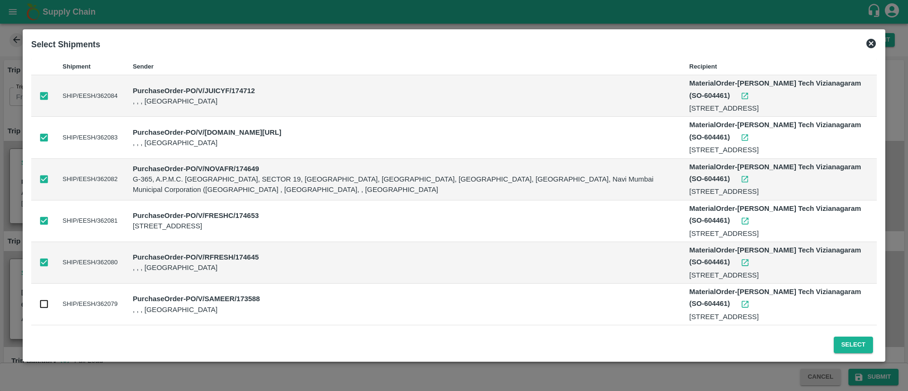
click at [45, 304] on input "checkbox" at bounding box center [44, 304] width 10 height 10
checkbox input "true"
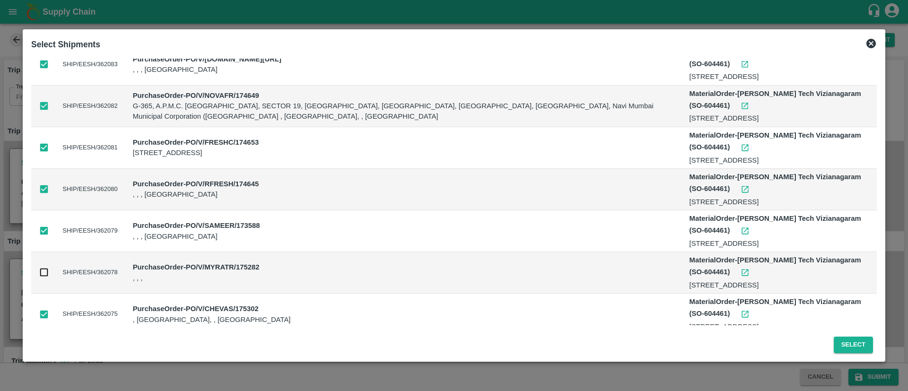
scroll to position [74, 0]
click at [45, 271] on input "checkbox" at bounding box center [44, 272] width 10 height 10
checkbox input "true"
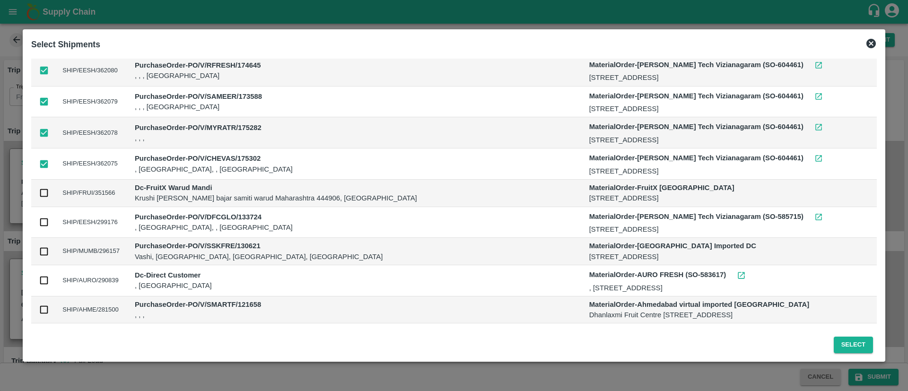
scroll to position [156, 0]
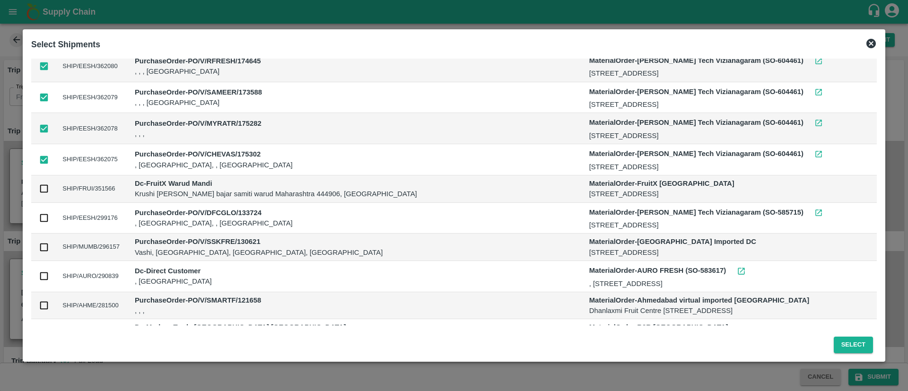
click at [861, 341] on button "Select" at bounding box center [852, 345] width 39 height 17
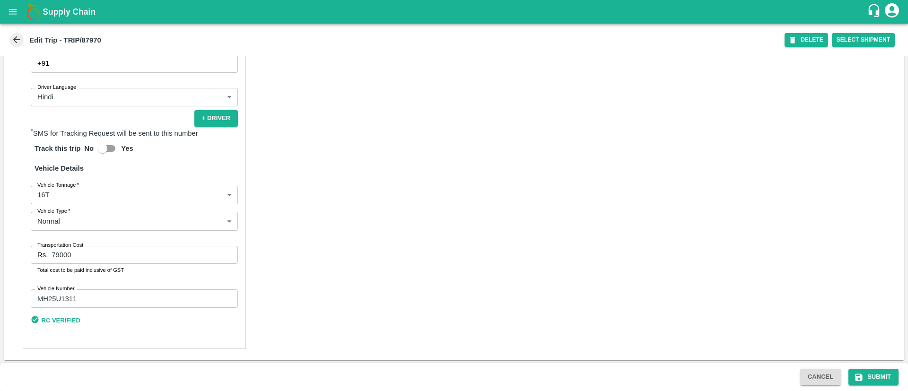
scroll to position [815, 0]
click at [885, 377] on button "Submit" at bounding box center [873, 377] width 50 height 17
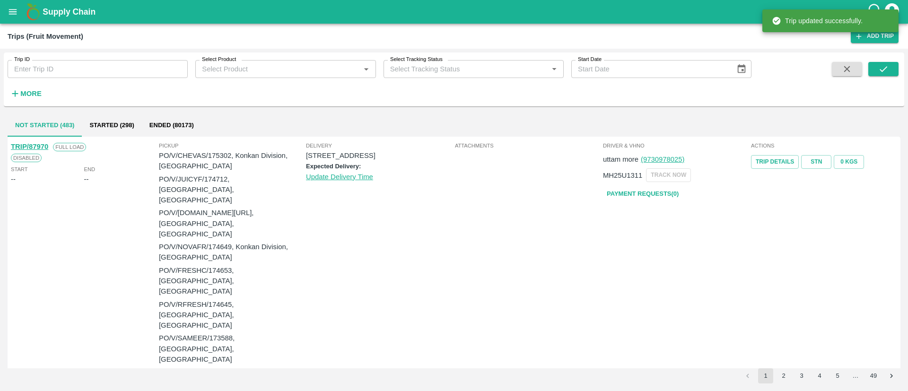
click at [217, 153] on p "PO/V/CHEVAS/175302, Konkan Division, Maharashtra" at bounding box center [232, 160] width 147 height 21
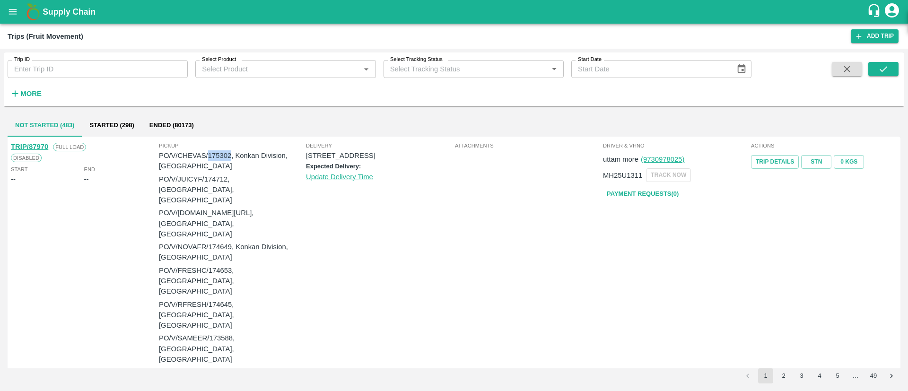
click at [217, 153] on p "PO/V/CHEVAS/175302, Konkan Division, Maharashtra" at bounding box center [232, 160] width 147 height 21
copy p "175302"
click at [15, 8] on icon "open drawer" at bounding box center [13, 12] width 10 height 10
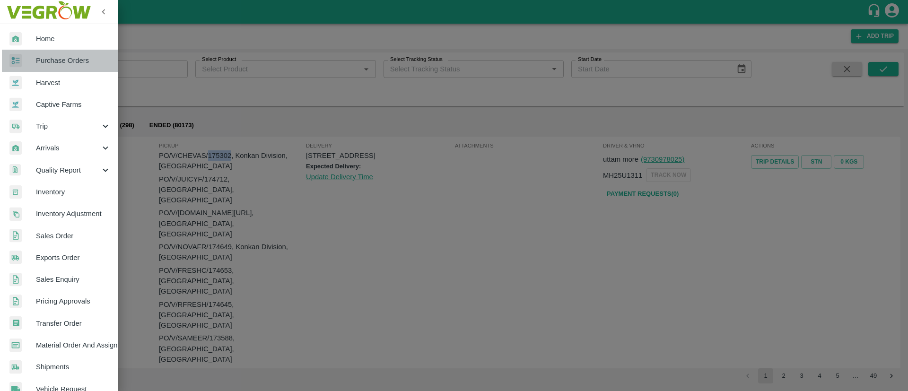
click at [89, 62] on span "Purchase Orders" at bounding box center [73, 60] width 75 height 10
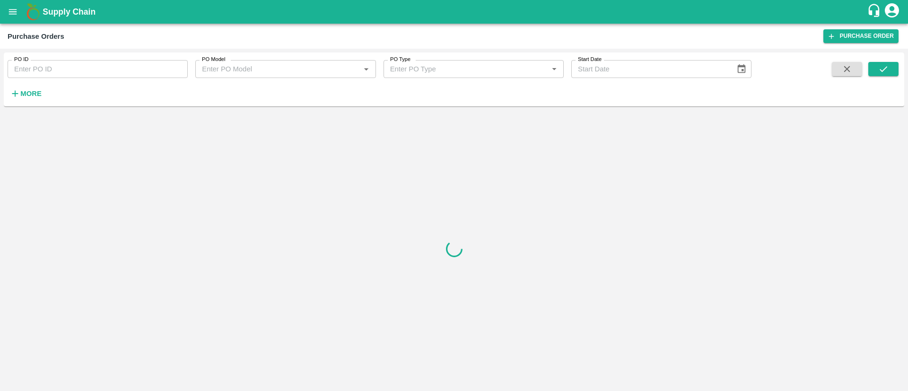
drag, startPoint x: 87, startPoint y: 65, endPoint x: 89, endPoint y: 70, distance: 5.1
click at [87, 65] on input "PO ID" at bounding box center [98, 69] width 180 height 18
paste input "175302"
type input "175302"
click at [878, 65] on icon "submit" at bounding box center [883, 69] width 10 height 10
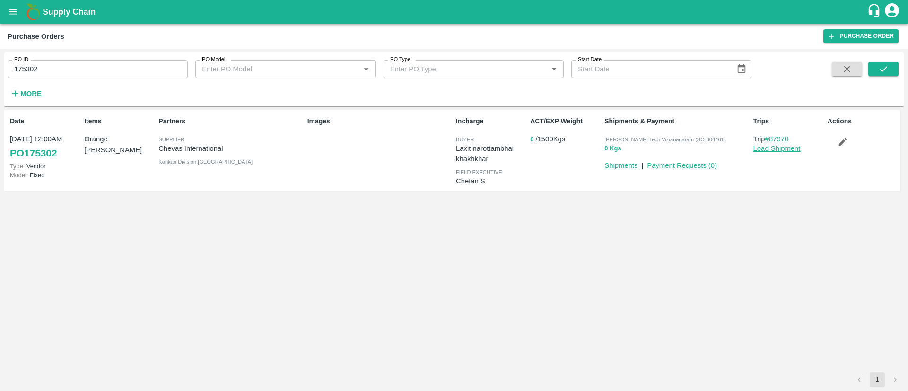
click at [773, 147] on link "Load Shipment" at bounding box center [776, 149] width 47 height 8
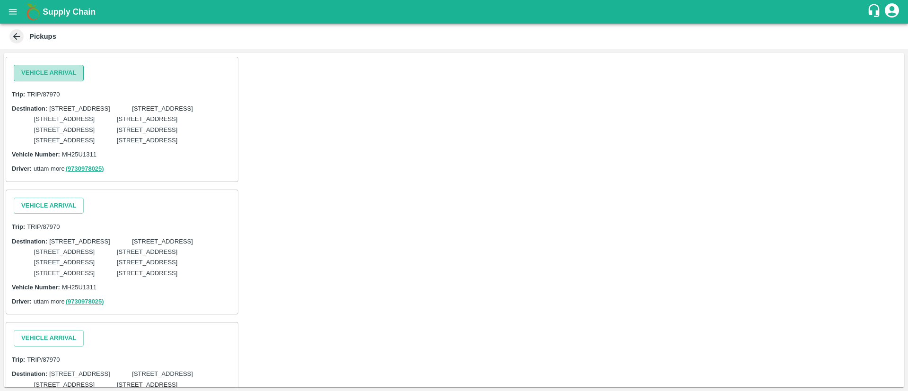
click at [73, 75] on button "Vehicle Arrival" at bounding box center [49, 73] width 70 height 17
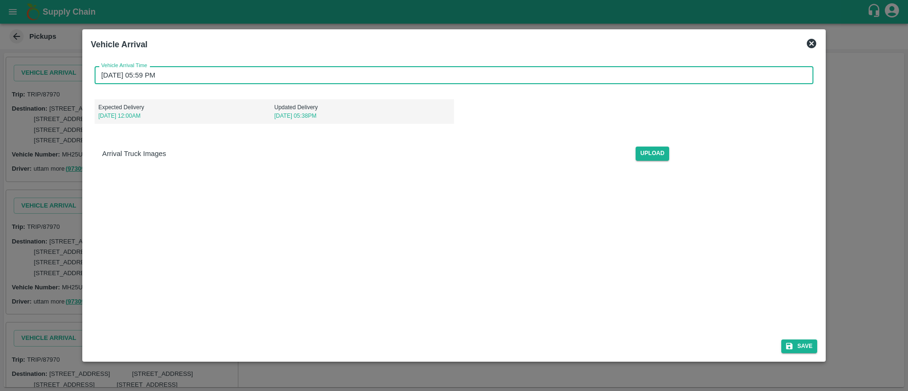
click at [353, 76] on input "[DATE] 05:59 PM" at bounding box center [451, 75] width 712 height 18
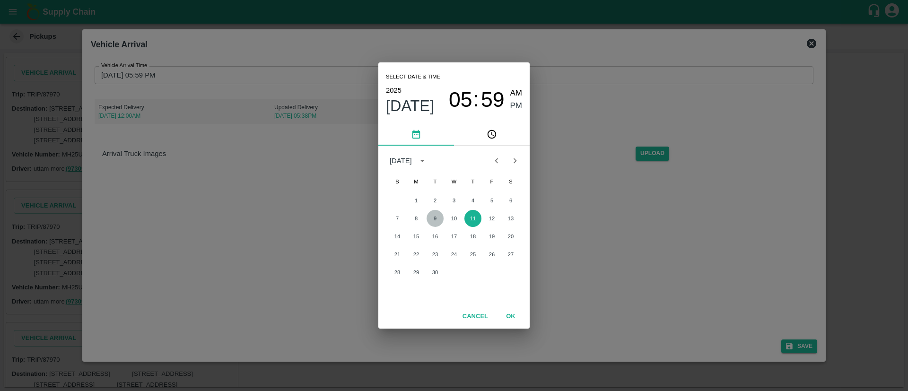
click at [430, 215] on button "9" at bounding box center [434, 218] width 17 height 17
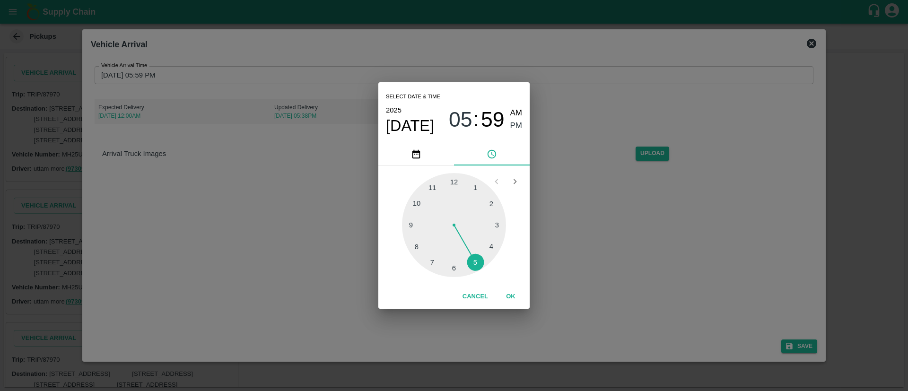
click at [496, 226] on div at bounding box center [454, 225] width 104 height 104
type input "[DATE] 03:02 PM"
drag, startPoint x: 450, startPoint y: 180, endPoint x: 463, endPoint y: 188, distance: 14.8
click at [463, 188] on div at bounding box center [454, 225] width 104 height 104
click at [515, 127] on span "PM" at bounding box center [516, 126] width 12 height 13
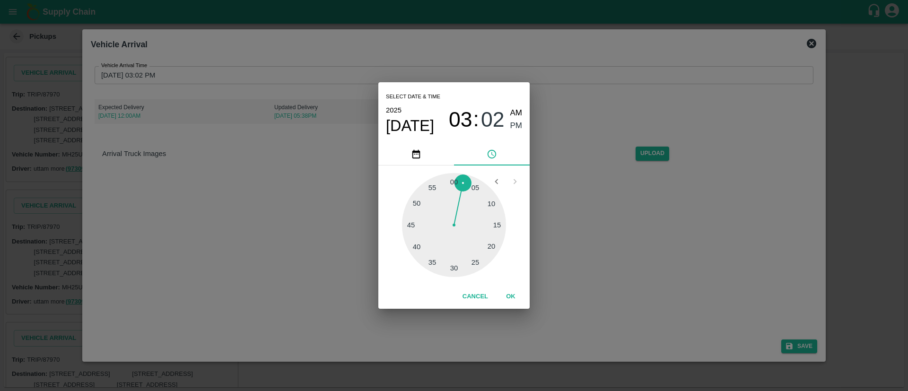
click at [505, 295] on button "OK" at bounding box center [510, 296] width 30 height 17
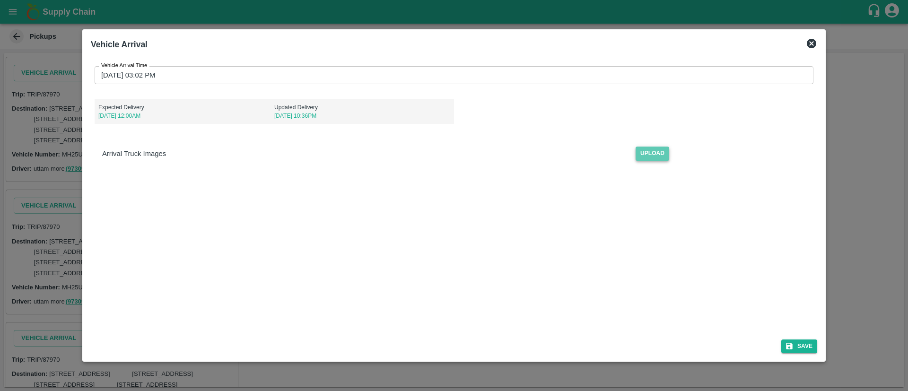
click at [660, 152] on span "Upload" at bounding box center [652, 154] width 34 height 14
click at [0, 0] on input "Upload" at bounding box center [0, 0] width 0 height 0
click at [798, 347] on button "Save" at bounding box center [799, 346] width 36 height 14
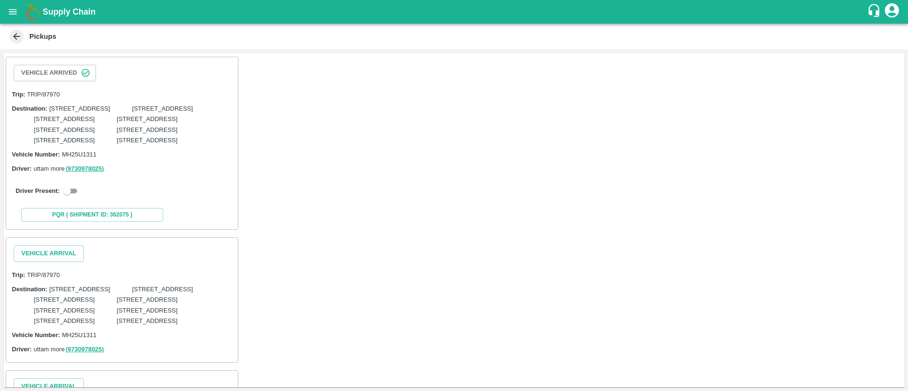
click at [74, 197] on input "checkbox" at bounding box center [67, 190] width 34 height 11
checkbox input "true"
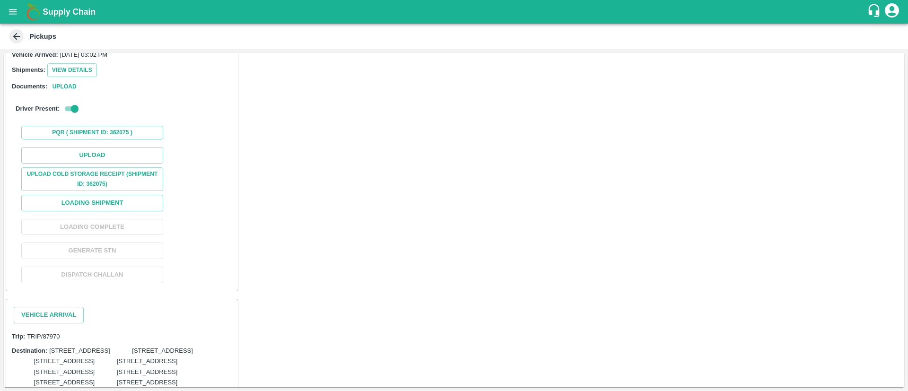
scroll to position [130, 0]
click at [71, 90] on button "Upload" at bounding box center [64, 85] width 30 height 10
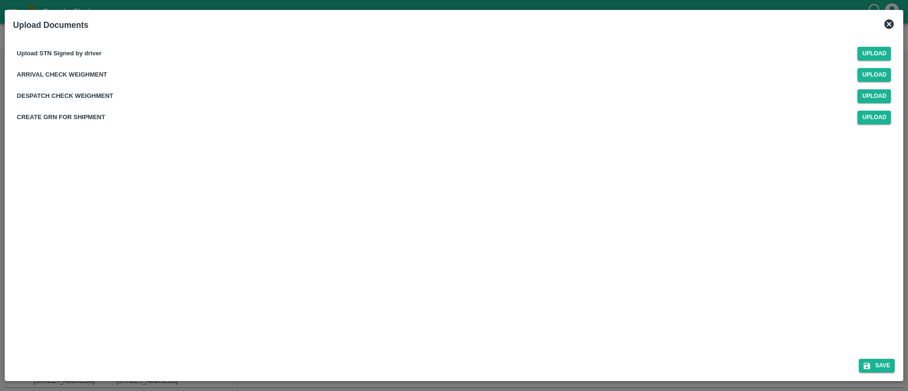
click at [885, 23] on icon at bounding box center [888, 23] width 9 height 9
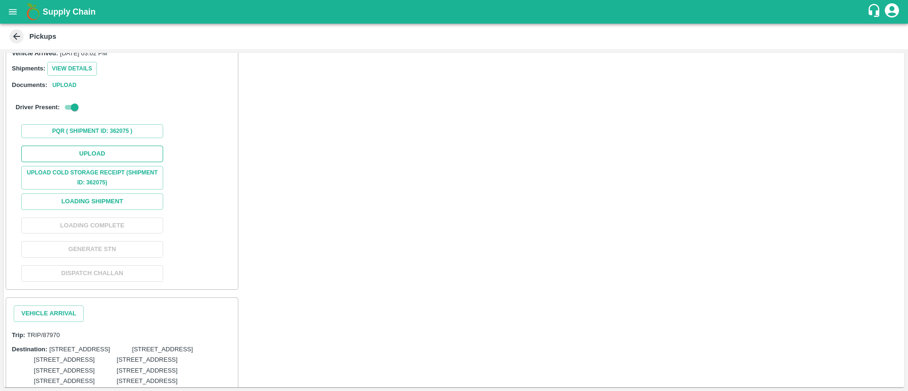
click at [78, 162] on button "Upload" at bounding box center [92, 154] width 142 height 17
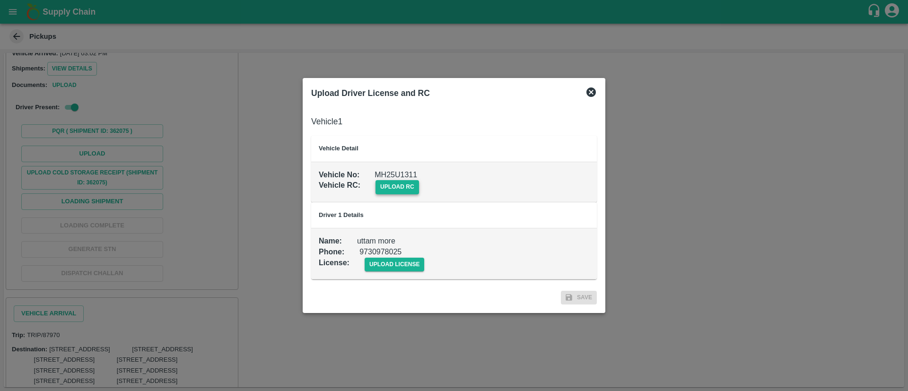
click at [399, 190] on span "upload rc" at bounding box center [396, 187] width 43 height 14
click at [0, 0] on input "upload rc" at bounding box center [0, 0] width 0 height 0
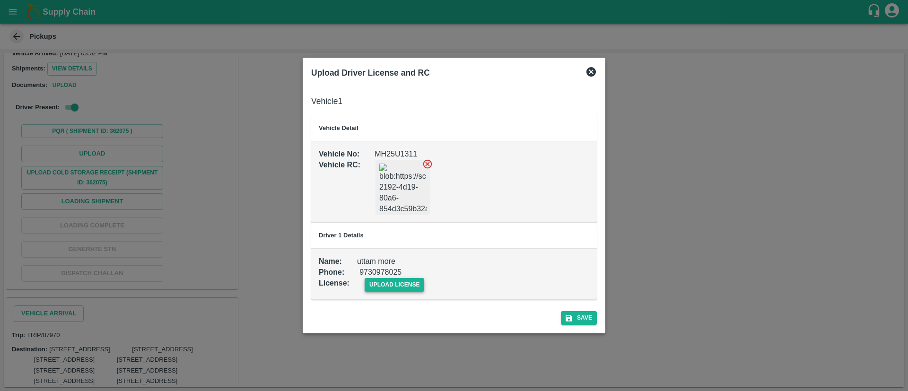
click at [399, 284] on span "upload license" at bounding box center [394, 285] width 60 height 14
click at [0, 0] on input "upload license" at bounding box center [0, 0] width 0 height 0
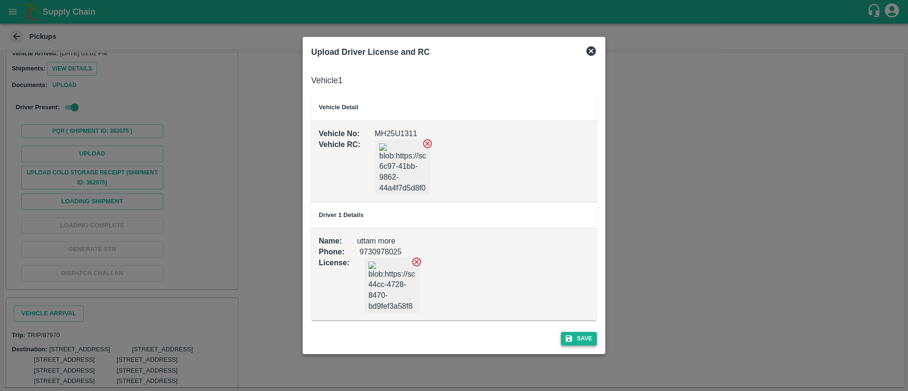
click at [586, 337] on button "Save" at bounding box center [579, 339] width 36 height 14
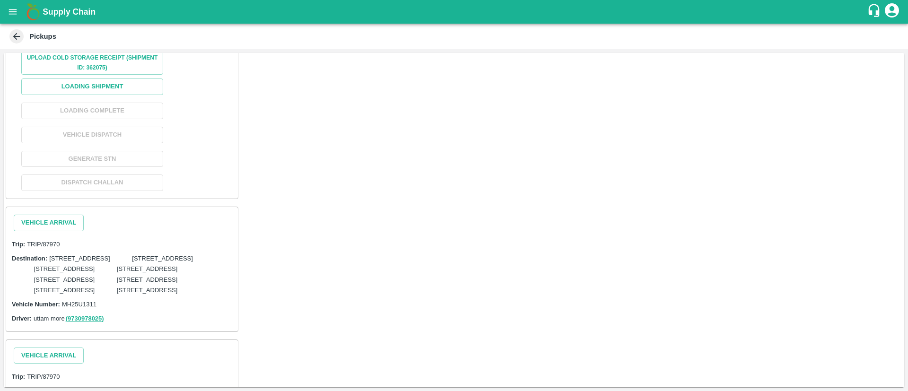
scroll to position [260, 0]
click at [137, 94] on button "Loading Shipment" at bounding box center [92, 85] width 142 height 17
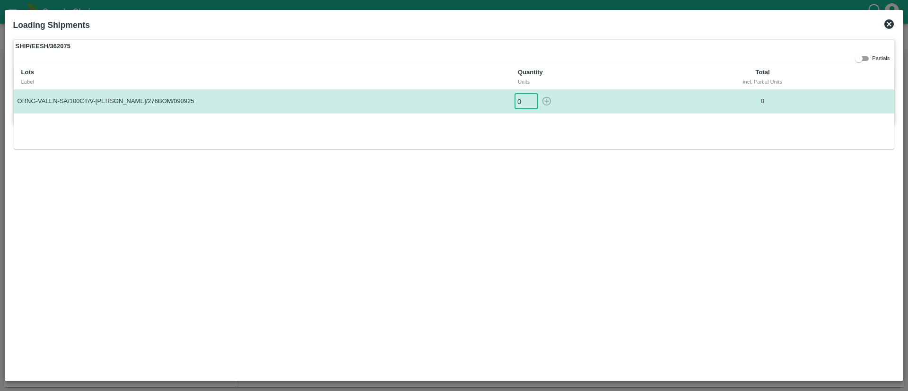
click at [519, 101] on input "0" at bounding box center [526, 102] width 24 height 16
click at [549, 102] on icon "button" at bounding box center [546, 101] width 10 height 10
type input "0"
click at [884, 21] on icon at bounding box center [888, 23] width 11 height 11
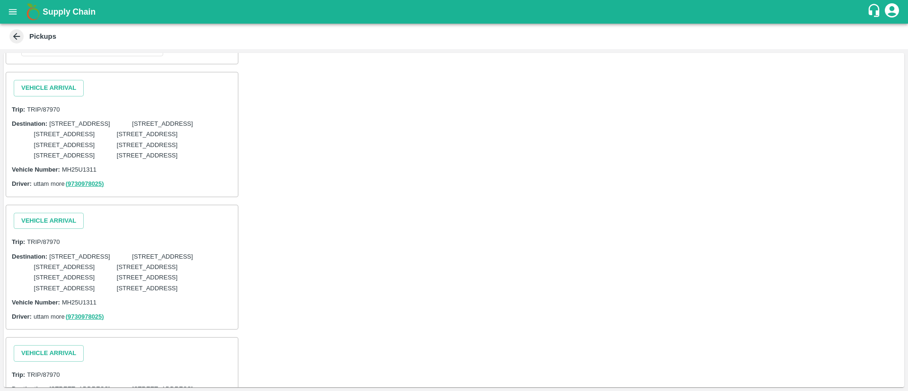
scroll to position [428, 0]
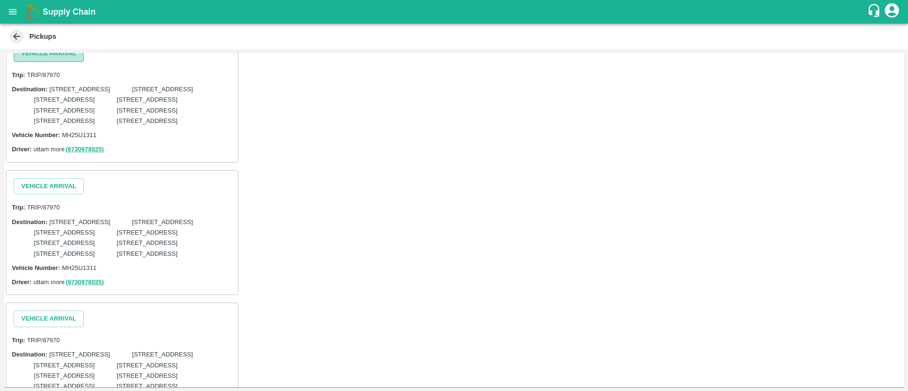
click at [59, 62] on button "Vehicle Arrival" at bounding box center [49, 53] width 70 height 17
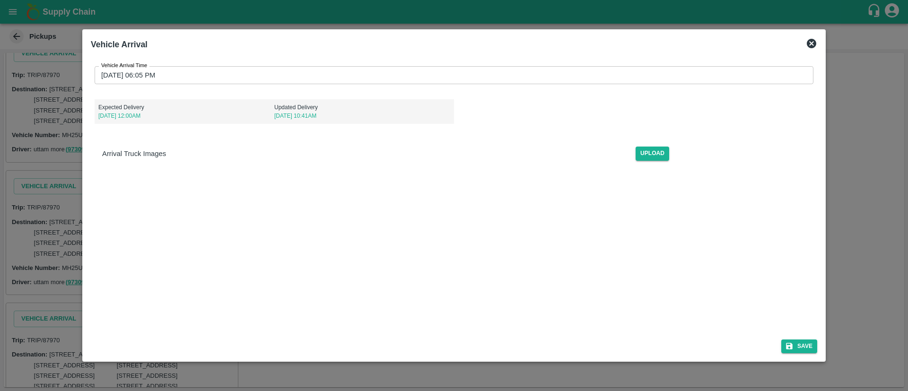
click at [538, 71] on input "11/09/2025 06:05 PM" at bounding box center [451, 75] width 712 height 18
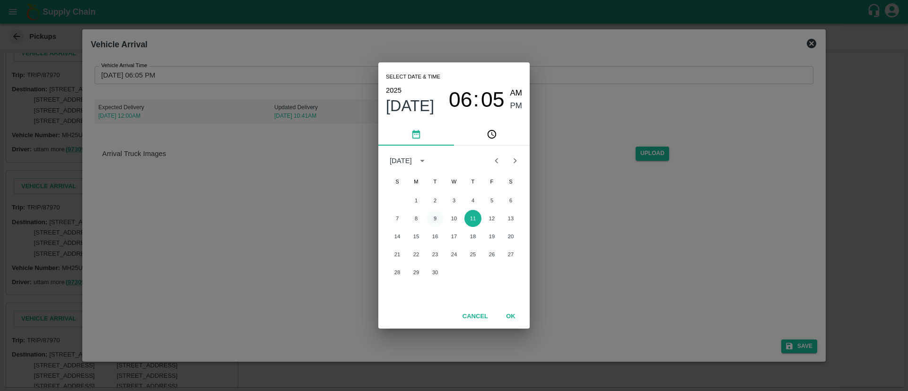
click at [435, 217] on button "9" at bounding box center [434, 218] width 17 height 17
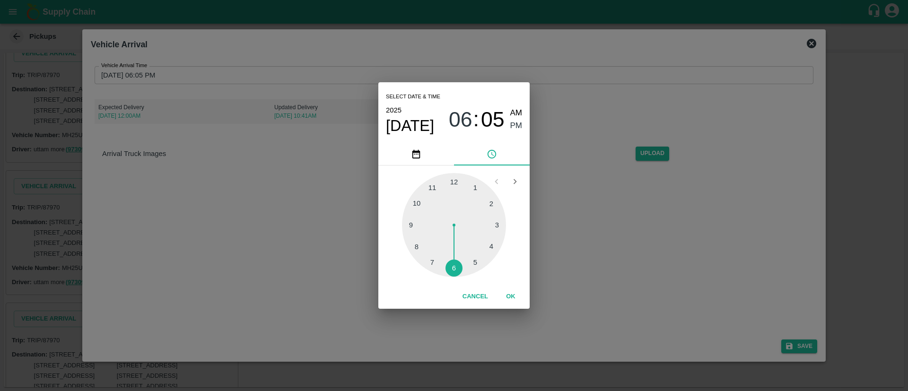
click at [464, 124] on span "06" at bounding box center [461, 119] width 24 height 25
click at [494, 226] on div at bounding box center [454, 225] width 104 height 104
click at [461, 178] on div at bounding box center [454, 225] width 104 height 104
type input "09/09/2025 03:02 PM"
click at [515, 126] on span "PM" at bounding box center [516, 126] width 12 height 13
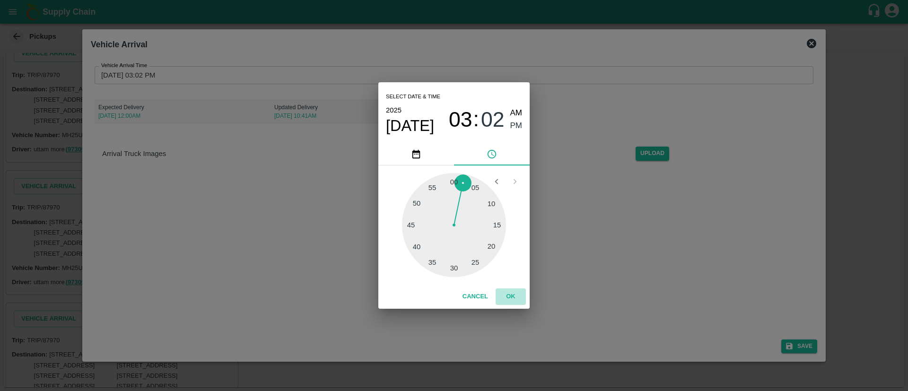
click at [517, 297] on button "OK" at bounding box center [510, 296] width 30 height 17
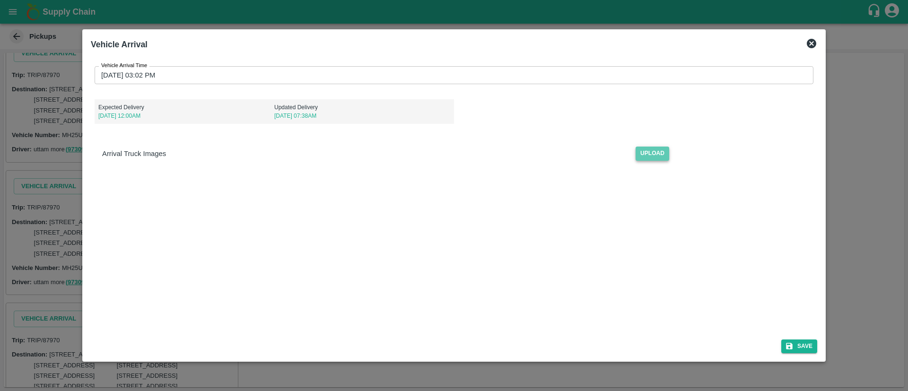
click at [650, 158] on span "Upload" at bounding box center [652, 154] width 34 height 14
click at [0, 0] on input "Upload" at bounding box center [0, 0] width 0 height 0
click at [789, 343] on icon "submit" at bounding box center [789, 346] width 7 height 7
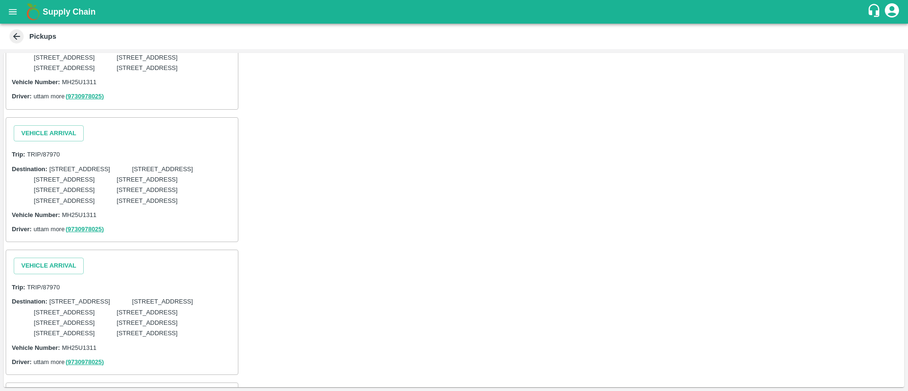
scroll to position [662, 0]
click at [58, 9] on button "Vehicle Arrival" at bounding box center [49, 0] width 70 height 17
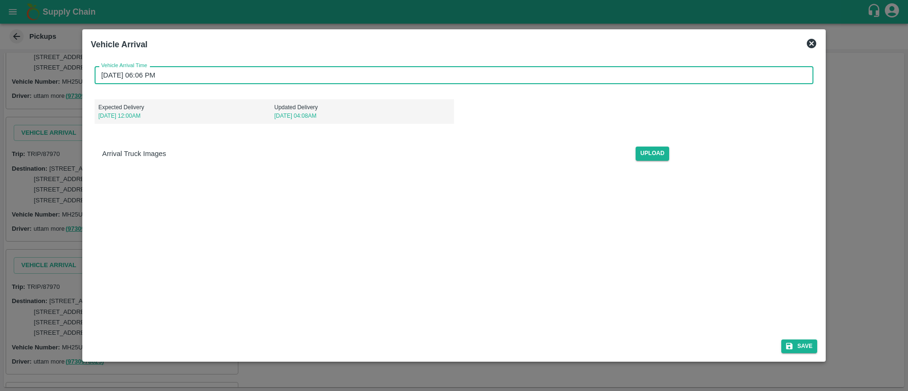
click at [566, 78] on input "11/09/2025 06:06 PM" at bounding box center [451, 75] width 712 height 18
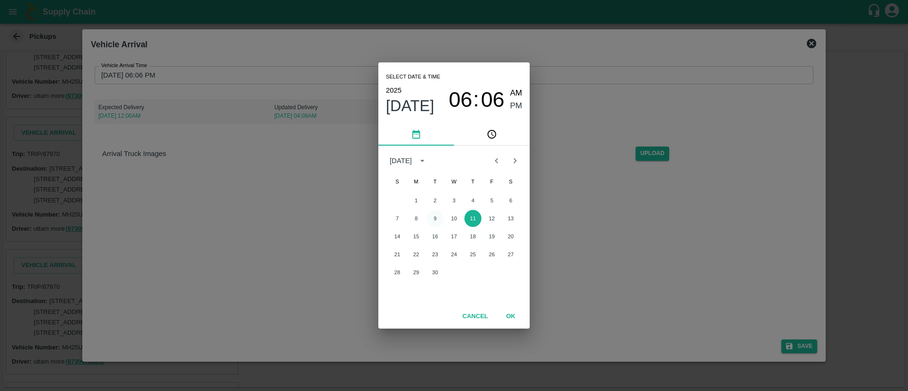
click at [437, 216] on button "9" at bounding box center [434, 218] width 17 height 17
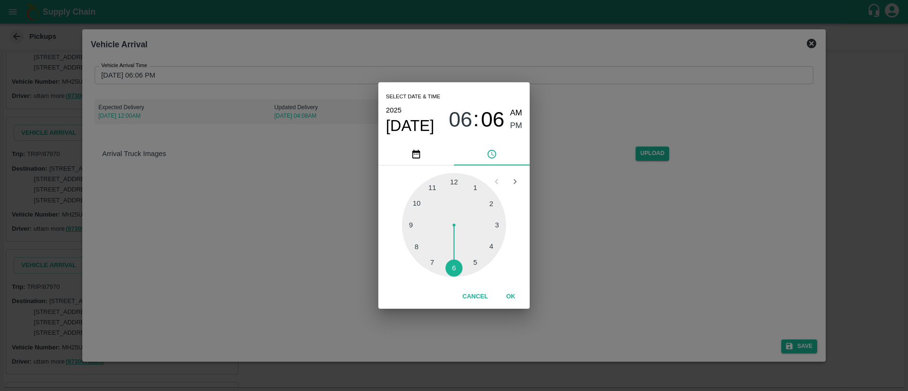
click at [495, 222] on div at bounding box center [454, 225] width 104 height 104
click at [465, 177] on div at bounding box center [454, 225] width 104 height 104
type input "09/09/2025 03:02 PM"
click at [518, 127] on span "PM" at bounding box center [516, 126] width 12 height 13
click at [510, 290] on button "OK" at bounding box center [510, 296] width 30 height 17
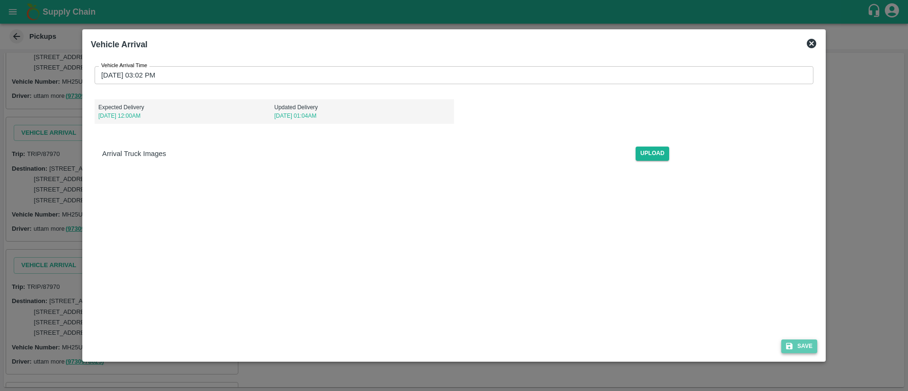
click at [802, 345] on button "Save" at bounding box center [799, 346] width 36 height 14
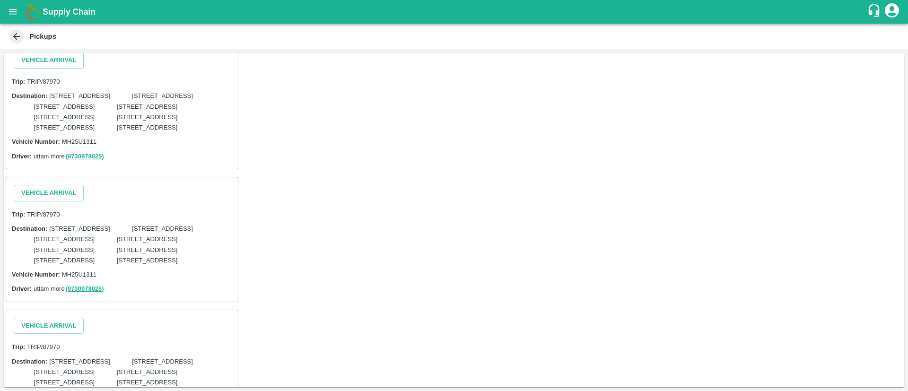
scroll to position [1049, 0]
drag, startPoint x: 64, startPoint y: 116, endPoint x: 90, endPoint y: 95, distance: 33.5
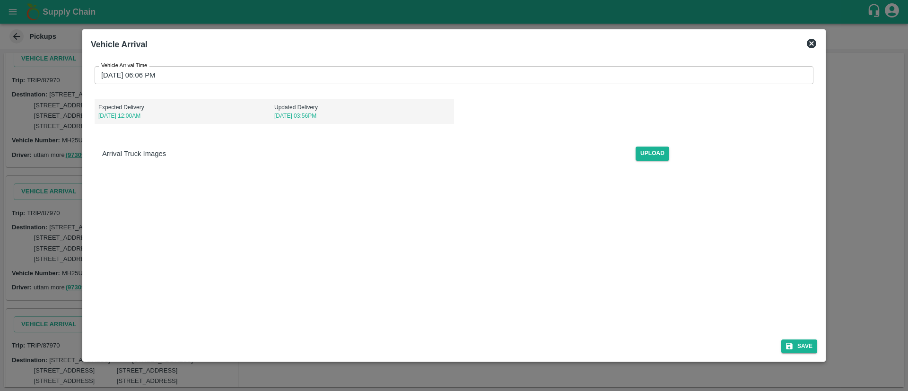
click at [474, 75] on input "11/09/2025 06:06 PM" at bounding box center [451, 75] width 712 height 18
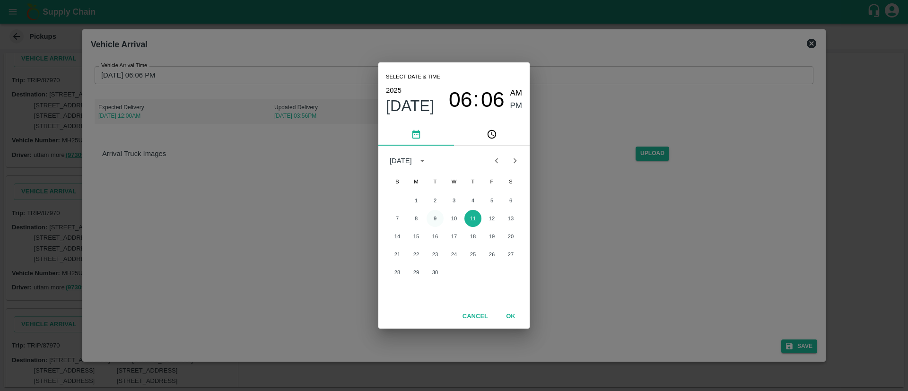
click at [434, 216] on button "9" at bounding box center [434, 218] width 17 height 17
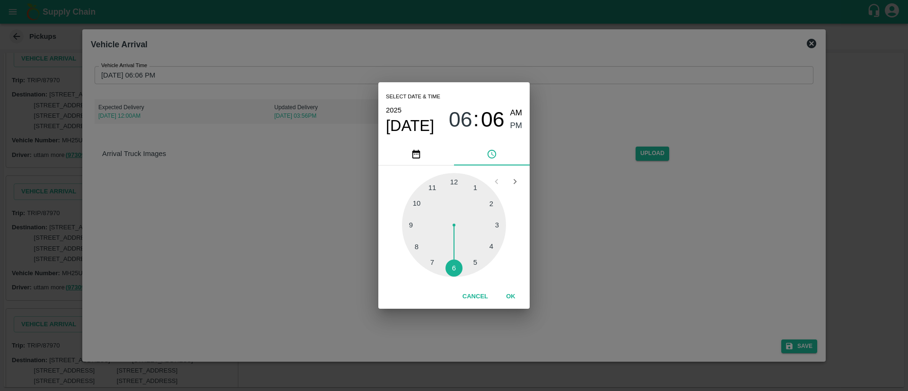
click at [494, 225] on div at bounding box center [454, 225] width 104 height 104
click at [464, 180] on div at bounding box center [454, 225] width 104 height 104
type input "09/09/2025 03:02 PM"
click at [514, 124] on span "PM" at bounding box center [516, 126] width 12 height 13
click at [513, 294] on button "OK" at bounding box center [510, 296] width 30 height 17
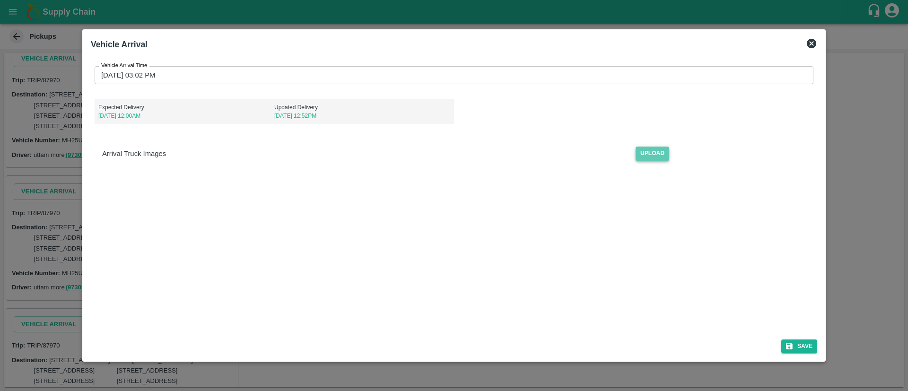
click at [655, 156] on span "Upload" at bounding box center [652, 154] width 34 height 14
click at [0, 0] on input "Upload" at bounding box center [0, 0] width 0 height 0
click at [796, 346] on button "Save" at bounding box center [799, 346] width 36 height 14
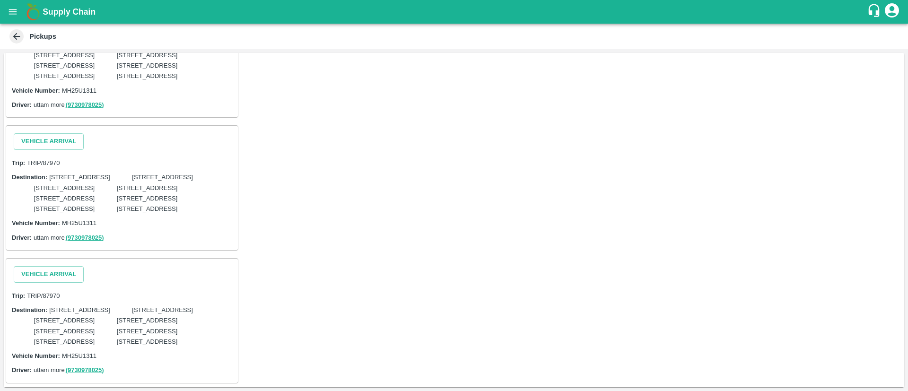
scroll to position [1387, 0]
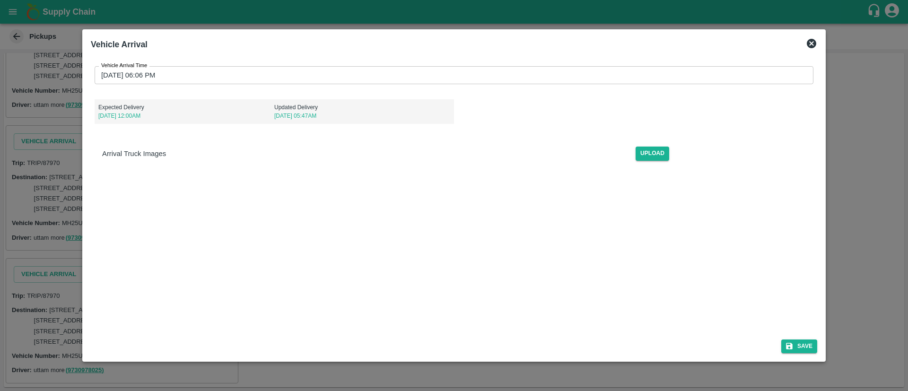
click at [345, 72] on input "11/09/2025 06:06 PM" at bounding box center [451, 75] width 712 height 18
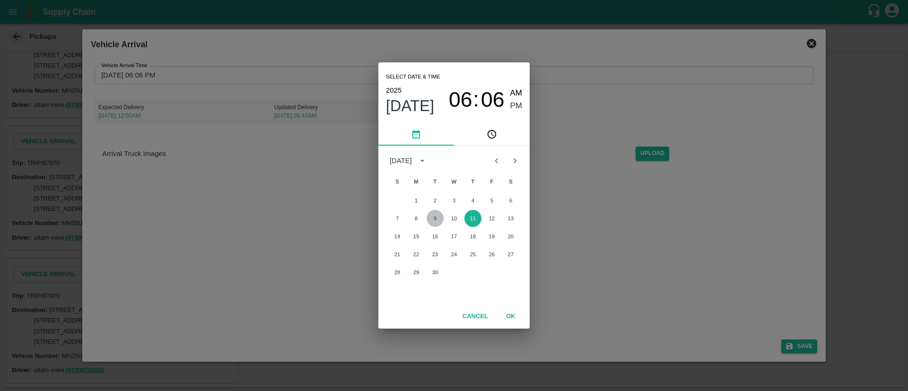
click at [436, 217] on button "9" at bounding box center [434, 218] width 17 height 17
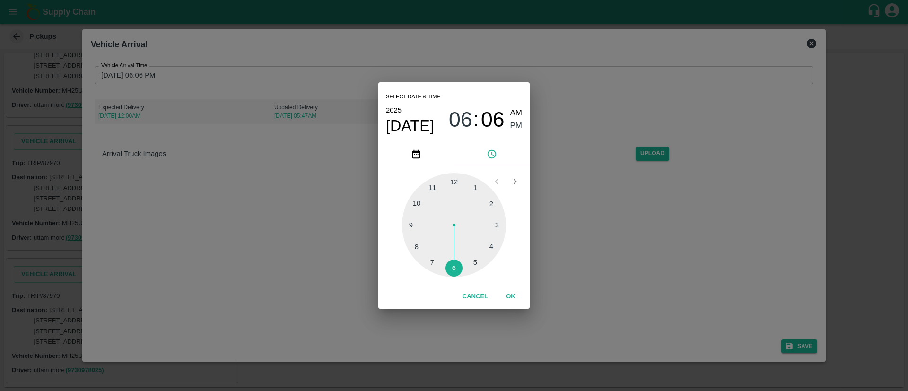
click at [499, 223] on div at bounding box center [454, 225] width 104 height 104
click at [465, 178] on div at bounding box center [454, 225] width 104 height 104
type input "09/09/2025 03:02 PM"
click at [520, 121] on span "PM" at bounding box center [516, 126] width 12 height 13
click at [512, 295] on button "OK" at bounding box center [510, 296] width 30 height 17
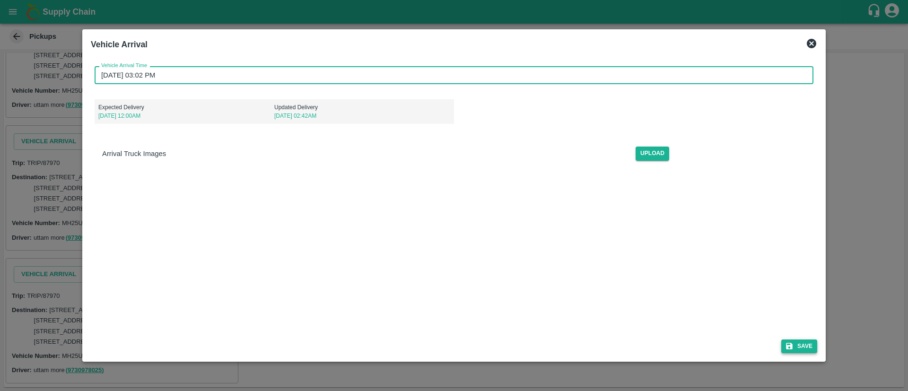
click at [800, 344] on button "Save" at bounding box center [799, 346] width 36 height 14
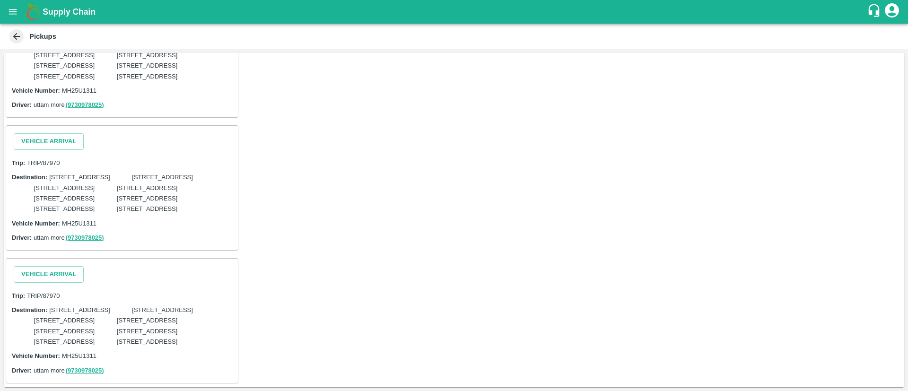
scroll to position [1611, 0]
click at [57, 17] on button "Vehicle Arrival" at bounding box center [49, 9] width 70 height 17
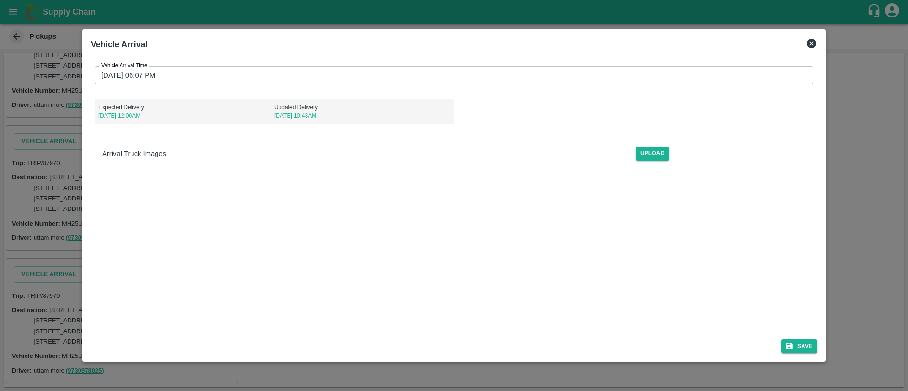
click at [645, 72] on input "11/09/2025 06:07 PM" at bounding box center [451, 75] width 712 height 18
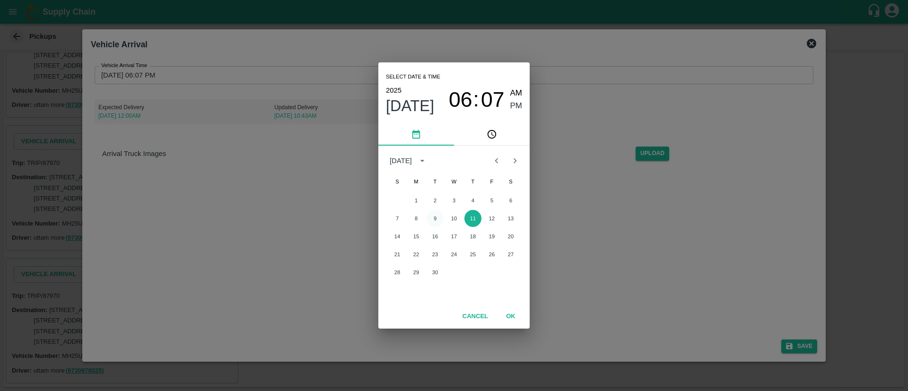
click at [437, 214] on button "9" at bounding box center [434, 218] width 17 height 17
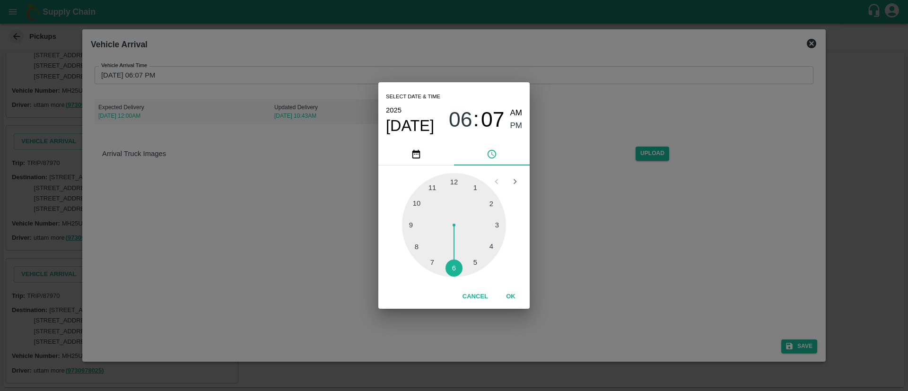
drag, startPoint x: 499, startPoint y: 221, endPoint x: 495, endPoint y: 218, distance: 5.0
click at [498, 221] on div at bounding box center [454, 225] width 104 height 104
click at [461, 182] on div at bounding box center [454, 225] width 104 height 104
type input "09/09/2025 03:02 PM"
click at [516, 124] on span "PM" at bounding box center [516, 126] width 12 height 13
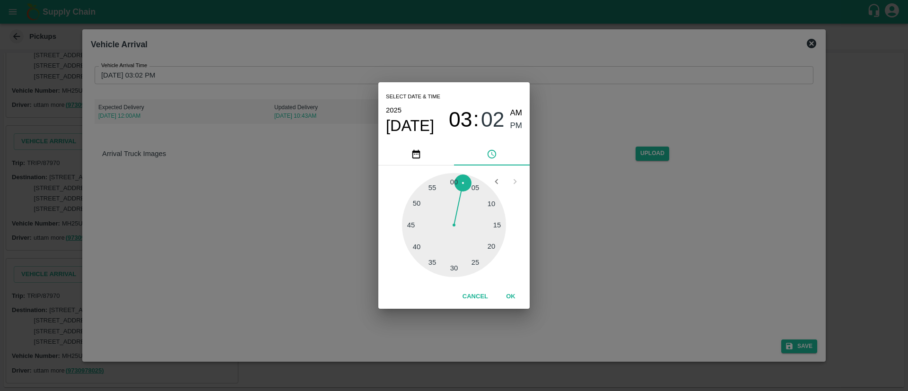
click at [511, 297] on button "OK" at bounding box center [510, 296] width 30 height 17
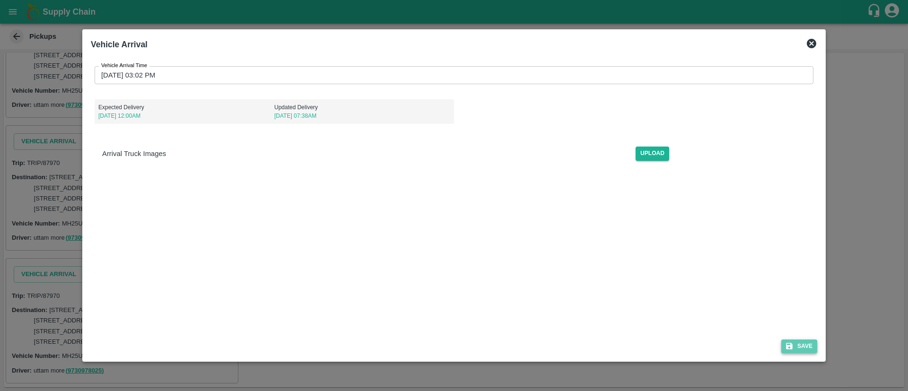
click at [804, 342] on button "Save" at bounding box center [799, 346] width 36 height 14
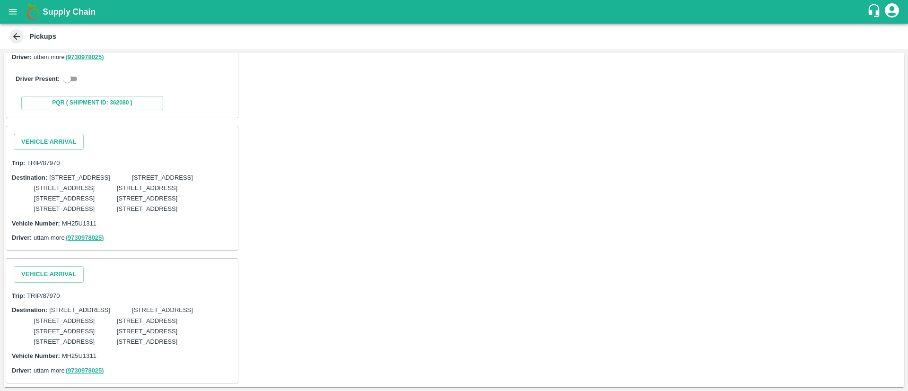
scroll to position [1857, 0]
click at [55, 150] on button "Vehicle Arrival" at bounding box center [49, 142] width 70 height 17
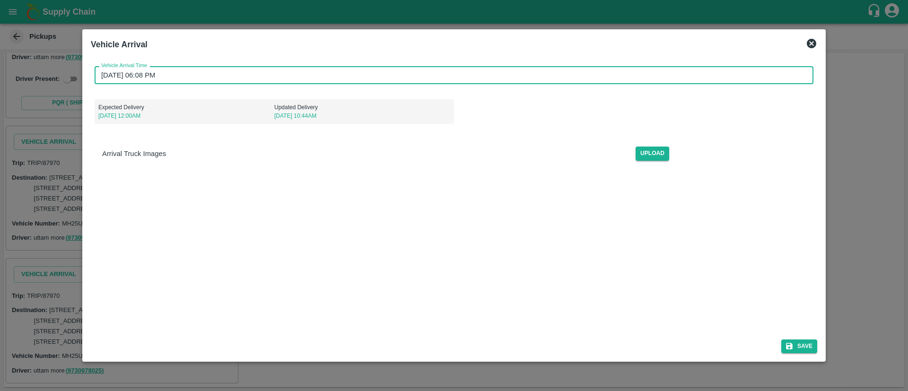
click at [354, 74] on input "11/09/2025 06:08 PM" at bounding box center [451, 75] width 712 height 18
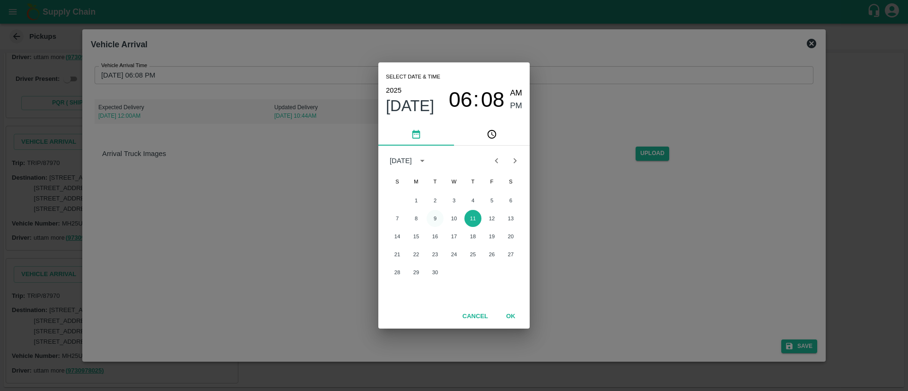
click at [433, 217] on button "9" at bounding box center [434, 218] width 17 height 17
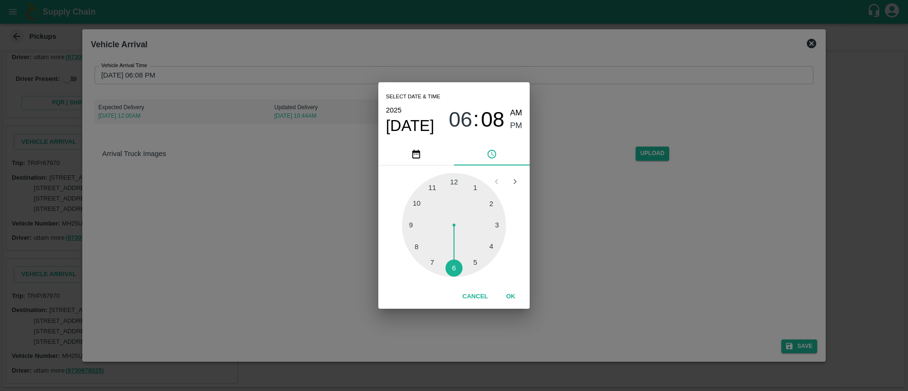
click at [495, 222] on div at bounding box center [454, 225] width 104 height 104
click at [465, 180] on div at bounding box center [454, 225] width 104 height 104
type input "09/09/2025 03:02 PM"
click at [514, 122] on span "PM" at bounding box center [516, 126] width 12 height 13
click at [511, 290] on button "OK" at bounding box center [510, 296] width 30 height 17
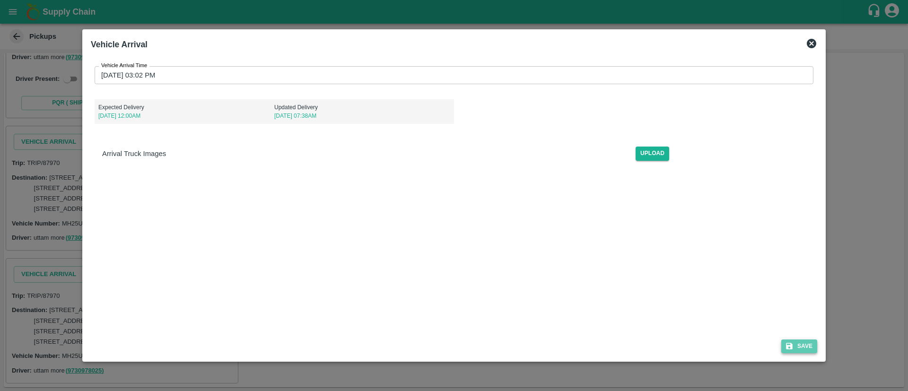
click at [799, 345] on button "Save" at bounding box center [799, 346] width 36 height 14
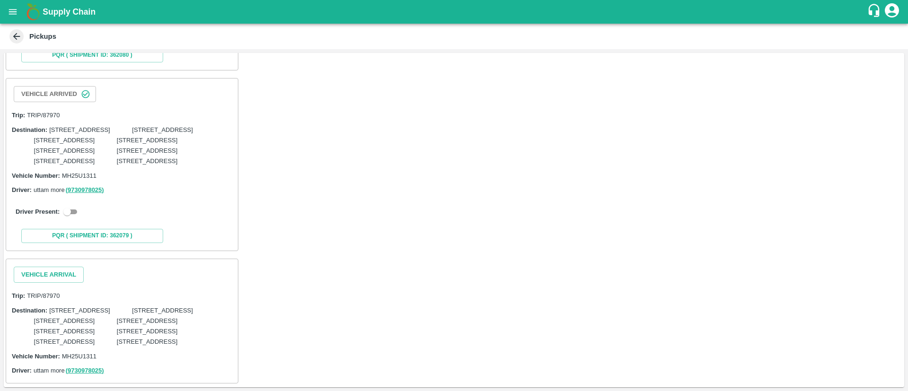
scroll to position [2125, 0]
click at [61, 267] on button "Vehicle Arrival" at bounding box center [49, 275] width 70 height 17
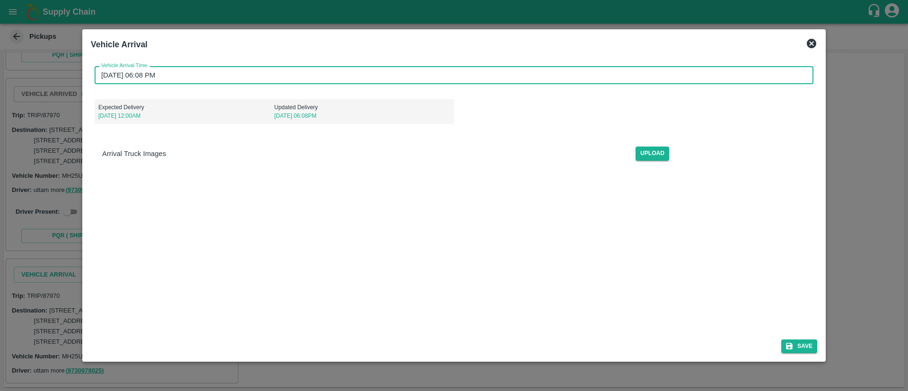
click at [396, 79] on input "11/09/2025 06:08 PM" at bounding box center [451, 75] width 712 height 18
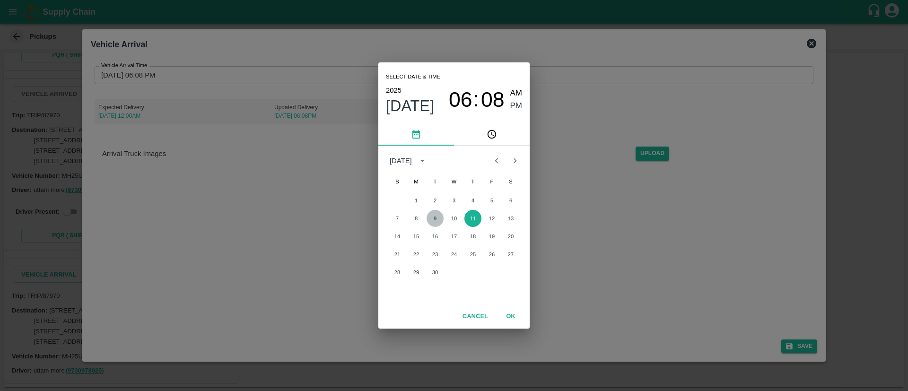
click at [433, 216] on button "9" at bounding box center [434, 218] width 17 height 17
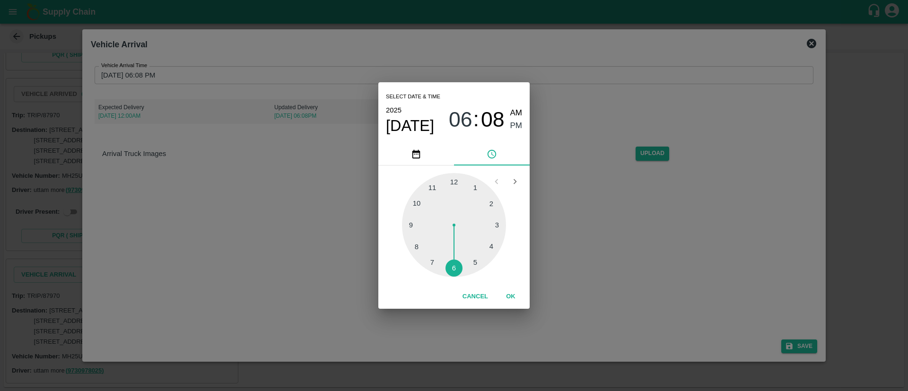
click at [497, 224] on div at bounding box center [454, 225] width 104 height 104
click at [462, 180] on div at bounding box center [454, 225] width 104 height 104
type input "09/09/2025 03:02 PM"
click at [516, 125] on span "PM" at bounding box center [516, 126] width 12 height 13
click at [510, 293] on button "OK" at bounding box center [510, 296] width 30 height 17
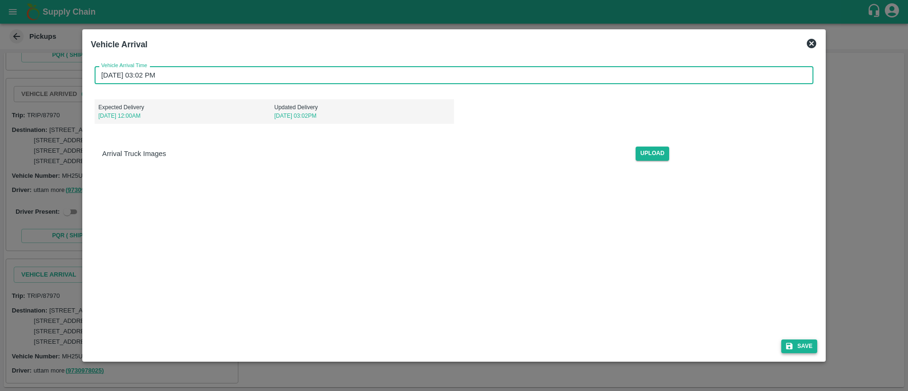
click at [809, 344] on button "Save" at bounding box center [799, 346] width 36 height 14
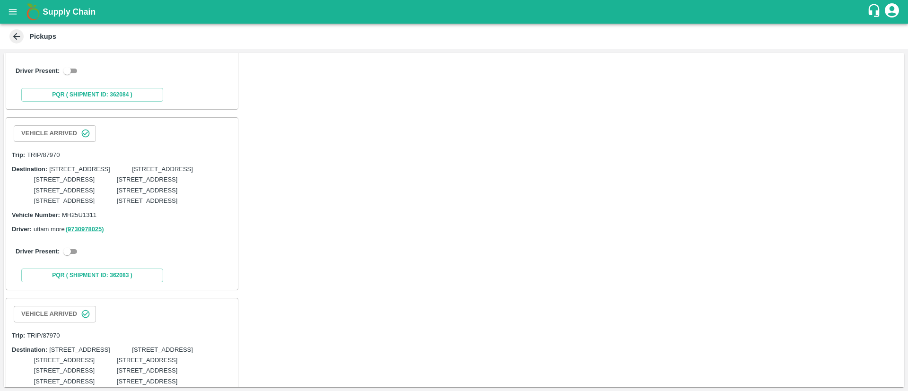
scroll to position [532, 0]
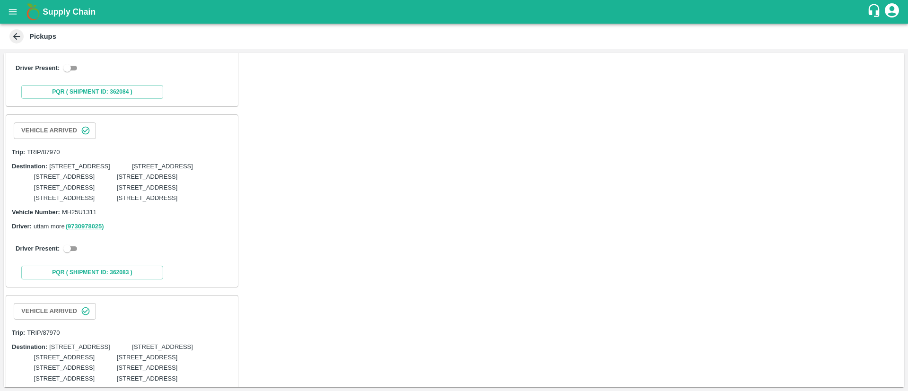
click at [72, 74] on input "checkbox" at bounding box center [67, 67] width 34 height 11
checkbox input "true"
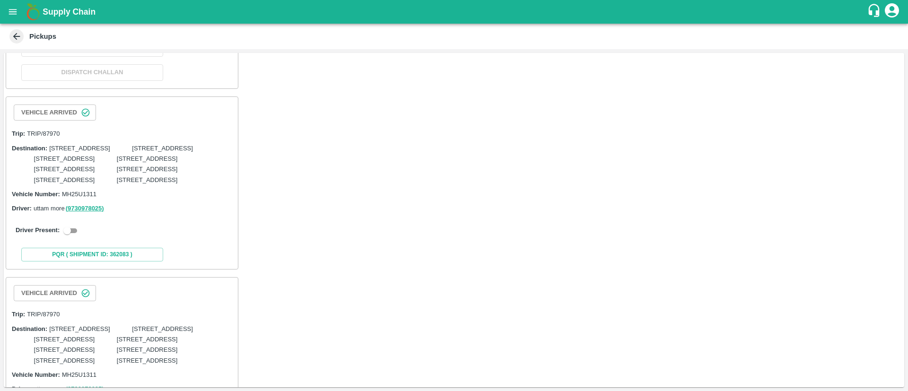
scroll to position [764, 0]
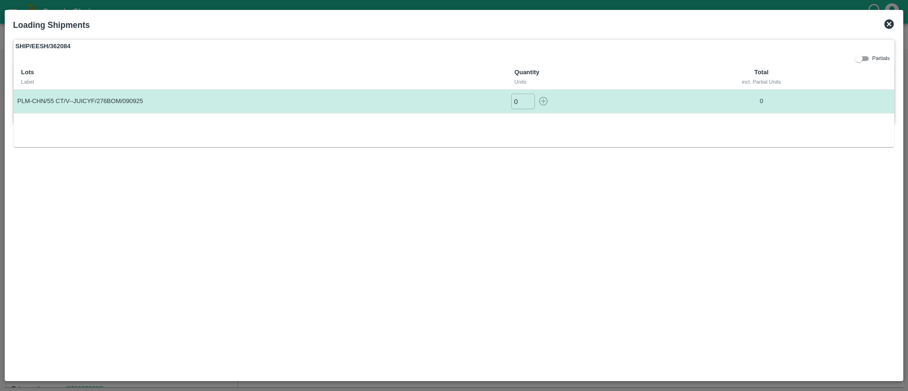
click at [512, 102] on input "0" at bounding box center [523, 102] width 24 height 16
click at [545, 96] on icon "button" at bounding box center [543, 101] width 10 height 10
type input "0"
click at [887, 22] on icon at bounding box center [888, 23] width 11 height 11
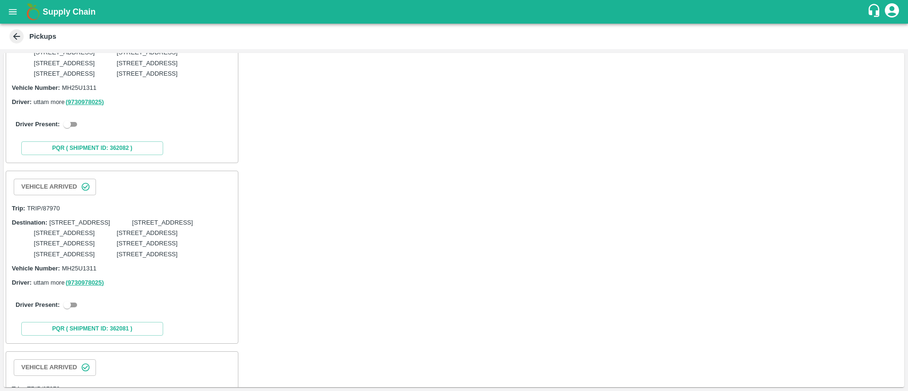
scroll to position [1072, 0]
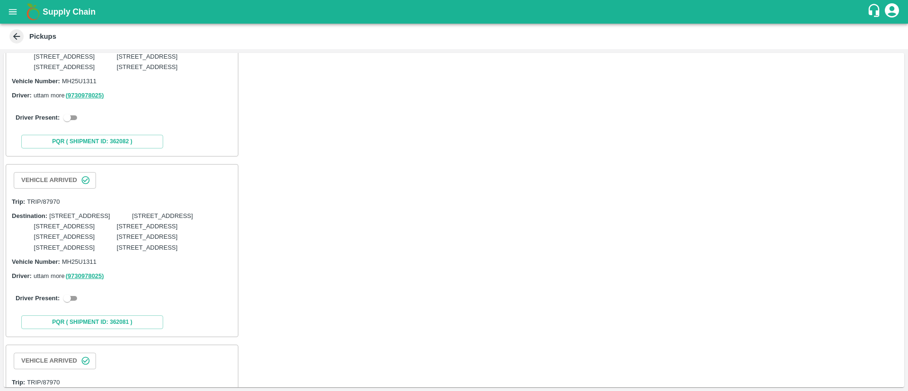
checkbox input "true"
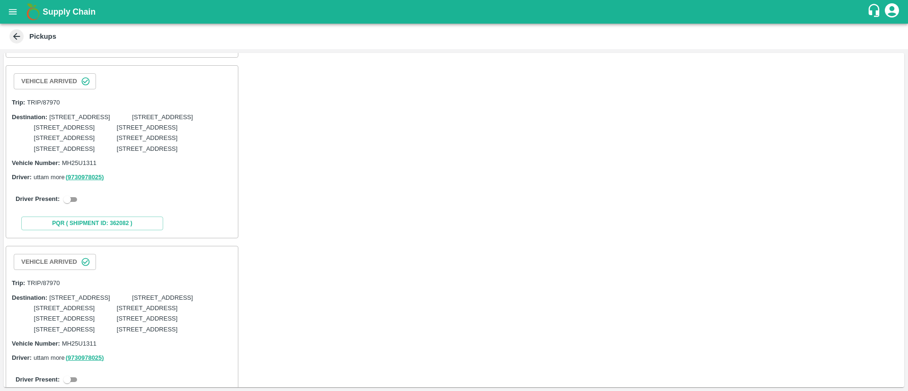
scroll to position [1205, 0]
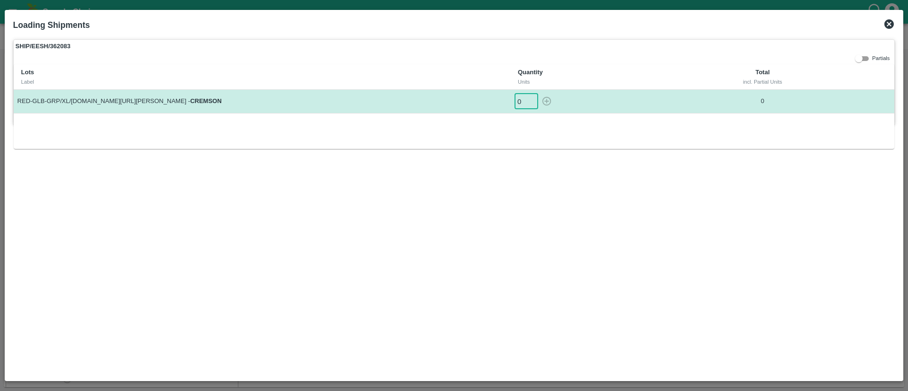
click at [517, 103] on input "0" at bounding box center [526, 102] width 24 height 16
click at [550, 103] on icon "button" at bounding box center [546, 101] width 9 height 9
type input "0"
click at [885, 23] on icon at bounding box center [888, 23] width 9 height 9
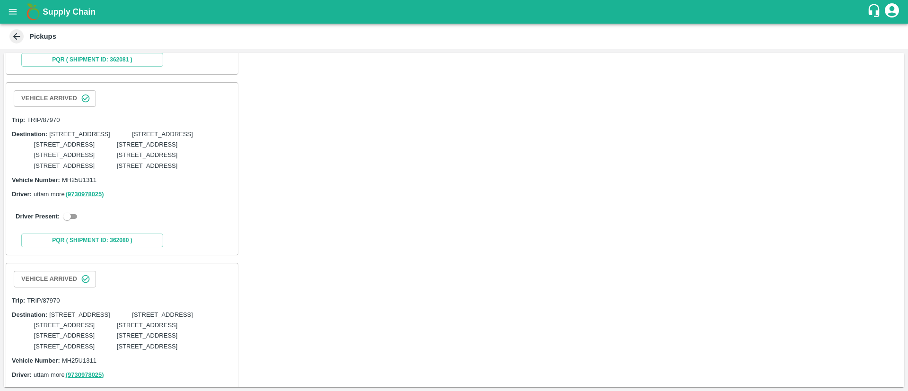
scroll to position [1633, 0]
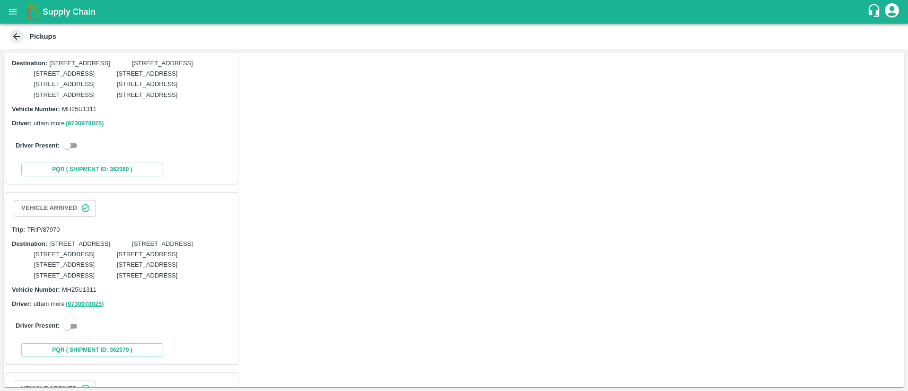
checkbox input "true"
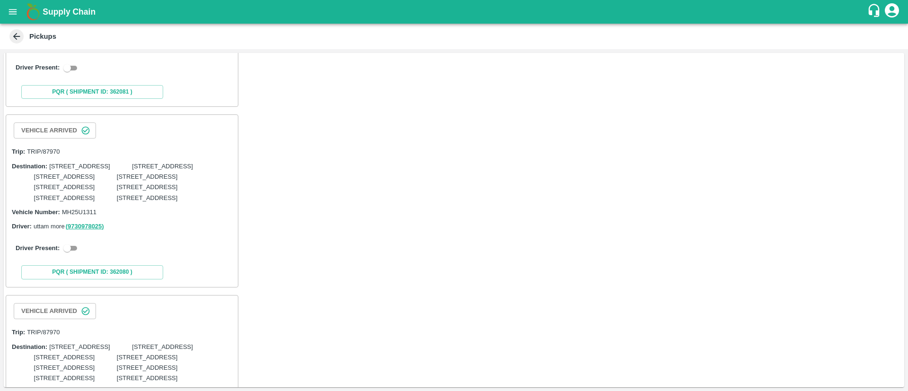
scroll to position [1746, 0]
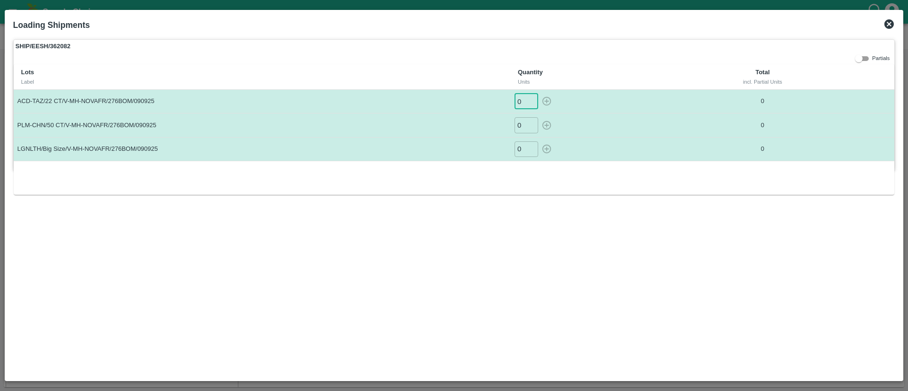
click at [517, 99] on input "0" at bounding box center [526, 102] width 24 height 16
click at [547, 100] on icon "button" at bounding box center [546, 101] width 9 height 9
type input "0"
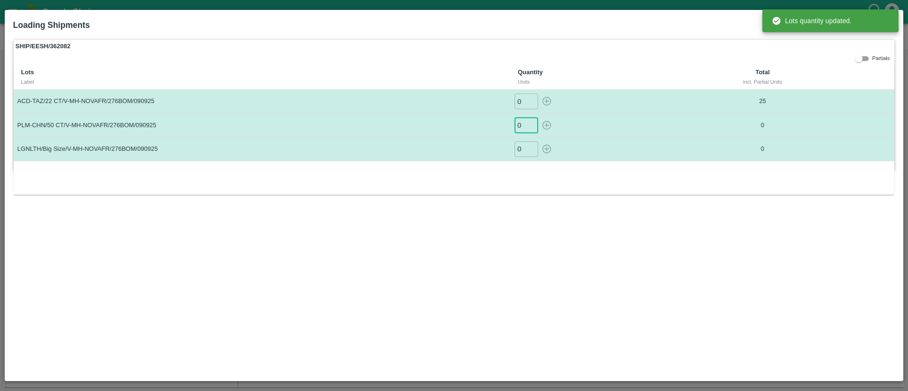
click at [523, 125] on input "0" at bounding box center [526, 125] width 24 height 16
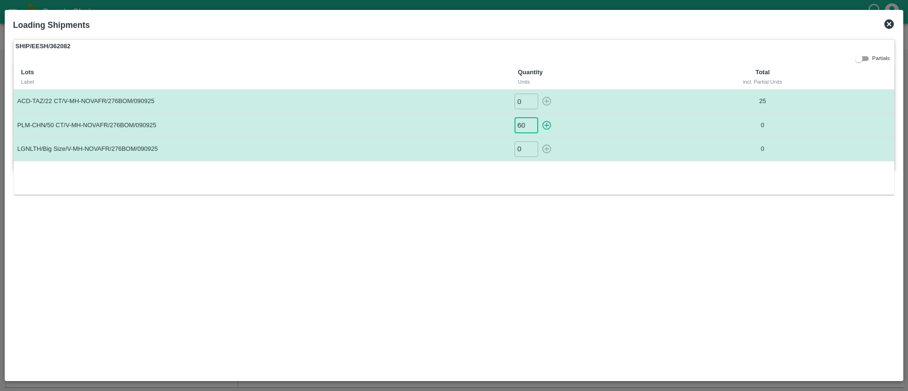
click at [545, 124] on icon "button" at bounding box center [546, 125] width 10 height 10
type input "0"
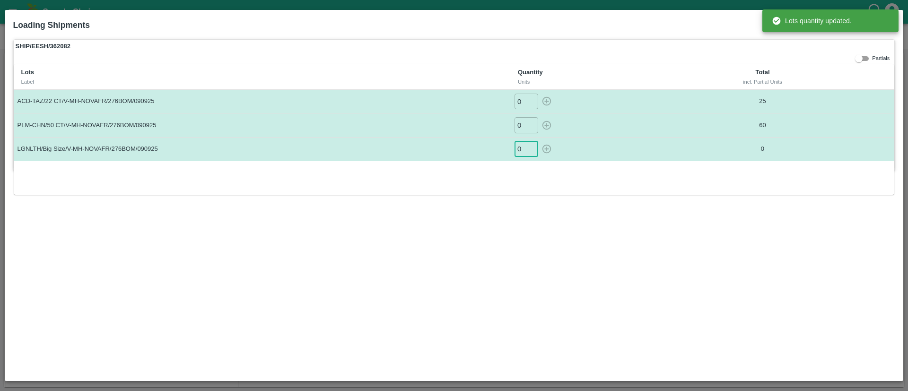
click at [517, 148] on input "0" at bounding box center [526, 149] width 24 height 16
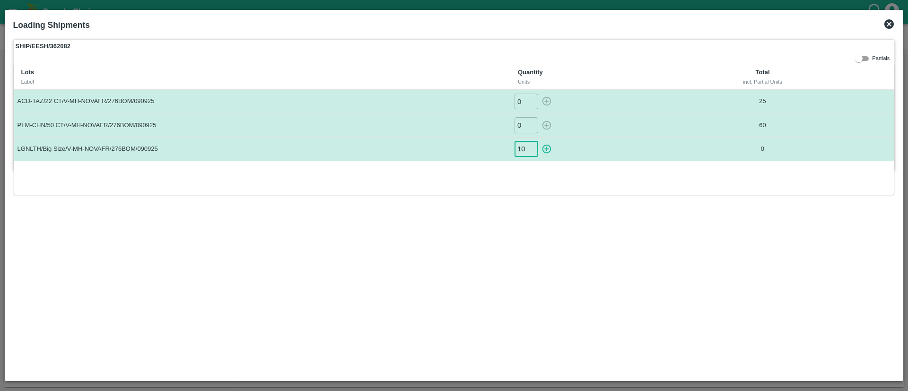
click at [549, 150] on icon "button" at bounding box center [546, 149] width 10 height 10
type input "0"
click at [892, 26] on icon at bounding box center [888, 23] width 9 height 9
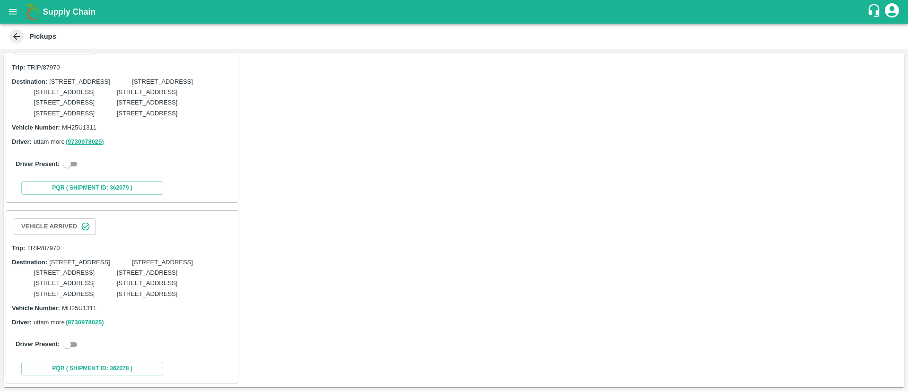
scroll to position [2184, 0]
checkbox input "true"
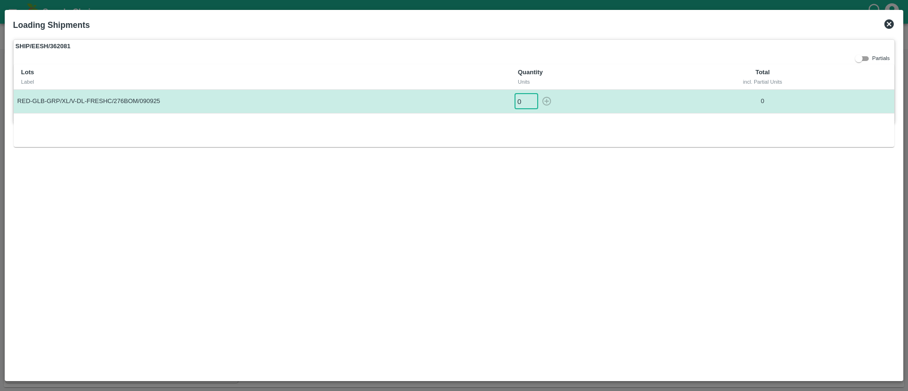
click at [516, 100] on input "0" at bounding box center [526, 102] width 24 height 16
click at [545, 98] on icon "button" at bounding box center [546, 101] width 9 height 9
type input "0"
click at [887, 24] on icon at bounding box center [888, 23] width 9 height 9
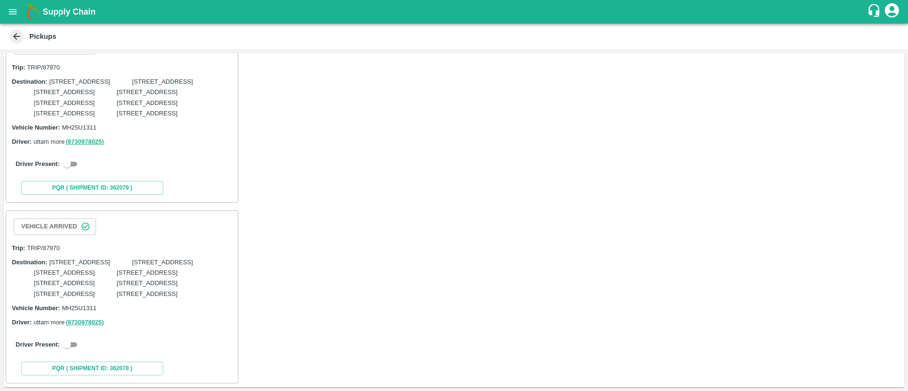
scroll to position [2603, 0]
checkbox input "true"
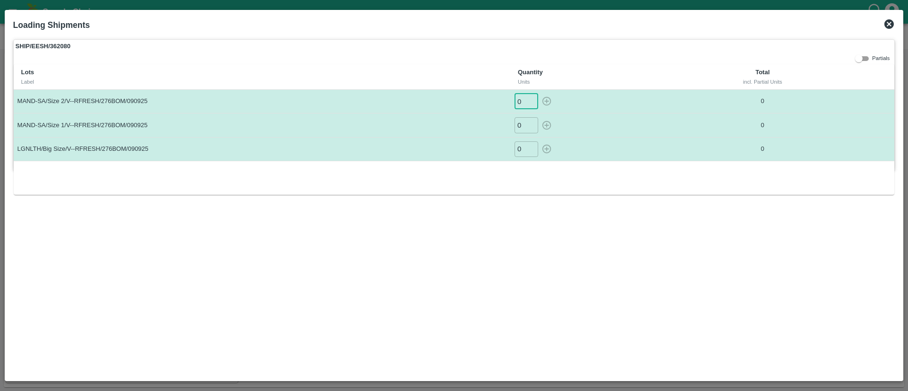
click at [519, 99] on input "0" at bounding box center [526, 102] width 24 height 16
click at [520, 124] on input "0" at bounding box center [526, 125] width 24 height 16
type input "139"
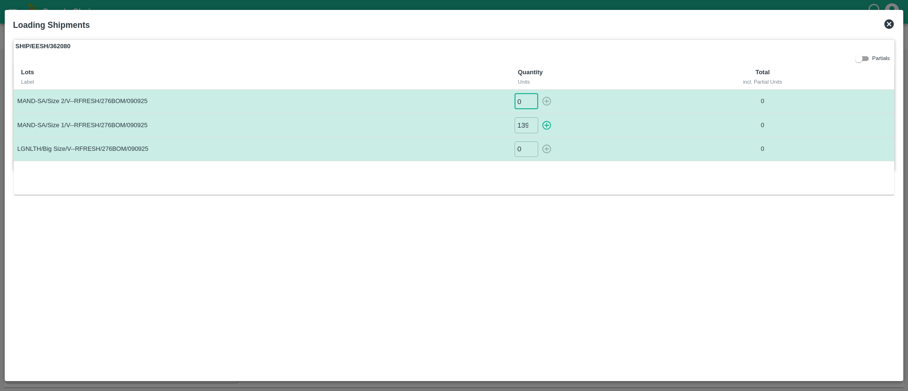
click at [519, 100] on input "0" at bounding box center [526, 102] width 24 height 16
click at [522, 100] on input "0" at bounding box center [526, 102] width 24 height 16
type input "139"
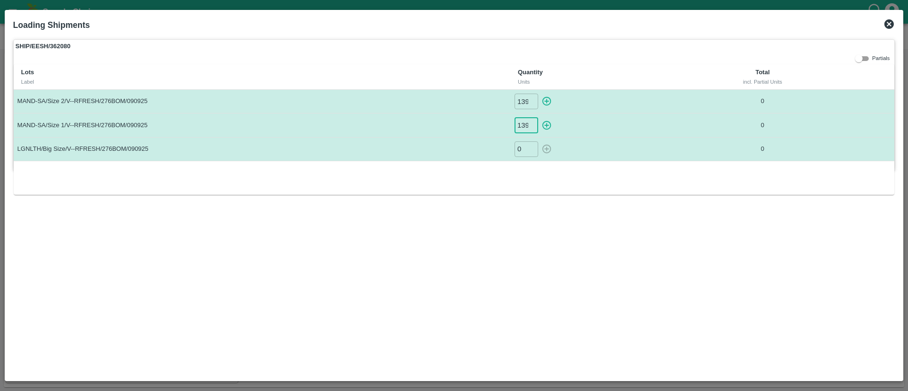
click at [527, 123] on input "139" at bounding box center [526, 125] width 24 height 16
type input "137"
click at [517, 144] on input "0" at bounding box center [526, 149] width 24 height 16
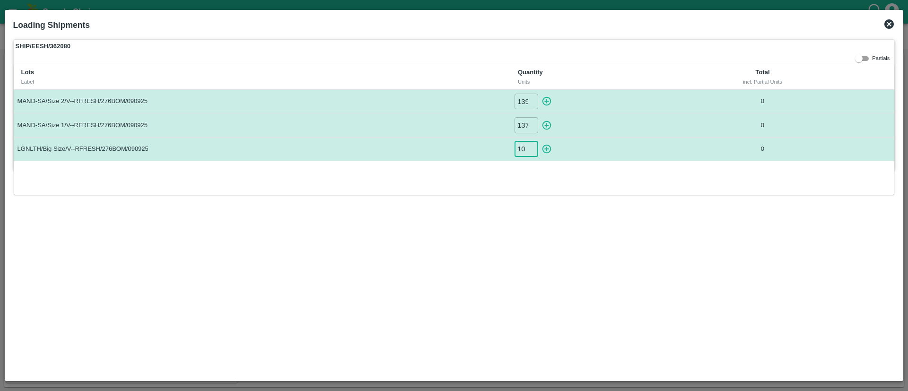
type input "10"
click at [546, 101] on icon "button" at bounding box center [546, 101] width 9 height 9
type input "0"
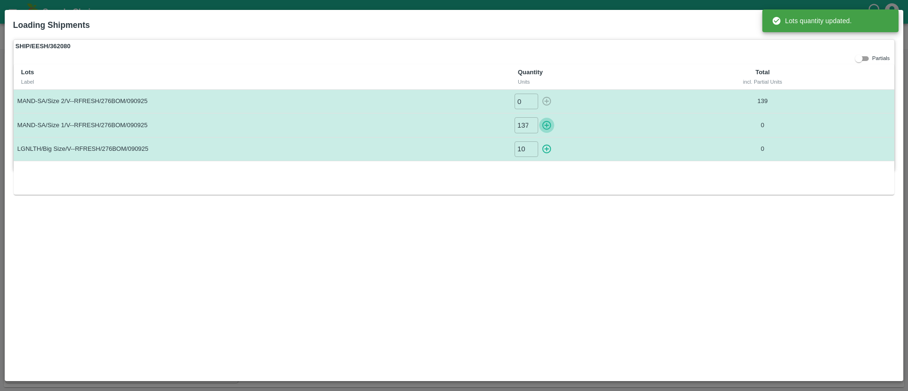
click at [545, 122] on icon "button" at bounding box center [546, 125] width 9 height 9
type input "0"
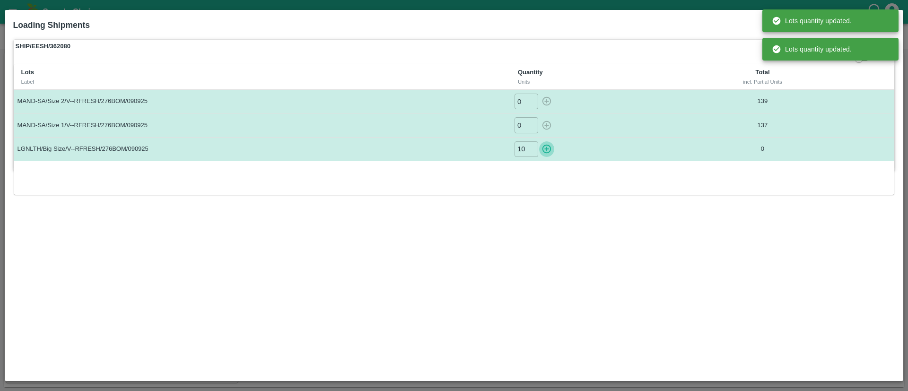
click at [548, 149] on icon "button" at bounding box center [546, 149] width 10 height 10
type input "0"
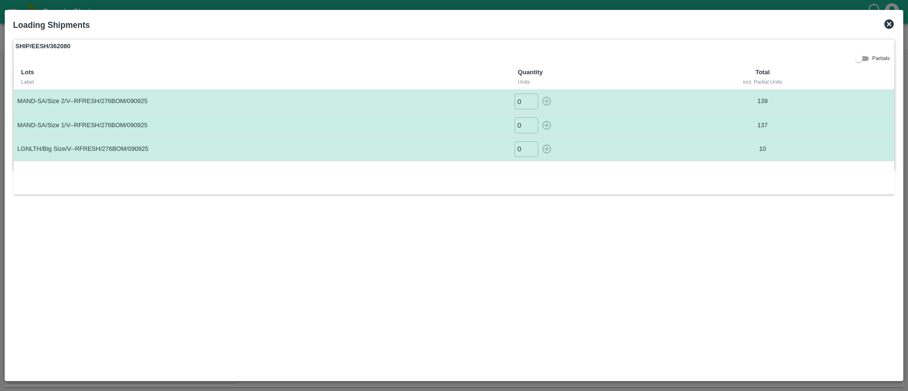
click at [888, 23] on icon at bounding box center [888, 23] width 11 height 11
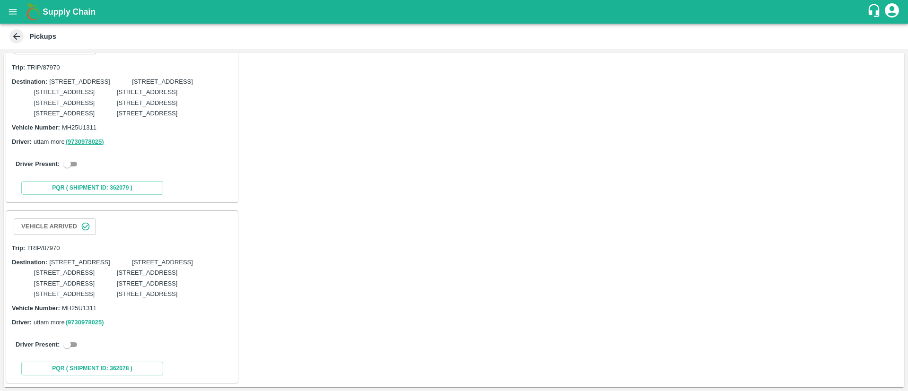
scroll to position [3105, 0]
click at [77, 170] on input "checkbox" at bounding box center [67, 163] width 34 height 11
checkbox input "true"
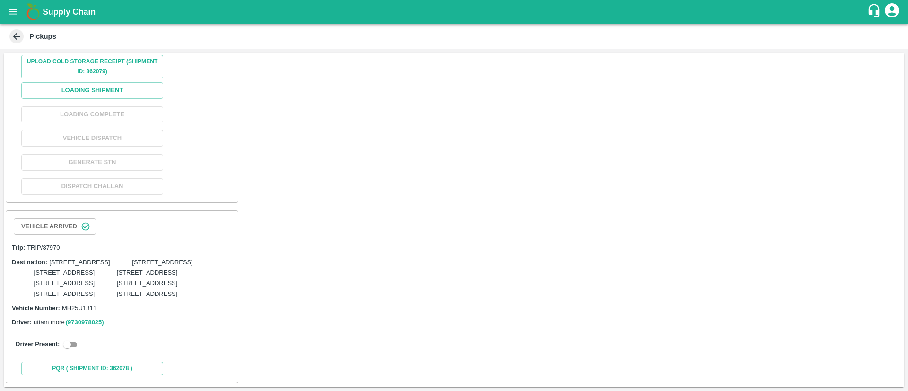
scroll to position [3230, 0]
click at [116, 99] on button "Loading Shipment" at bounding box center [92, 90] width 142 height 17
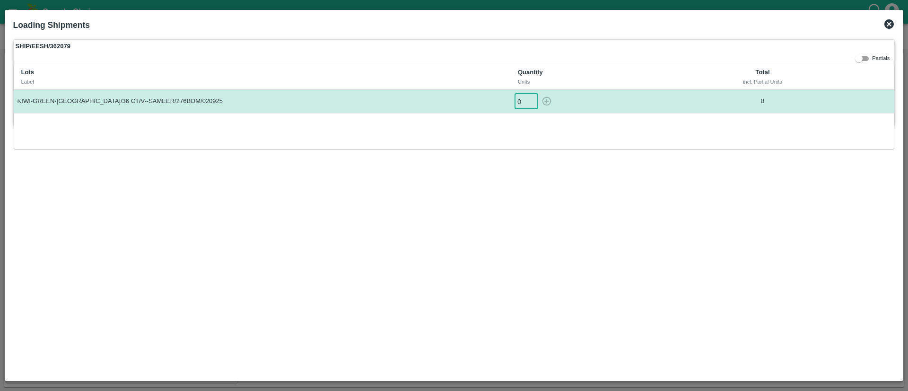
click at [518, 101] on input "0" at bounding box center [526, 102] width 24 height 16
click at [546, 100] on icon "button" at bounding box center [546, 101] width 9 height 9
type input "0"
click at [888, 23] on icon at bounding box center [888, 23] width 11 height 11
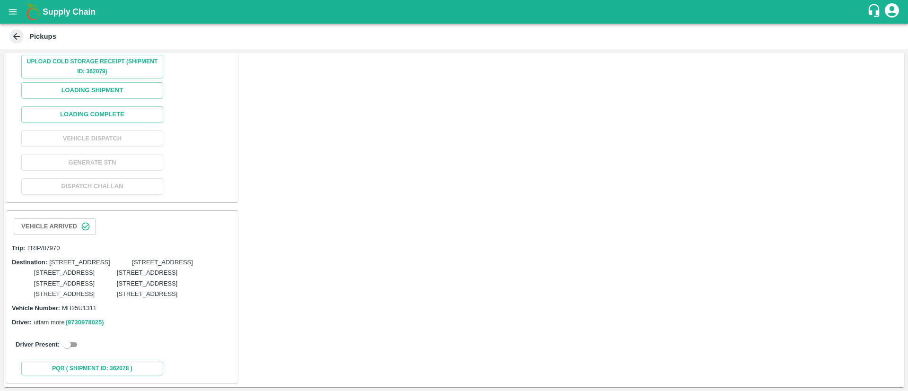
scroll to position [3543, 0]
click at [71, 345] on input "checkbox" at bounding box center [67, 344] width 34 height 11
checkbox input "true"
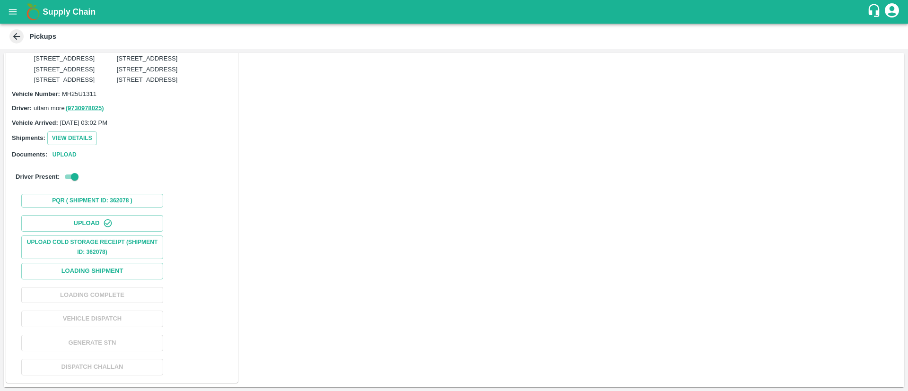
scroll to position [3757, 0]
click at [92, 270] on button "Loading Shipment" at bounding box center [92, 271] width 142 height 17
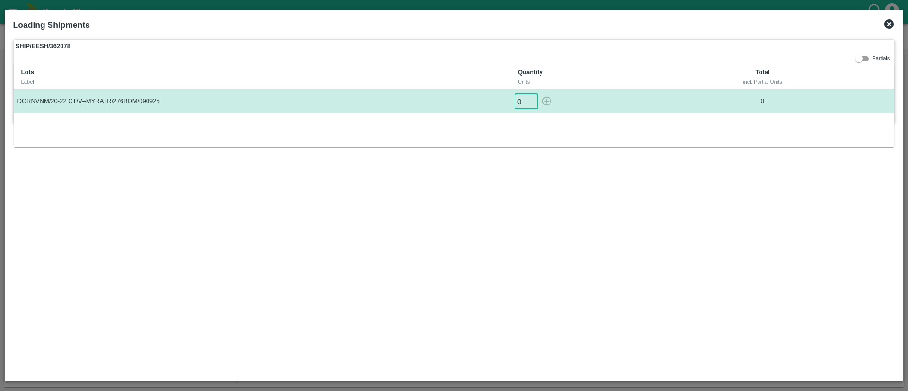
click at [519, 100] on input "0" at bounding box center [526, 102] width 24 height 16
click at [547, 99] on icon "button" at bounding box center [546, 101] width 10 height 10
type input "0"
click at [889, 25] on icon at bounding box center [888, 23] width 9 height 9
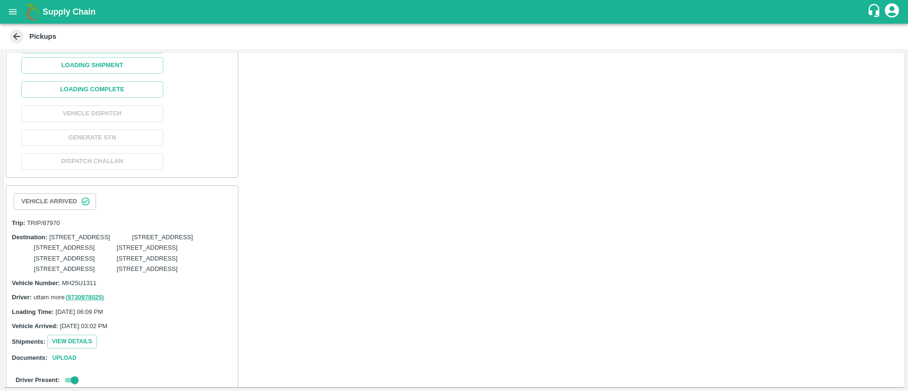
scroll to position [282, 0]
click at [112, 96] on button "Loading Complete" at bounding box center [92, 88] width 142 height 17
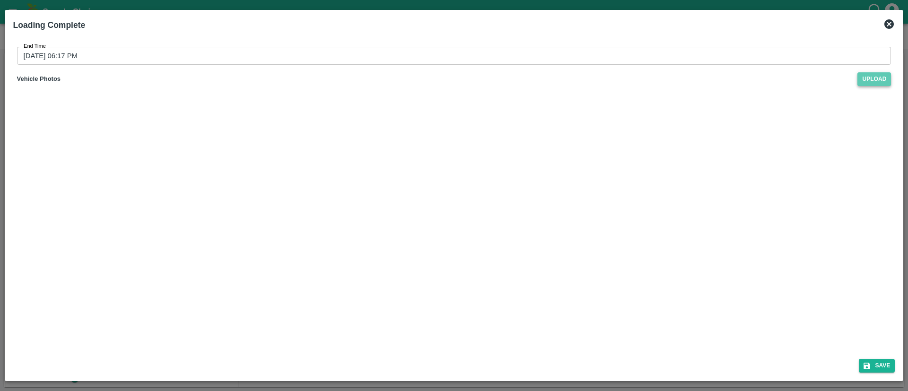
click at [878, 77] on span "Upload" at bounding box center [874, 79] width 34 height 14
click at [0, 0] on input "Upload" at bounding box center [0, 0] width 0 height 0
click at [595, 46] on div "End Time 11/09/2025 06:17 PM End Time Vehicle Photos Upload" at bounding box center [454, 107] width 882 height 137
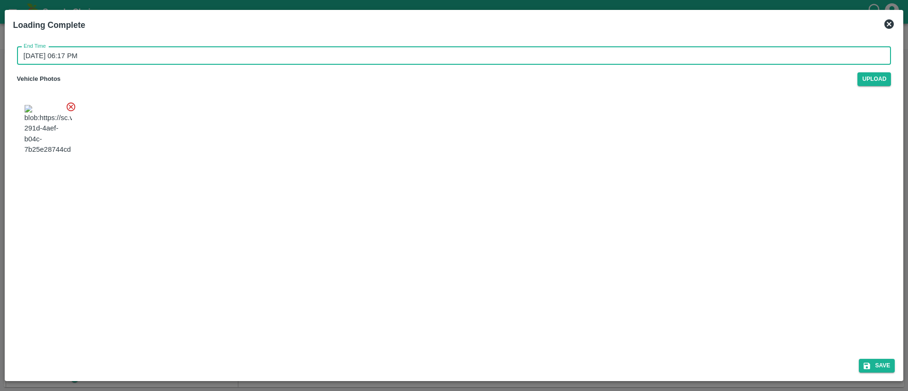
click at [605, 54] on input "11/09/2025 06:17 PM" at bounding box center [450, 56] width 867 height 18
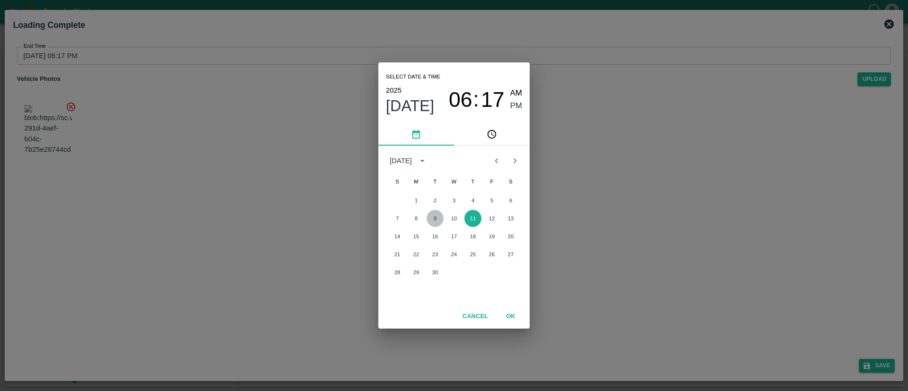
click at [439, 219] on button "9" at bounding box center [434, 218] width 17 height 17
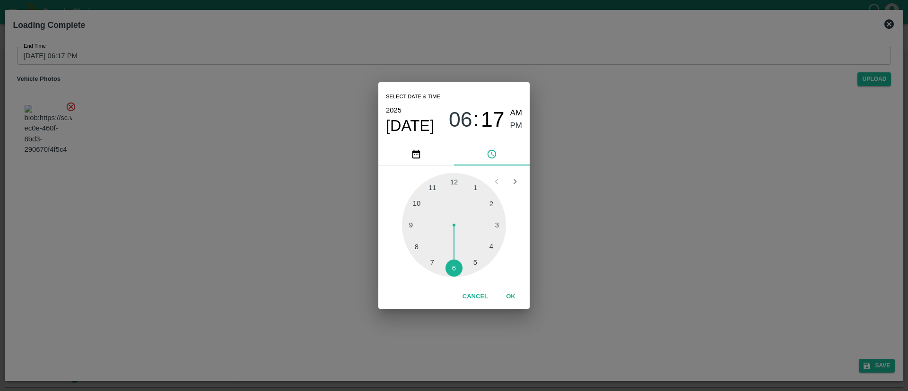
click at [432, 187] on div at bounding box center [454, 225] width 104 height 104
click at [474, 260] on div at bounding box center [454, 225] width 104 height 104
click at [518, 123] on span "PM" at bounding box center [516, 126] width 12 height 13
click at [515, 291] on button "OK" at bounding box center [510, 296] width 30 height 17
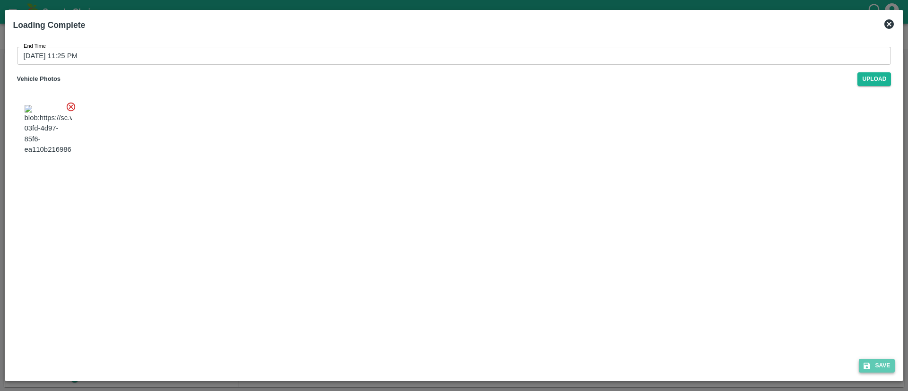
click at [880, 368] on button "Save" at bounding box center [877, 366] width 36 height 14
type input "11/09/2025 06:18 PM"
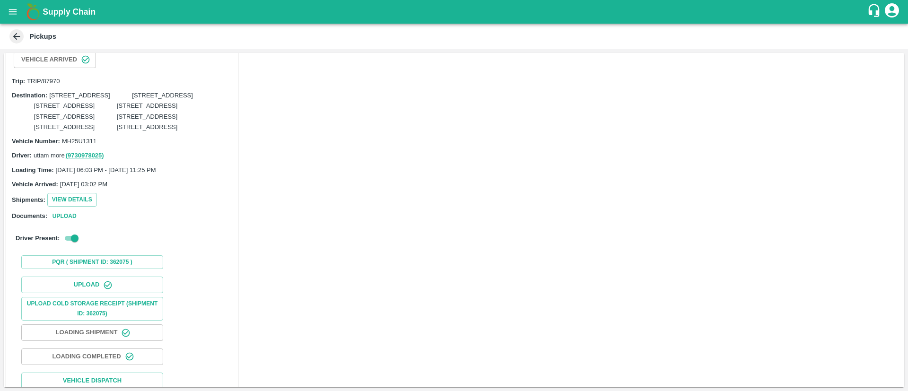
scroll to position [0, 0]
